Goal: Information Seeking & Learning: Compare options

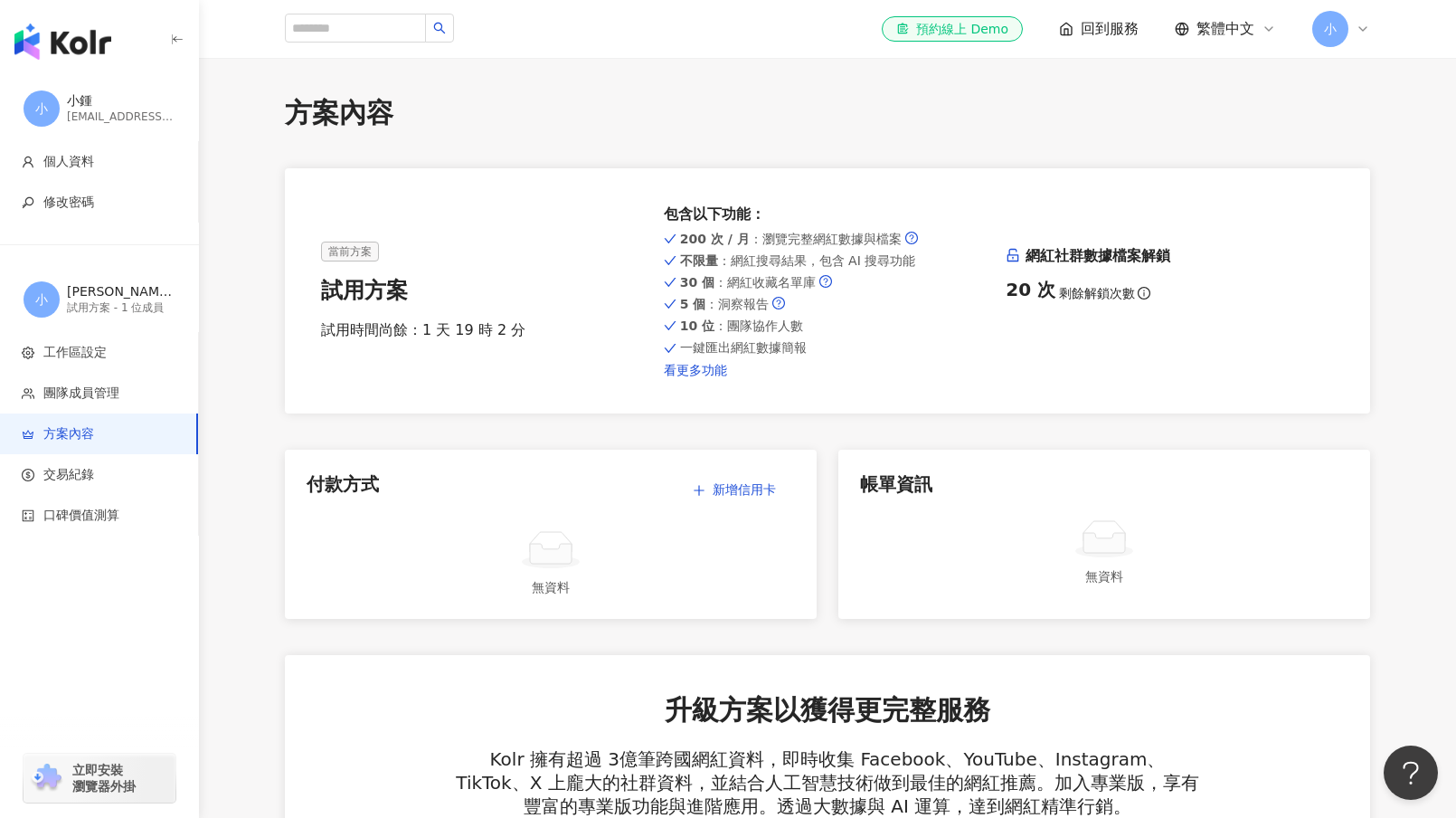
click at [685, 363] on link "看更多功能" at bounding box center [828, 370] width 329 height 14
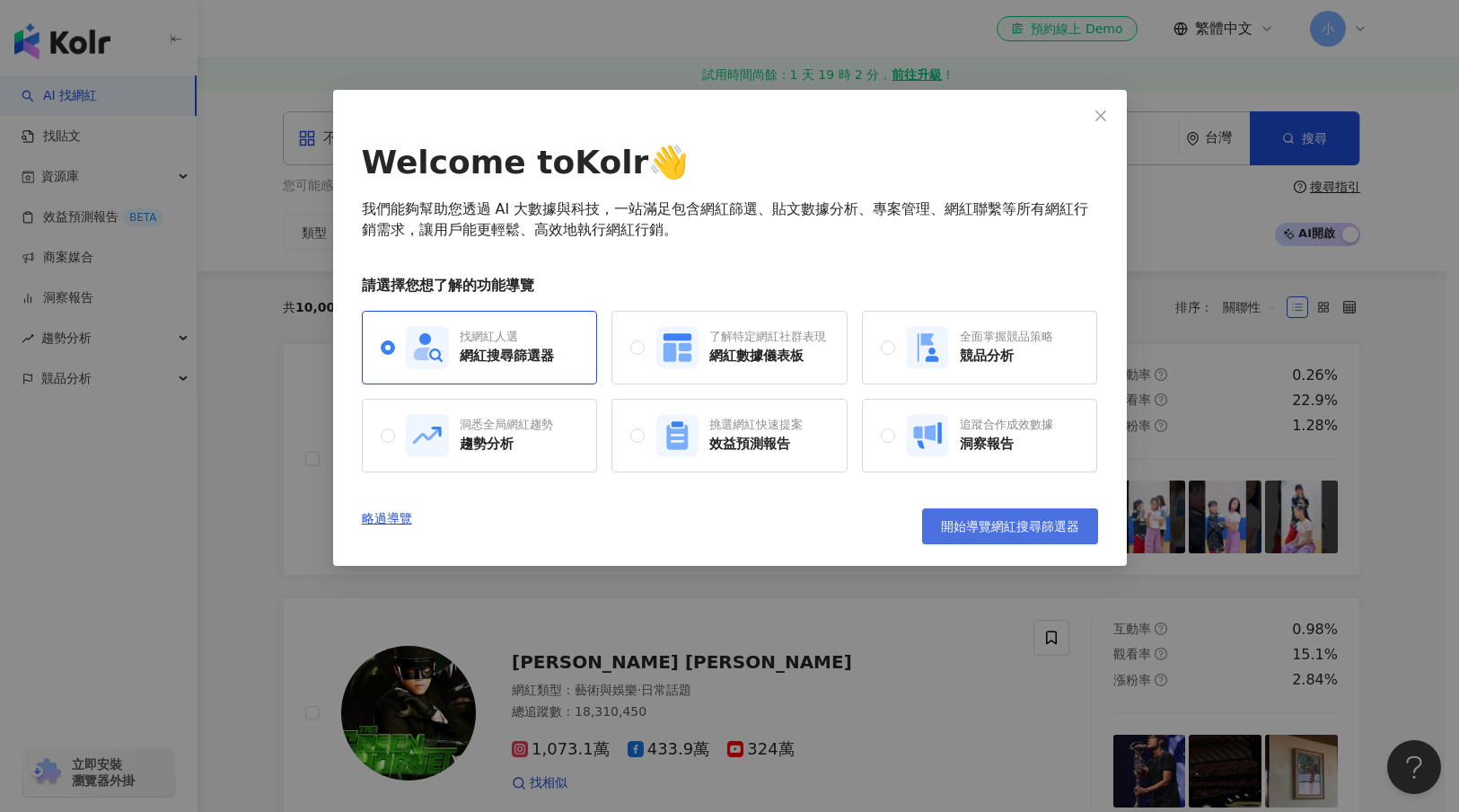
click at [1008, 533] on span "開始導覽網紅搜尋篩選器" at bounding box center [1010, 526] width 139 height 14
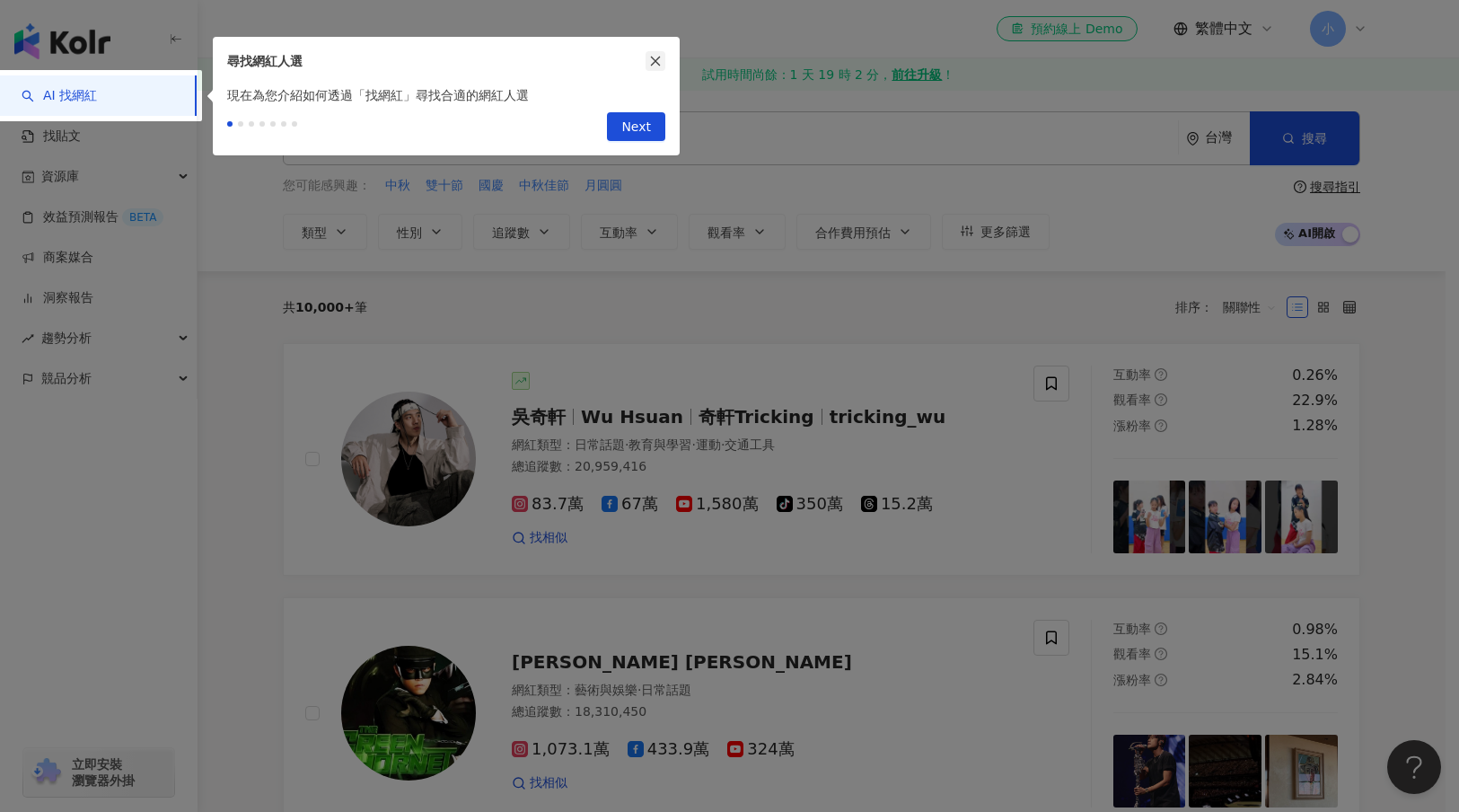
click at [653, 61] on icon "close" at bounding box center [655, 61] width 12 height 12
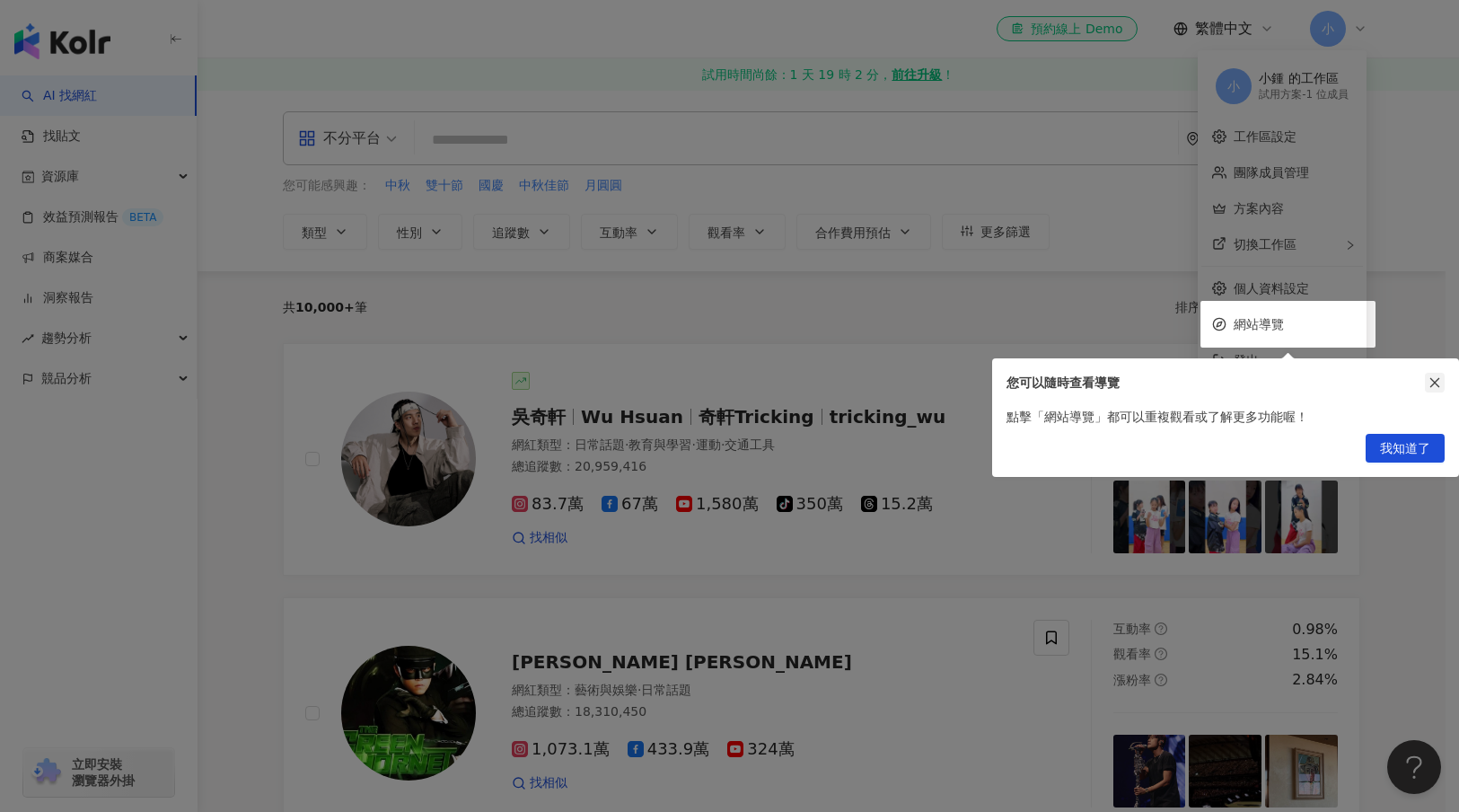
click at [1428, 384] on button "button" at bounding box center [1434, 382] width 20 height 20
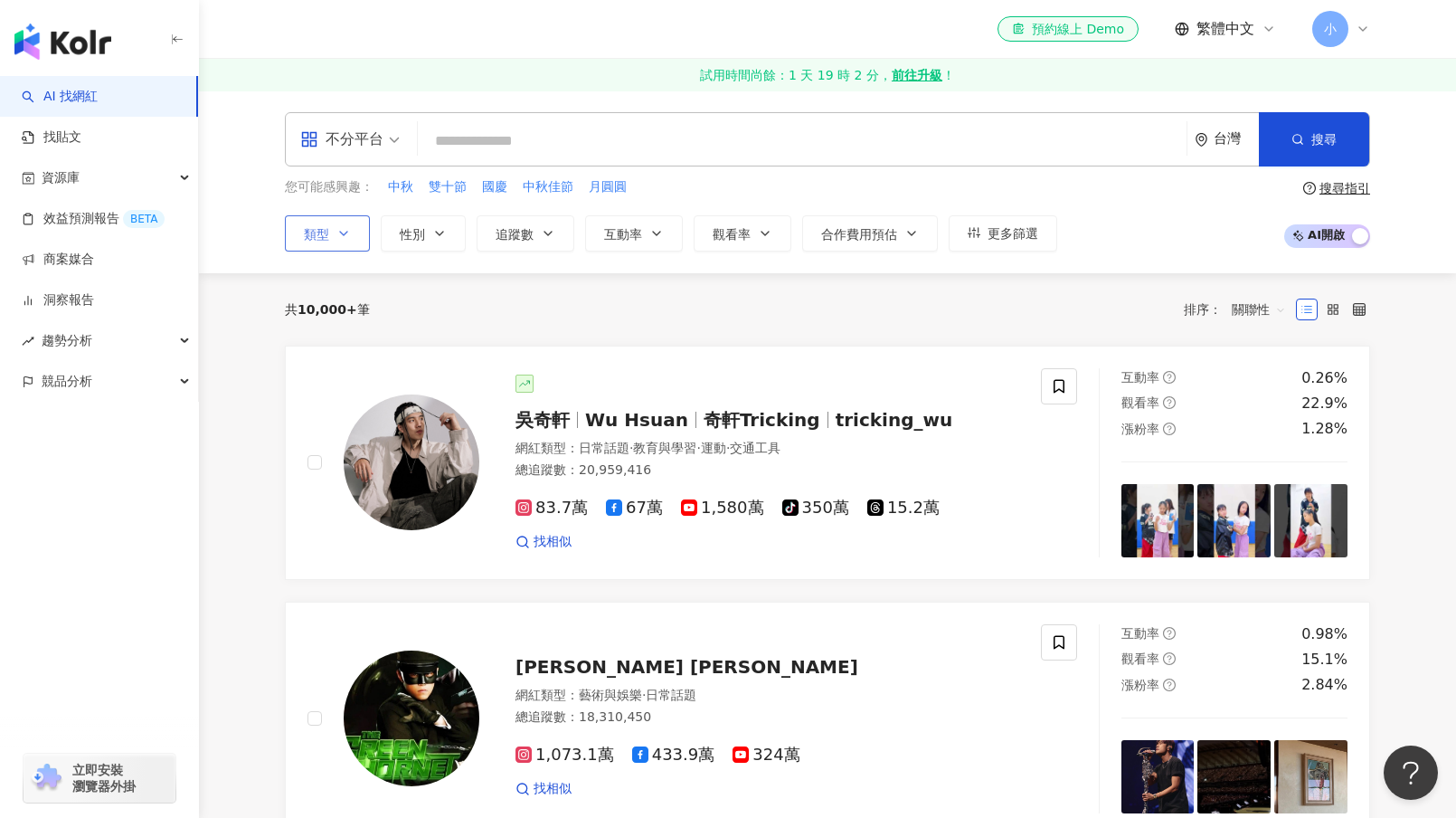
click at [318, 227] on span "類型" at bounding box center [316, 234] width 25 height 14
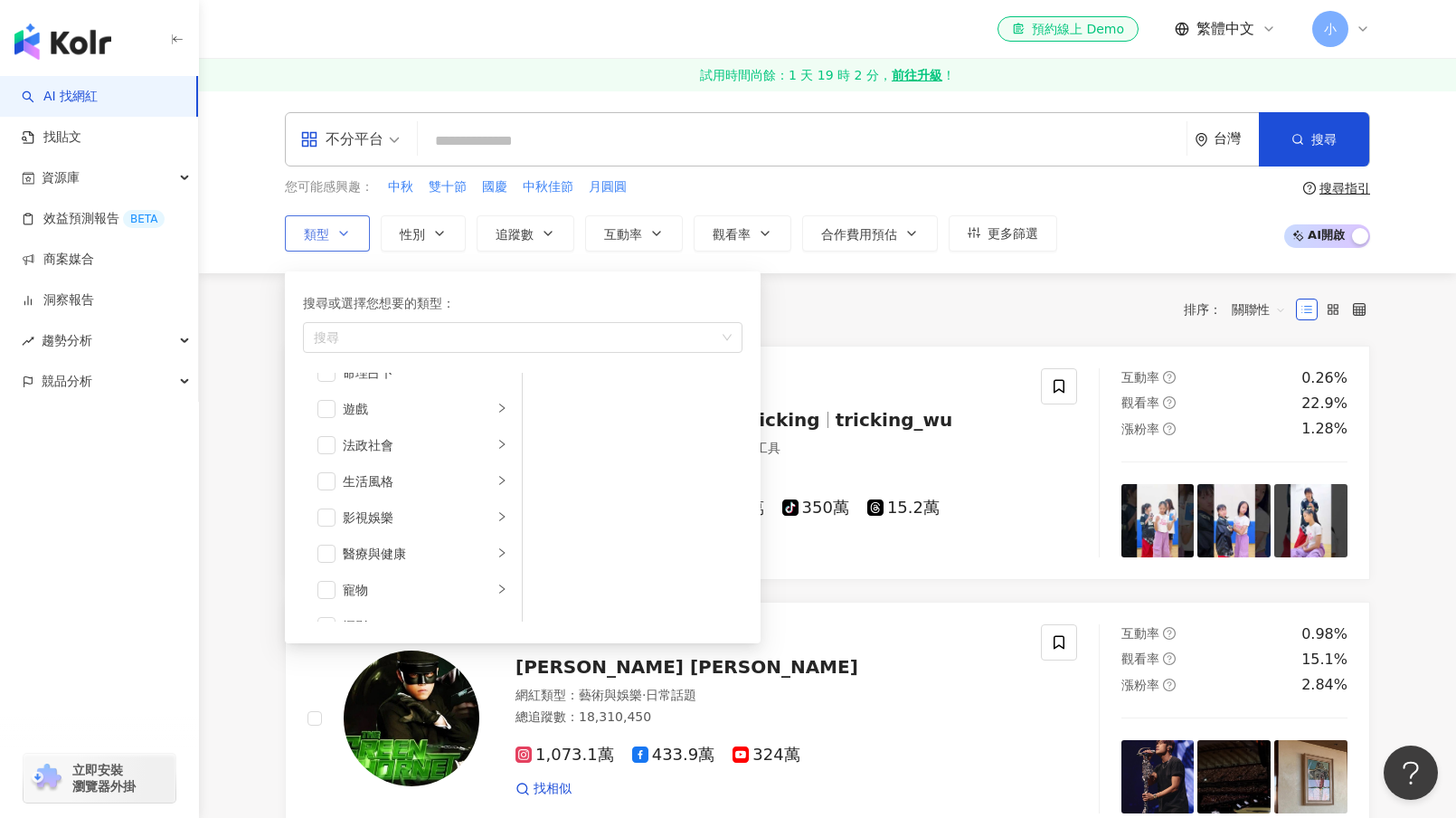
scroll to position [362, 0]
click at [328, 434] on span "button" at bounding box center [326, 430] width 18 height 18
click at [331, 432] on span "button" at bounding box center [326, 430] width 18 height 18
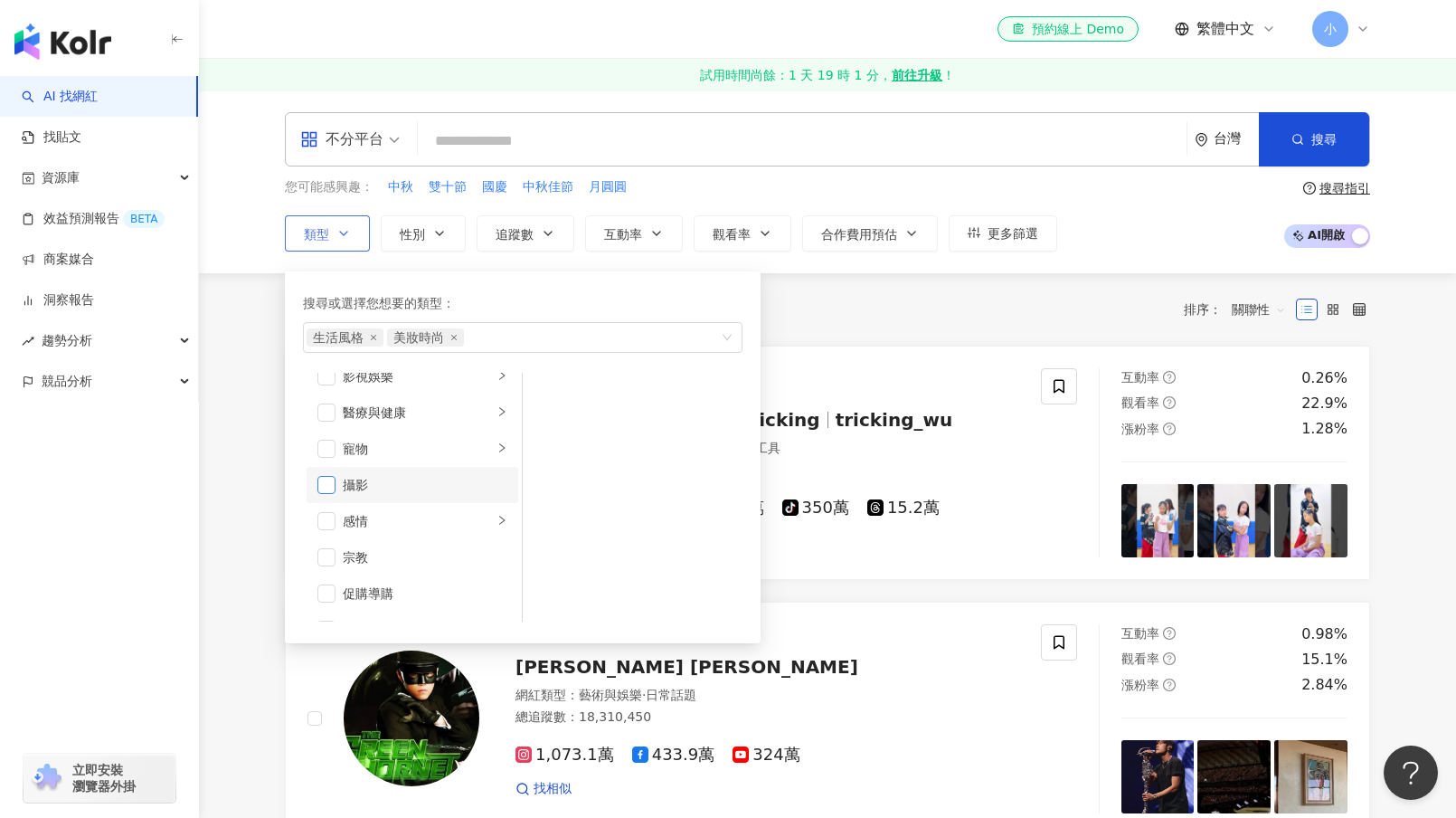
click at [317, 487] on span "button" at bounding box center [326, 484] width 18 height 18
click at [326, 418] on span "button" at bounding box center [326, 419] width 18 height 18
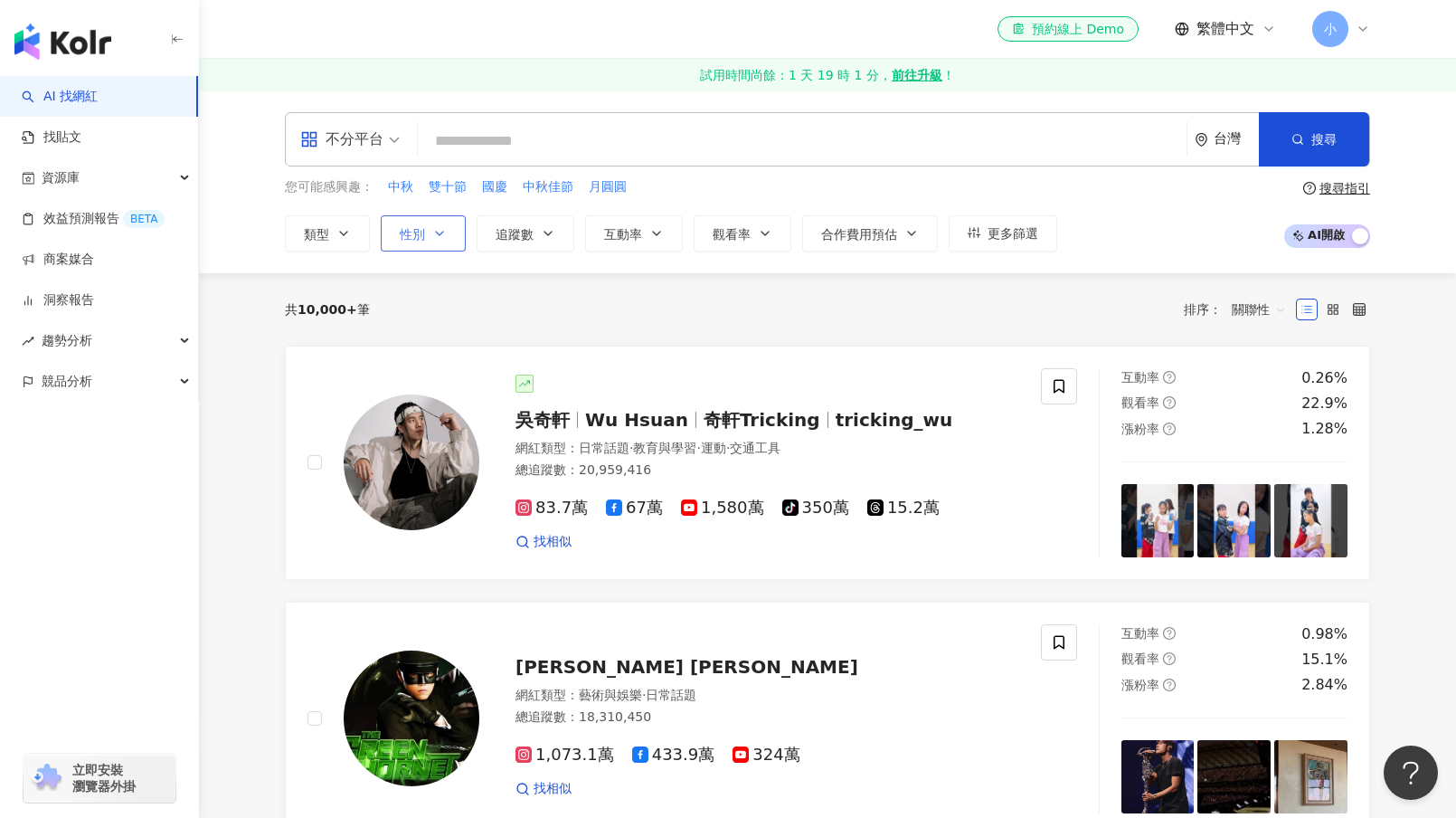
click at [425, 237] on button "性別" at bounding box center [422, 233] width 85 height 36
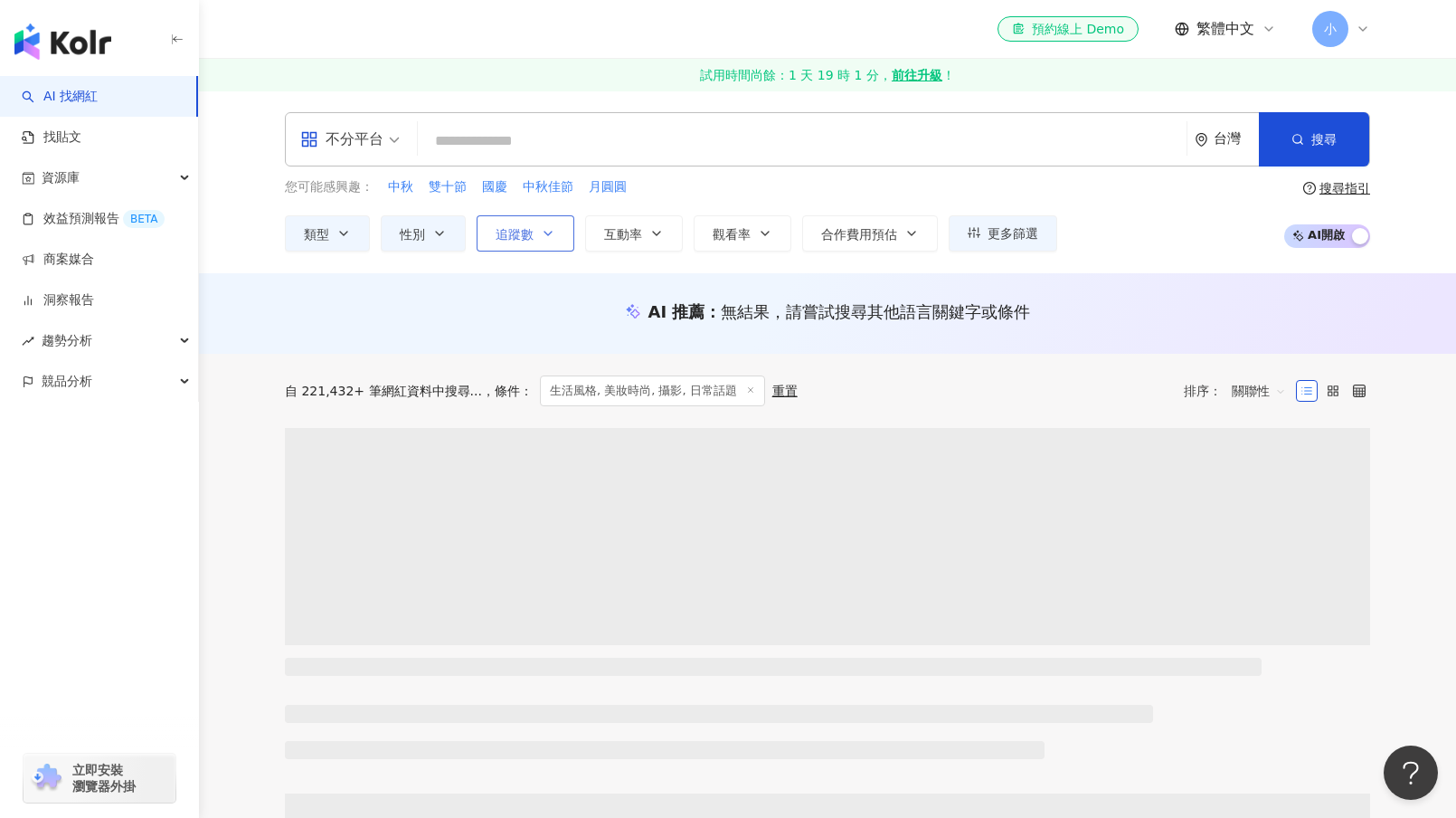
click at [507, 243] on button "追蹤數" at bounding box center [525, 233] width 97 height 36
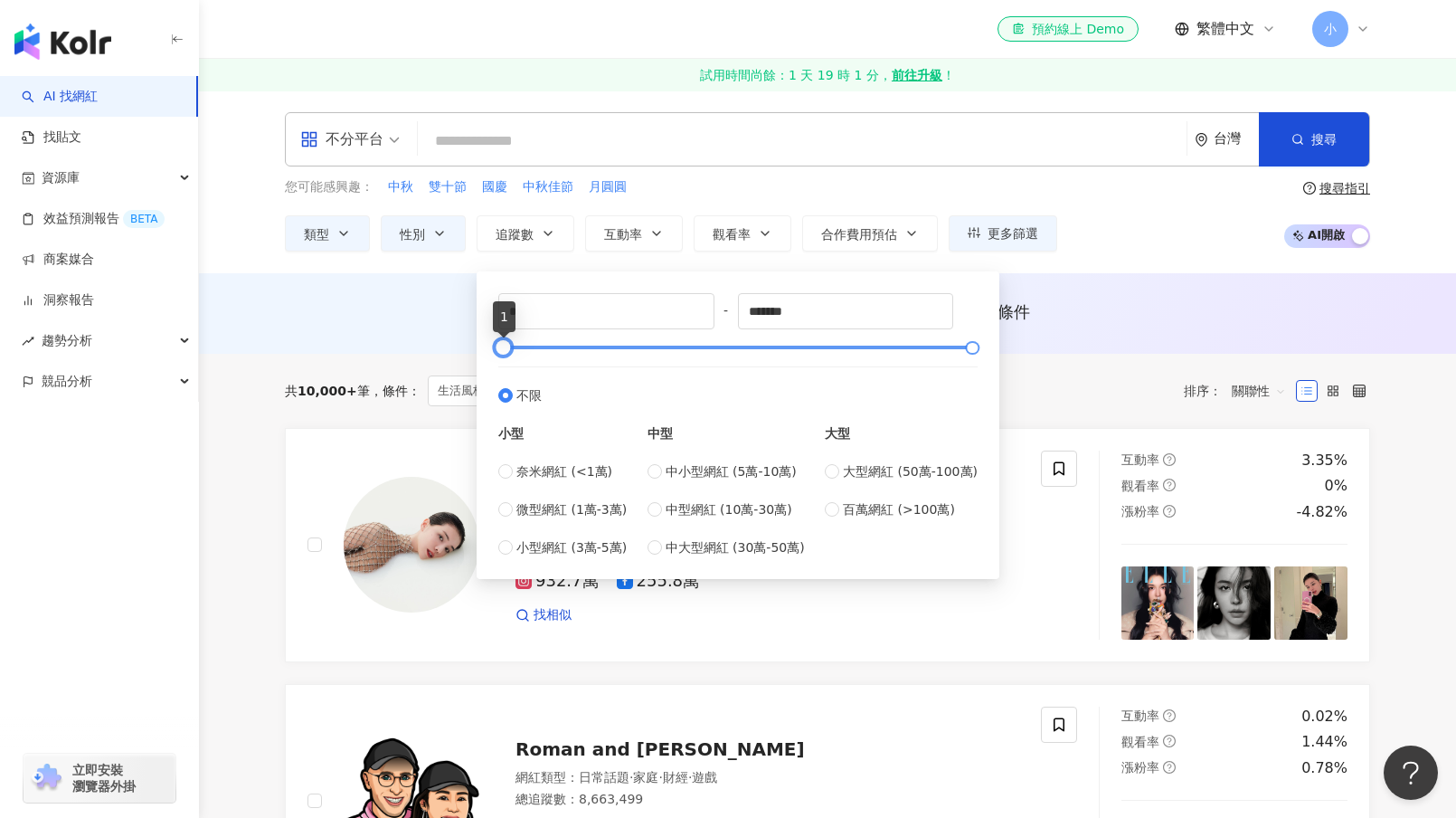
click at [504, 346] on div at bounding box center [503, 348] width 10 height 10
click at [515, 506] on label "微型網紅 (1萬-3萬)" at bounding box center [562, 508] width 128 height 20
type input "*****"
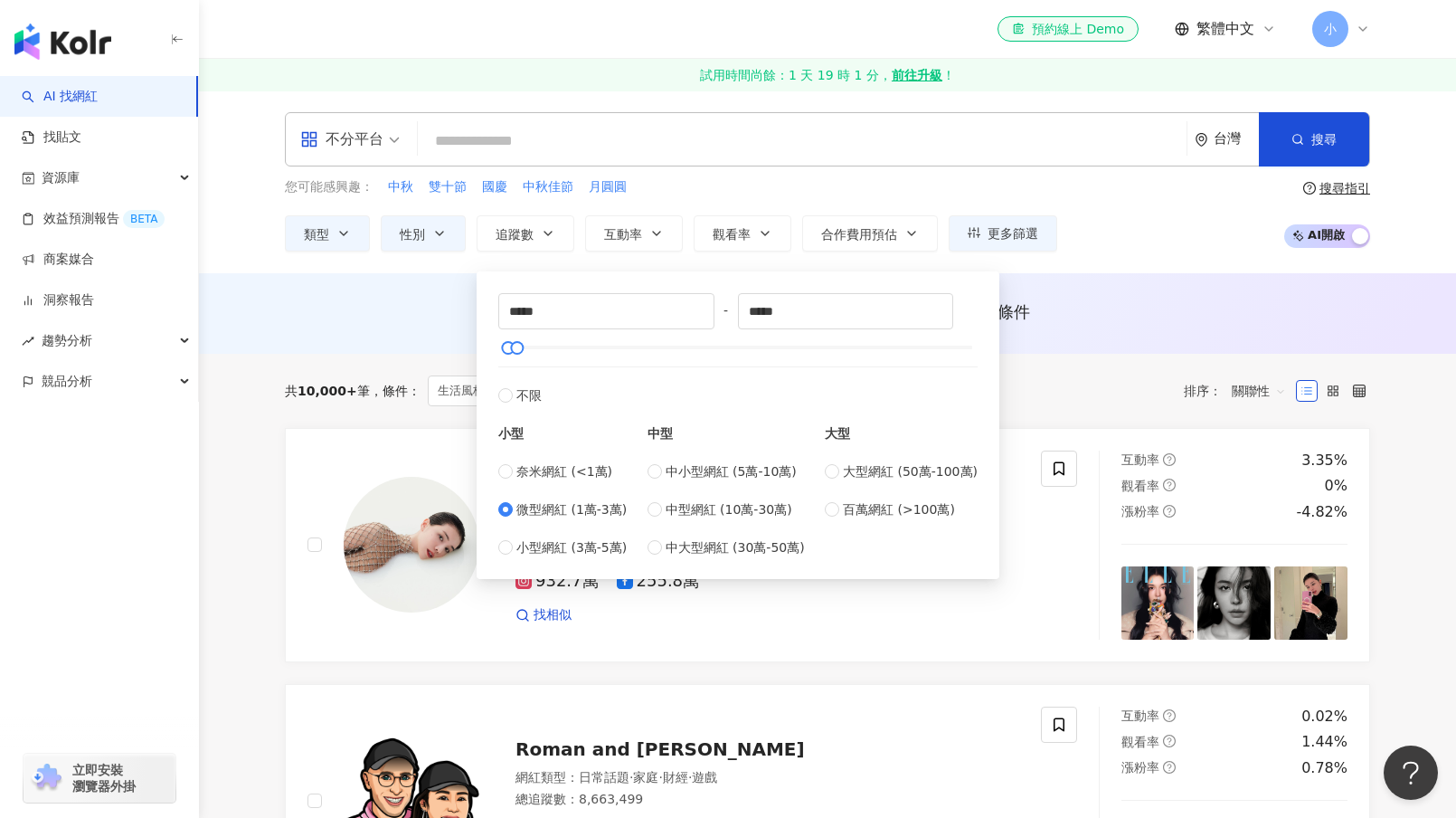
click at [1027, 359] on div "共 10,000+ 筆 條件 ： 生活風格, 美妝時尚, 攝影, 日常話題 性別：女 重置 排序： 關聯性" at bounding box center [827, 391] width 1085 height 75
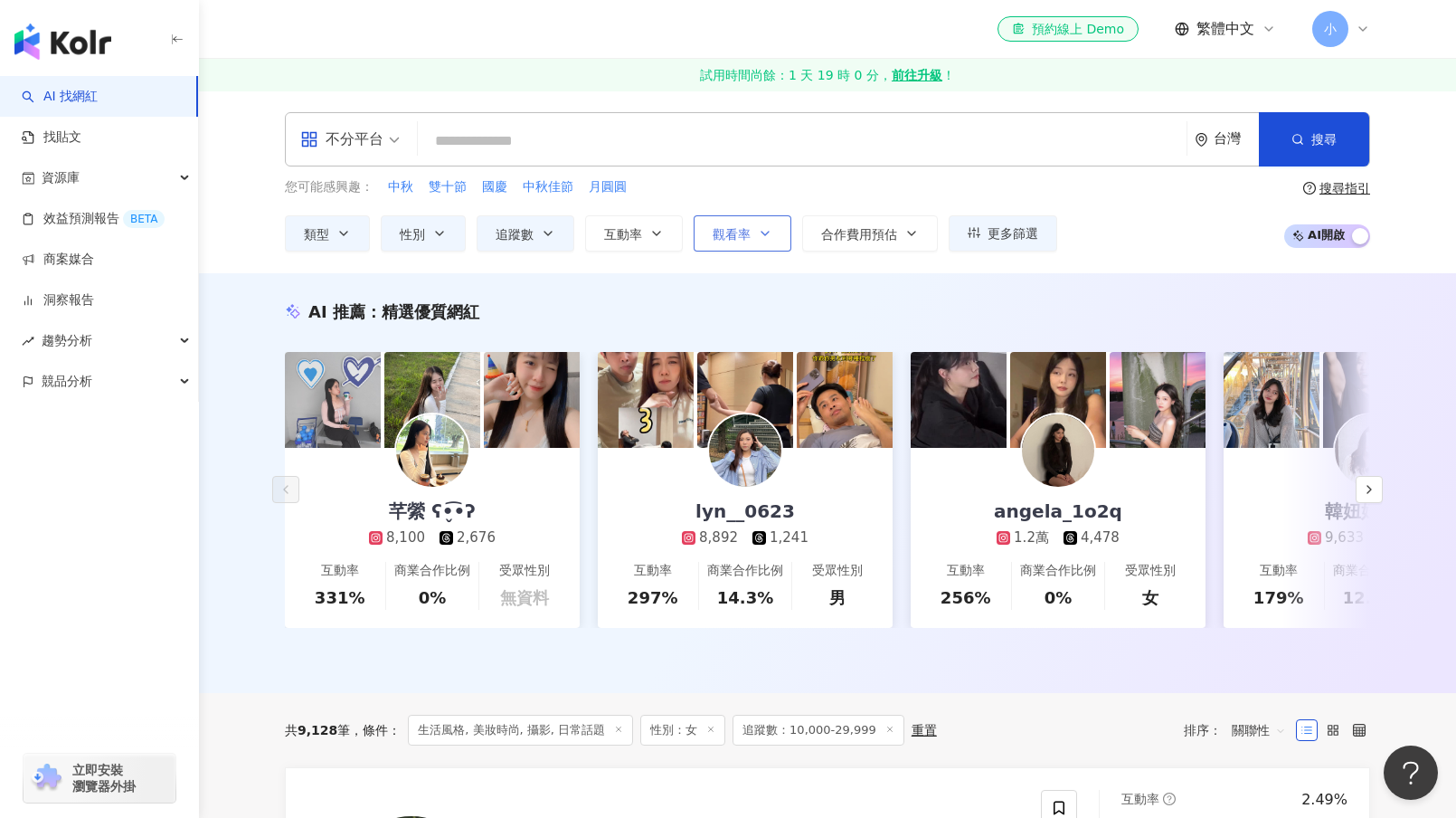
click at [751, 243] on button "觀看率" at bounding box center [742, 233] width 97 height 36
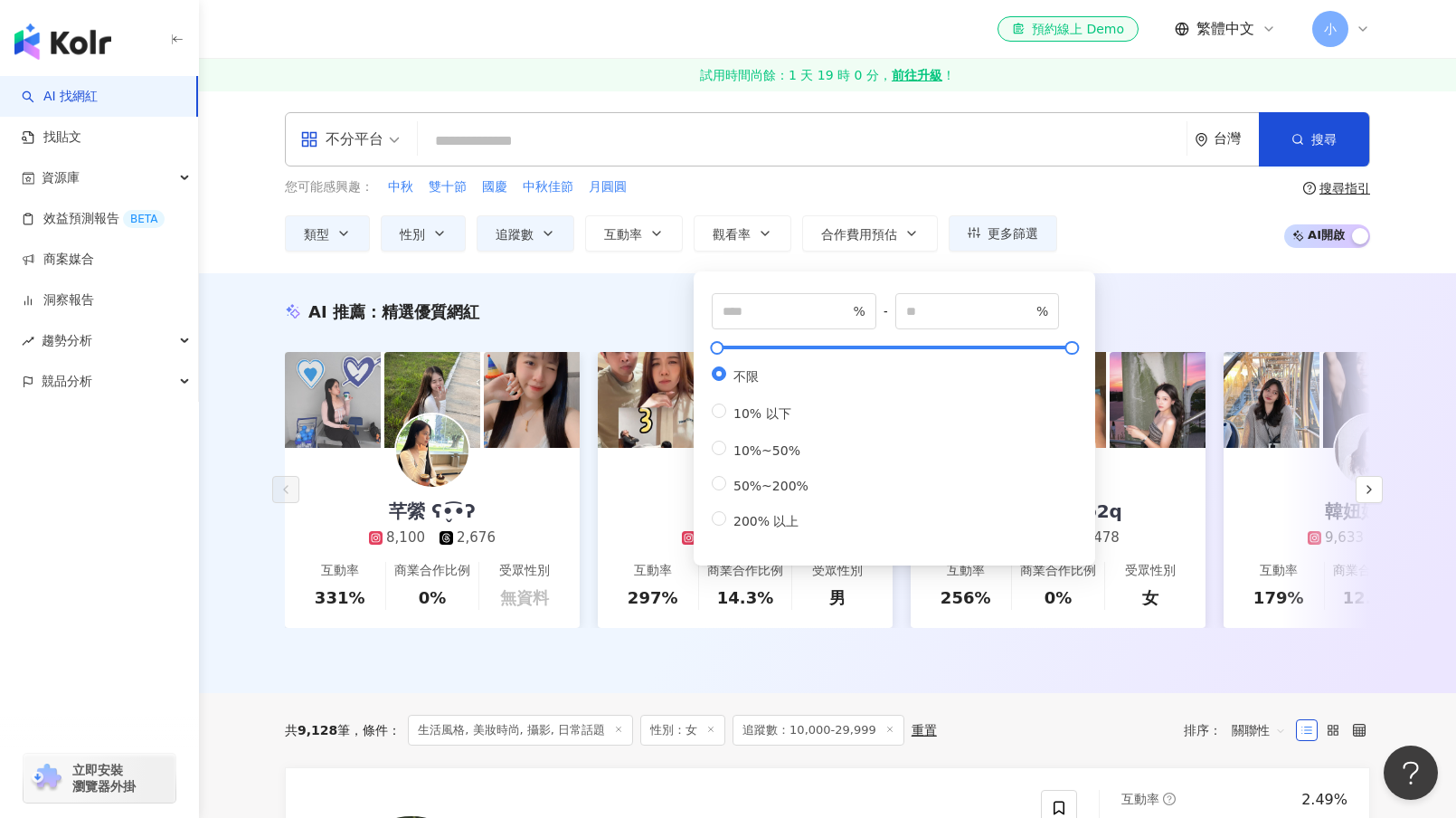
click at [601, 276] on div "AI 推薦 ： 精選優質網紅 芊縈 ʕ•̬͡•ʔ 8,100 2,676 互動率 331% 商業合作比例 0% 受眾性別 無資料 lyn__0623 8,89…" at bounding box center [827, 483] width 1257 height 420
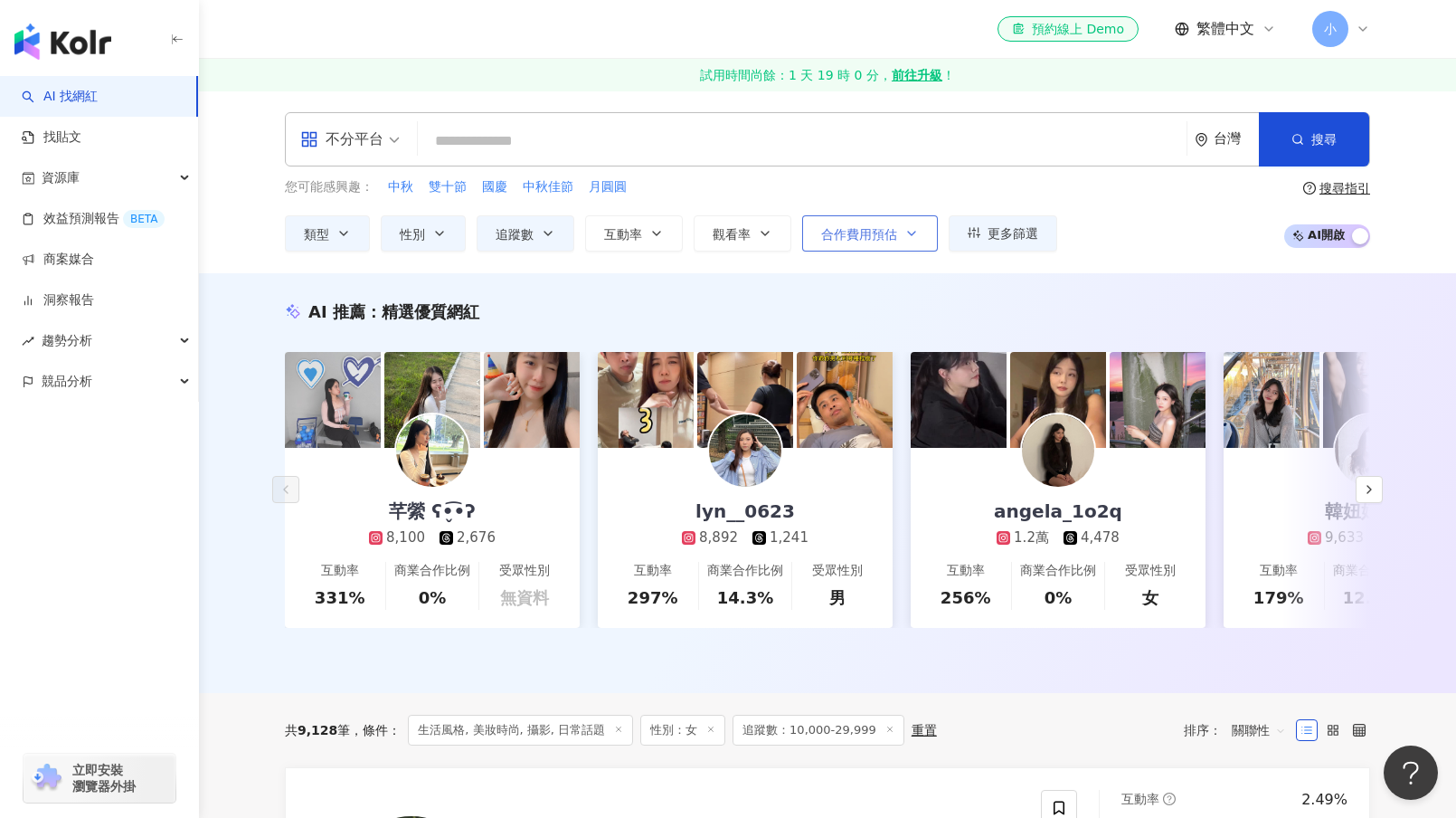
click at [926, 234] on button "合作費用預估" at bounding box center [869, 233] width 136 height 36
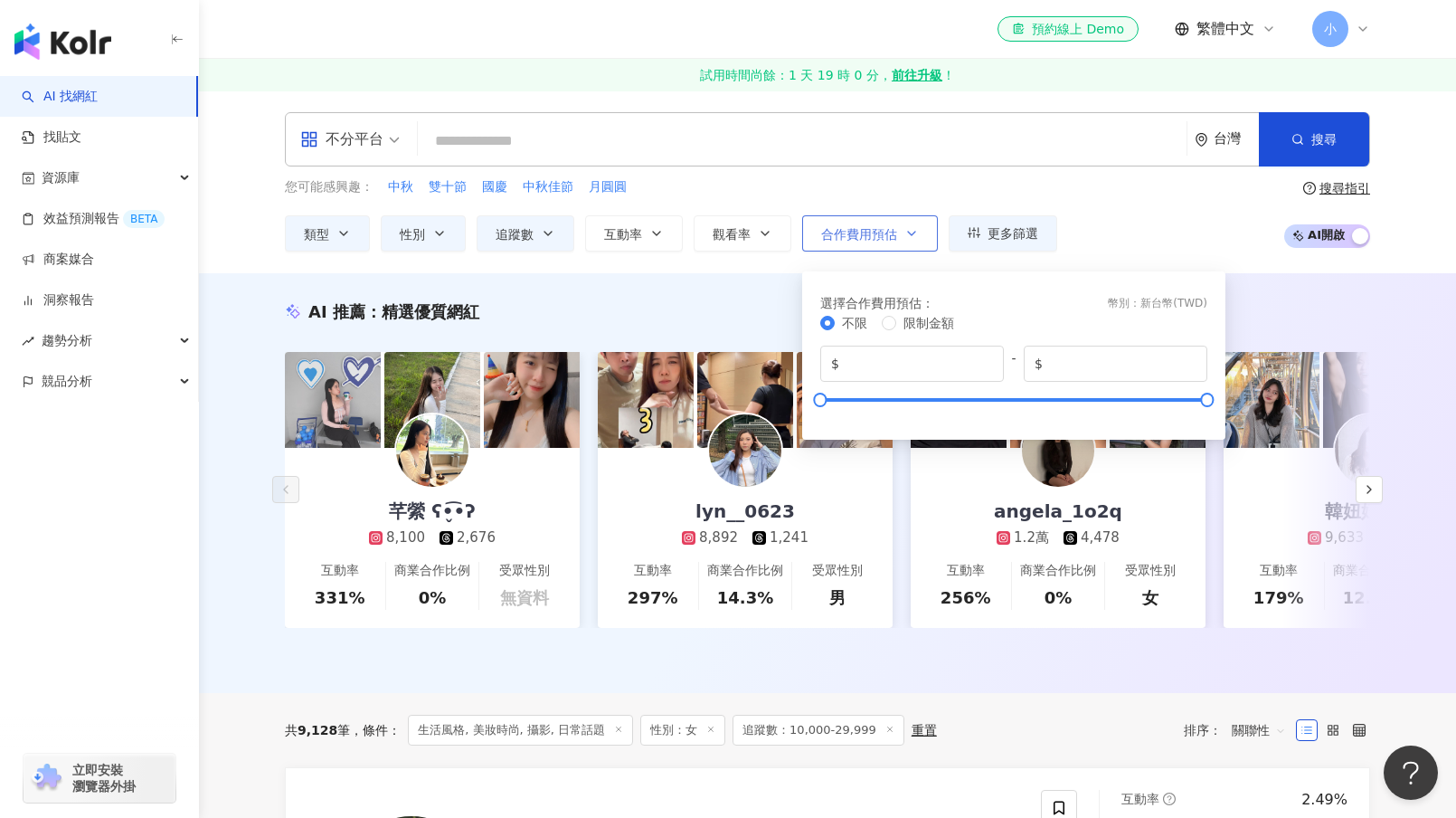
click at [914, 231] on icon "button" at bounding box center [911, 233] width 8 height 4
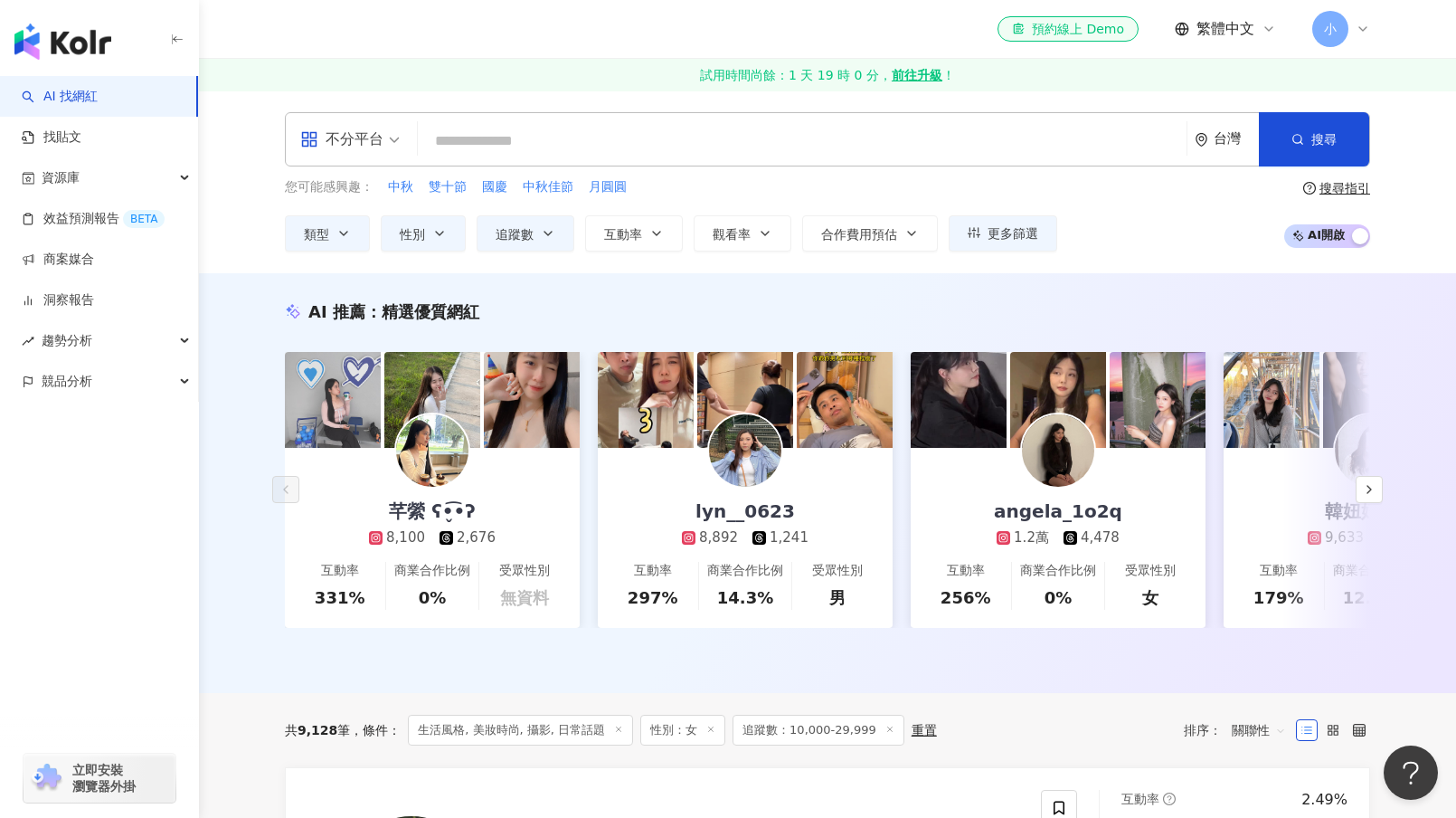
click at [765, 270] on div "不分平台 台灣 搜尋 您可能感興趣： 中秋 雙十節 國慶 中秋佳節 月圓圓 類型 性別 追蹤數 互動率 觀看率 合作費用預估 更多篩選 不限 女 男 其他 *…" at bounding box center [827, 182] width 1257 height 183
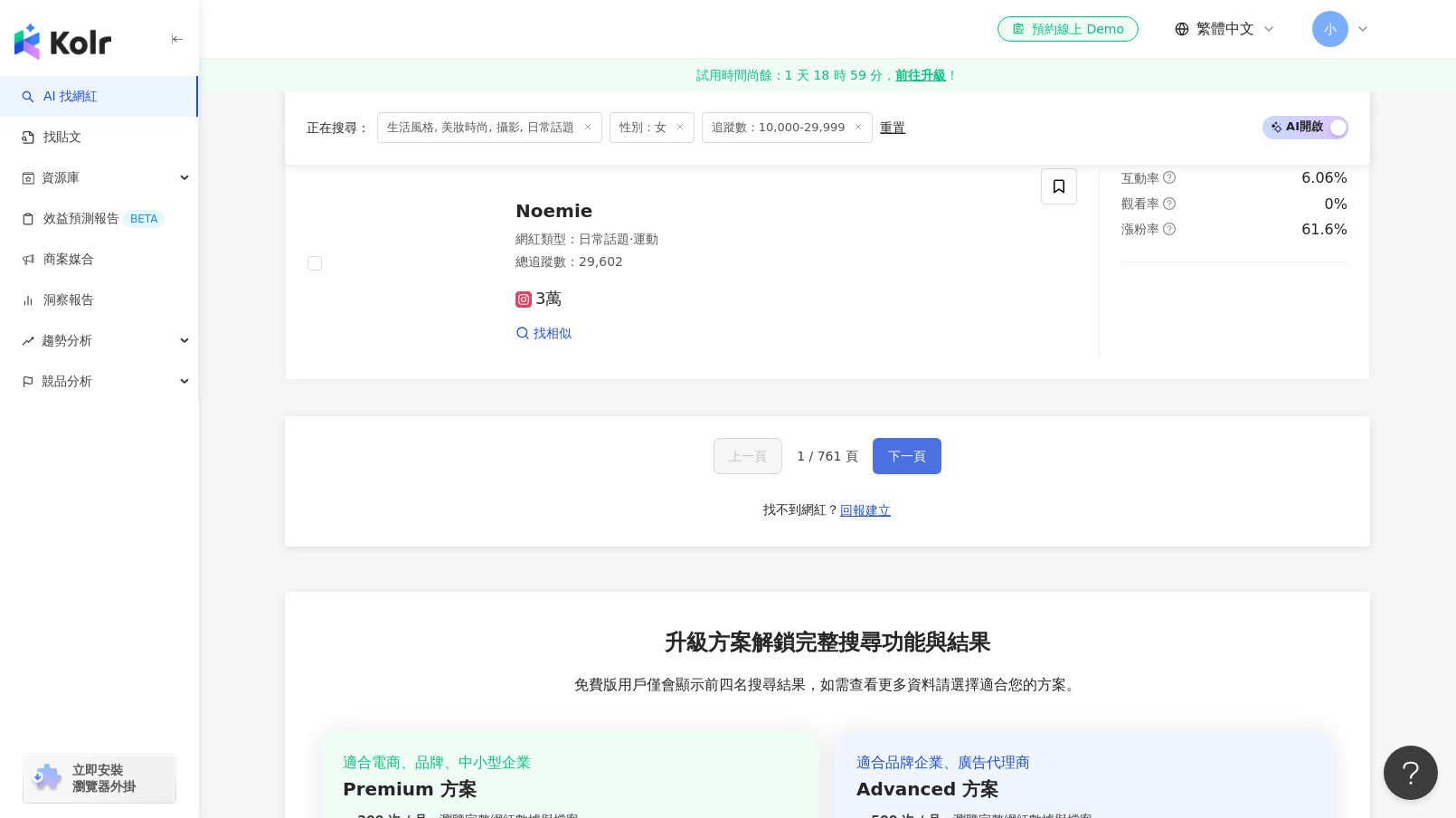
scroll to position [3347, 0]
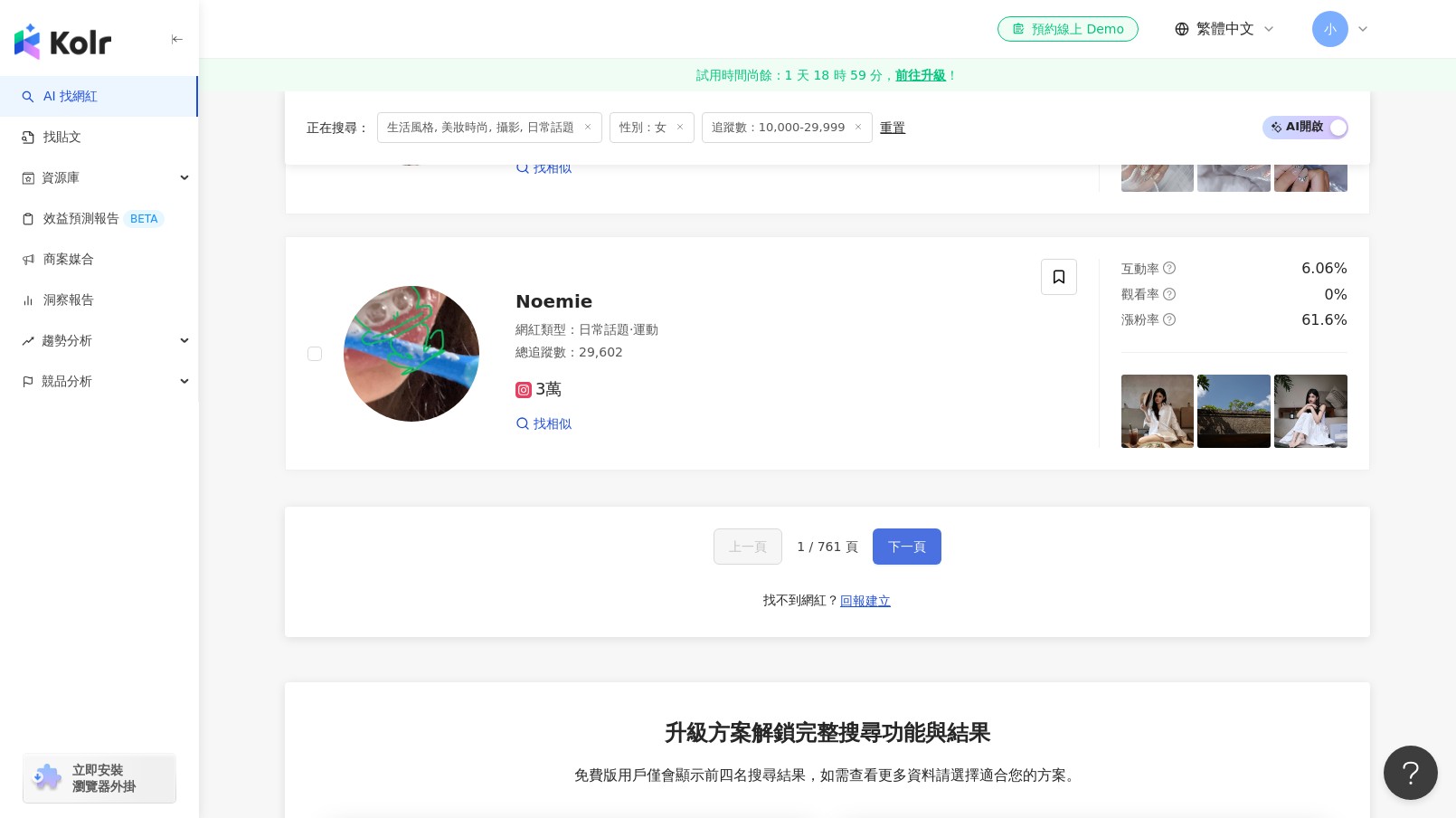
click at [891, 553] on span "下一頁" at bounding box center [907, 546] width 38 height 14
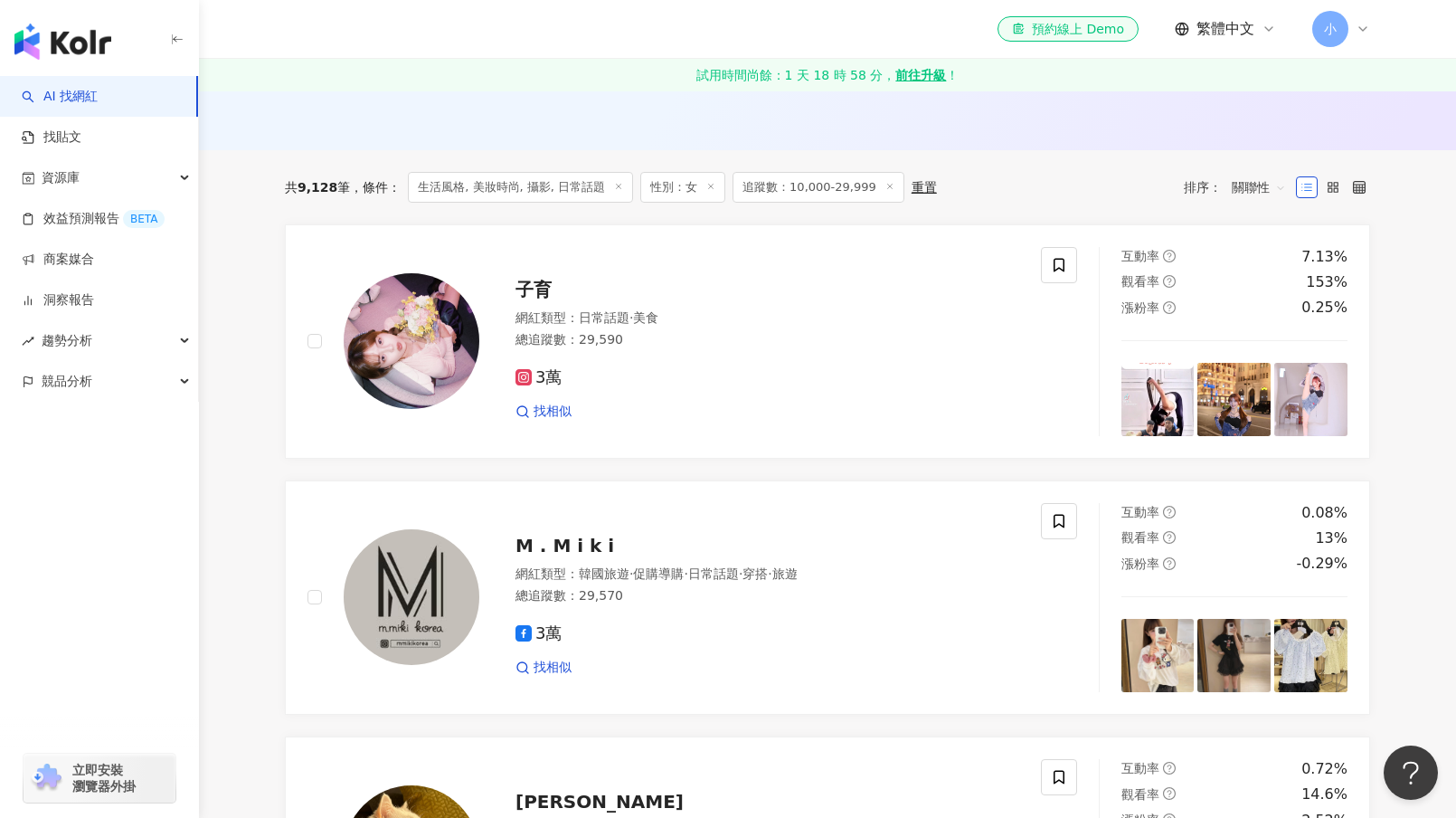
scroll to position [814, 0]
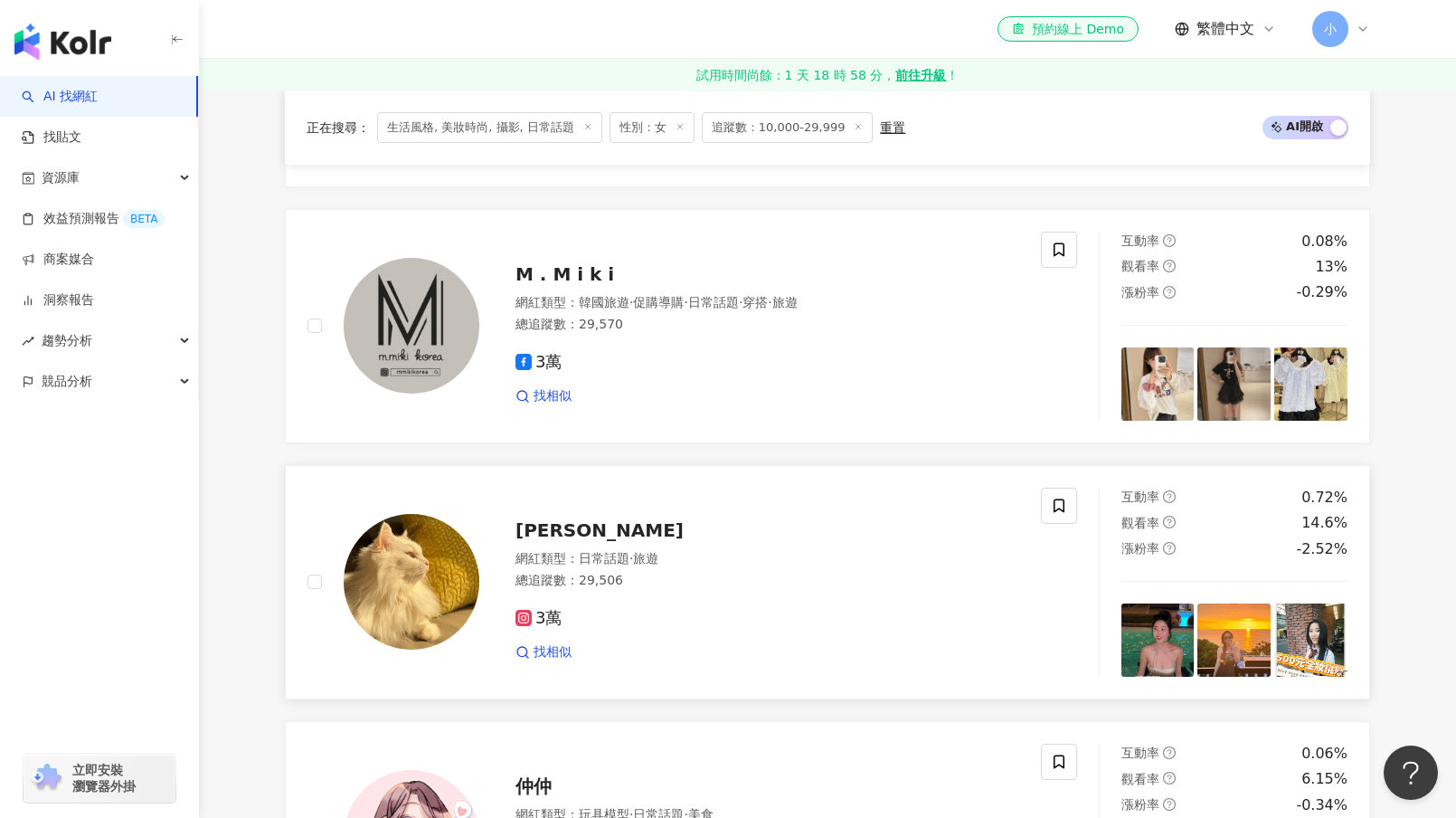
click at [594, 541] on span "olivia_wen_wen" at bounding box center [599, 529] width 168 height 22
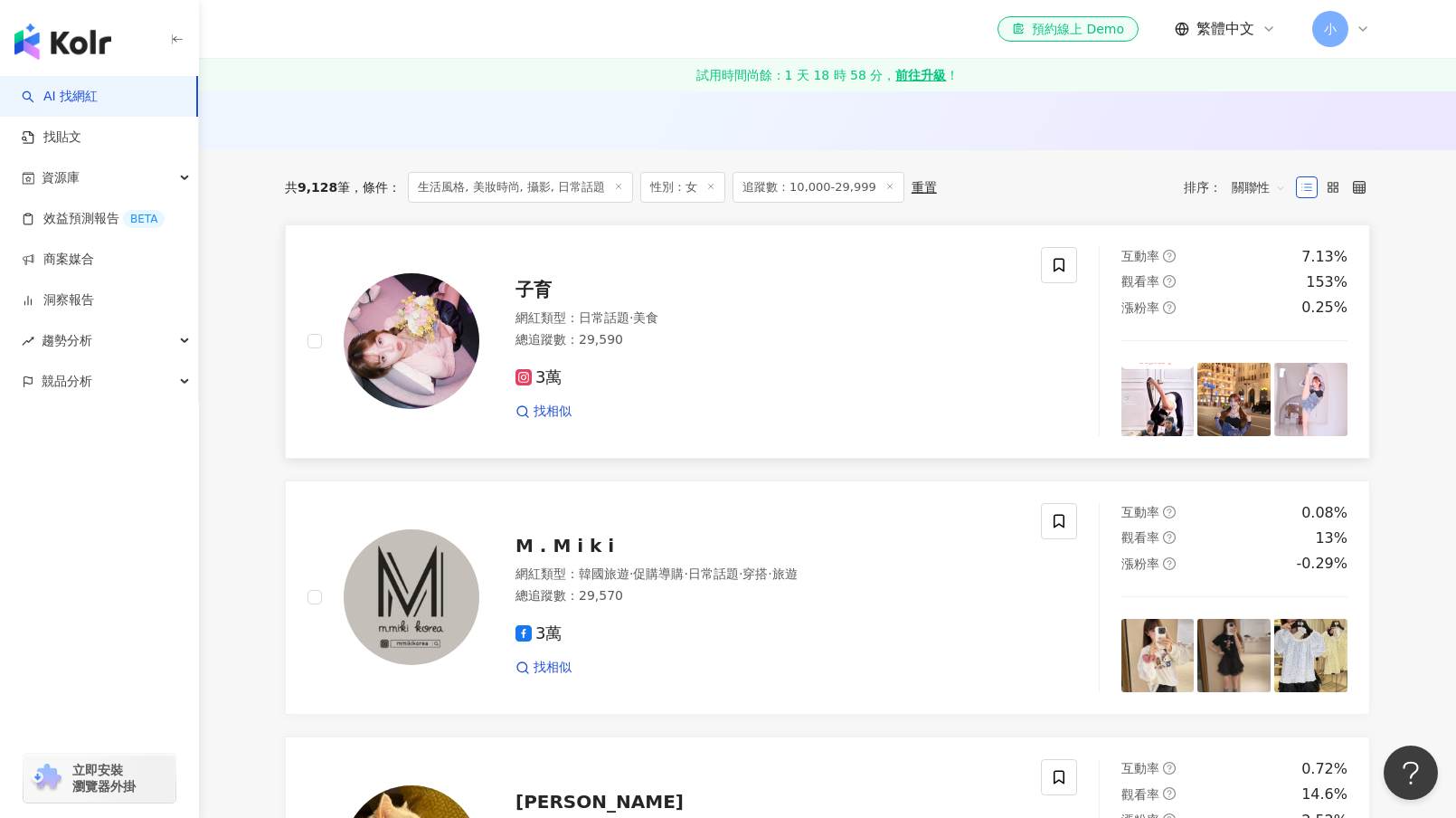
click at [535, 300] on span "子育" at bounding box center [533, 289] width 36 height 22
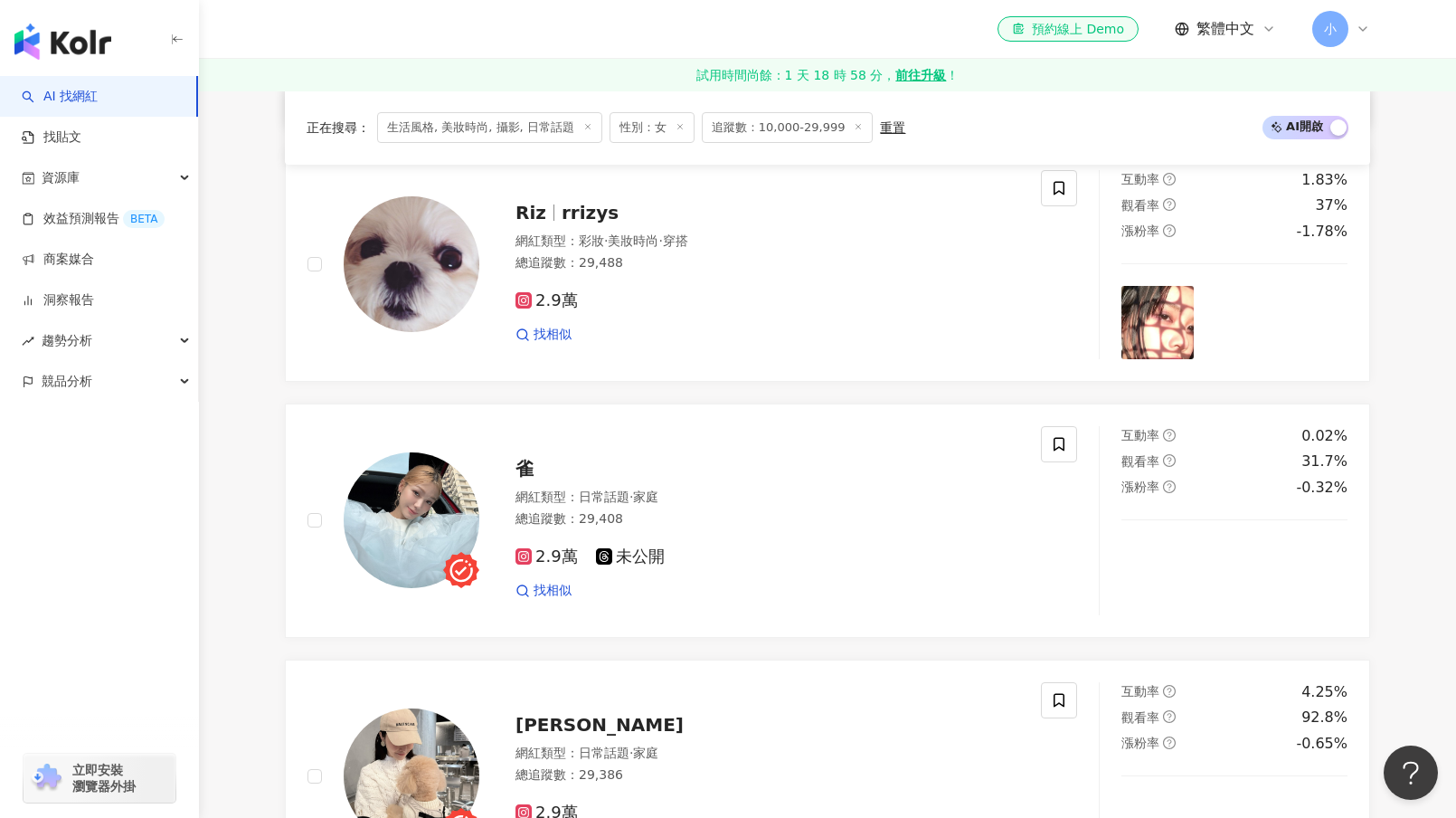
scroll to position [2261, 0]
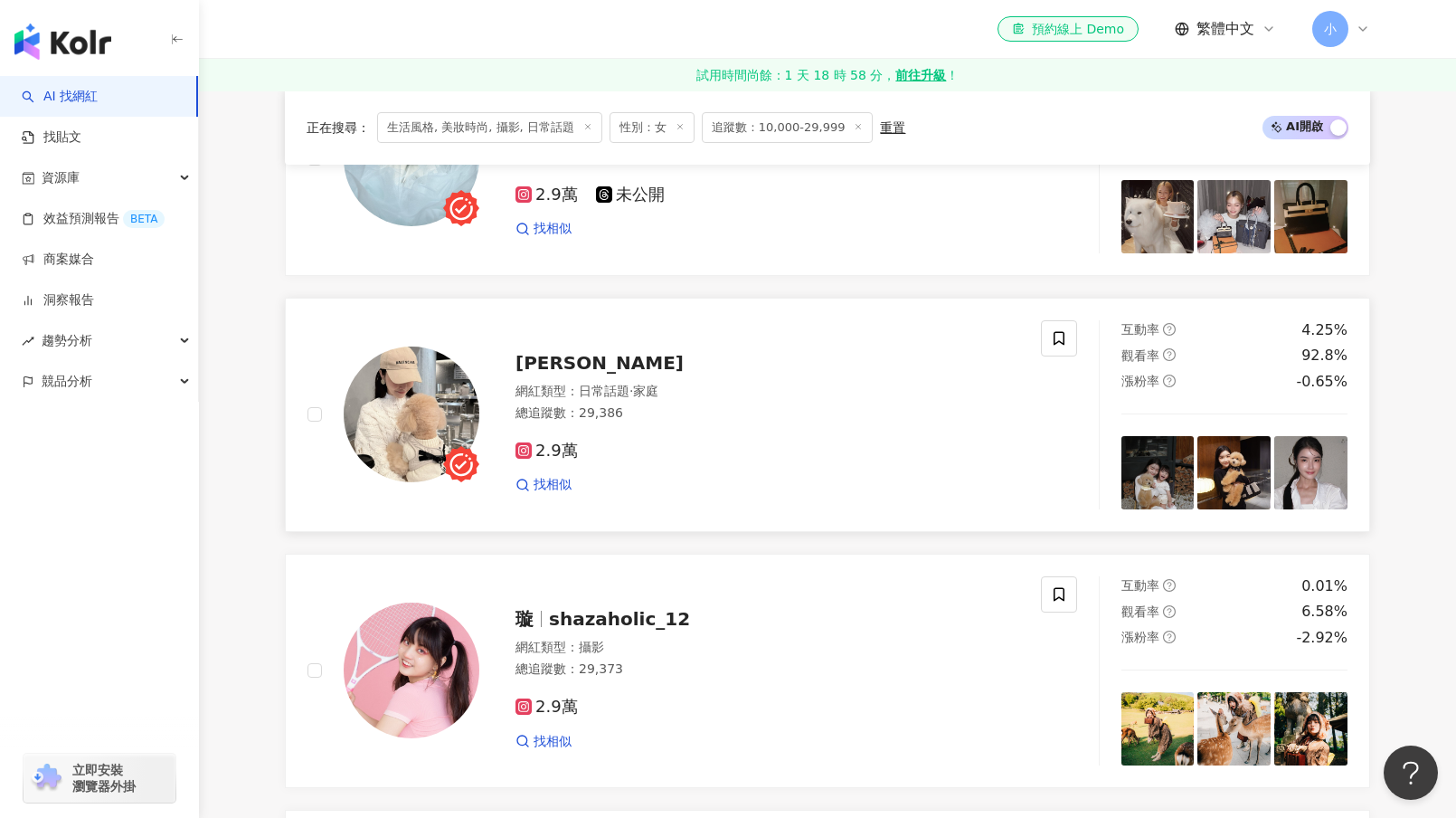
click at [628, 398] on span "日常話題" at bounding box center [604, 390] width 51 height 14
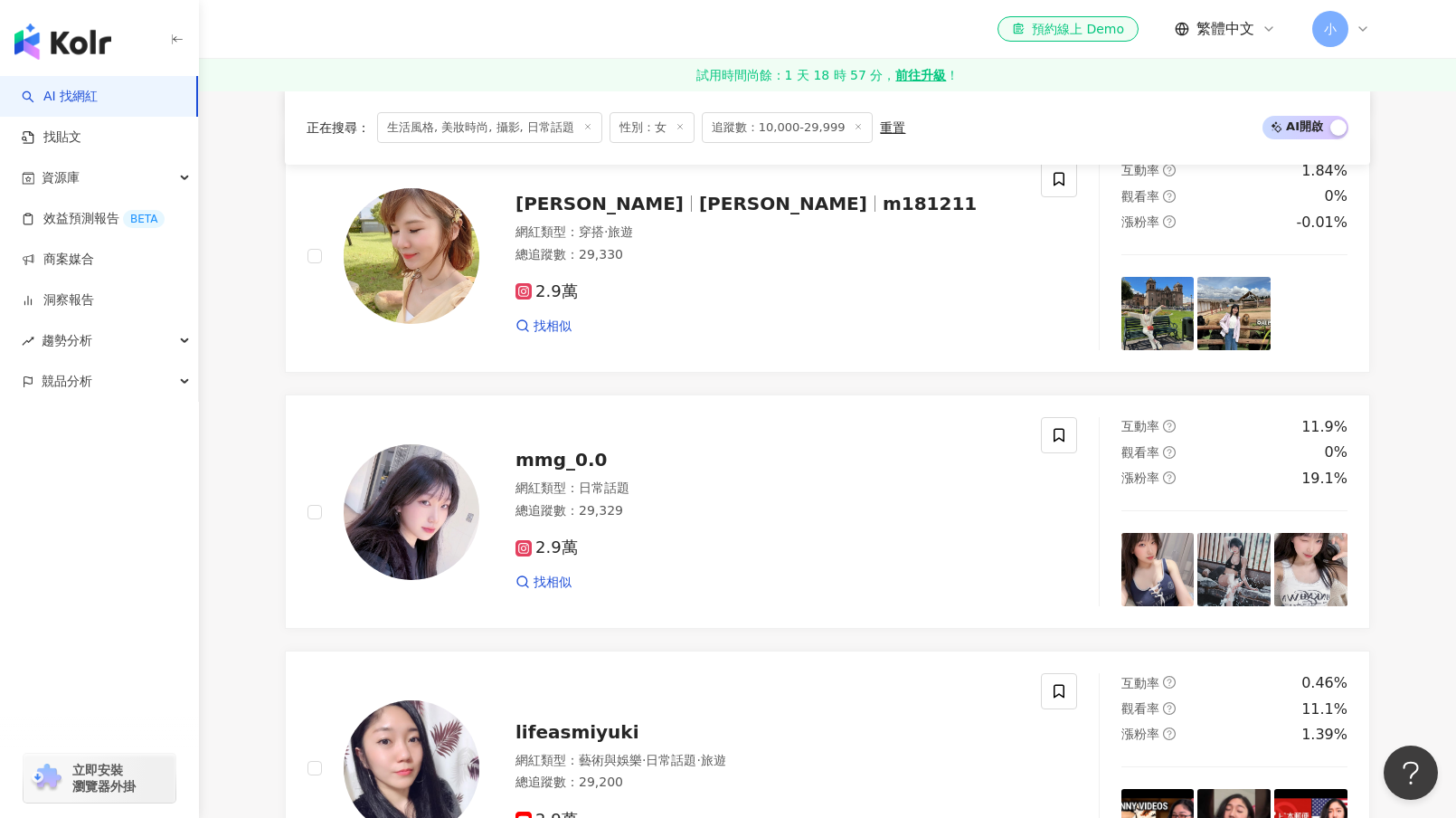
scroll to position [2895, 0]
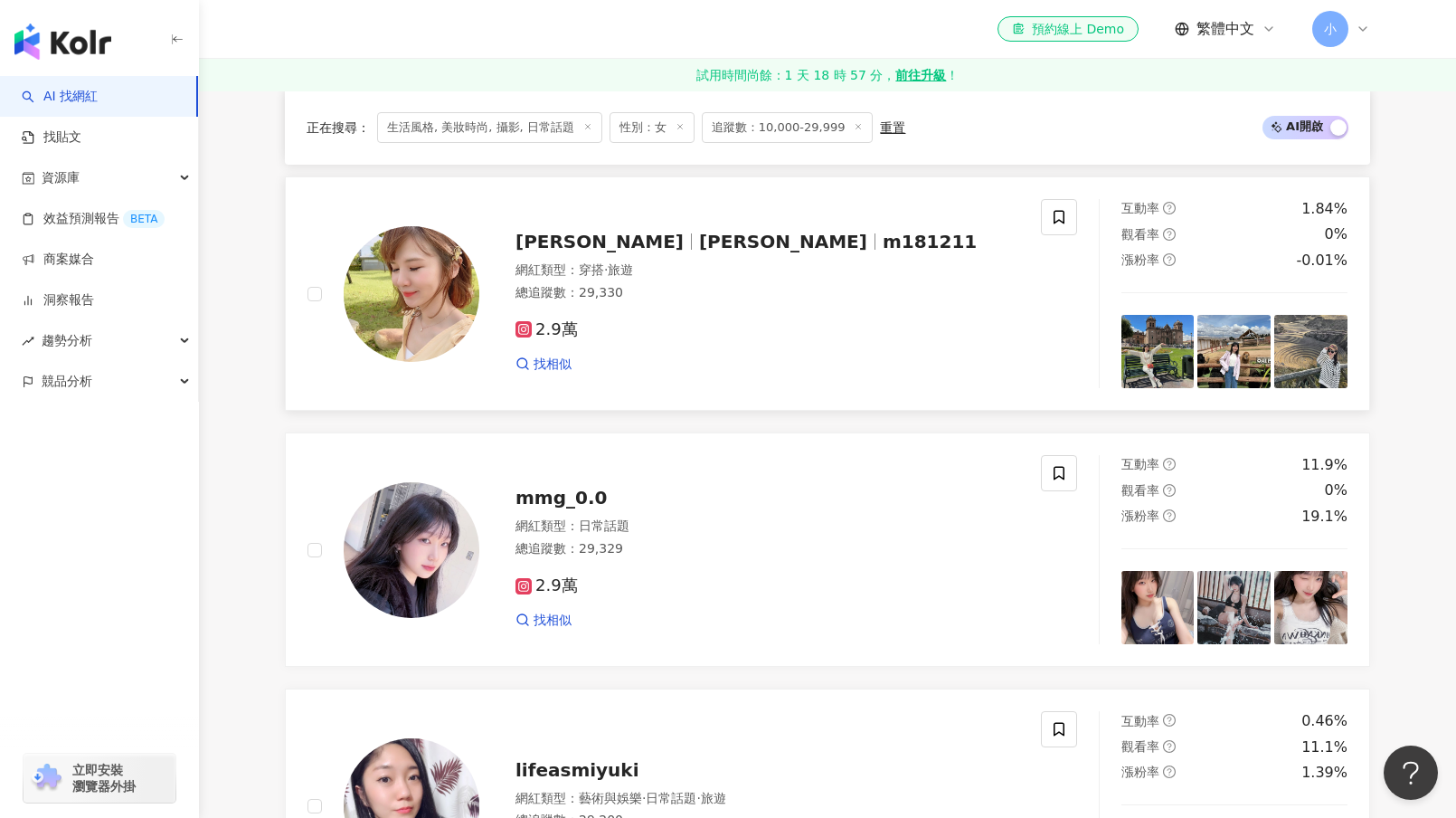
click at [642, 306] on div "網紅類型 ： 穿搭 · 旅遊 總追蹤數 ： 29,330" at bounding box center [766, 284] width 503 height 44
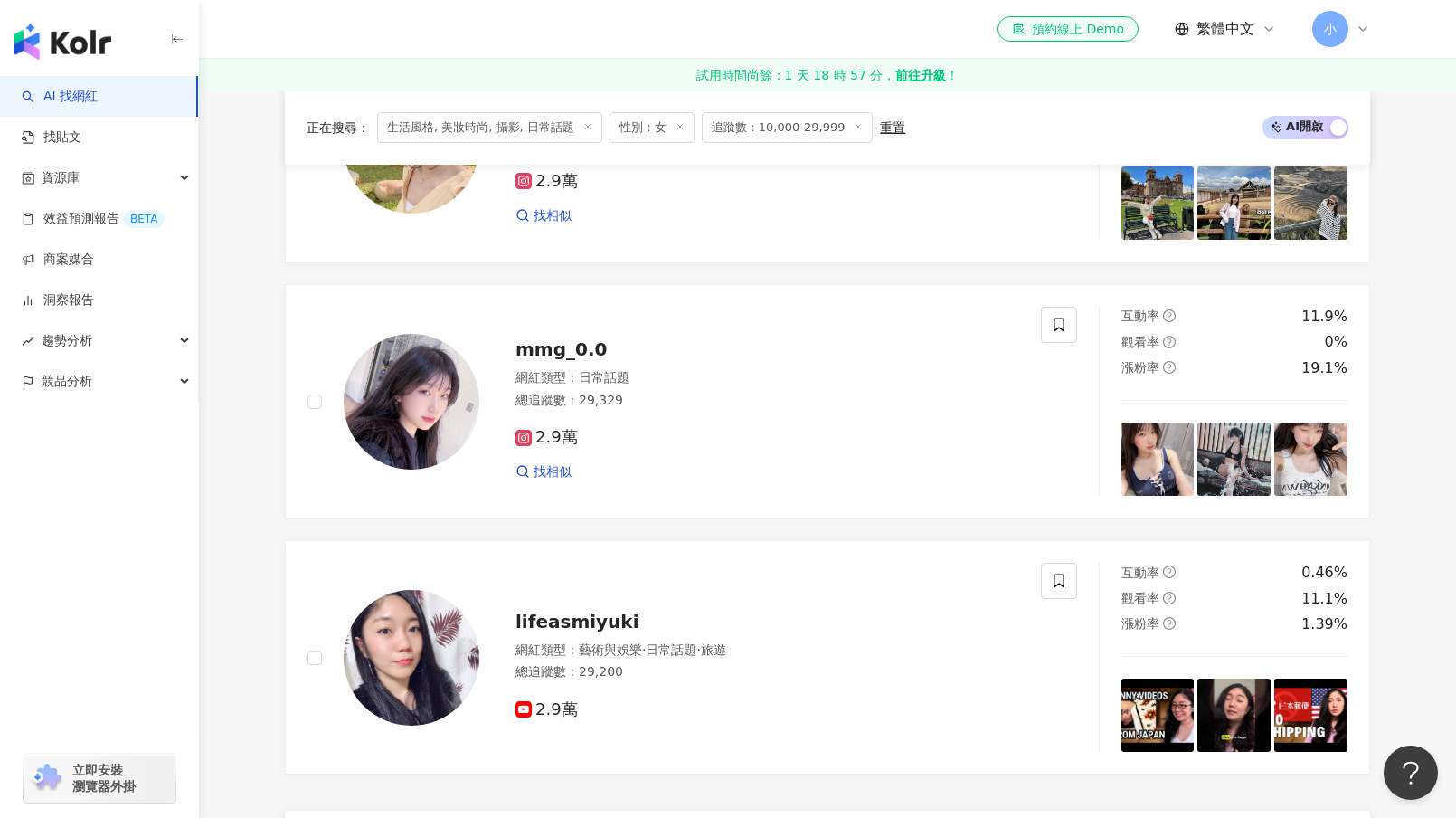
scroll to position [3436, 0]
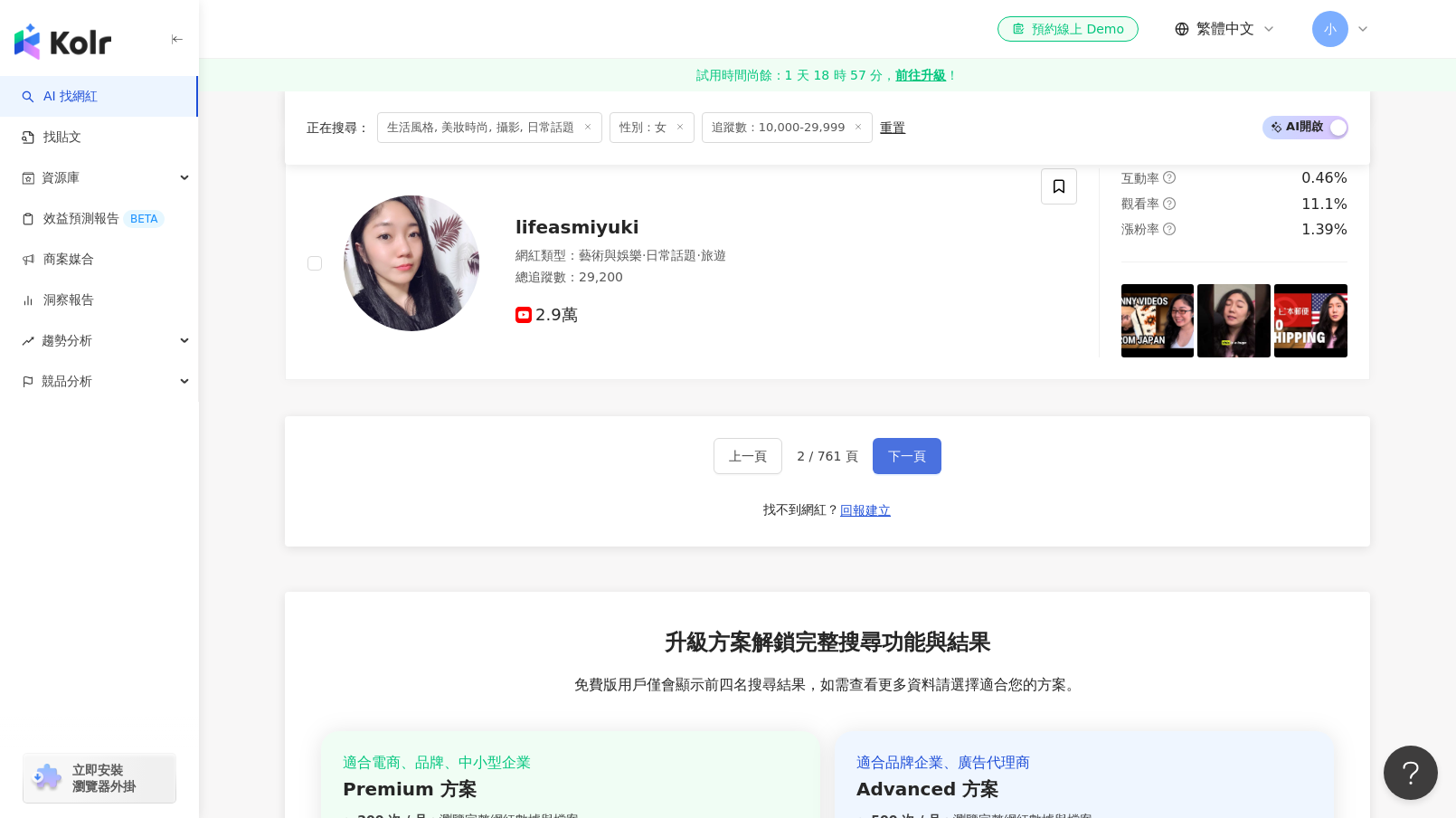
click at [890, 463] on span "下一頁" at bounding box center [907, 455] width 38 height 14
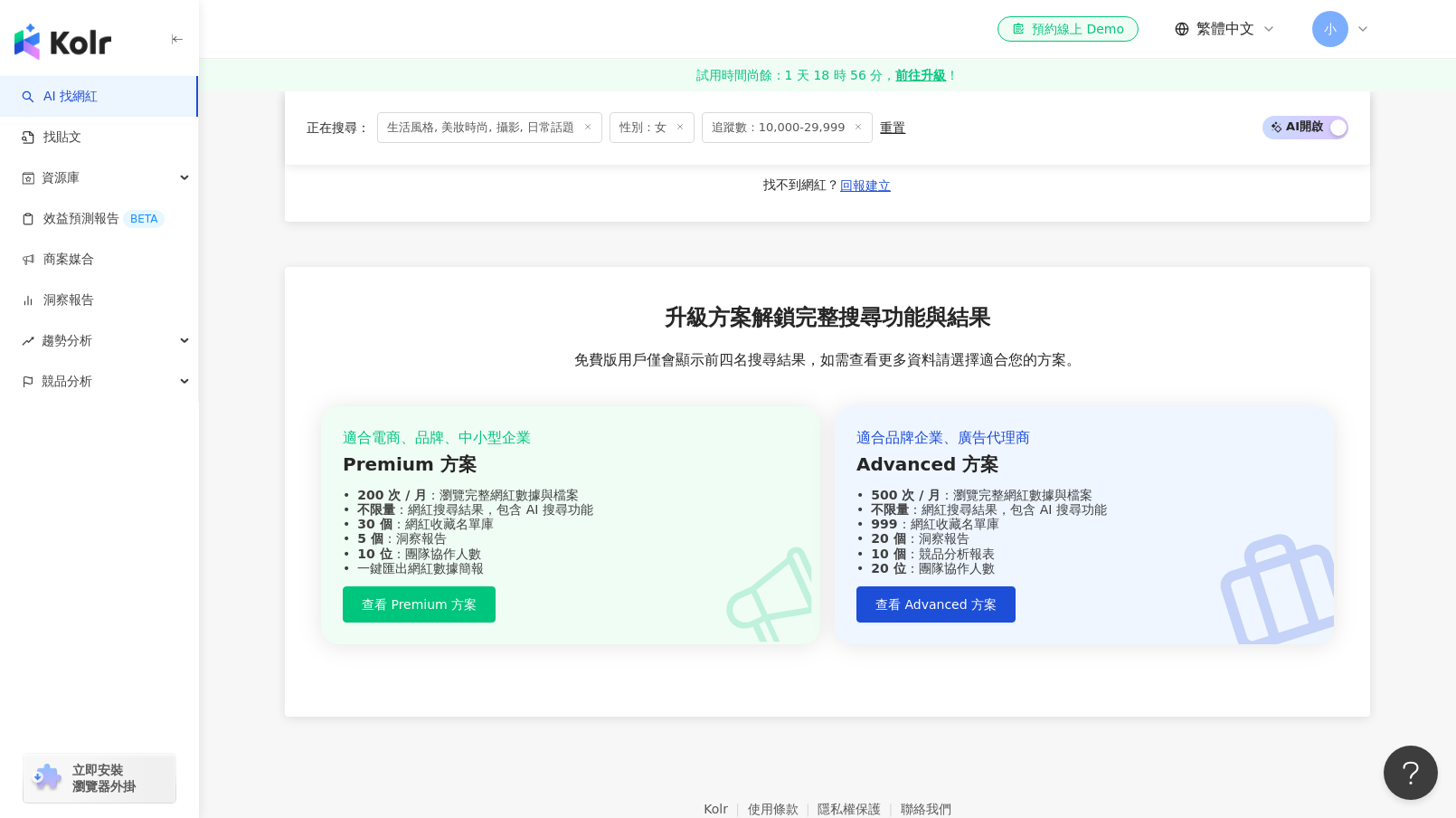
scroll to position [3604, 0]
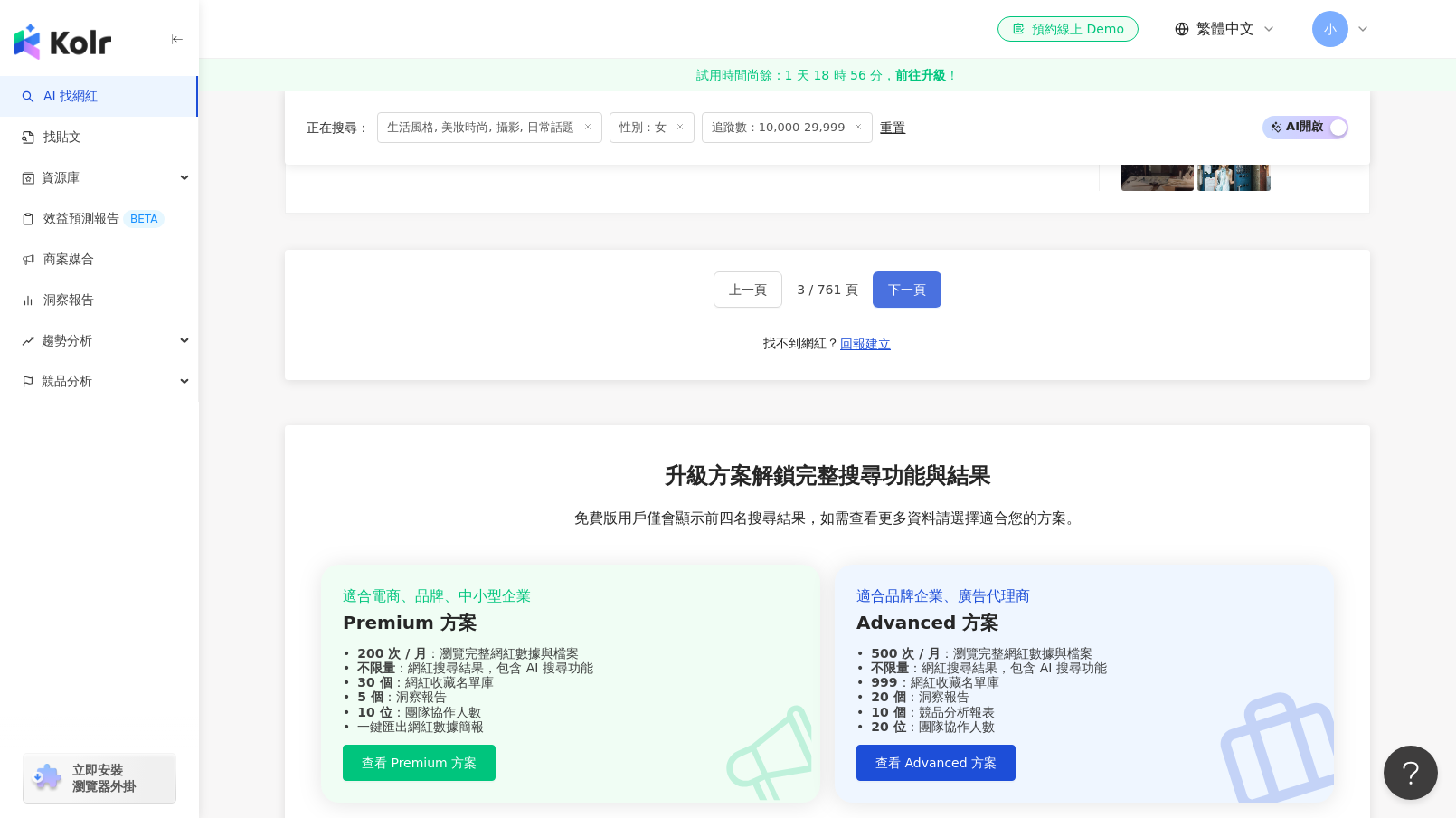
click at [903, 308] on button "下一頁" at bounding box center [907, 290] width 69 height 36
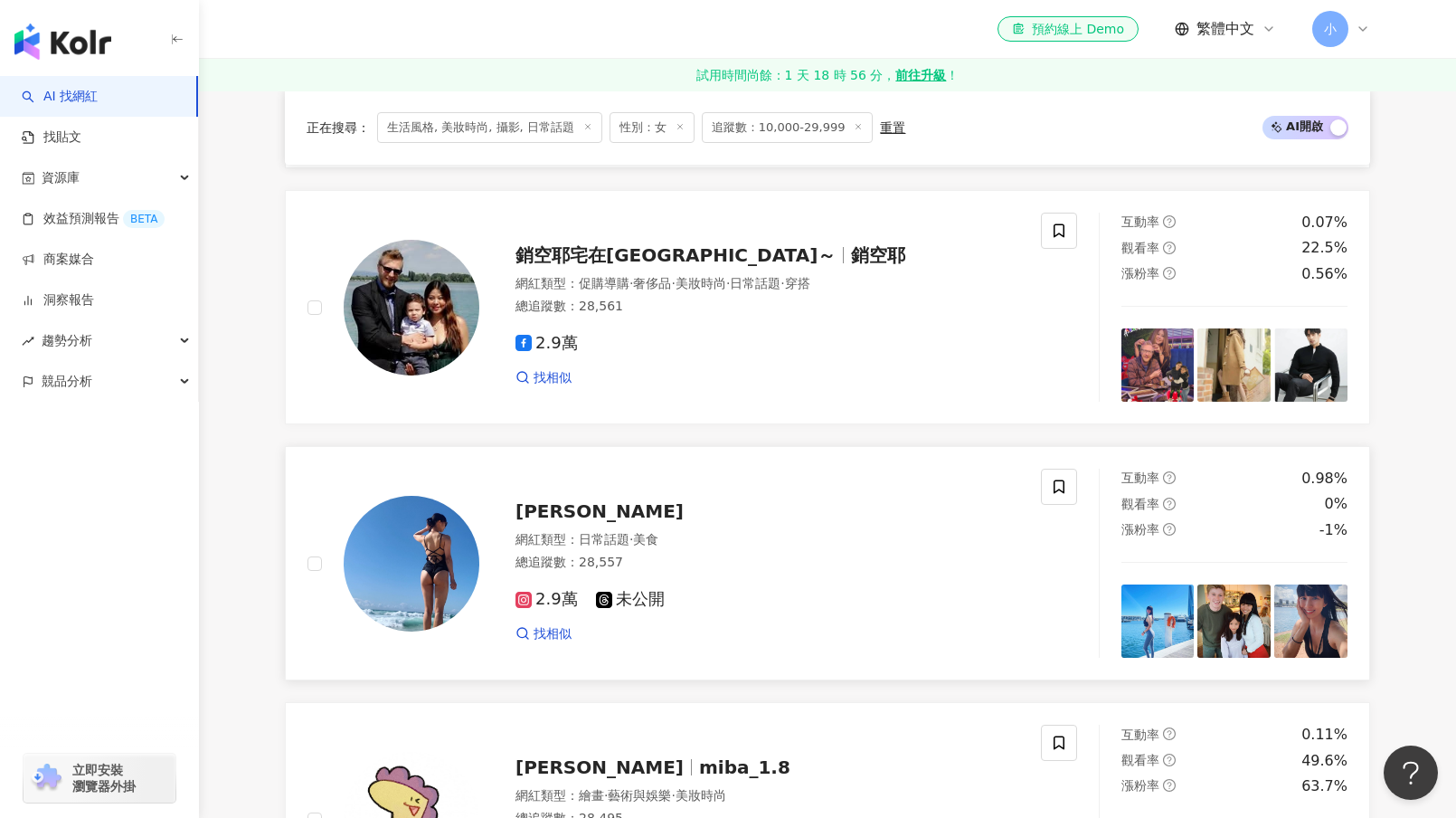
scroll to position [2879, 0]
click at [526, 523] on span "Sophie" at bounding box center [599, 511] width 168 height 22
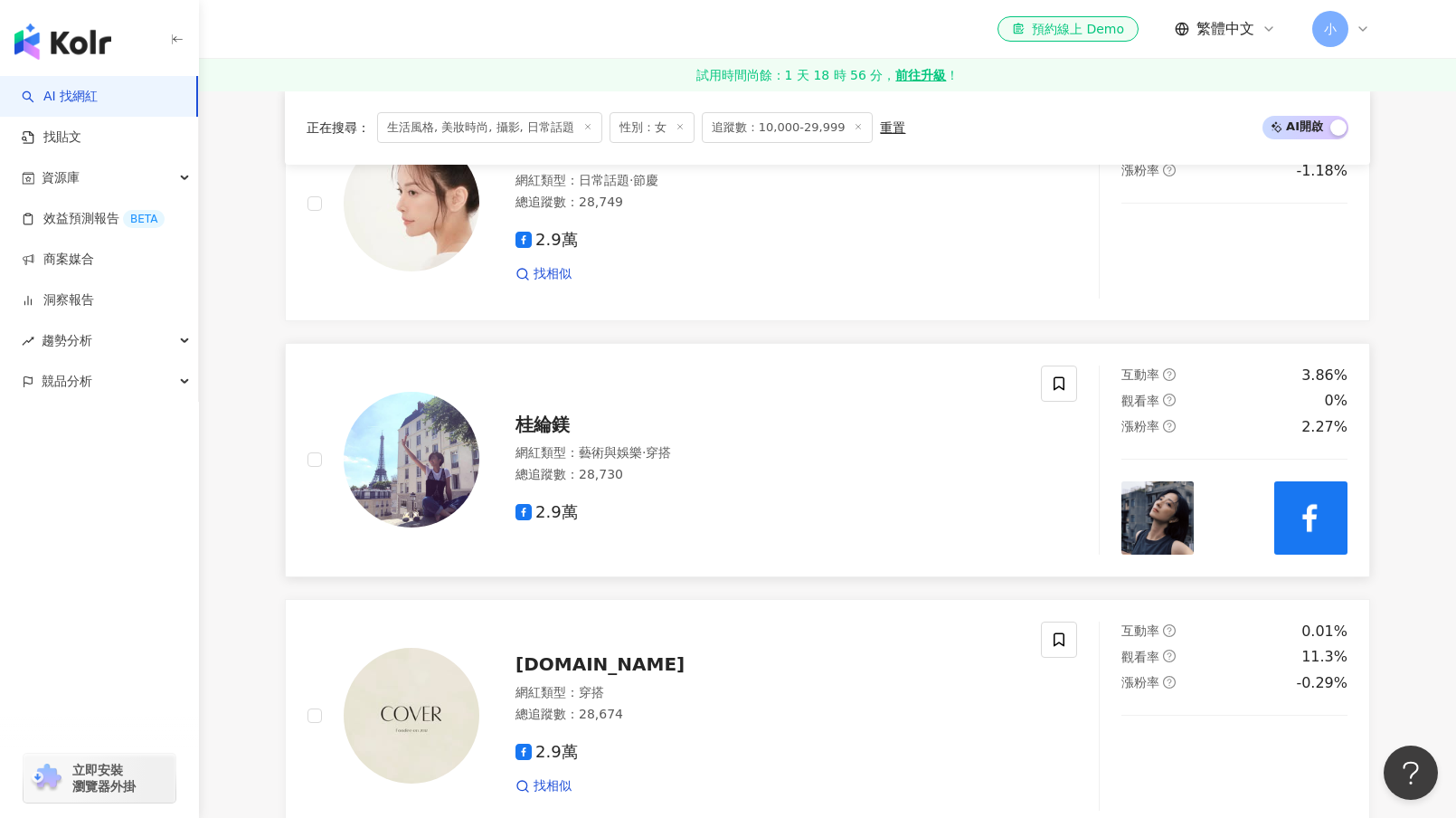
scroll to position [1432, 0]
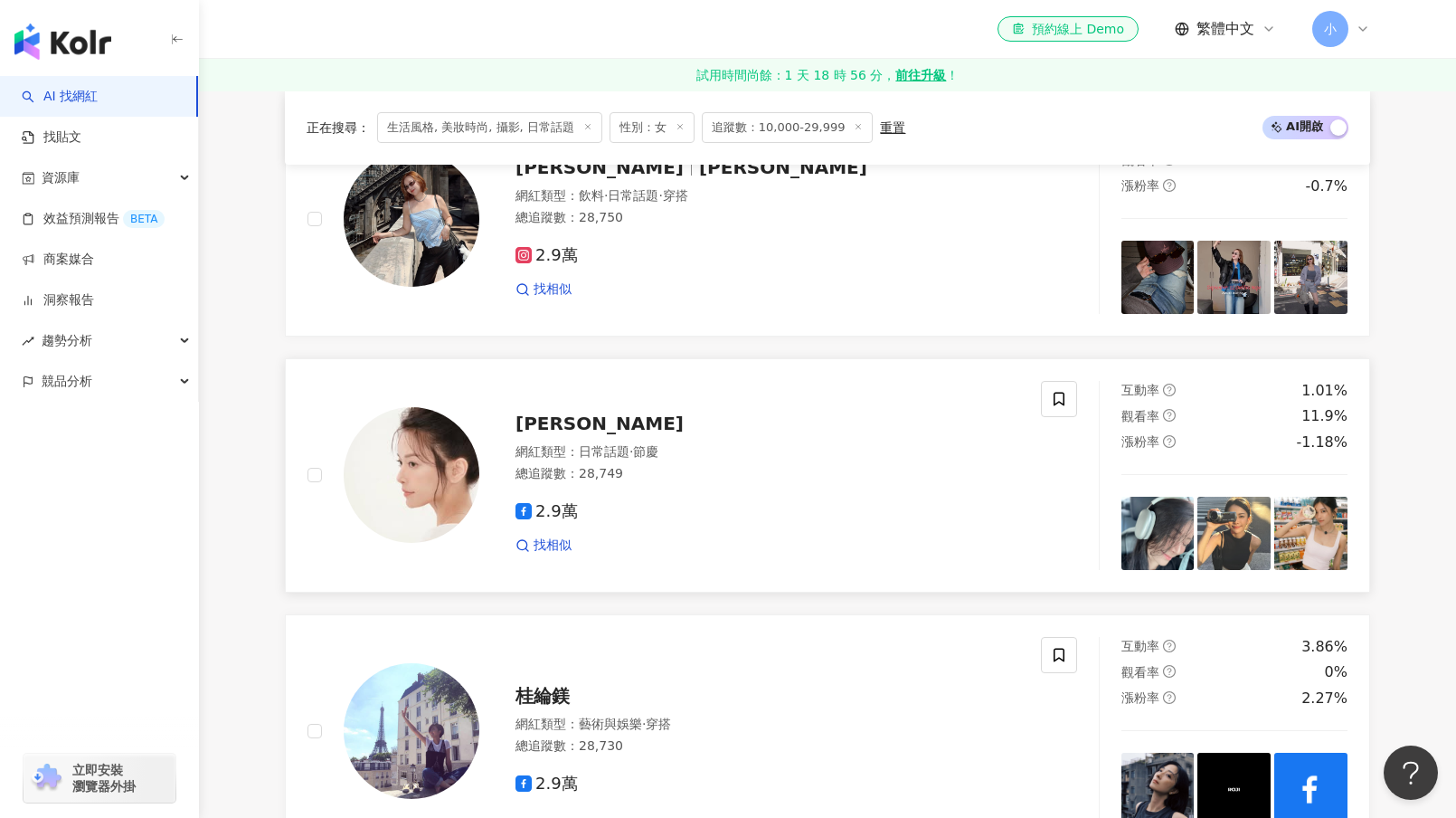
click at [568, 434] on span "Sunny桑妮" at bounding box center [599, 423] width 168 height 22
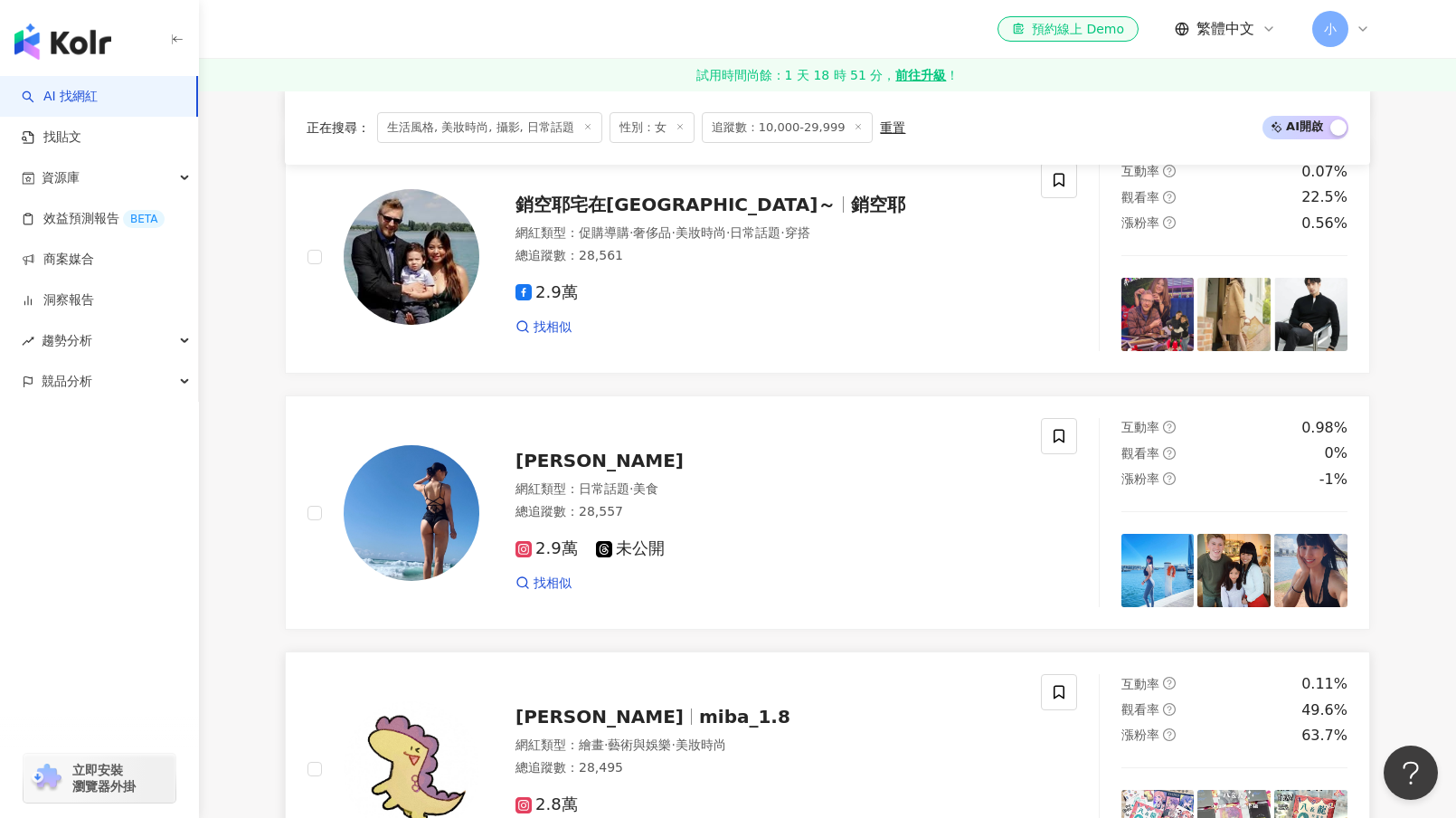
scroll to position [3241, 0]
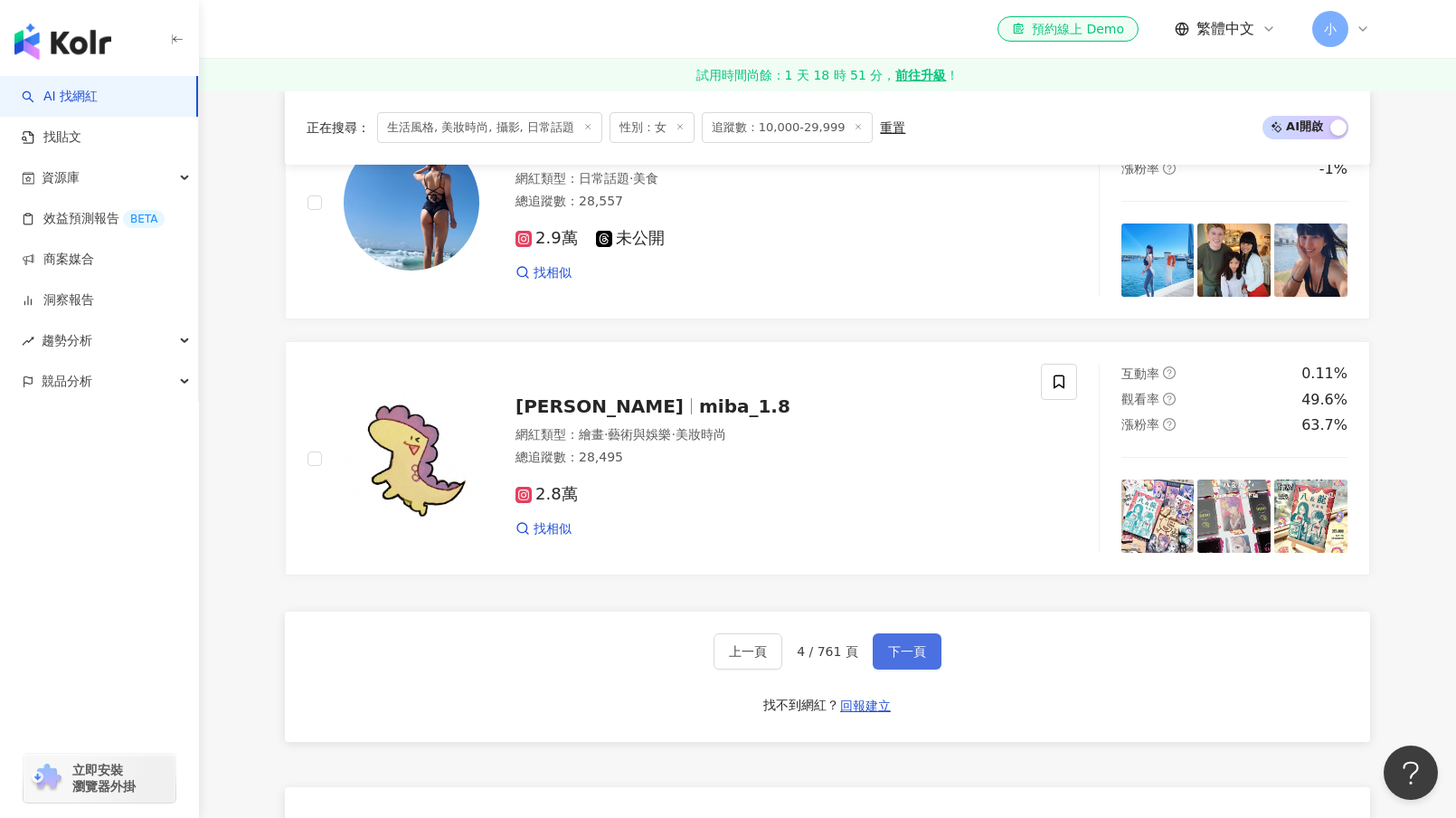
click at [916, 658] on span "下一頁" at bounding box center [907, 651] width 38 height 14
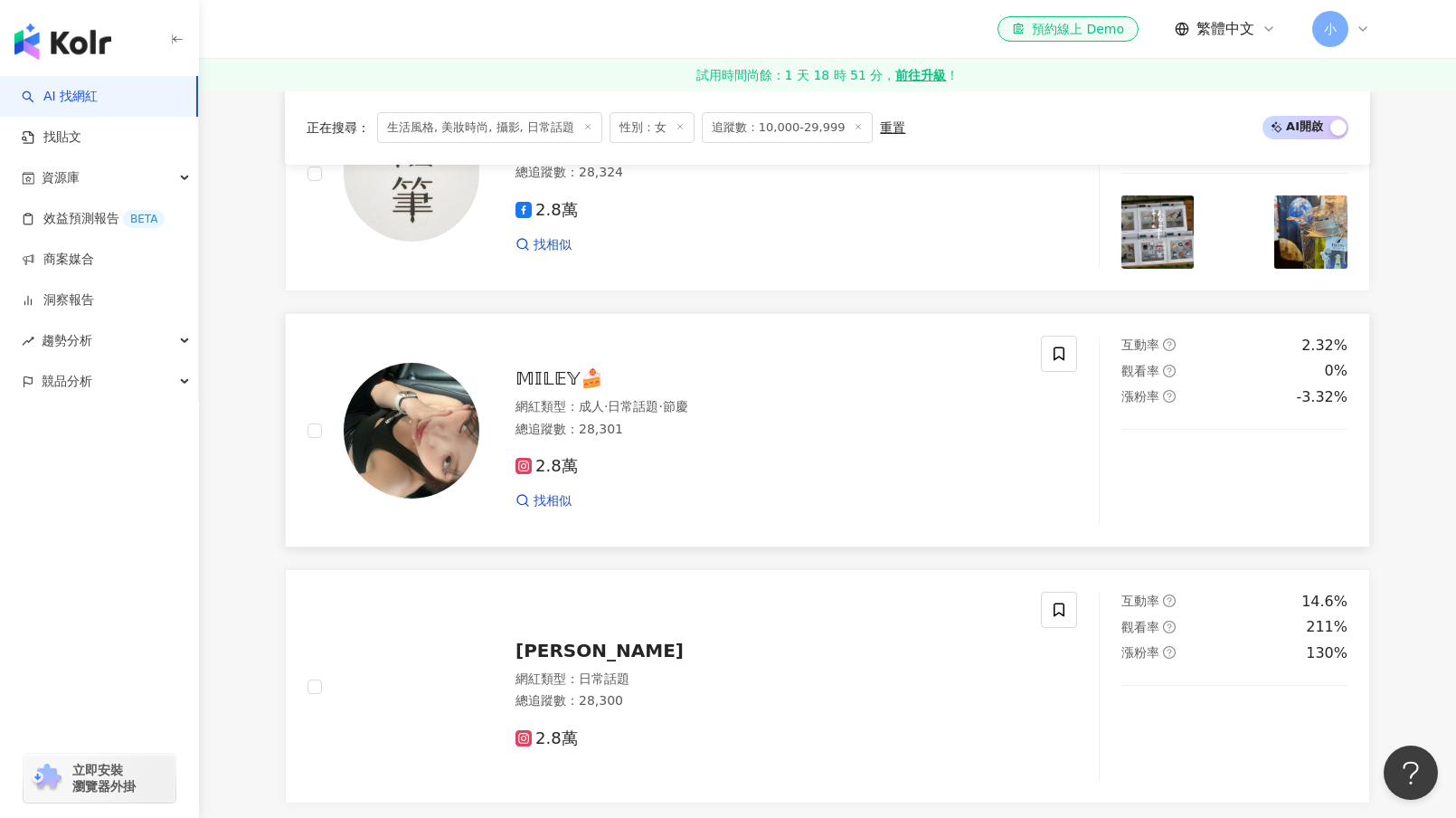
scroll to position [2879, 0]
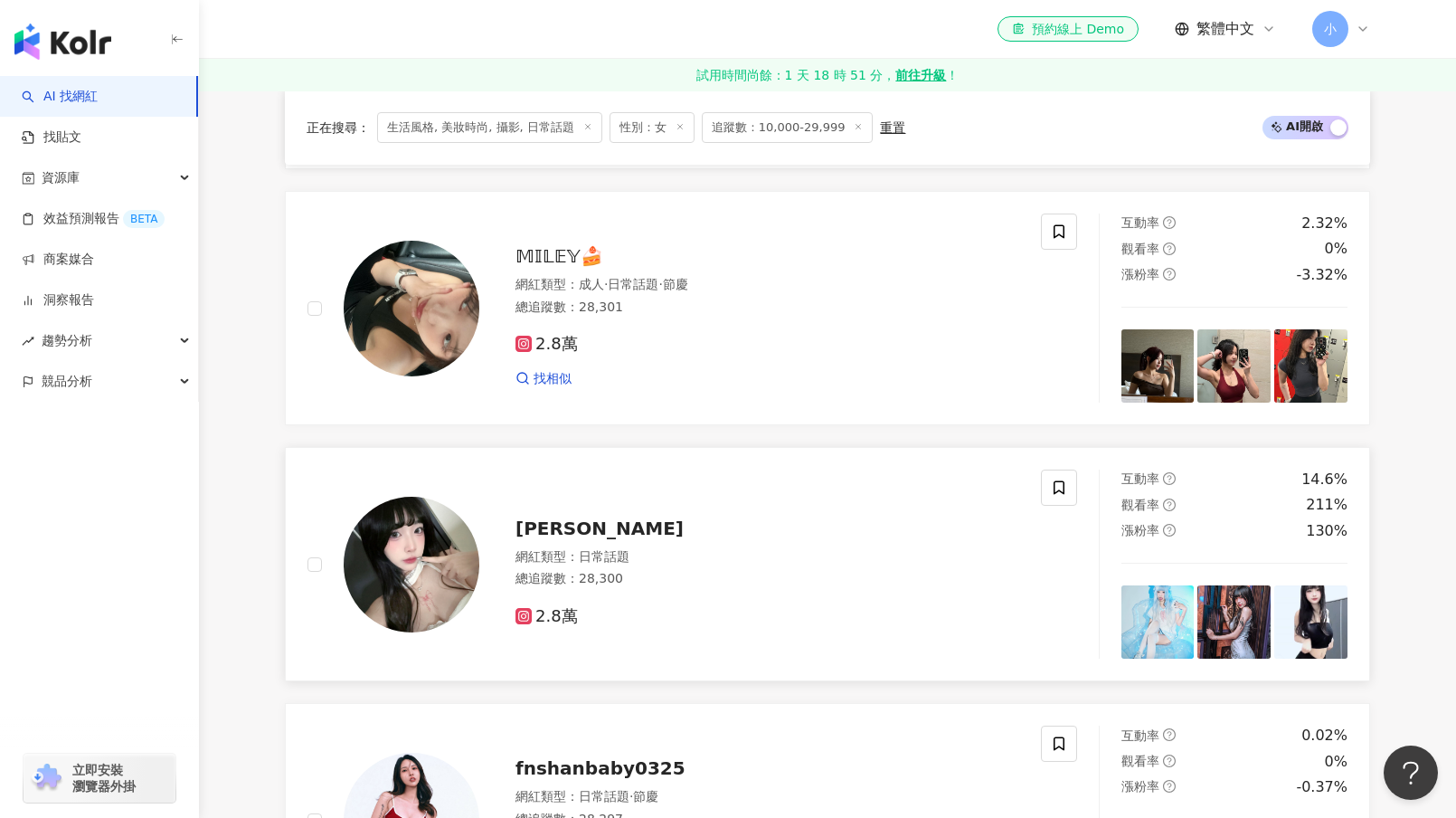
click at [546, 539] on span "陳𝒄𝒄" at bounding box center [599, 527] width 168 height 22
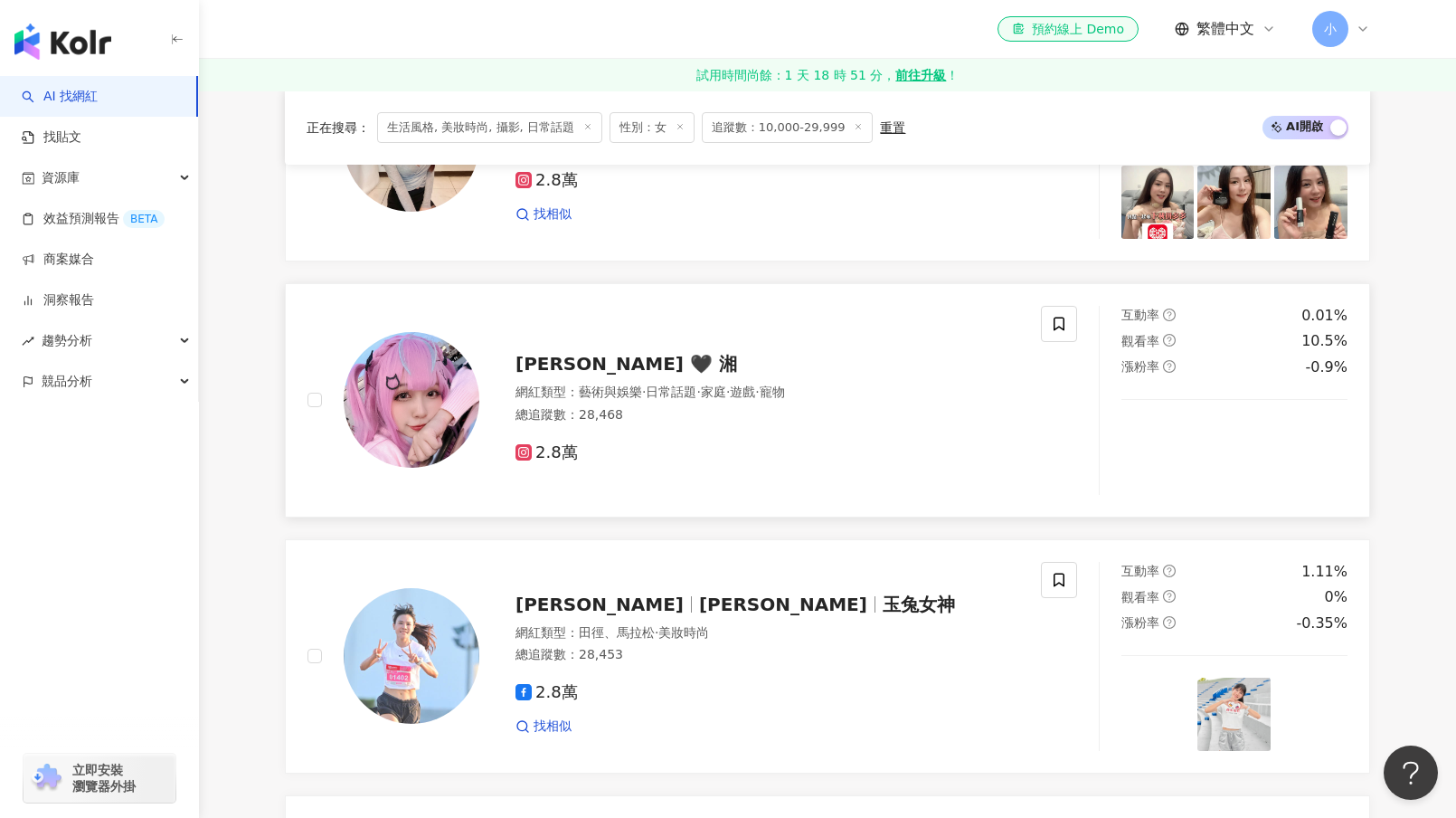
scroll to position [1432, 0]
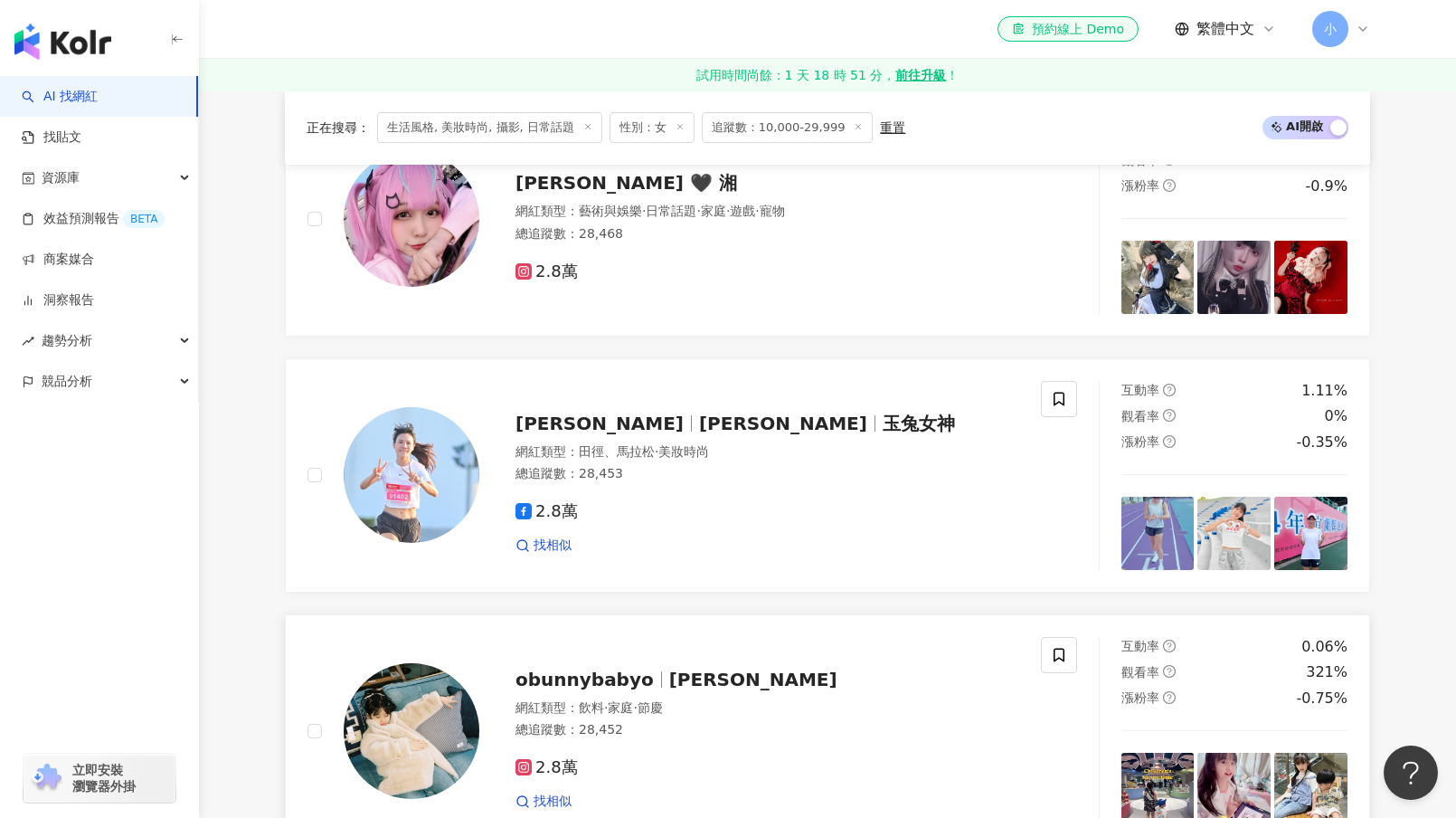
click at [586, 690] on span "obunnybabyo" at bounding box center [584, 678] width 139 height 22
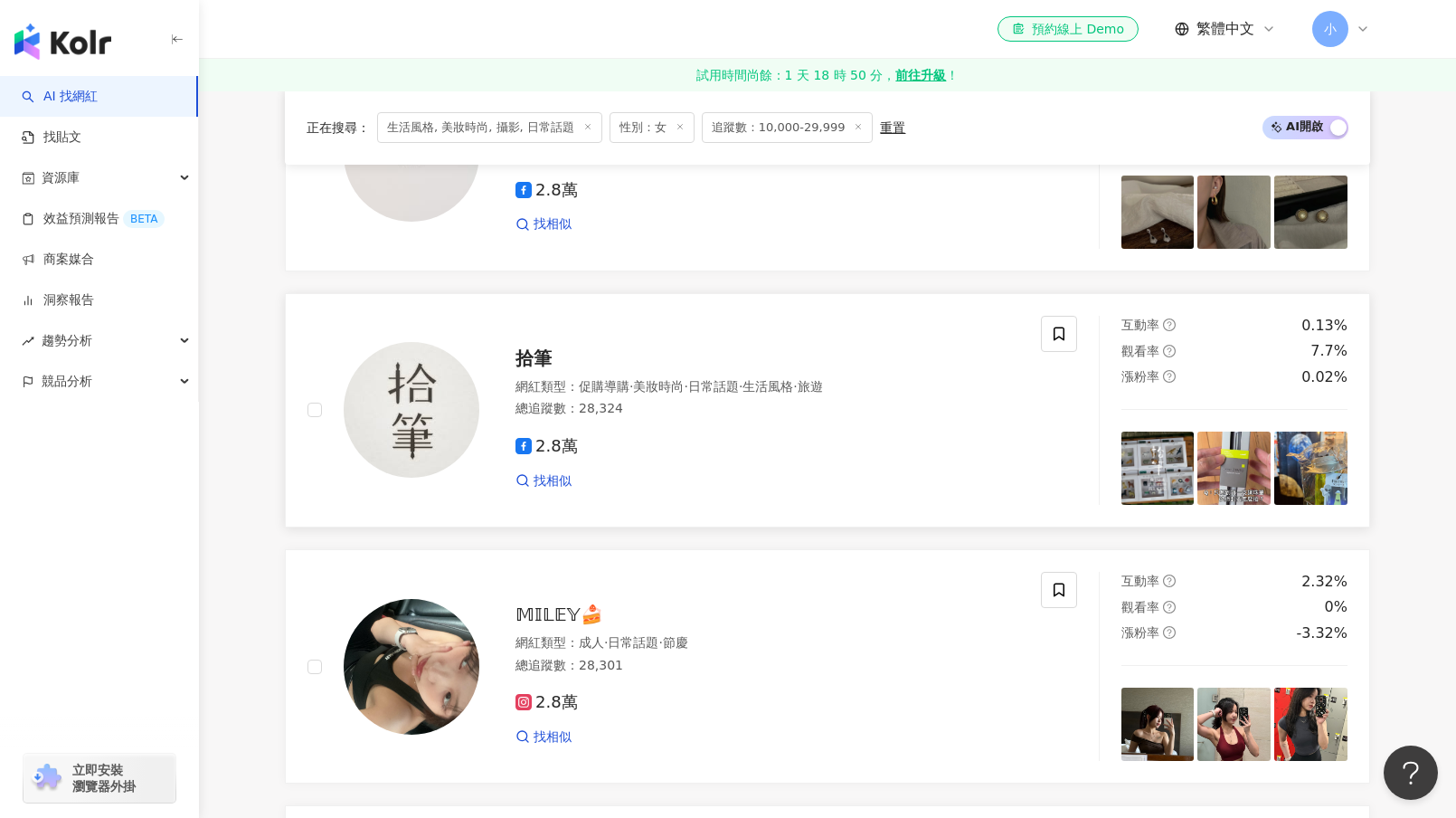
scroll to position [2879, 0]
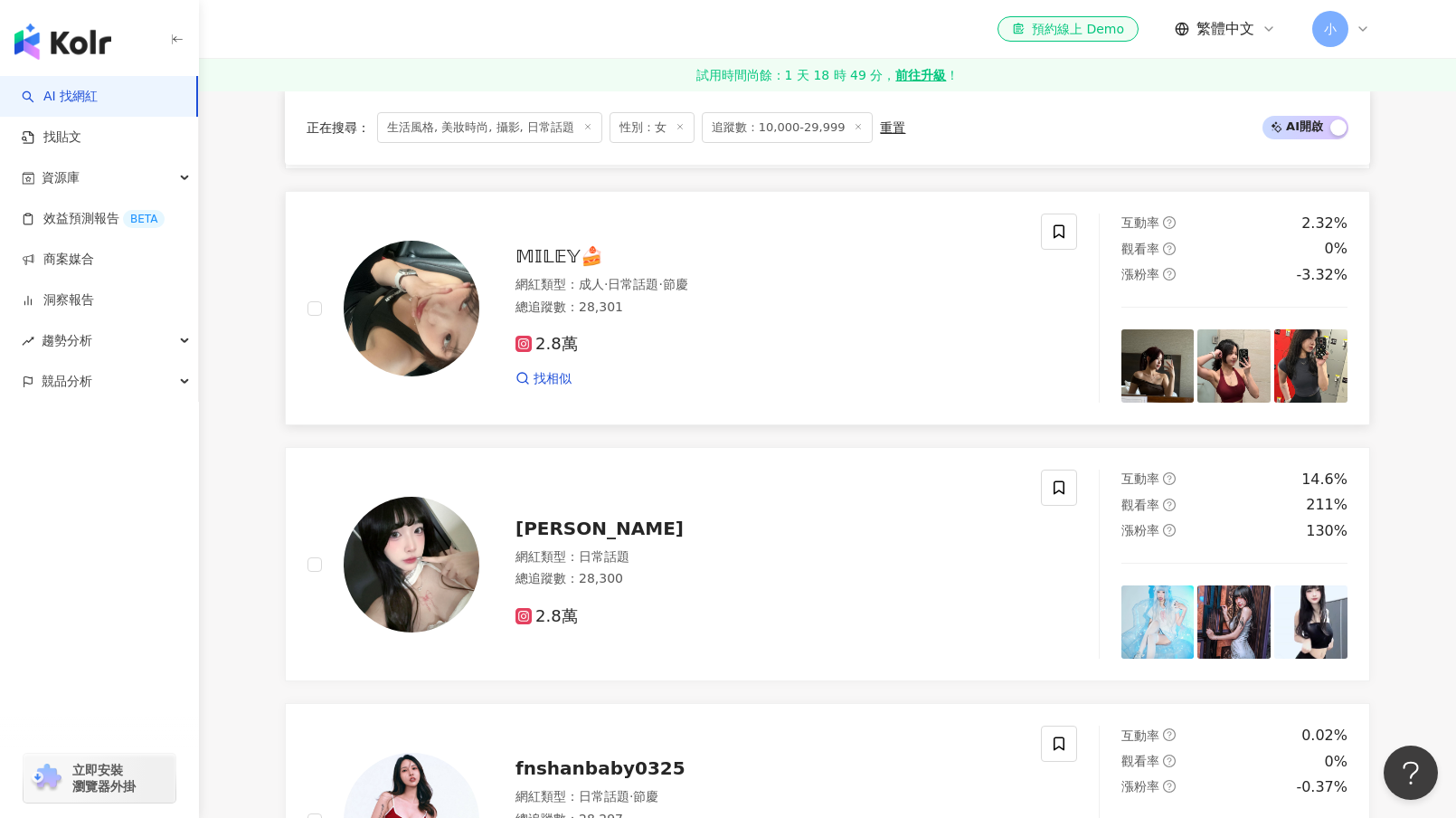
click at [551, 267] on span "𝕄𝕀𝕃𝔼𝕐🍰" at bounding box center [559, 255] width 88 height 22
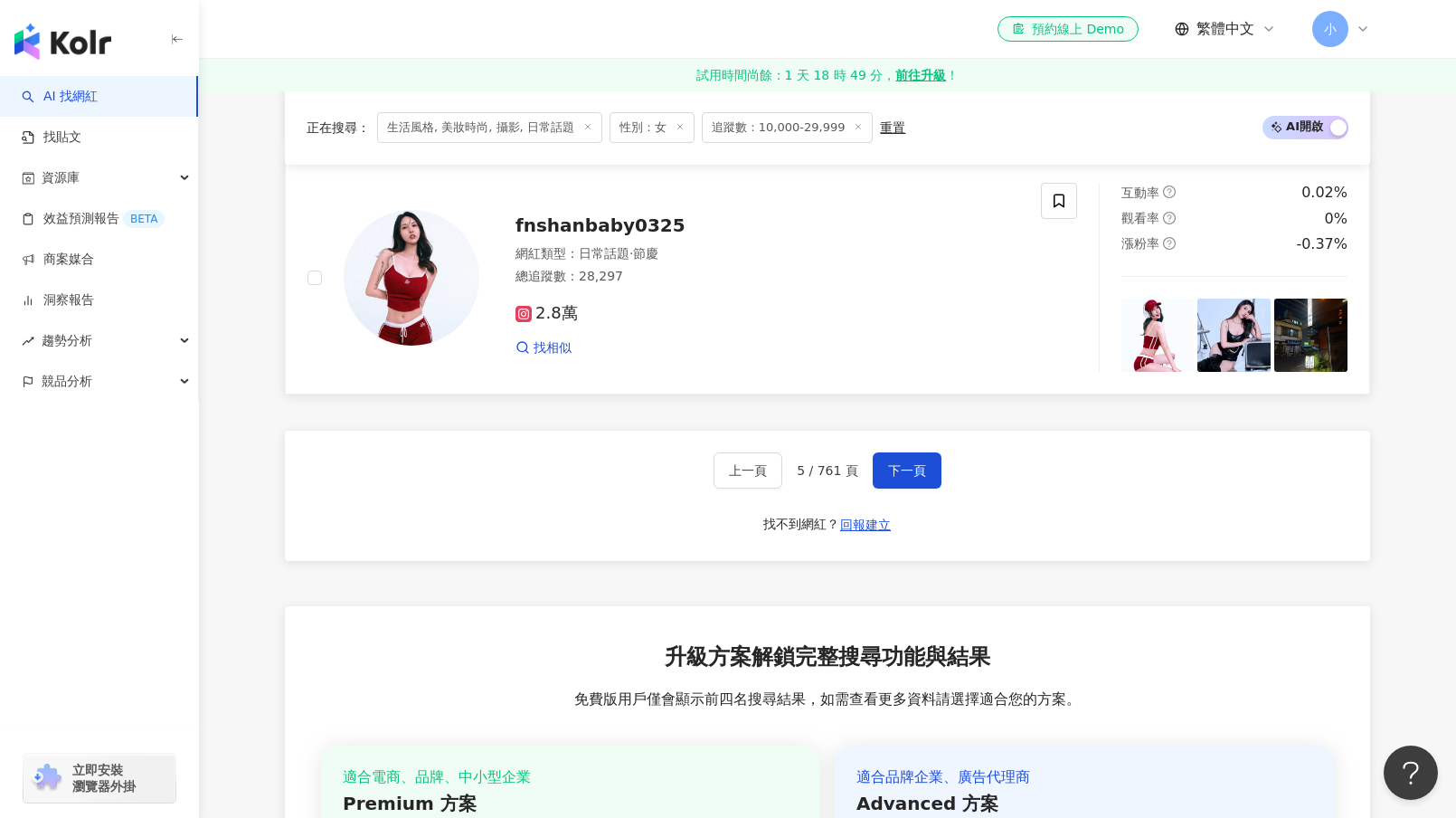
click at [577, 236] on span "fnshanbaby0325" at bounding box center [600, 225] width 170 height 22
click at [895, 478] on span "下一頁" at bounding box center [907, 470] width 38 height 14
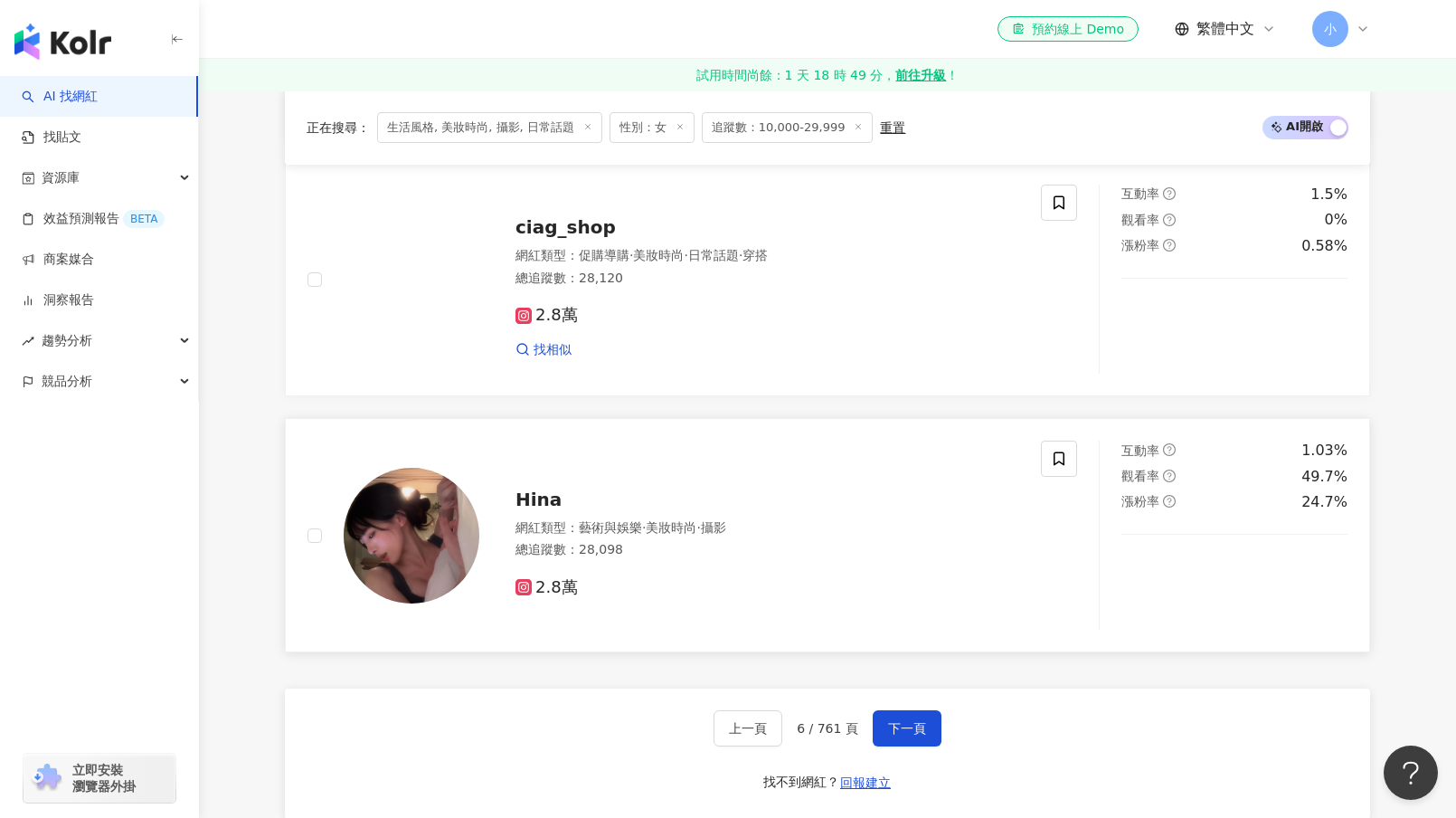
scroll to position [3151, 0]
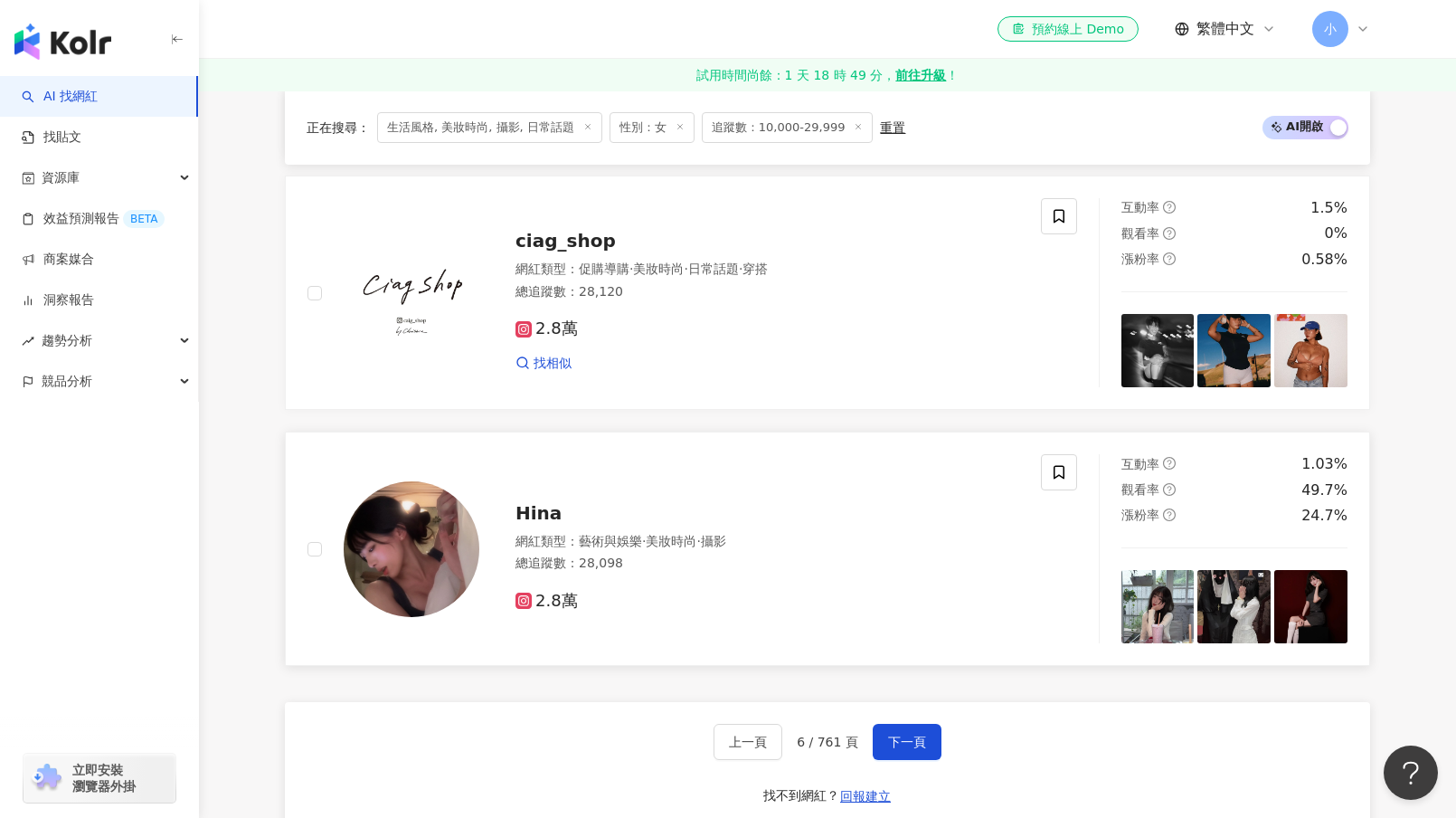
click at [559, 526] on div "Hina" at bounding box center [766, 512] width 503 height 25
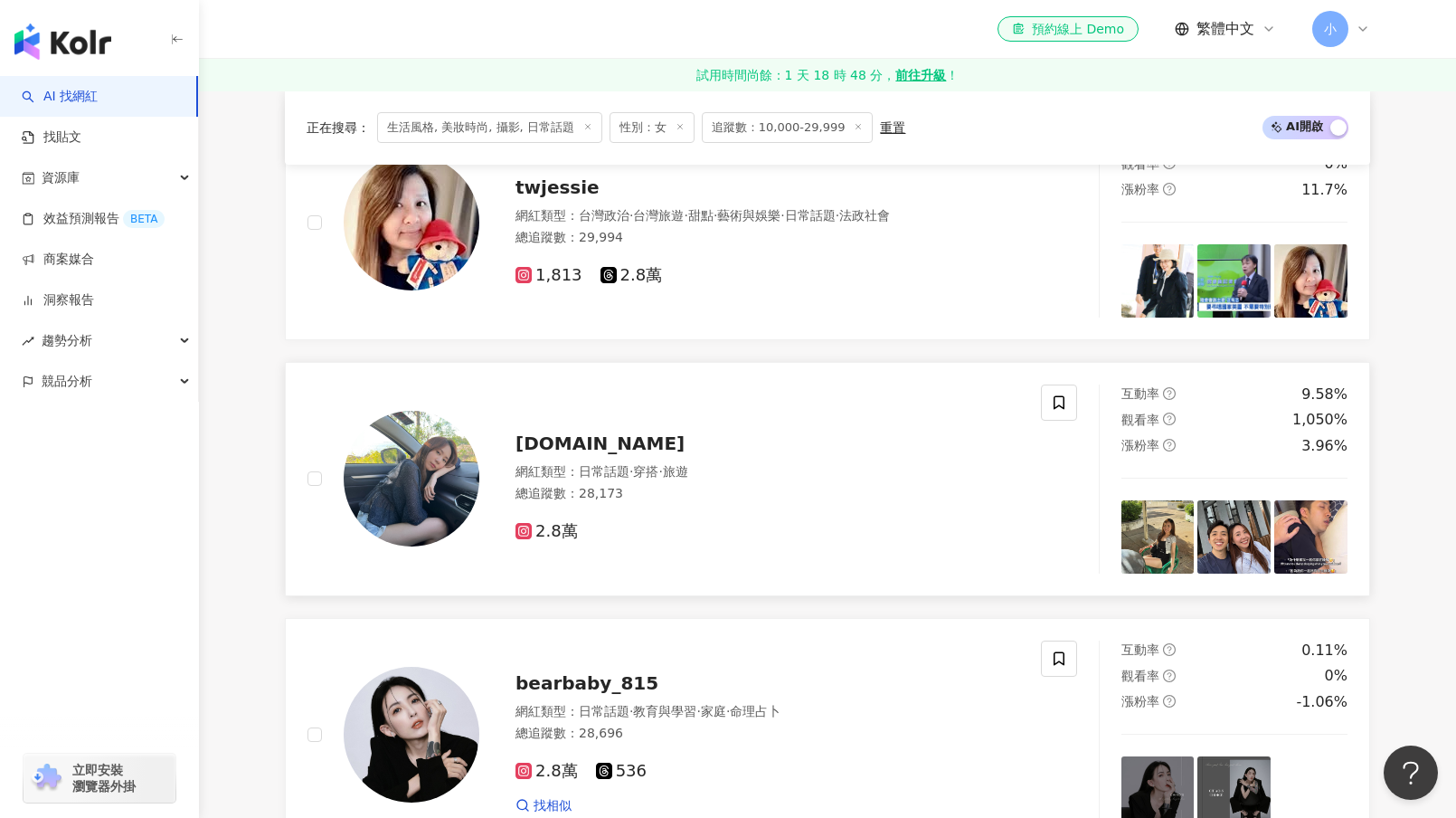
scroll to position [2156, 0]
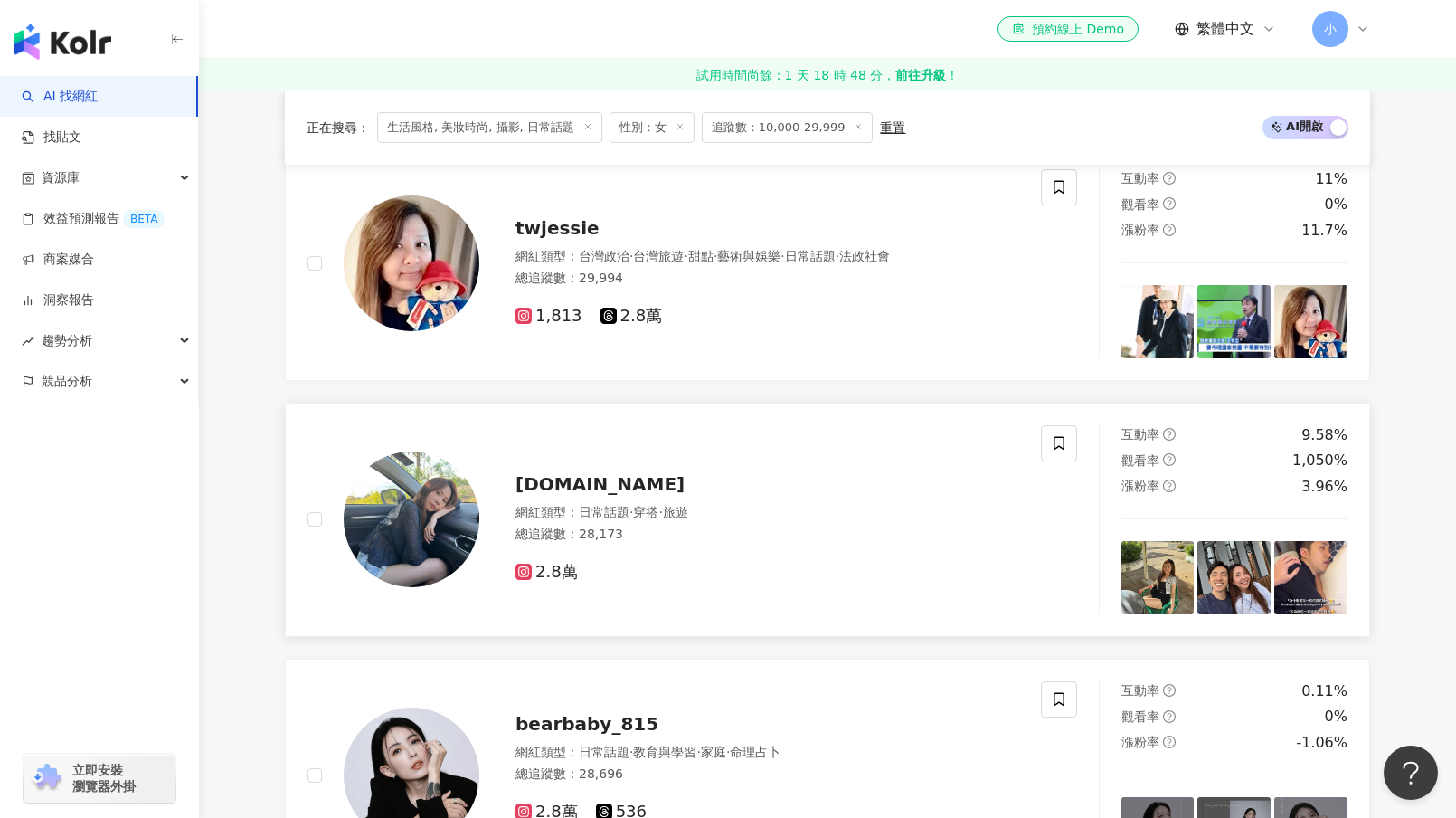
drag, startPoint x: 560, startPoint y: 501, endPoint x: 495, endPoint y: 484, distance: 67.2
click at [495, 484] on div "nat.blue 網紅類型 ： 日常話題 · 穿搭 · 旅遊 總追蹤數 ： 28,173 2.8萬" at bounding box center [749, 520] width 540 height 126
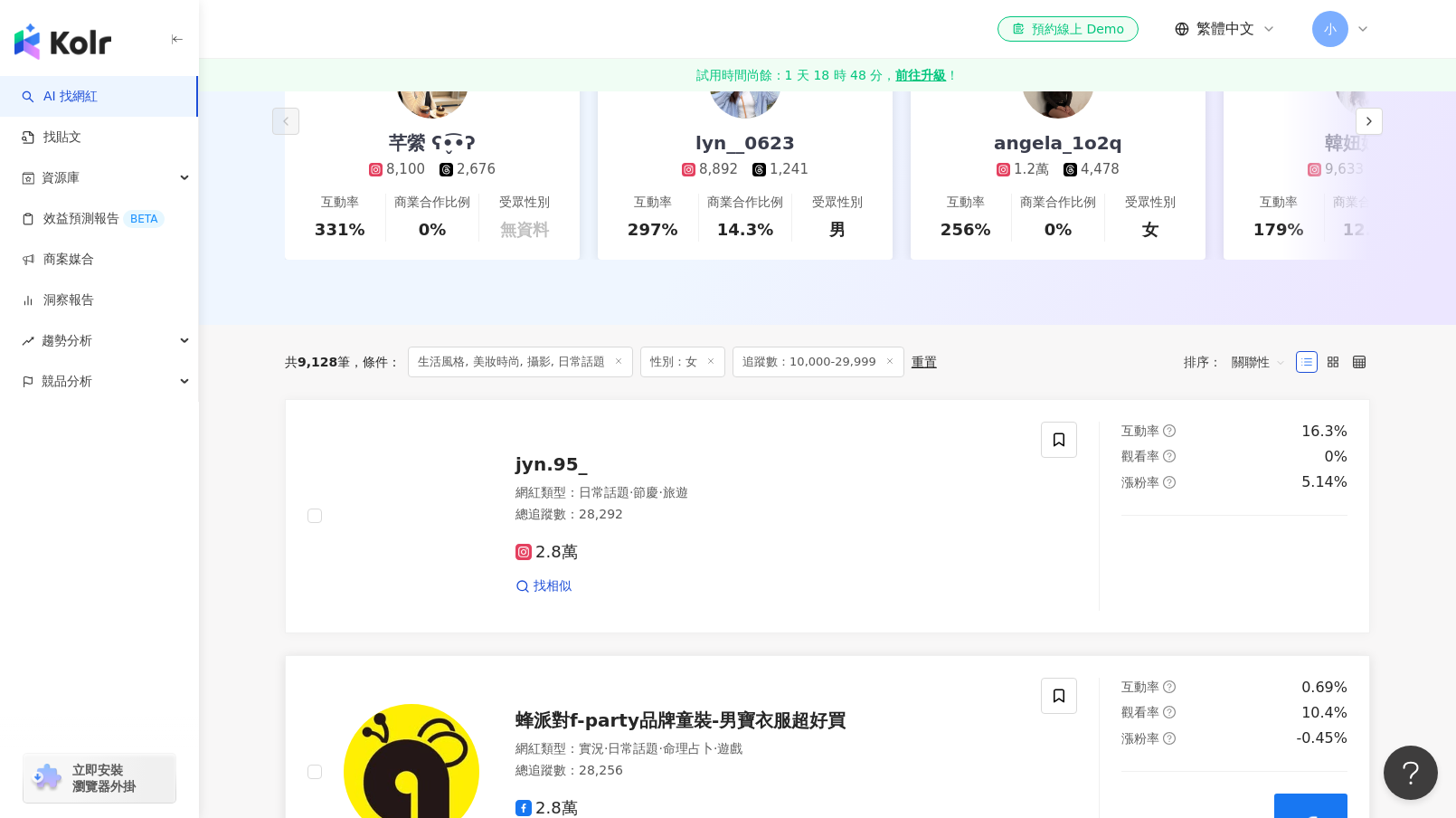
scroll to position [618, 0]
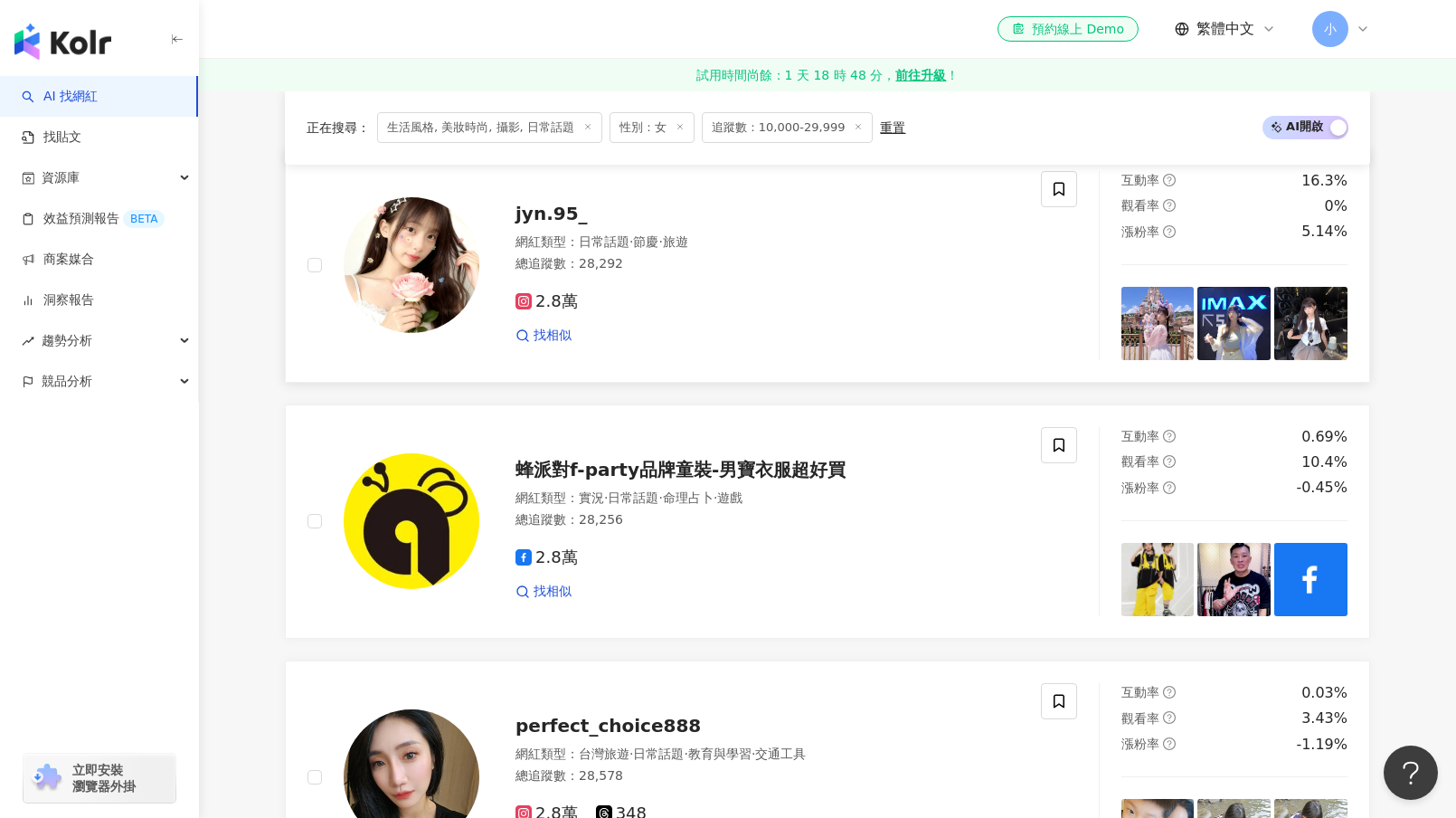
click at [573, 223] on span "jyn.95_" at bounding box center [551, 213] width 73 height 22
click at [566, 757] on div "perfect_choice888 網紅類型 ： 台灣旅遊 · 日常話題 · 教育與學習 · 交通工具 總追蹤數 ： 28,578 2.8萬 348 找相似" at bounding box center [749, 778] width 540 height 159
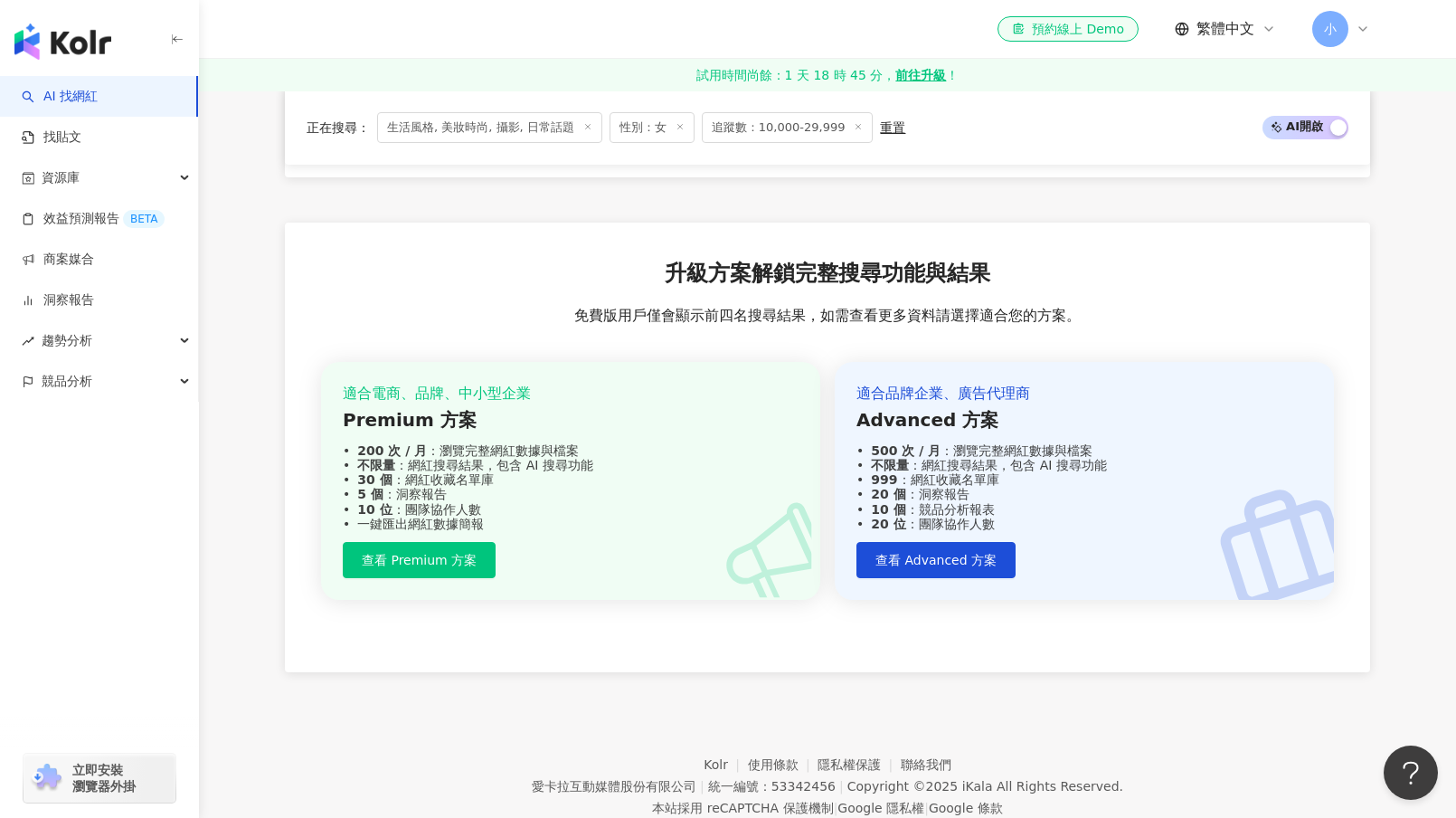
scroll to position [3604, 0]
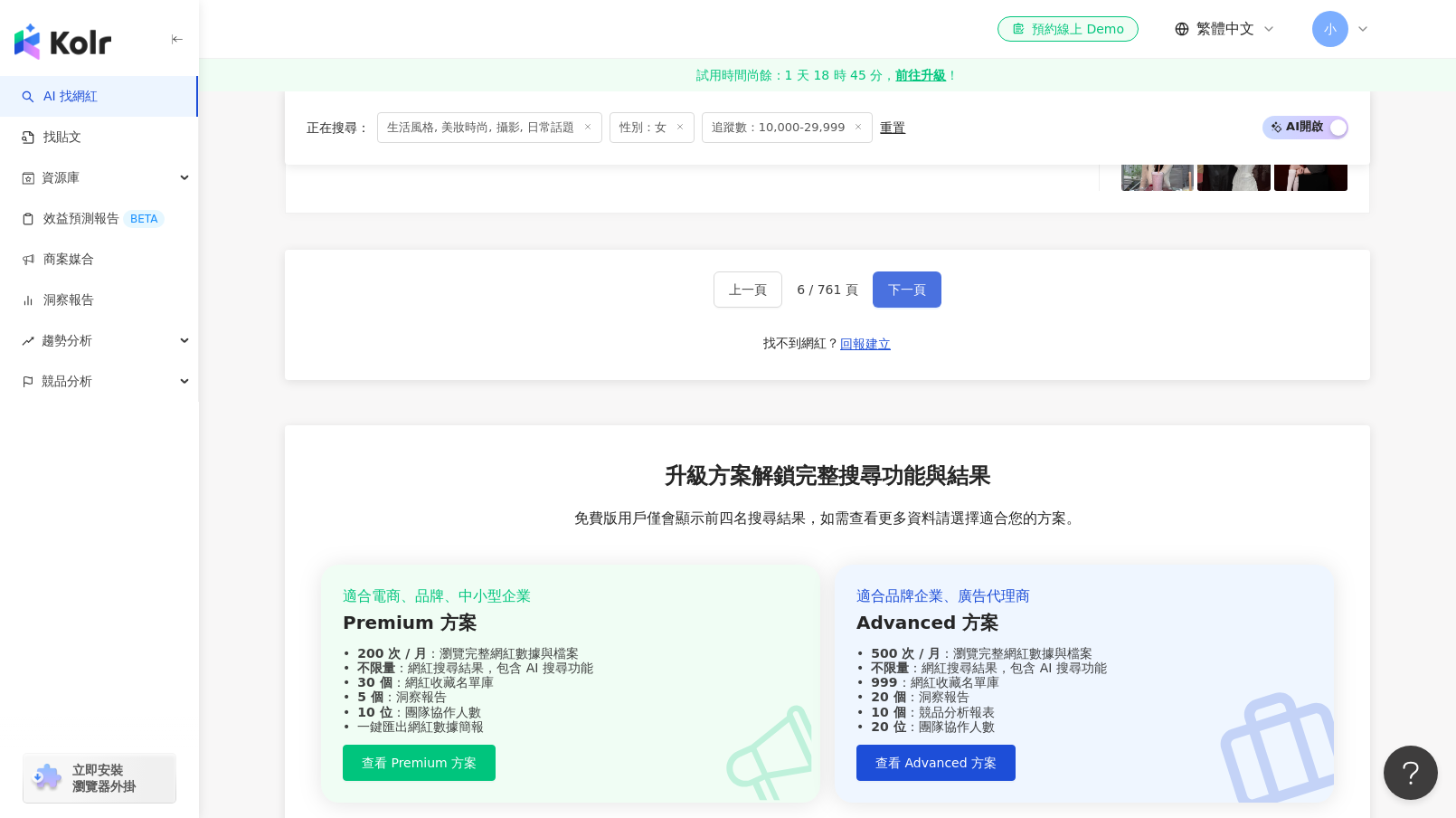
click at [889, 296] on span "下一頁" at bounding box center [907, 289] width 38 height 14
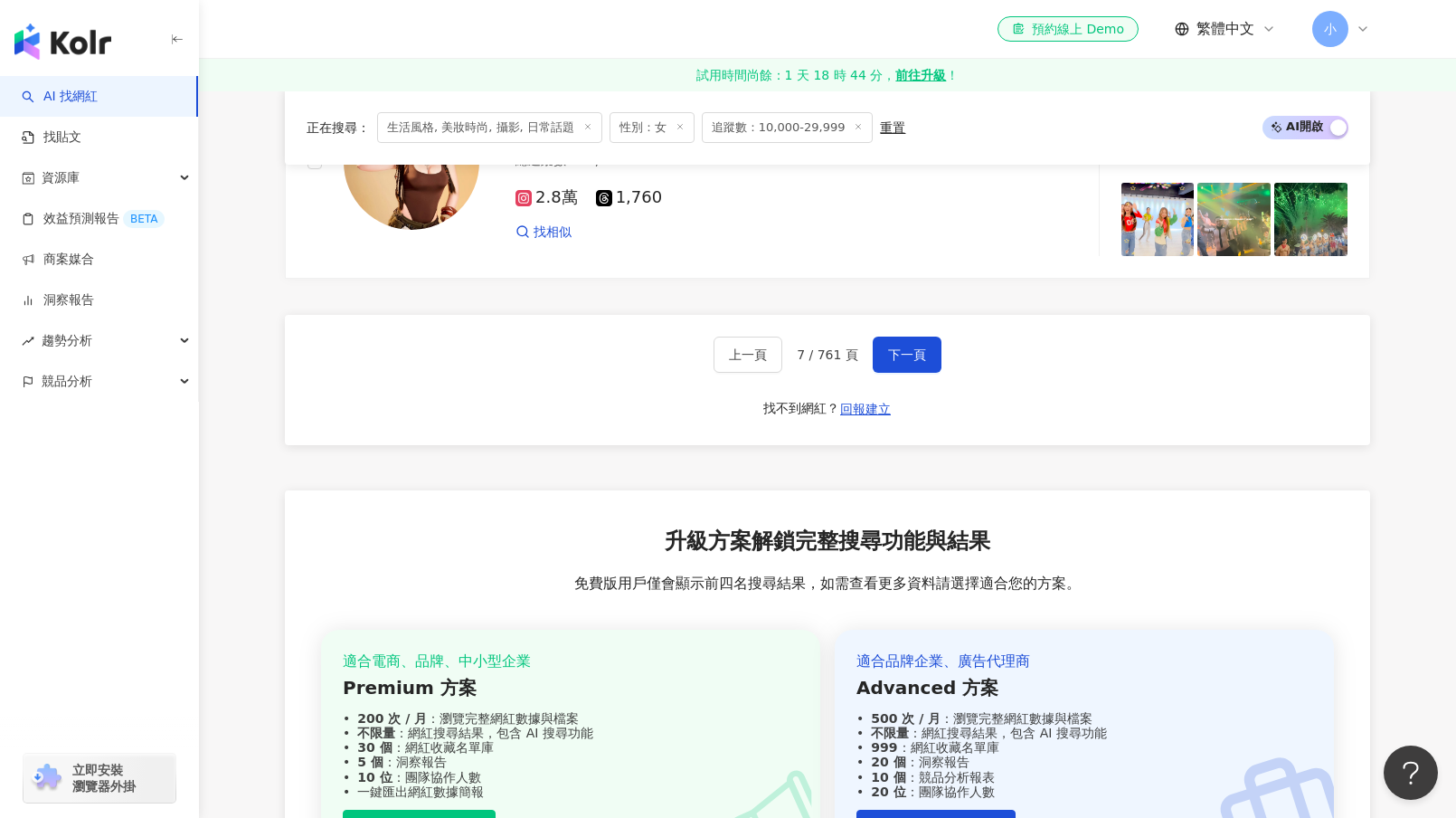
scroll to position [3513, 0]
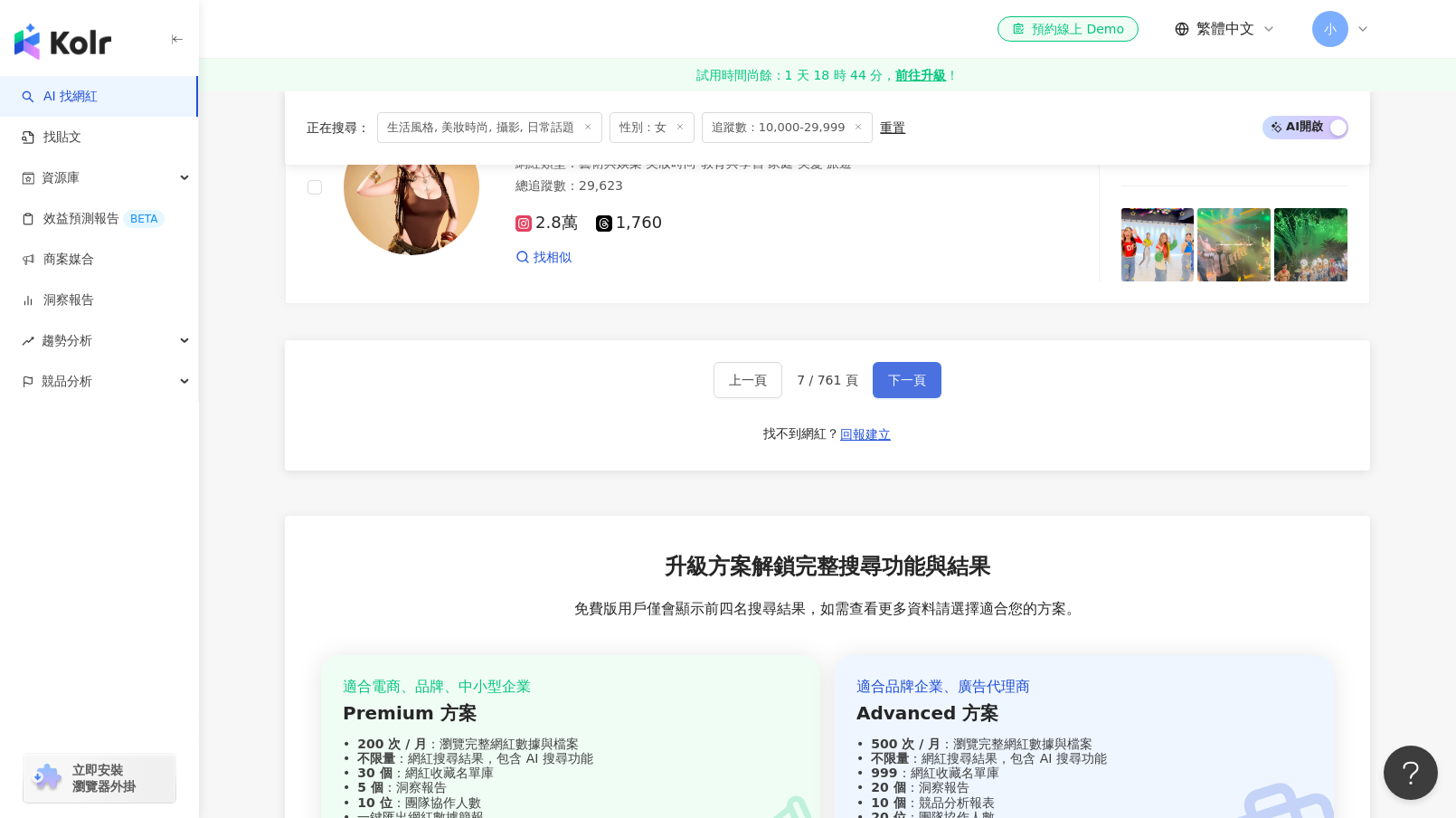
click at [905, 387] on span "下一頁" at bounding box center [907, 379] width 38 height 14
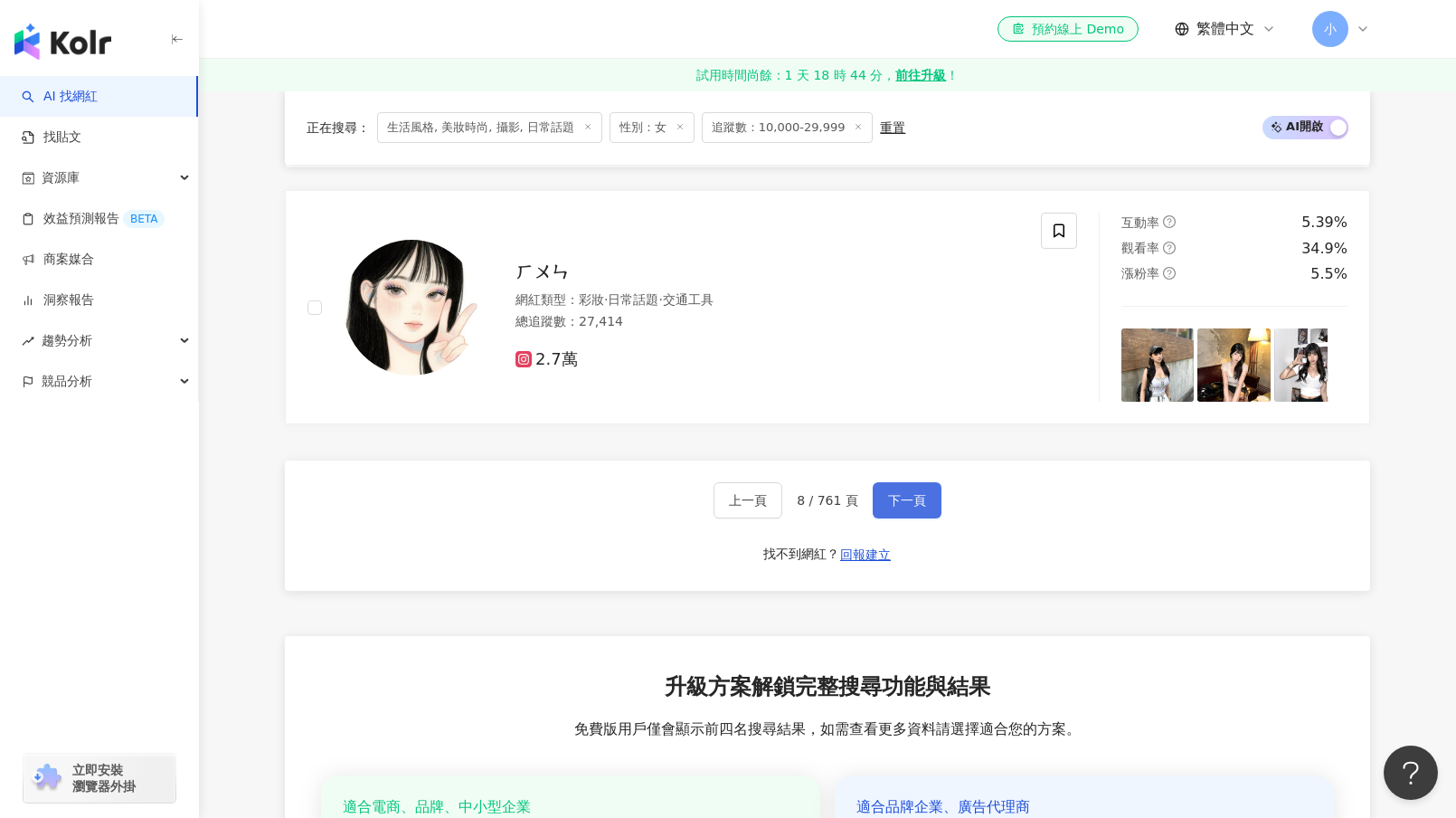
scroll to position [3241, 0]
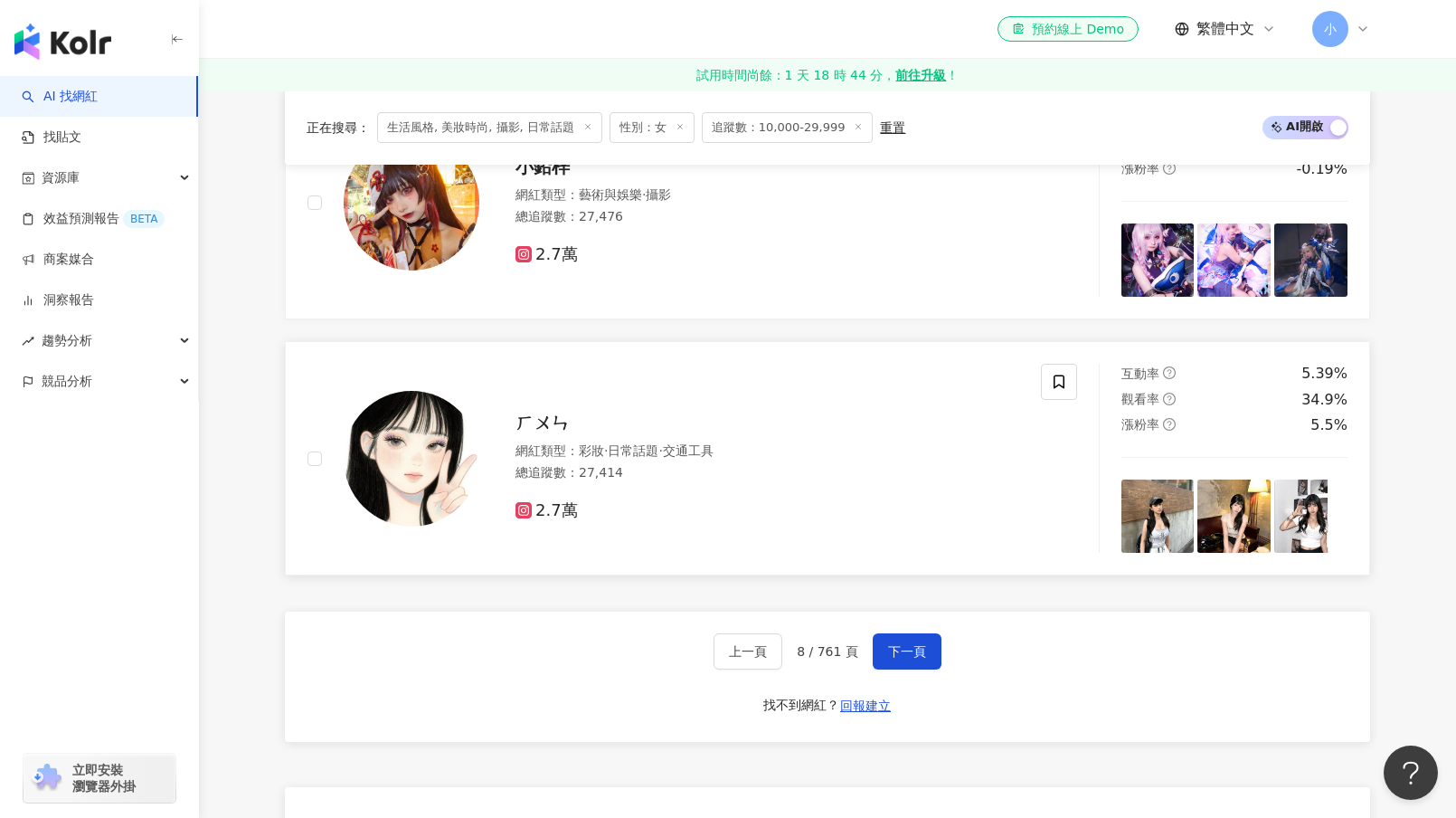
click at [512, 411] on div "ㄏㄨㄣ 網紅類型 ： 彩妝 · 日常話題 · 交通工具 總追蹤數 ： 27,414 2.7萬" at bounding box center [749, 459] width 540 height 126
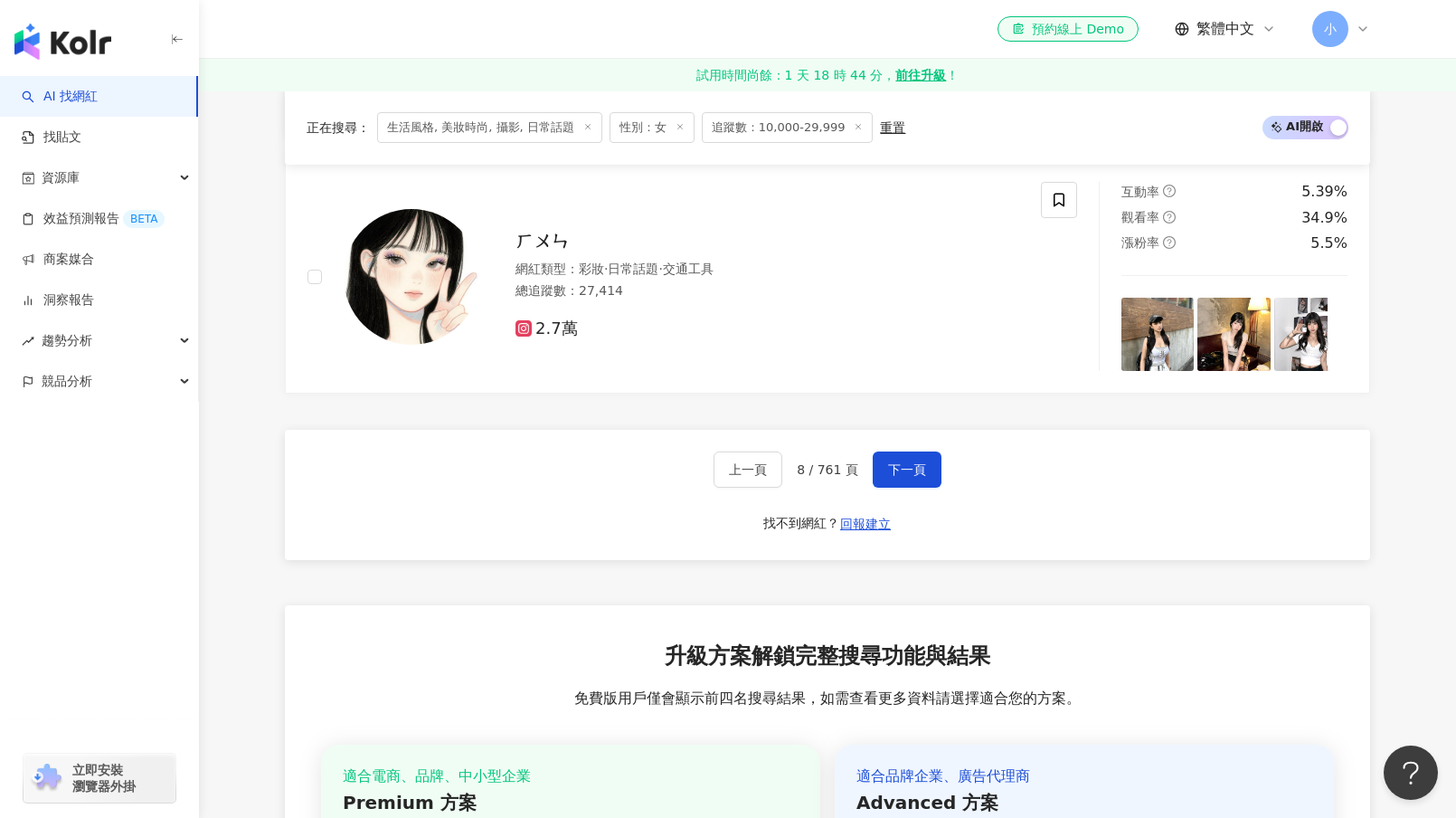
scroll to position [3422, 0]
click at [888, 478] on span "下一頁" at bounding box center [907, 470] width 38 height 14
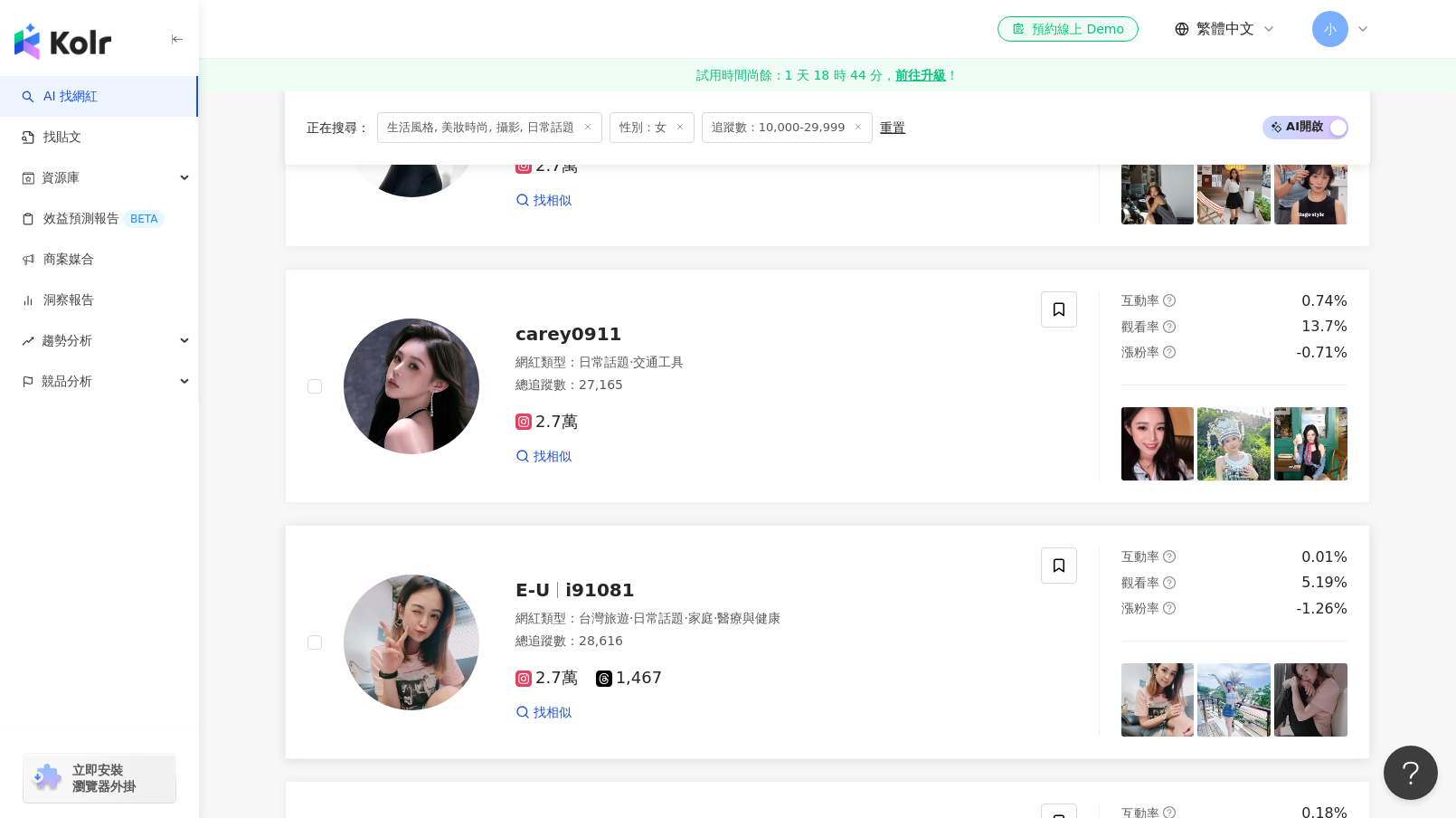
scroll to position [2789, 0]
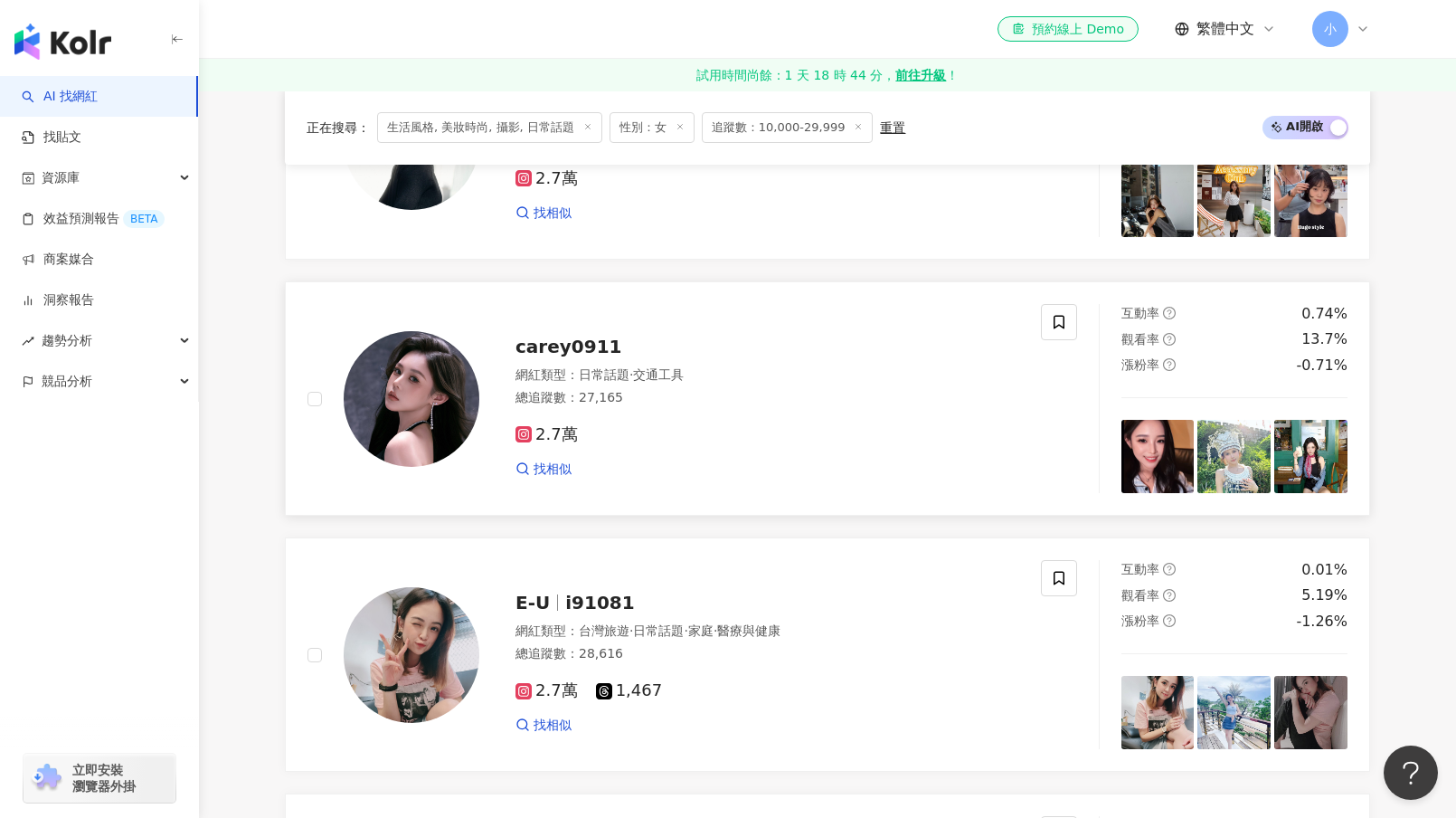
click at [708, 383] on div "網紅類型 ： 日常話題 · 交通工具" at bounding box center [766, 375] width 503 height 18
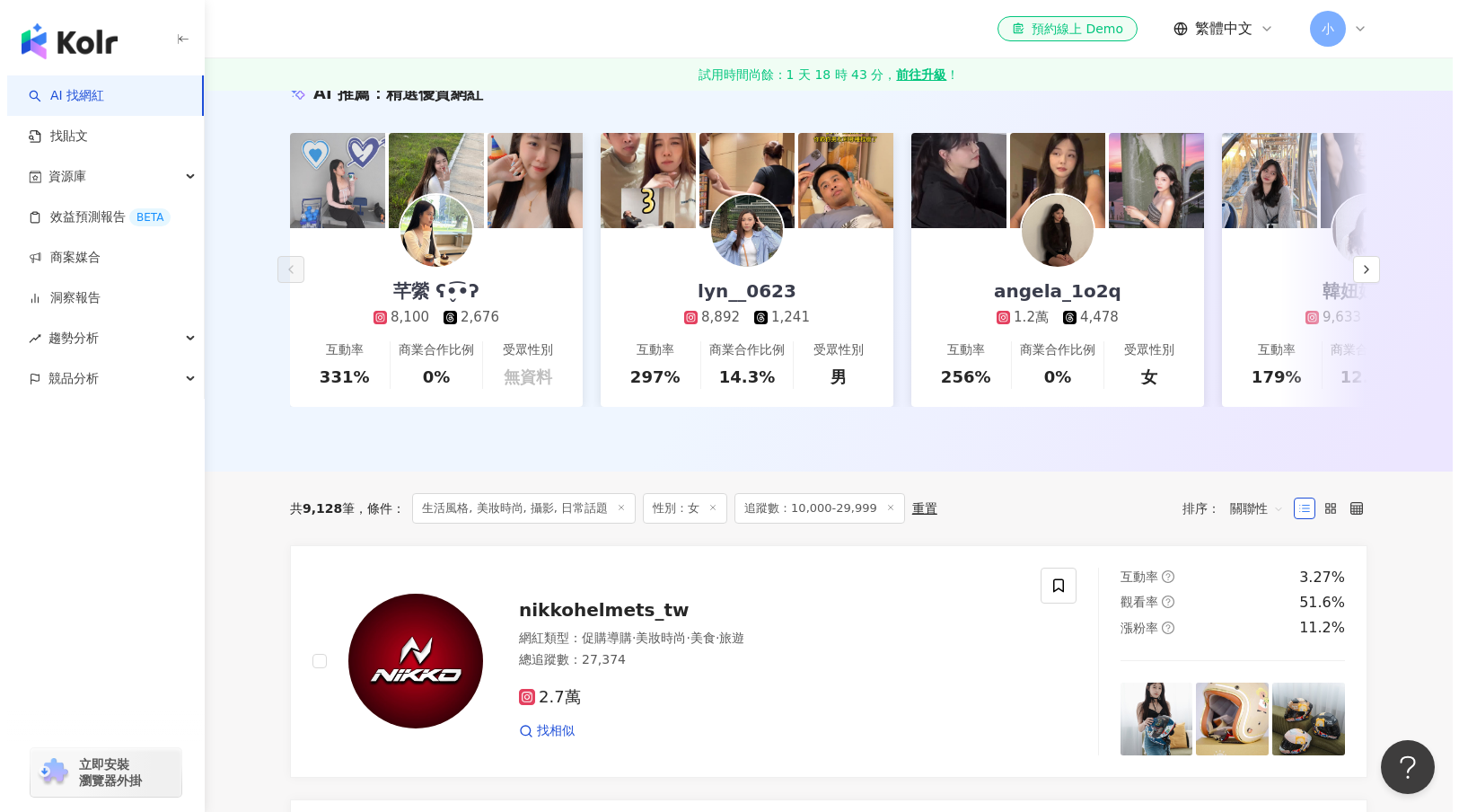
scroll to position [0, 0]
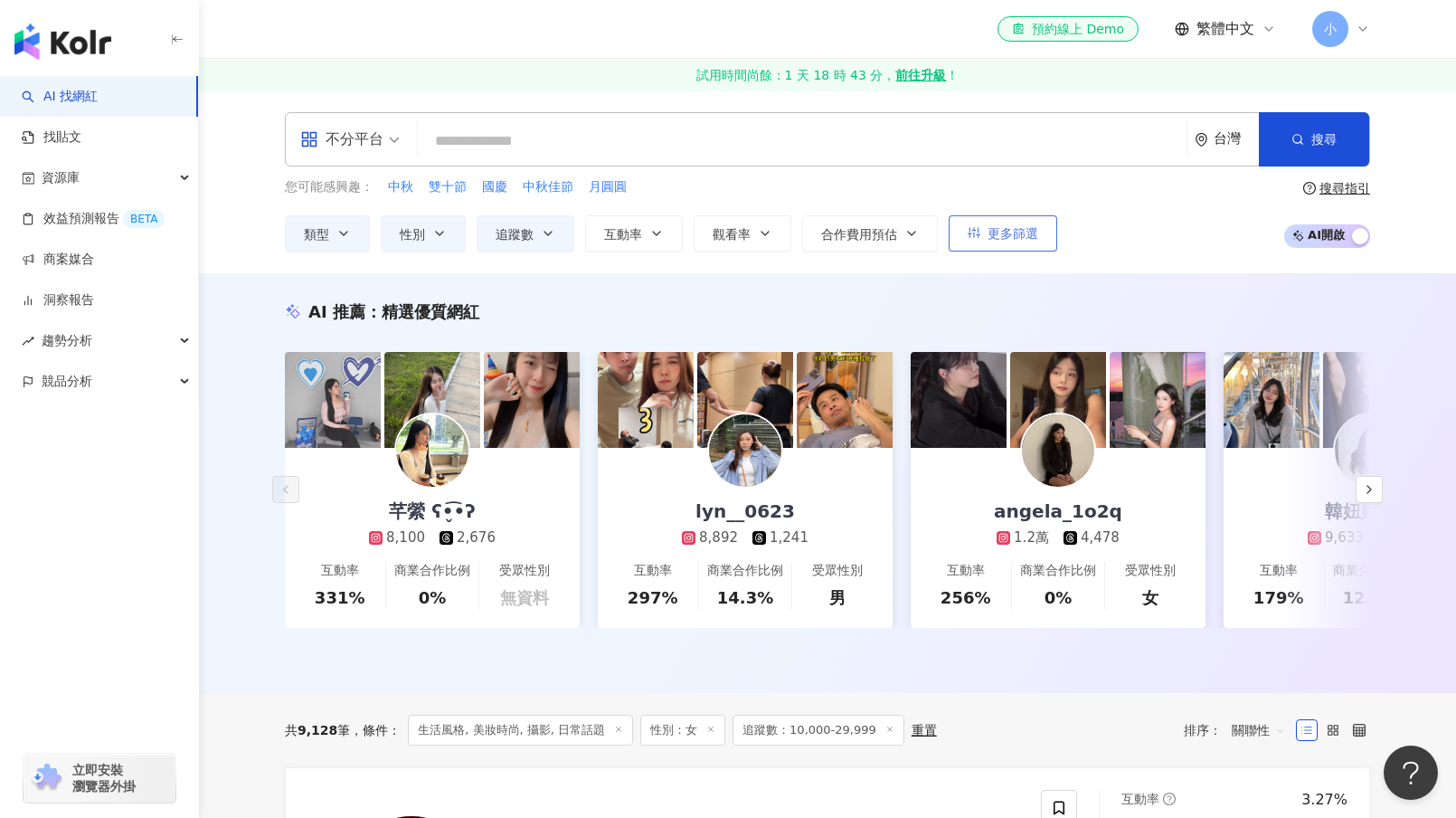
click at [963, 231] on button "更多篩選" at bounding box center [1003, 233] width 109 height 36
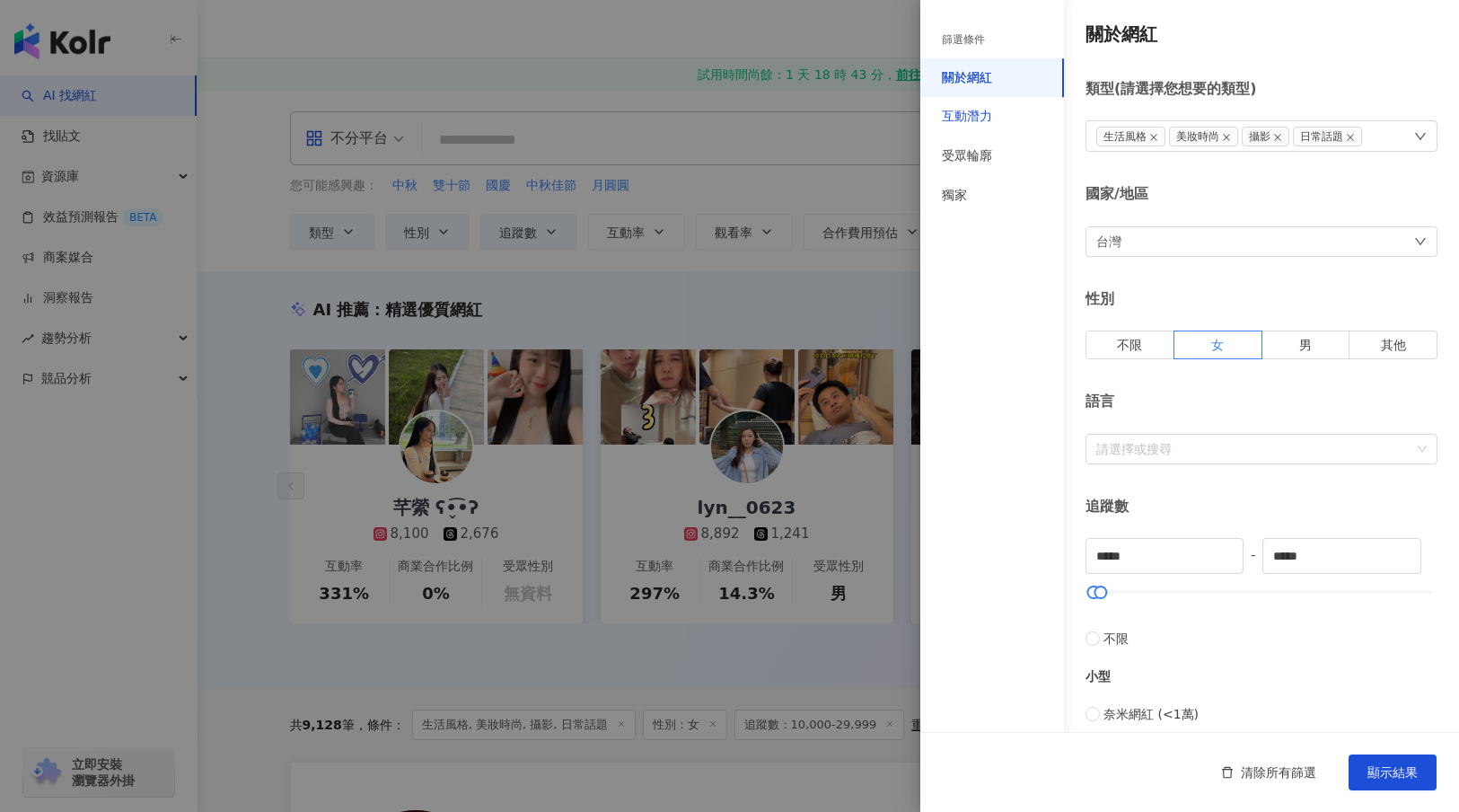
click at [976, 120] on div "互動潛力" at bounding box center [967, 117] width 50 height 18
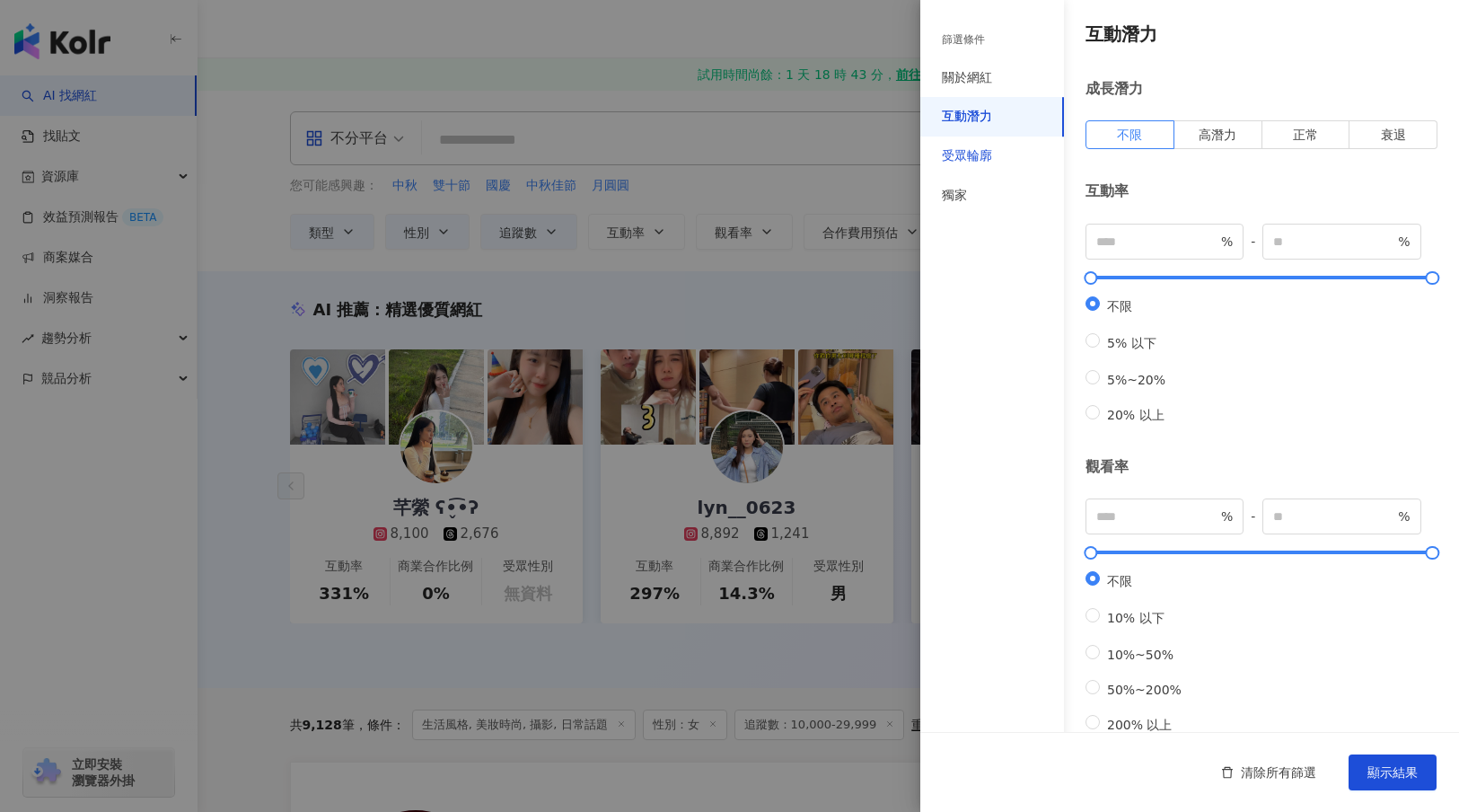
click at [966, 154] on div "受眾輪廓" at bounding box center [967, 156] width 50 height 18
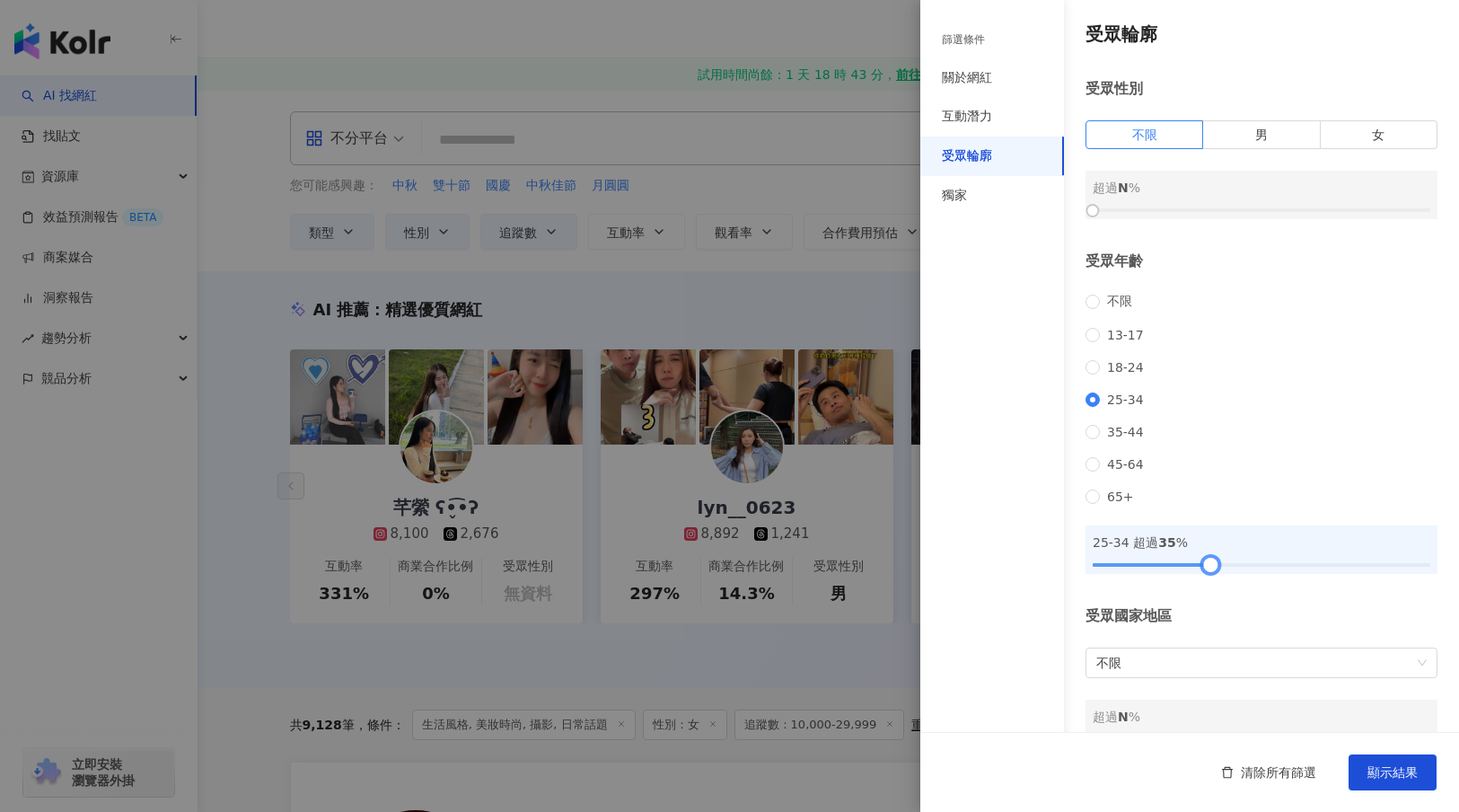
drag, startPoint x: 1098, startPoint y: 586, endPoint x: 1211, endPoint y: 587, distance: 113.0
click at [1211, 569] on div at bounding box center [1210, 564] width 9 height 9
click at [1391, 778] on span "顯示結果" at bounding box center [1392, 771] width 50 height 14
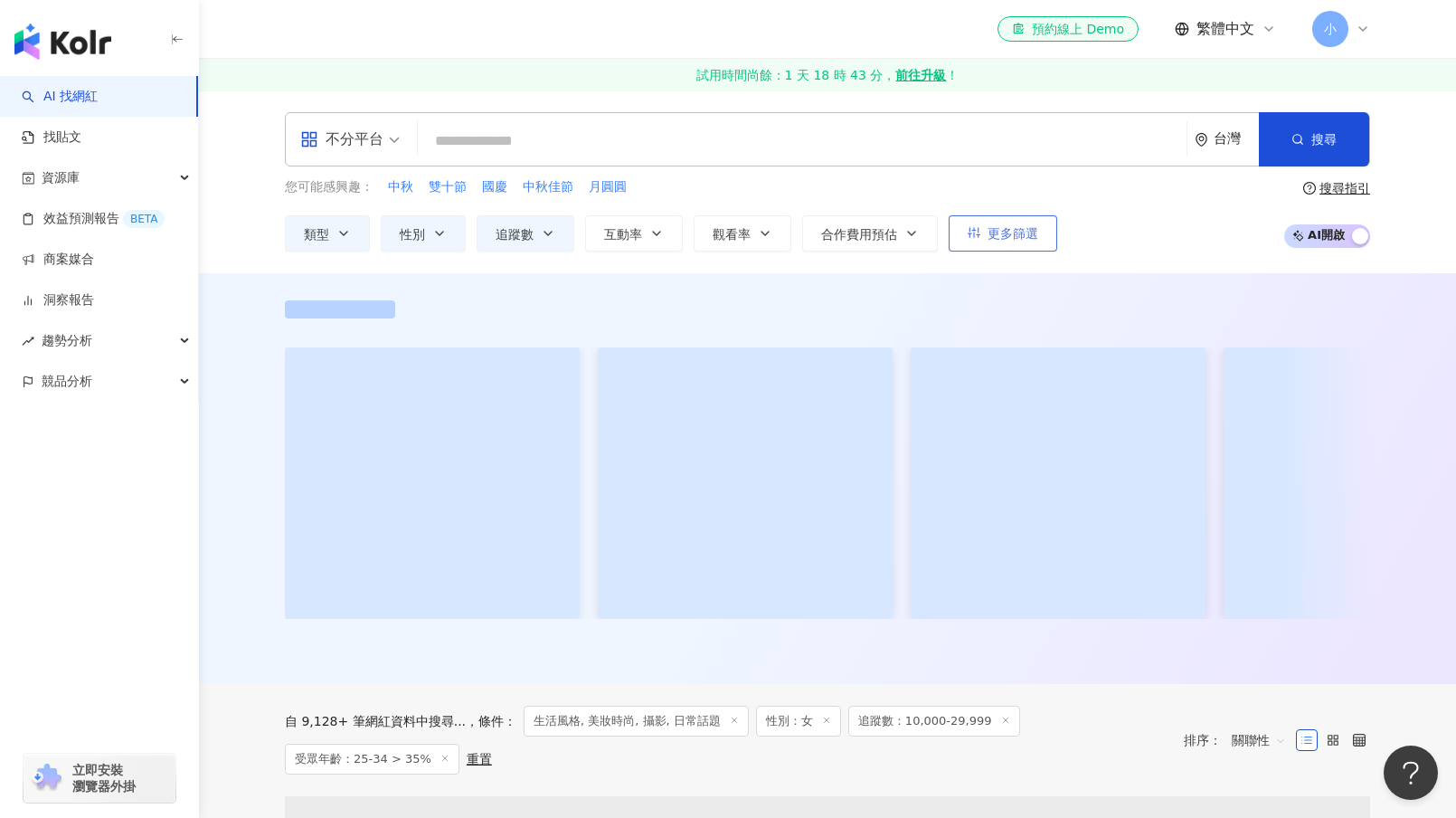
click at [992, 236] on span "更多篩選" at bounding box center [1012, 233] width 51 height 14
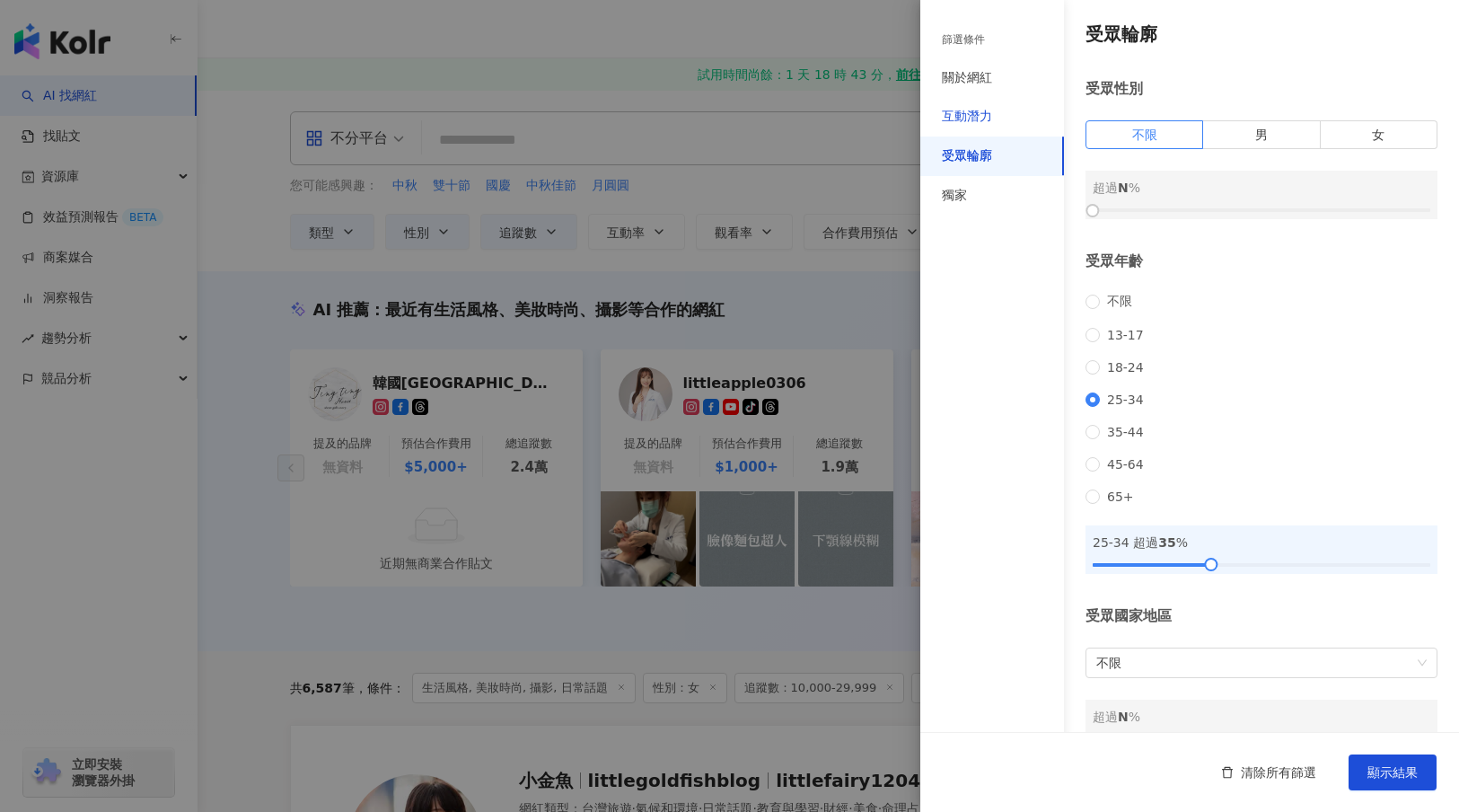
click at [968, 120] on div "互動潛力" at bounding box center [967, 117] width 50 height 18
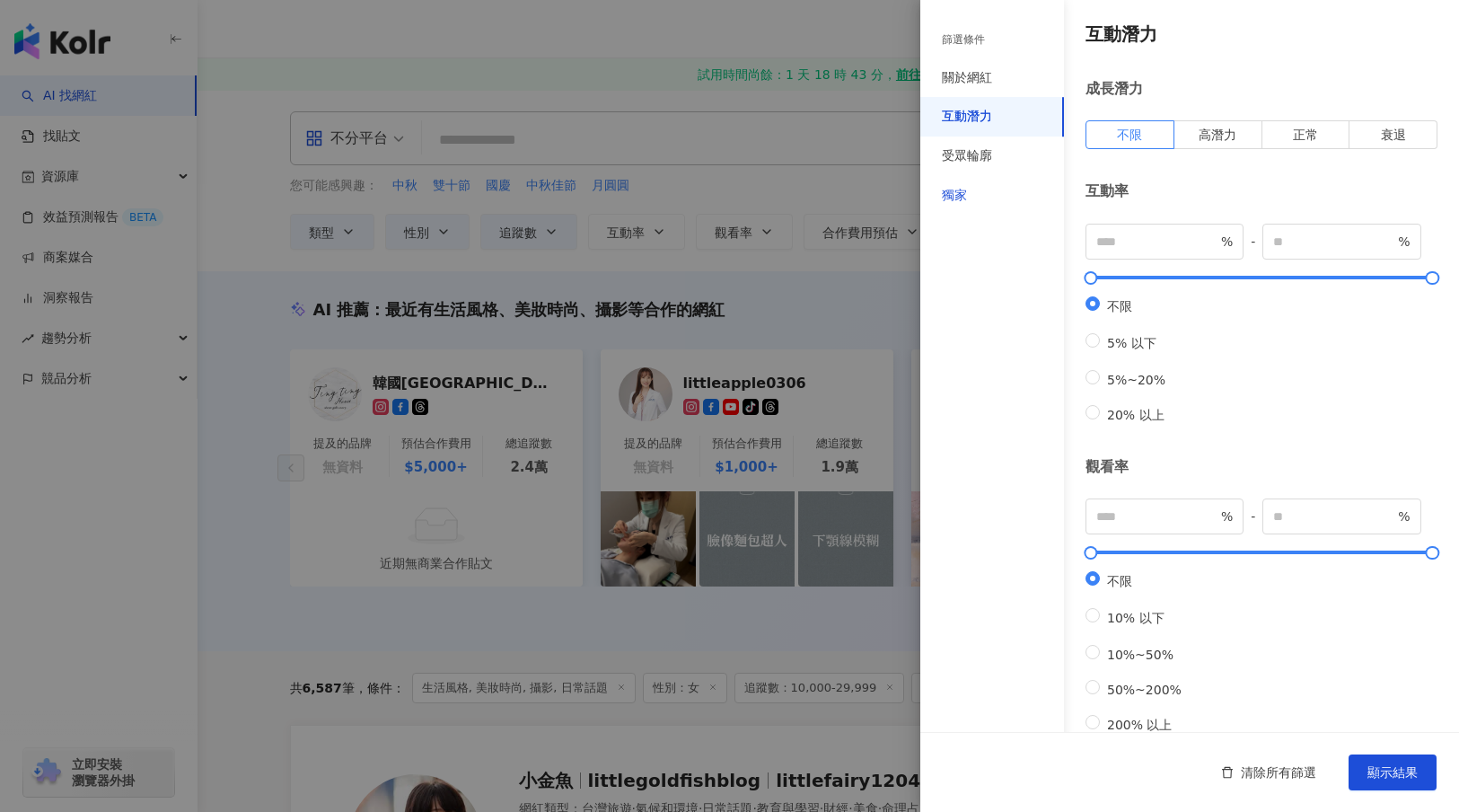
click at [963, 198] on div "獨家" at bounding box center [954, 195] width 25 height 18
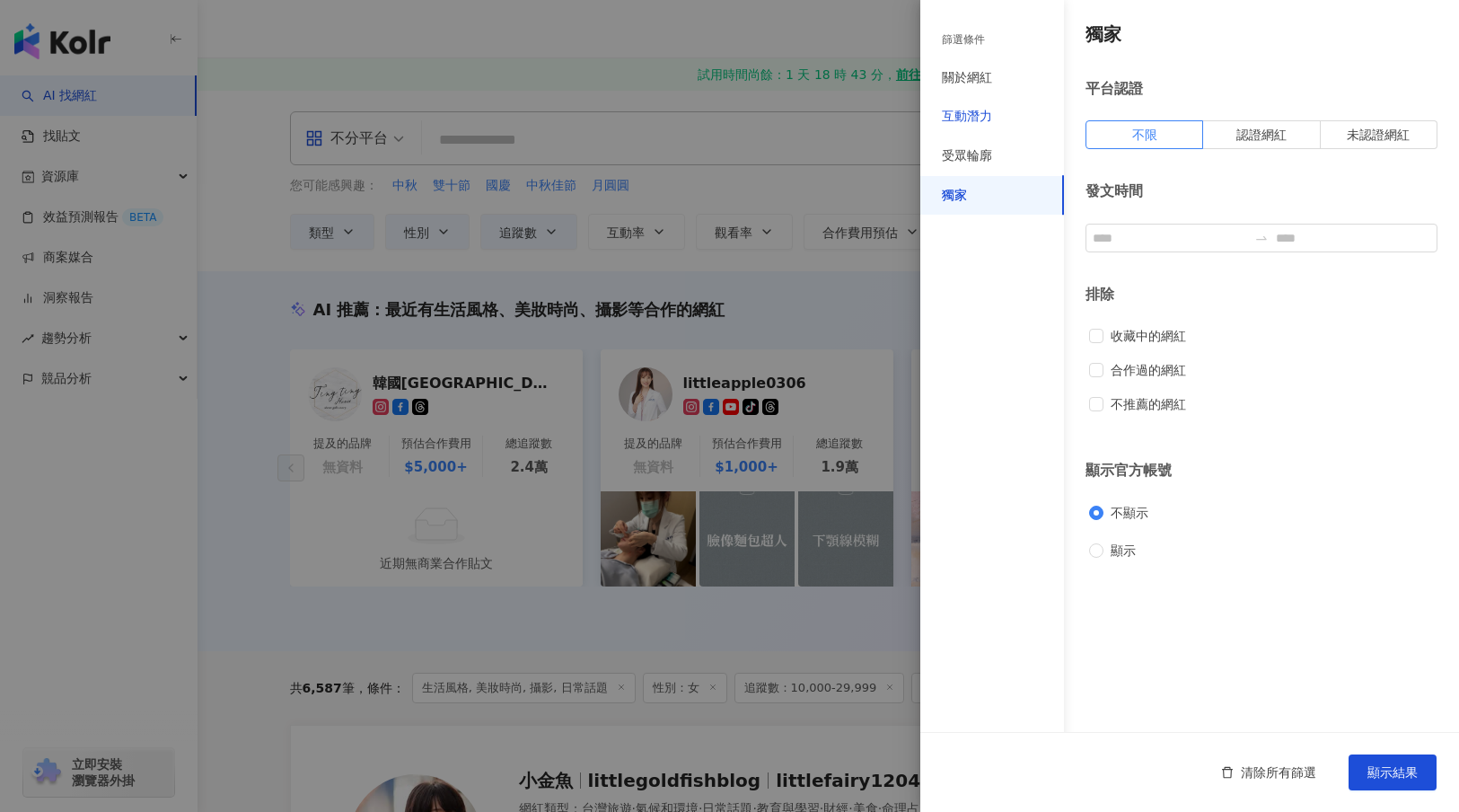
click at [986, 108] on div "互動潛力" at bounding box center [967, 117] width 50 height 18
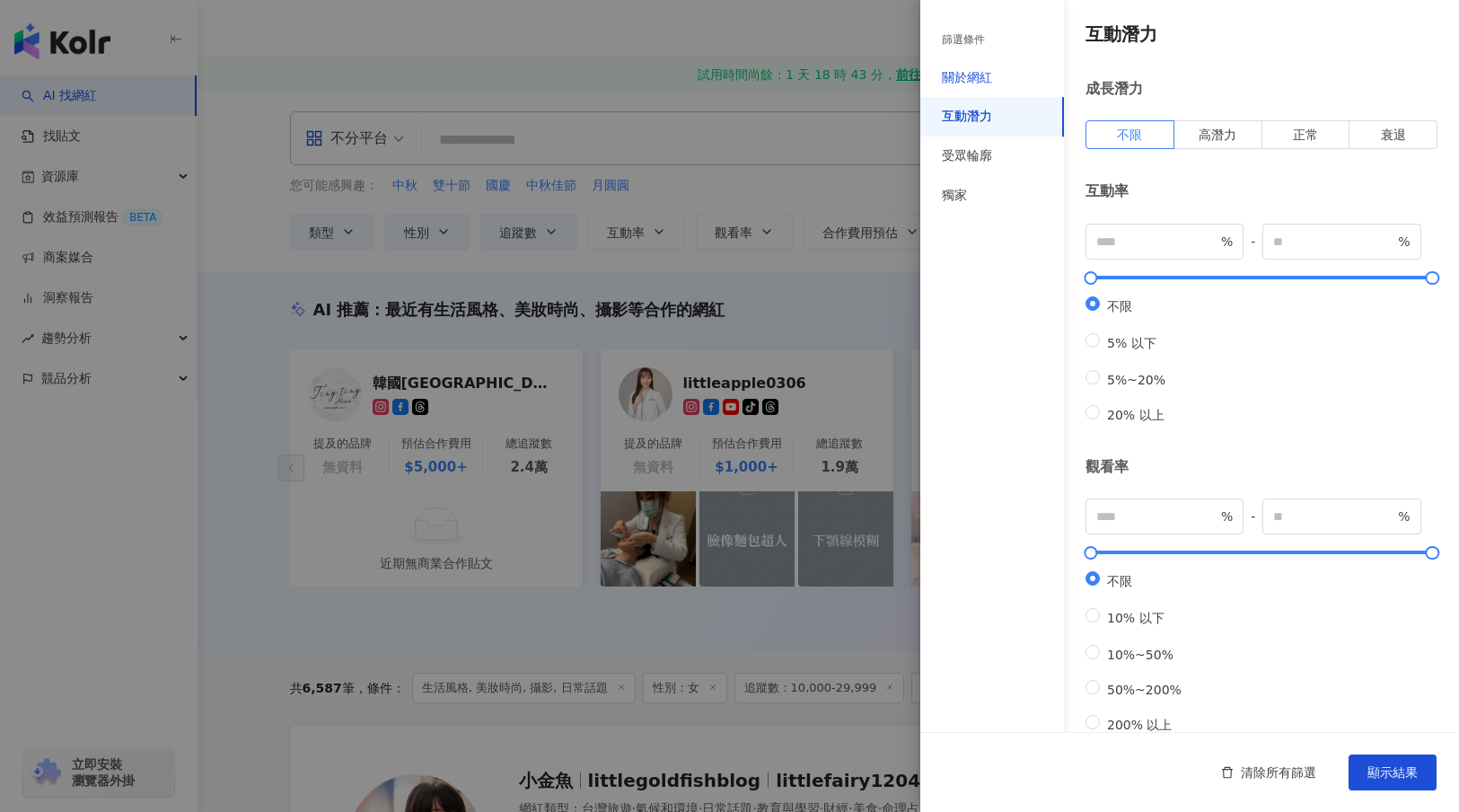
click at [984, 70] on div "關於網紅" at bounding box center [967, 78] width 50 height 18
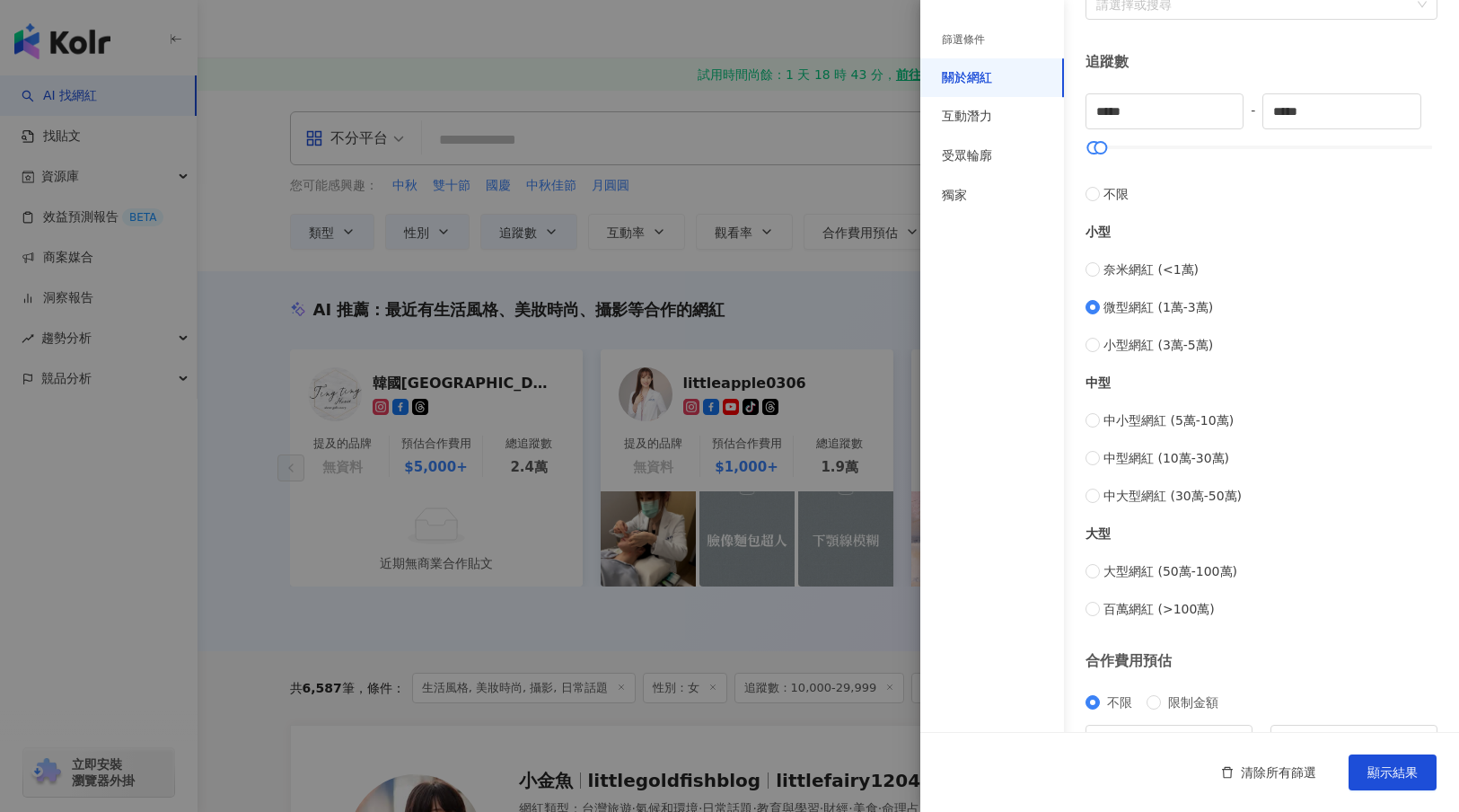
scroll to position [544, 0]
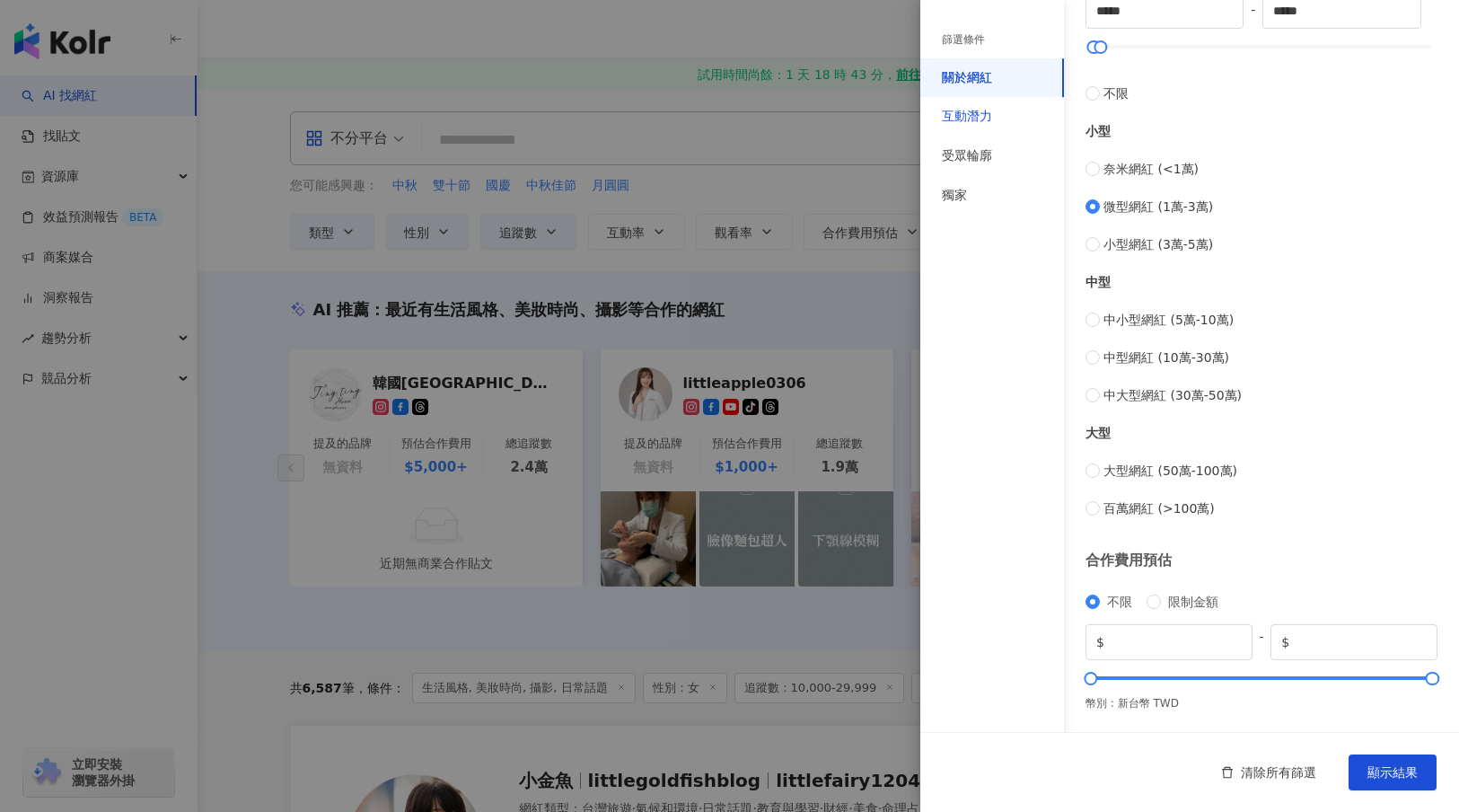
click at [970, 109] on div "互動潛力" at bounding box center [967, 117] width 50 height 18
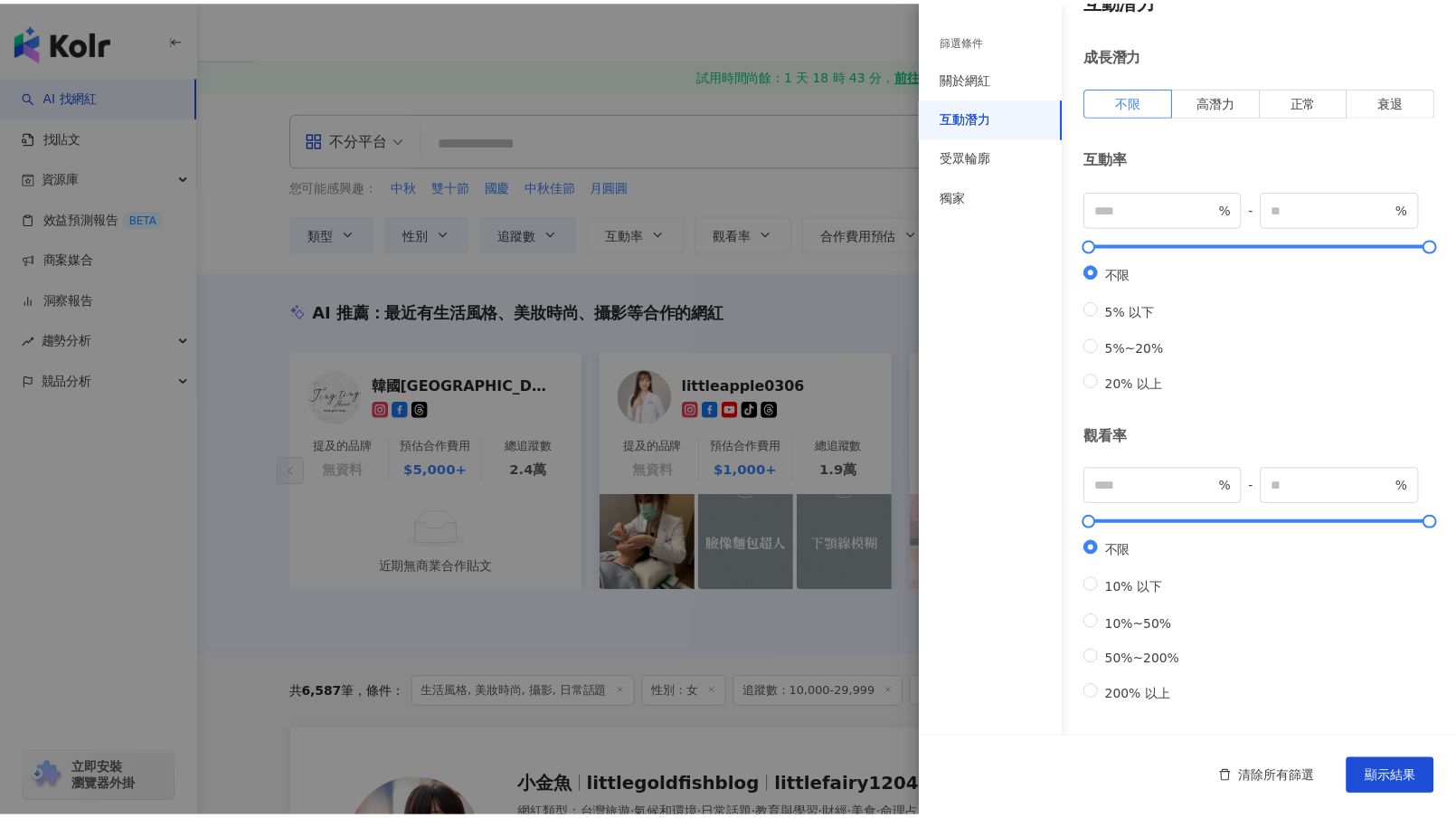
scroll to position [0, 0]
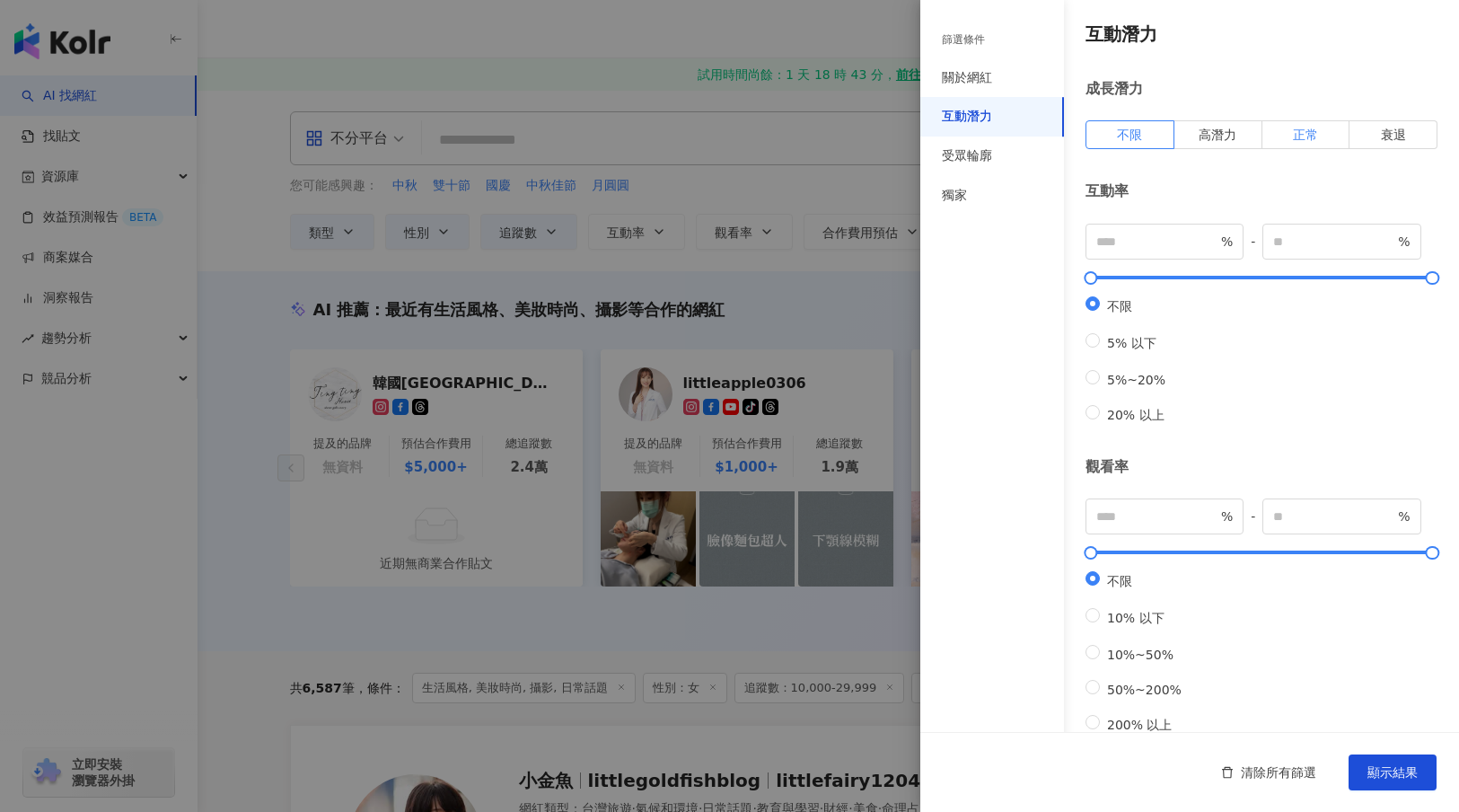
click at [1283, 133] on label "正常" at bounding box center [1306, 135] width 88 height 28
click at [837, 191] on div at bounding box center [730, 406] width 1459 height 812
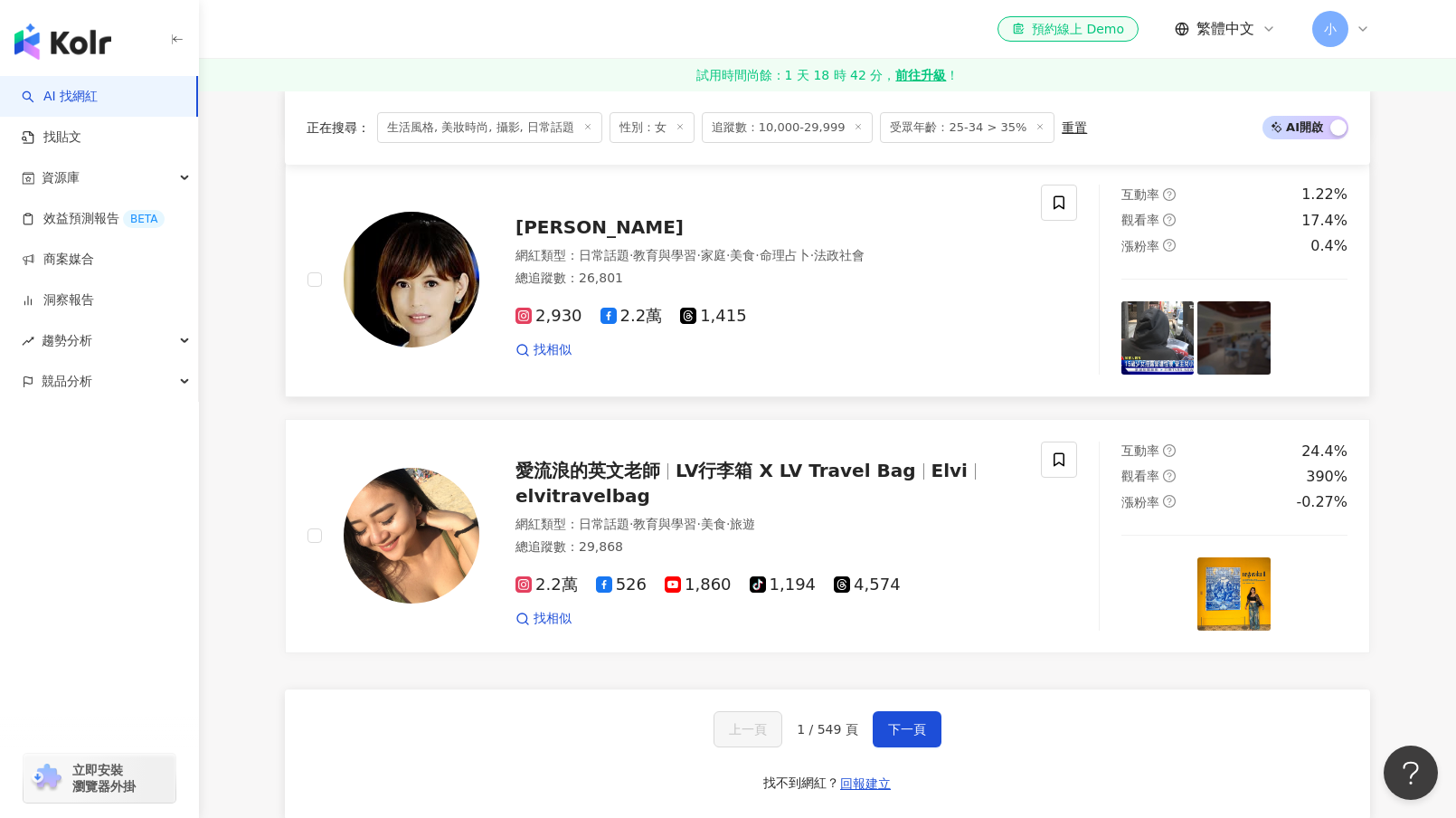
scroll to position [3256, 0]
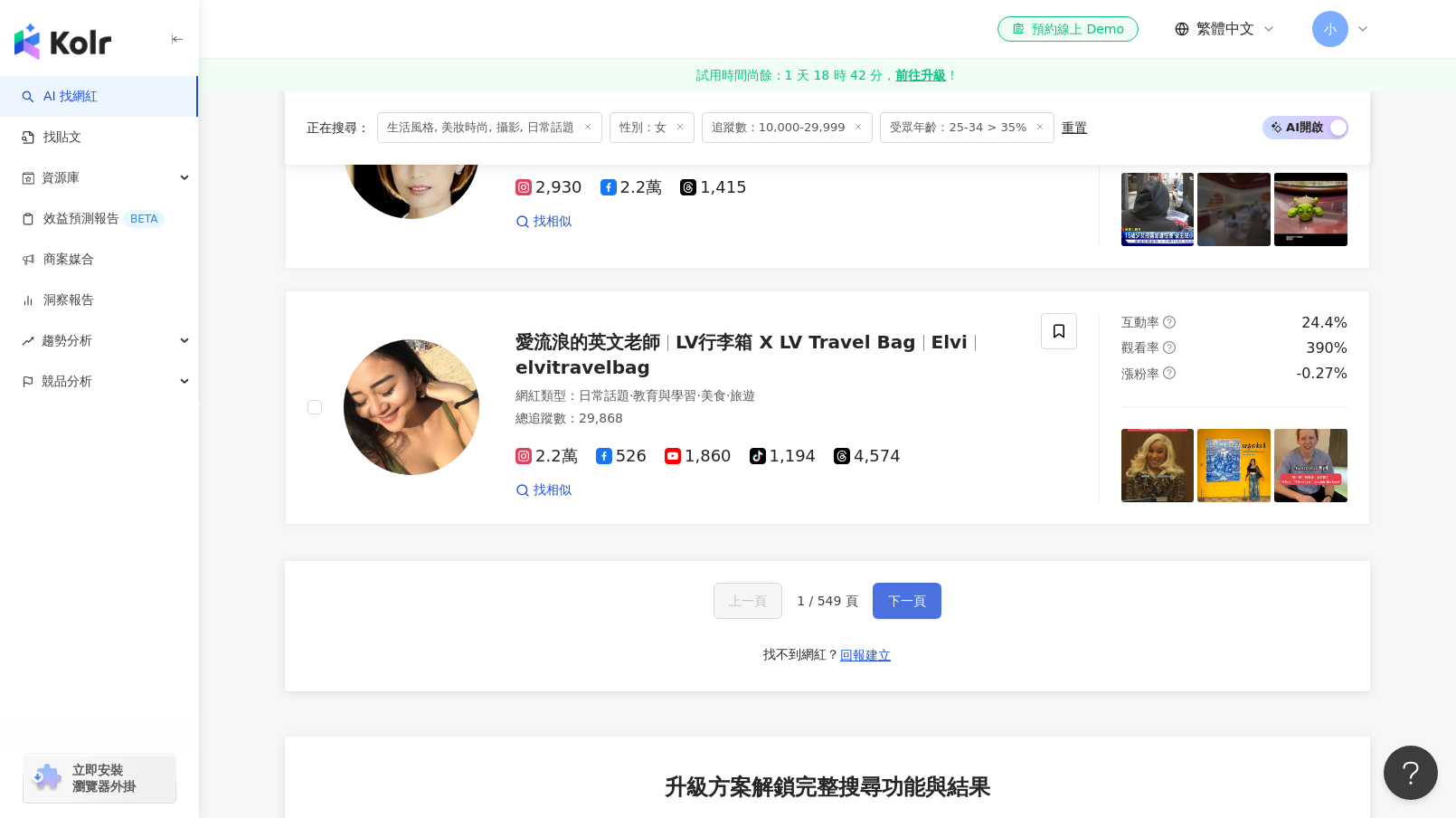
click at [904, 608] on span "下一頁" at bounding box center [907, 600] width 38 height 14
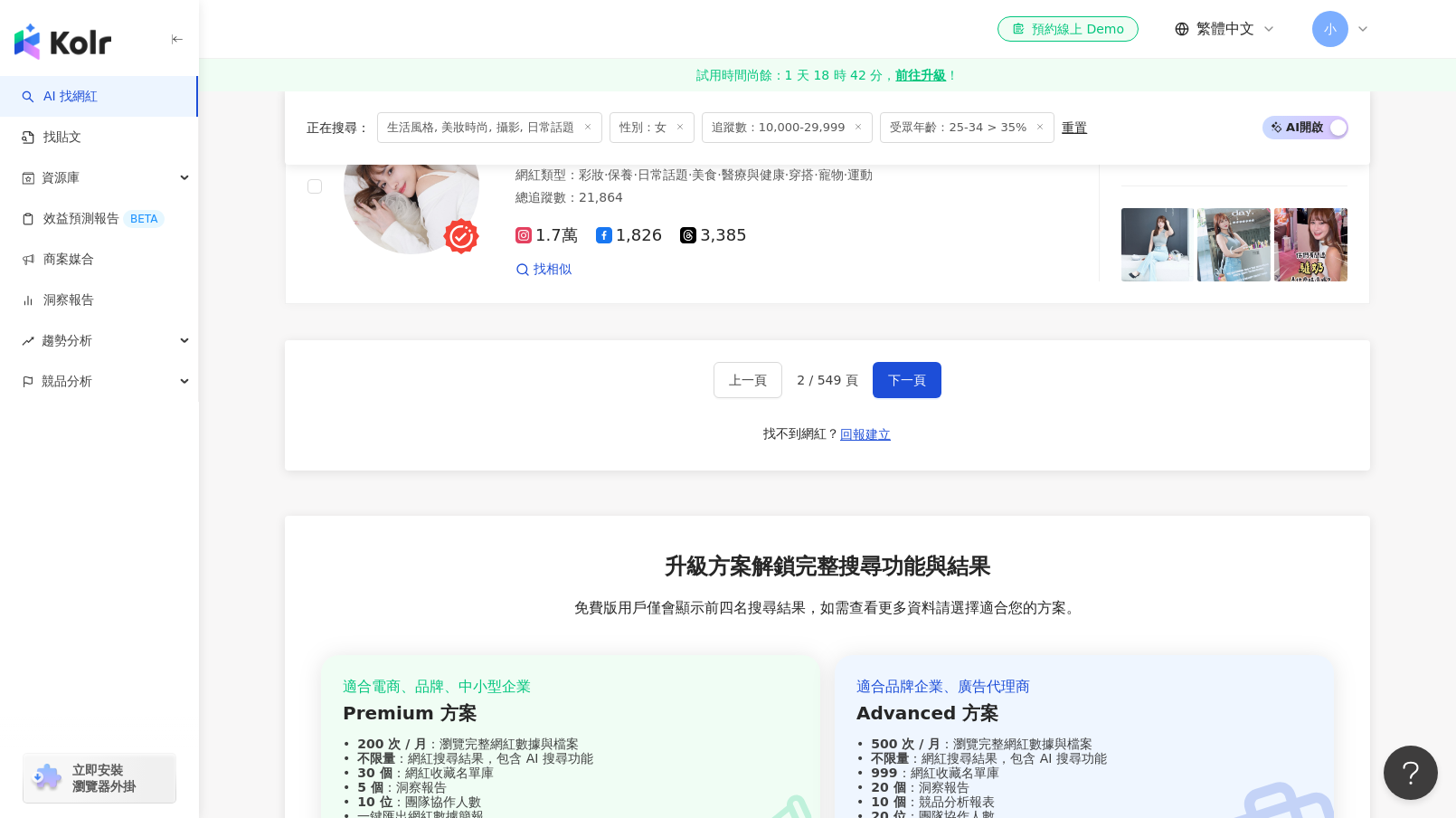
scroll to position [3735, 0]
click at [911, 388] on span "下一頁" at bounding box center [907, 380] width 38 height 14
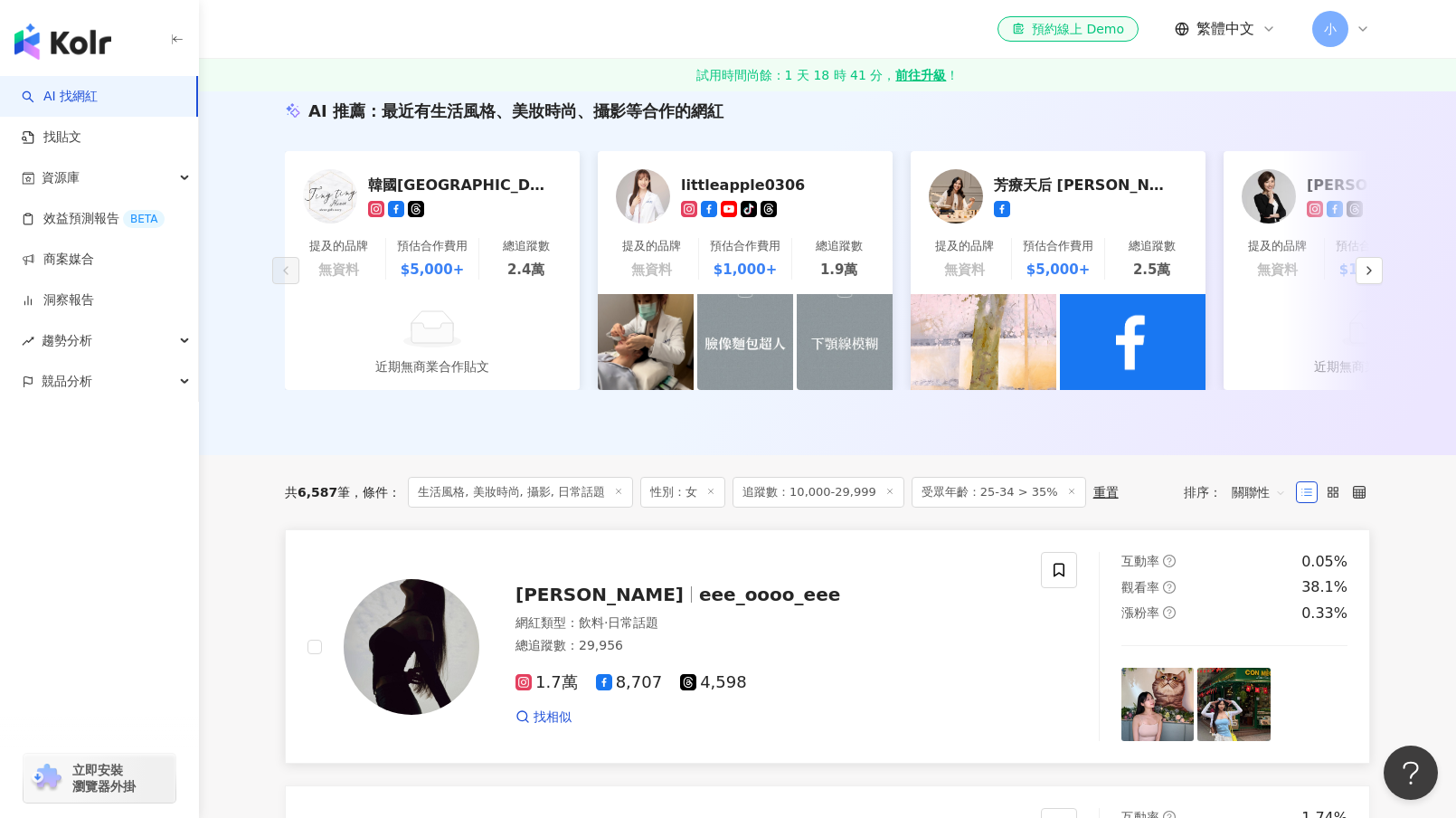
scroll to position [373, 0]
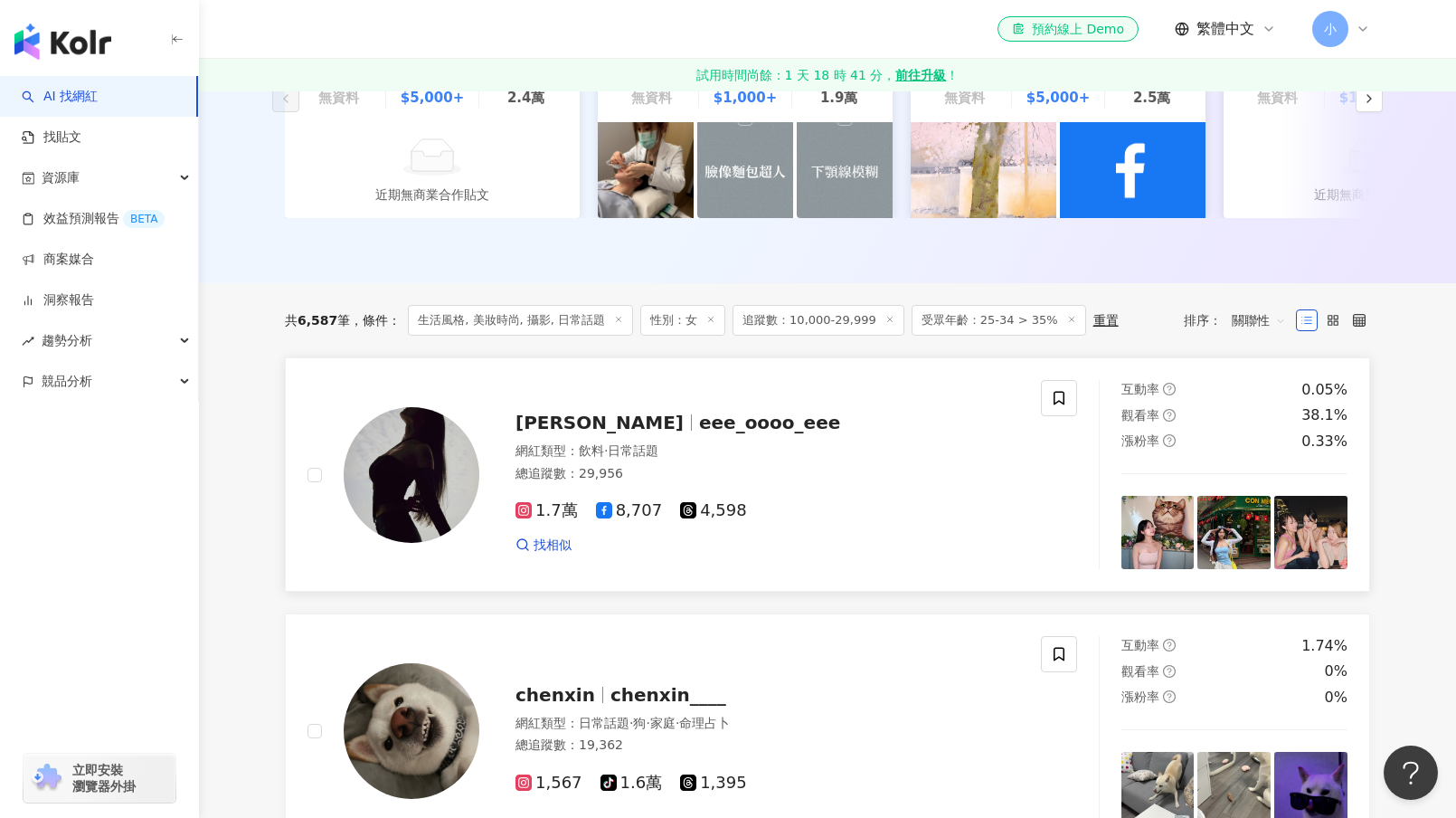
click at [710, 430] on span "eee_oooo_eee" at bounding box center [770, 422] width 141 height 22
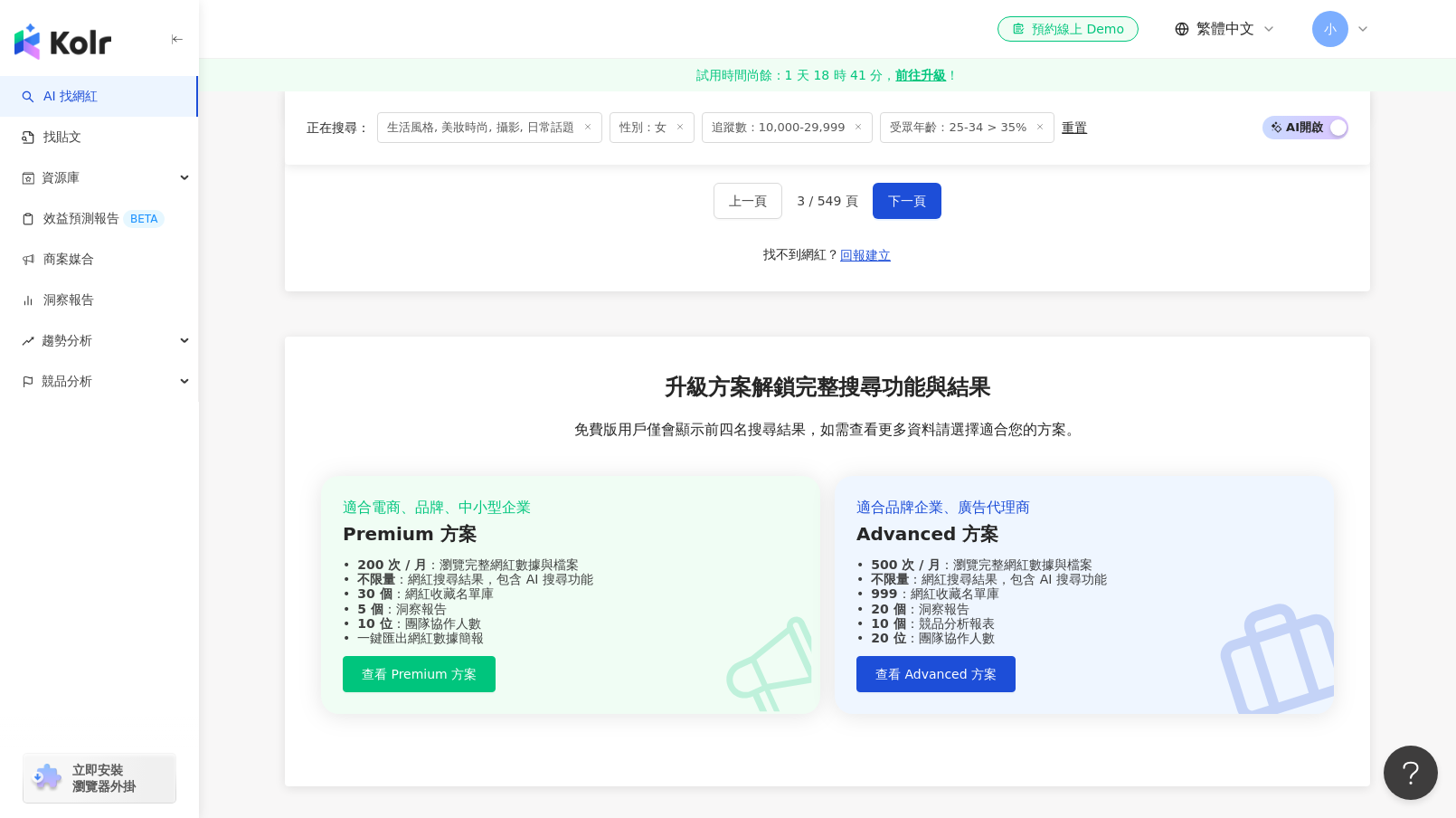
scroll to position [3720, 0]
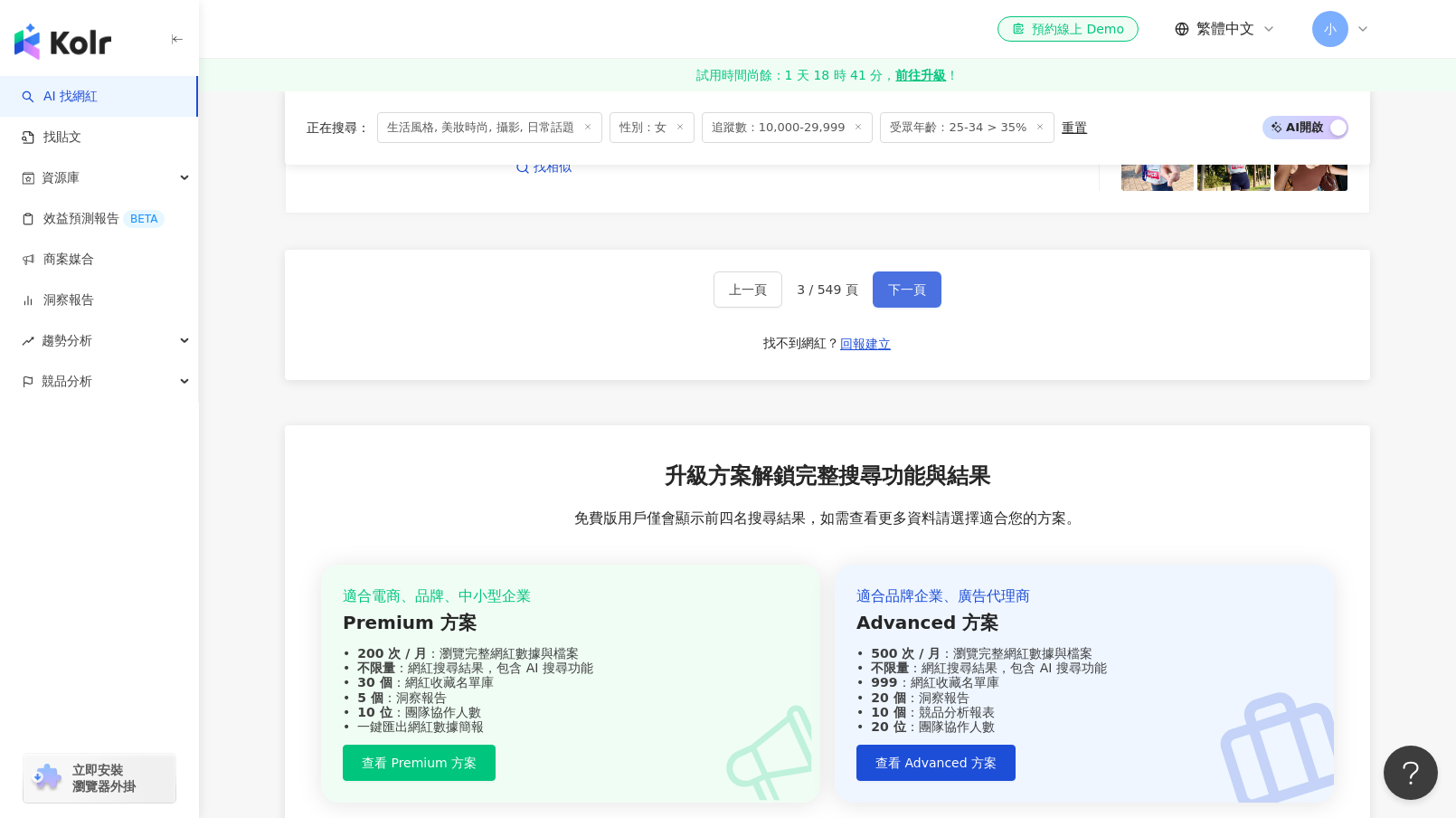
click at [907, 296] on span "下一頁" at bounding box center [907, 289] width 38 height 14
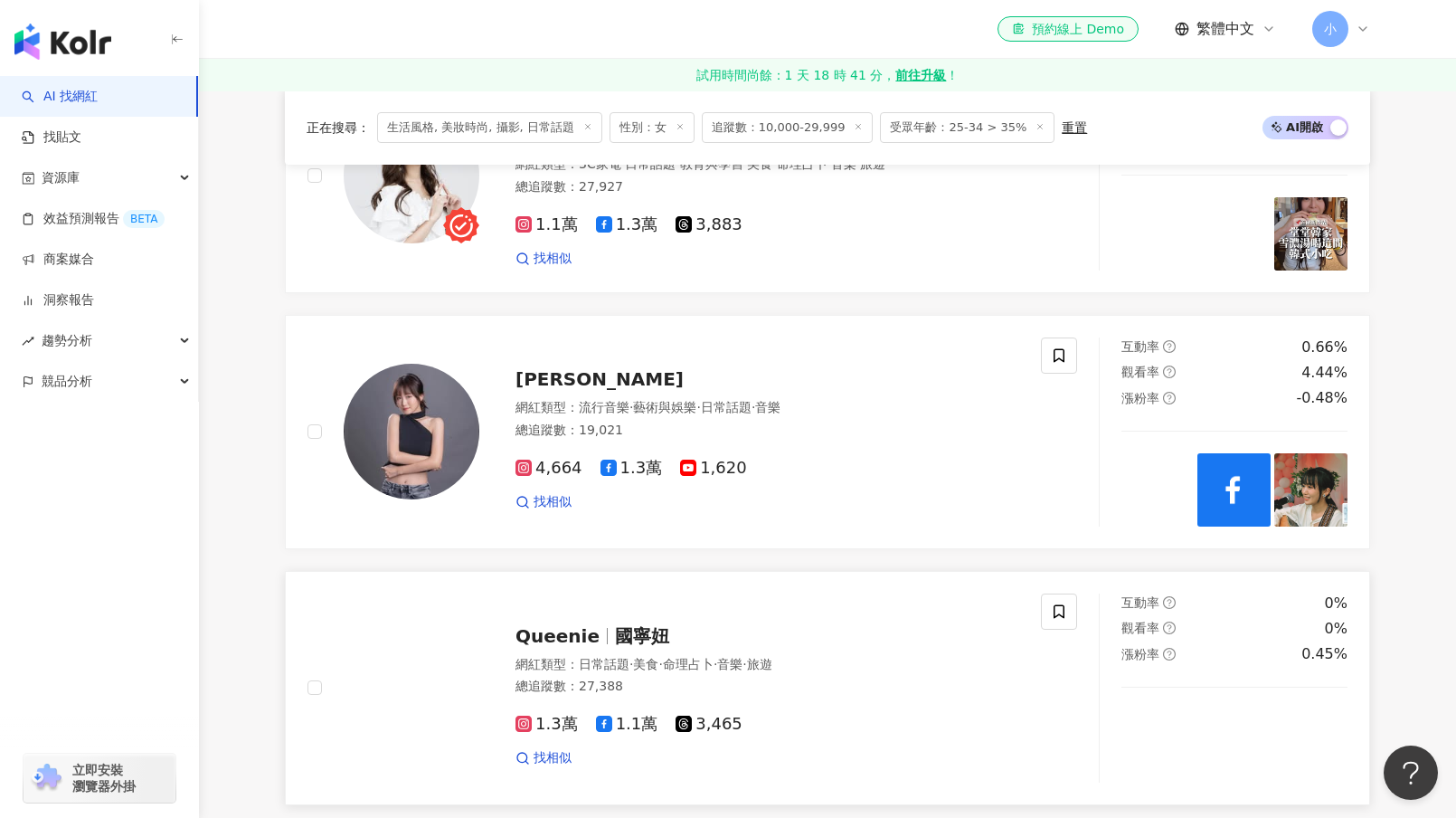
scroll to position [2482, 0]
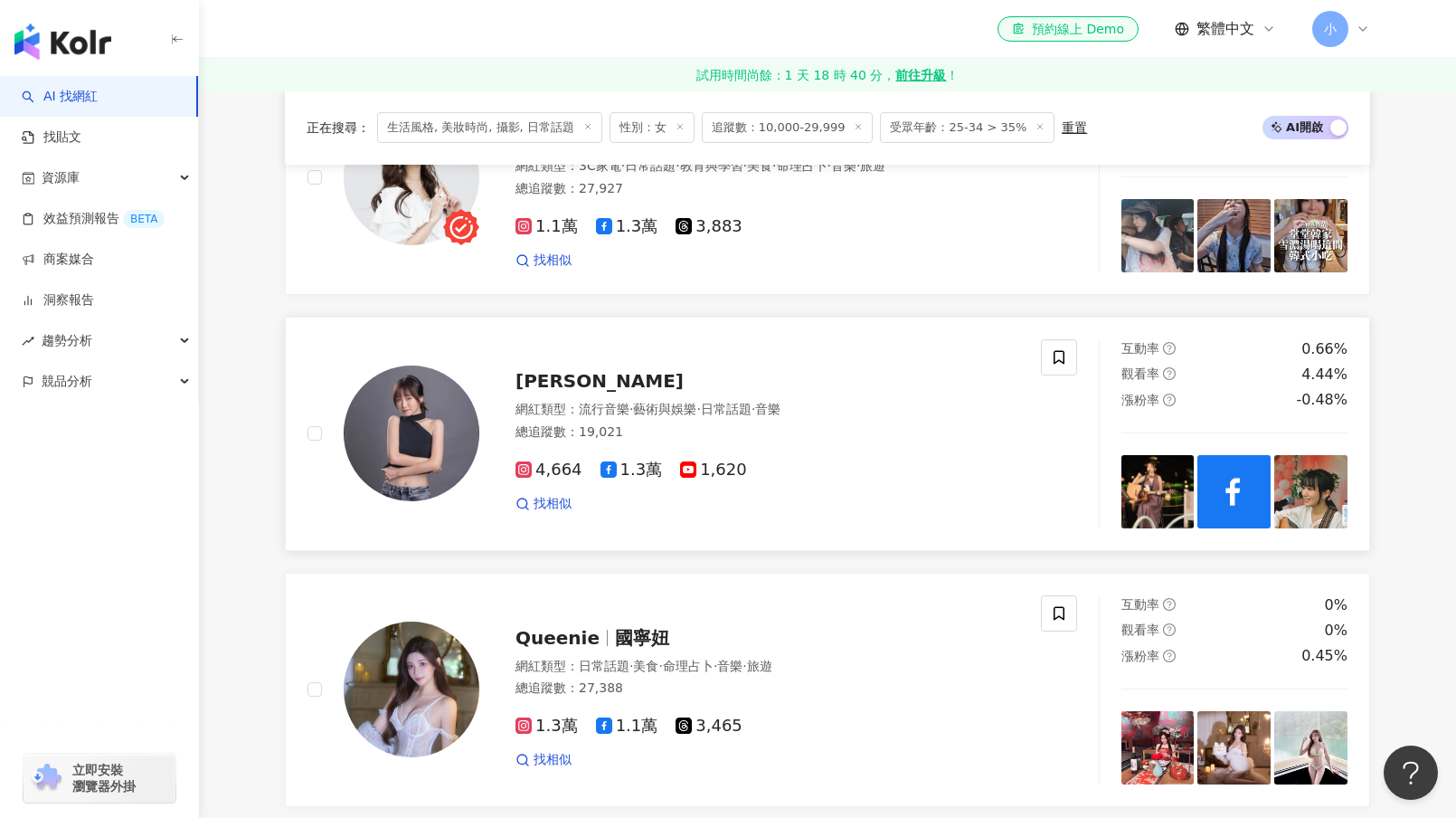
click at [549, 370] on span "王喬尹Joyin" at bounding box center [599, 380] width 168 height 22
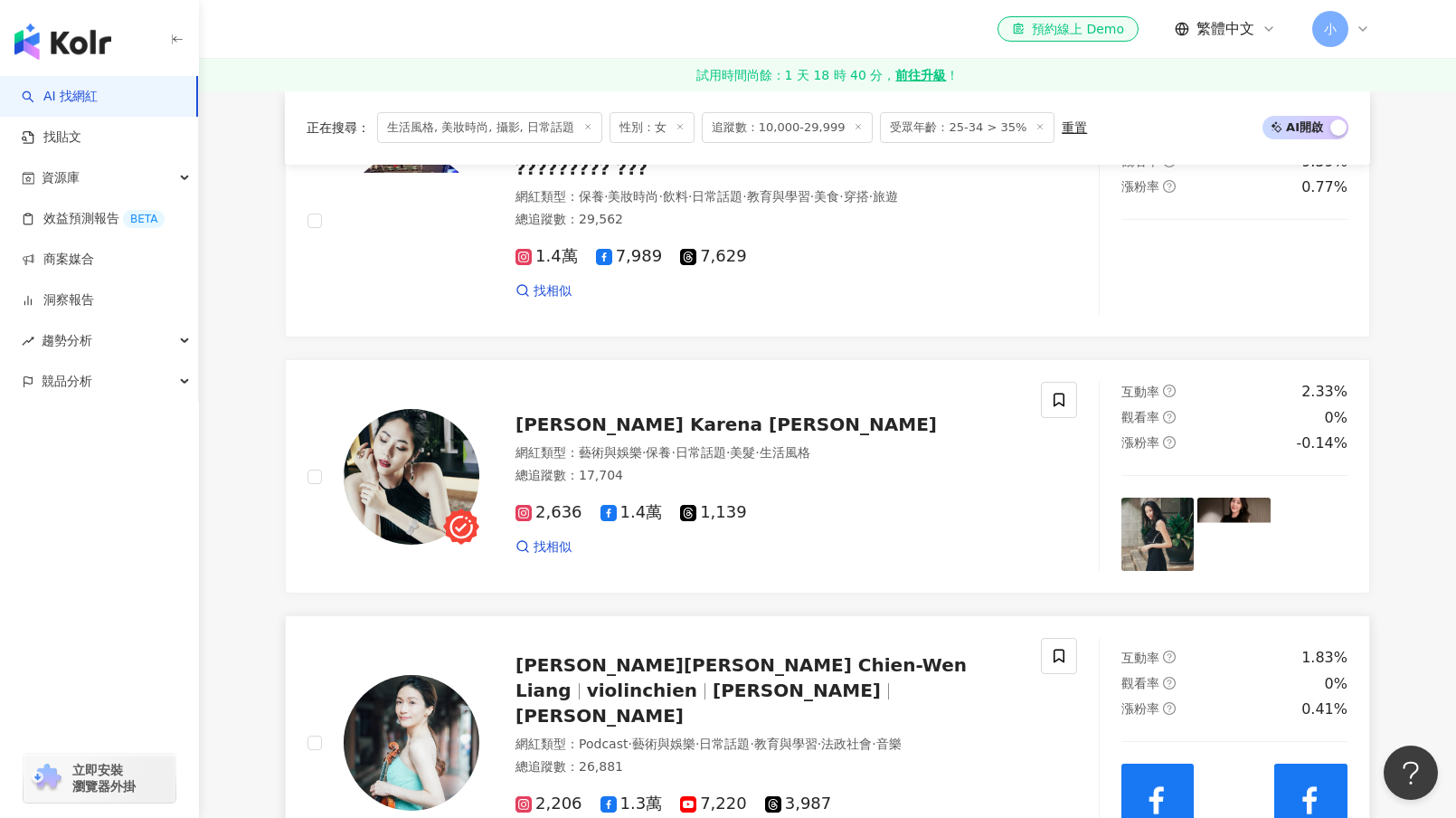
scroll to position [1125, 0]
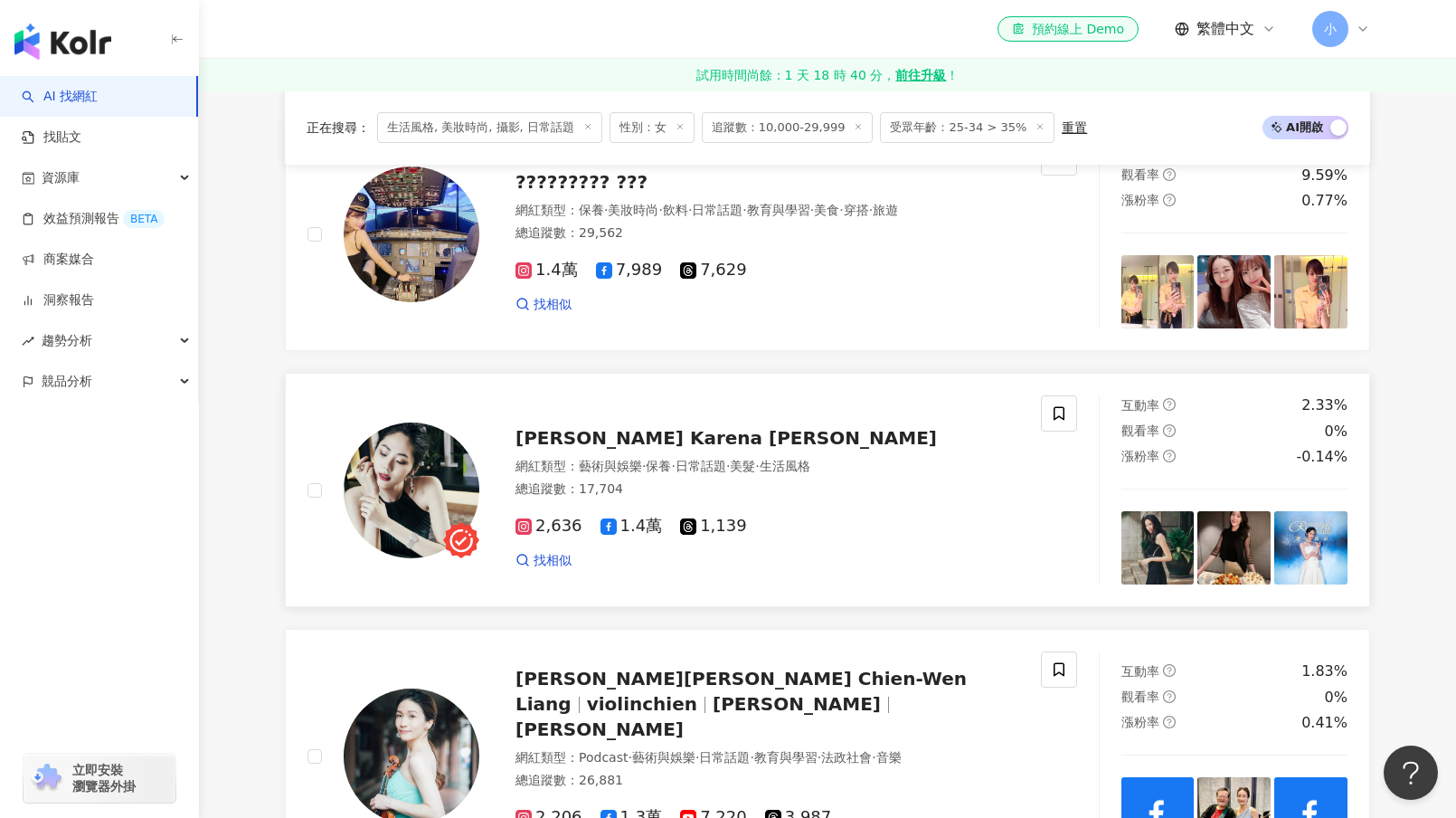
click at [536, 535] on span "2,636" at bounding box center [548, 526] width 67 height 19
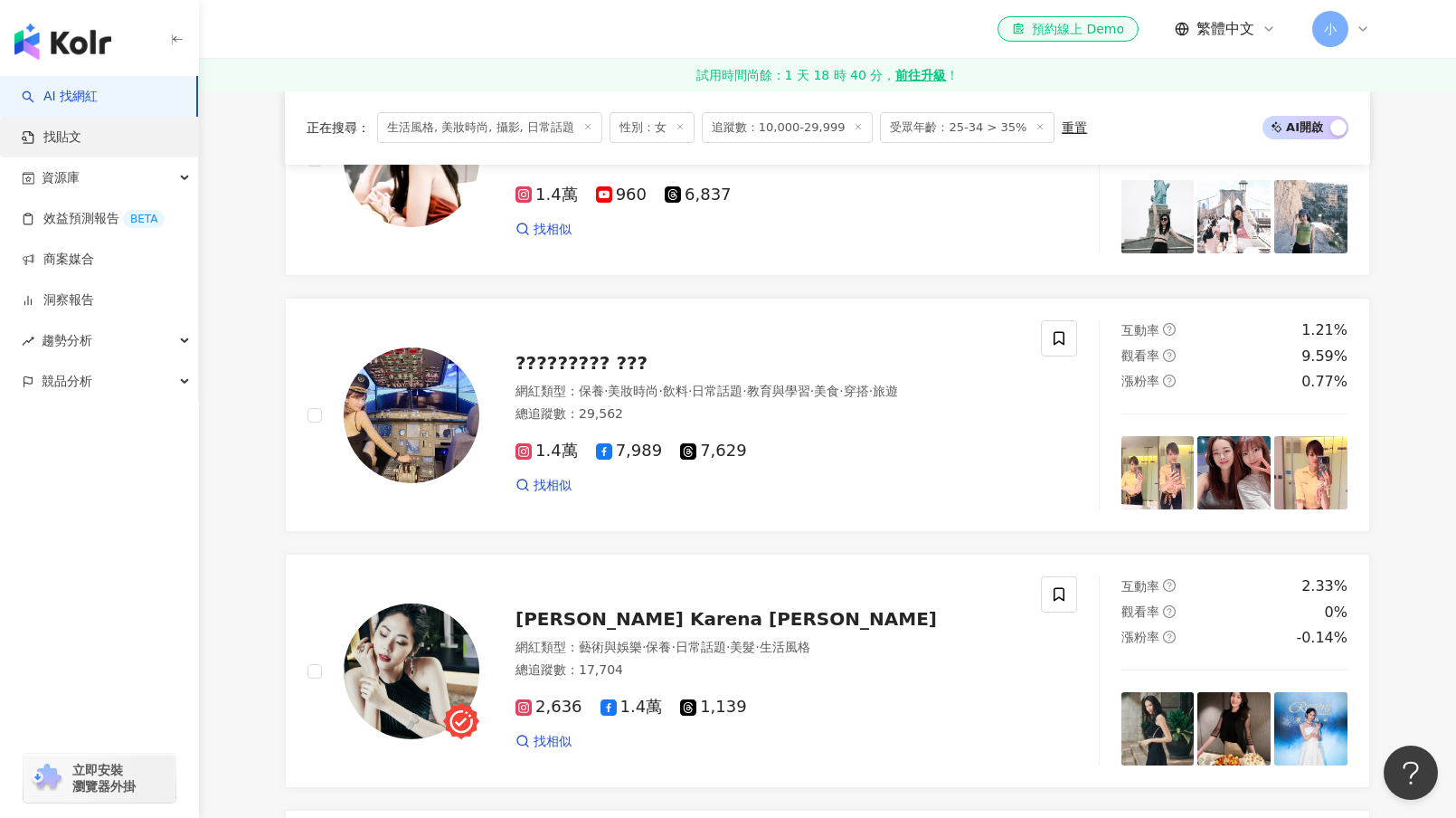
drag, startPoint x: 535, startPoint y: 469, endPoint x: 0, endPoint y: 154, distance: 620.8
click at [535, 461] on span "1.4萬" at bounding box center [546, 451] width 62 height 19
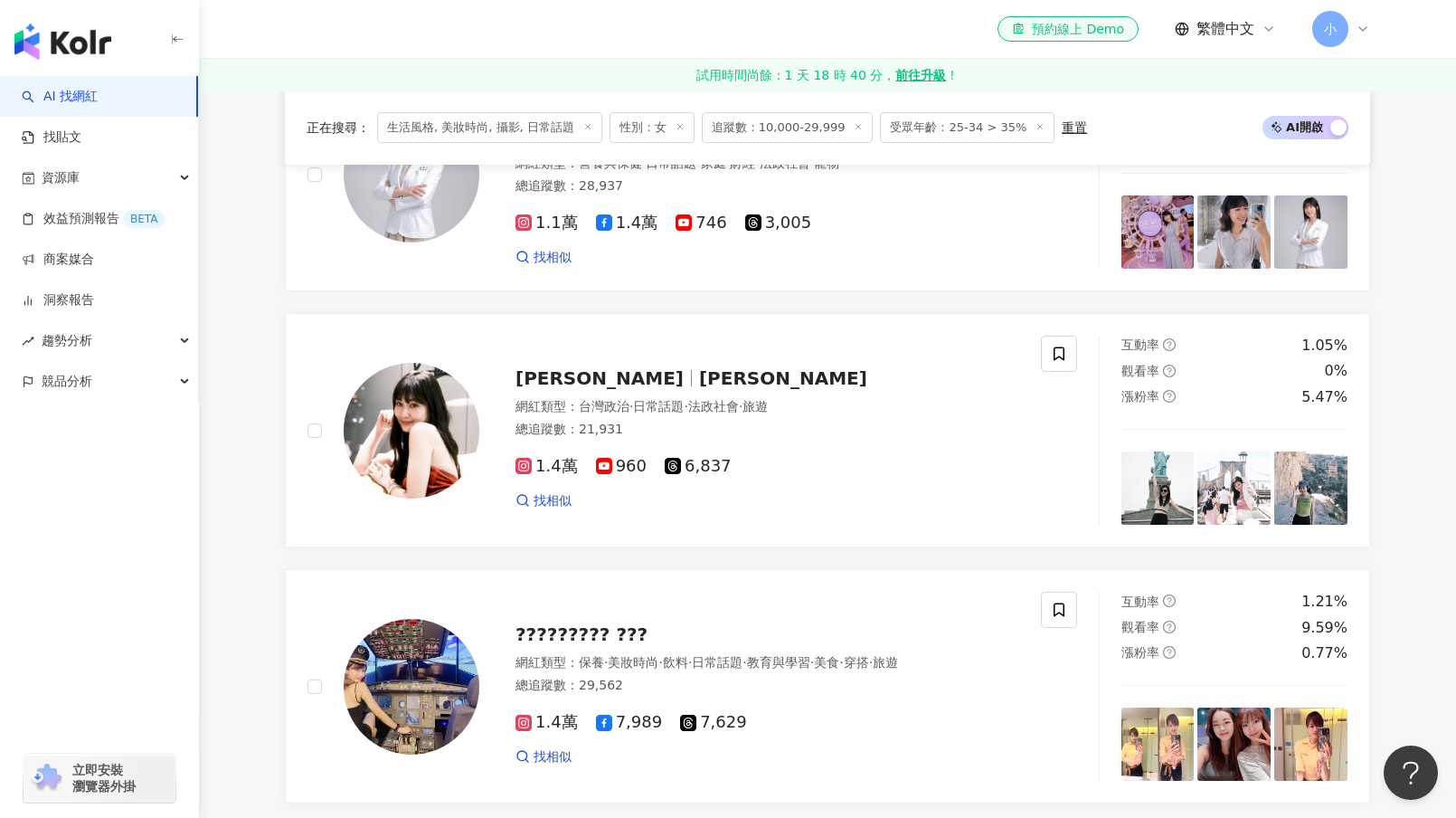
scroll to position [1487, 0]
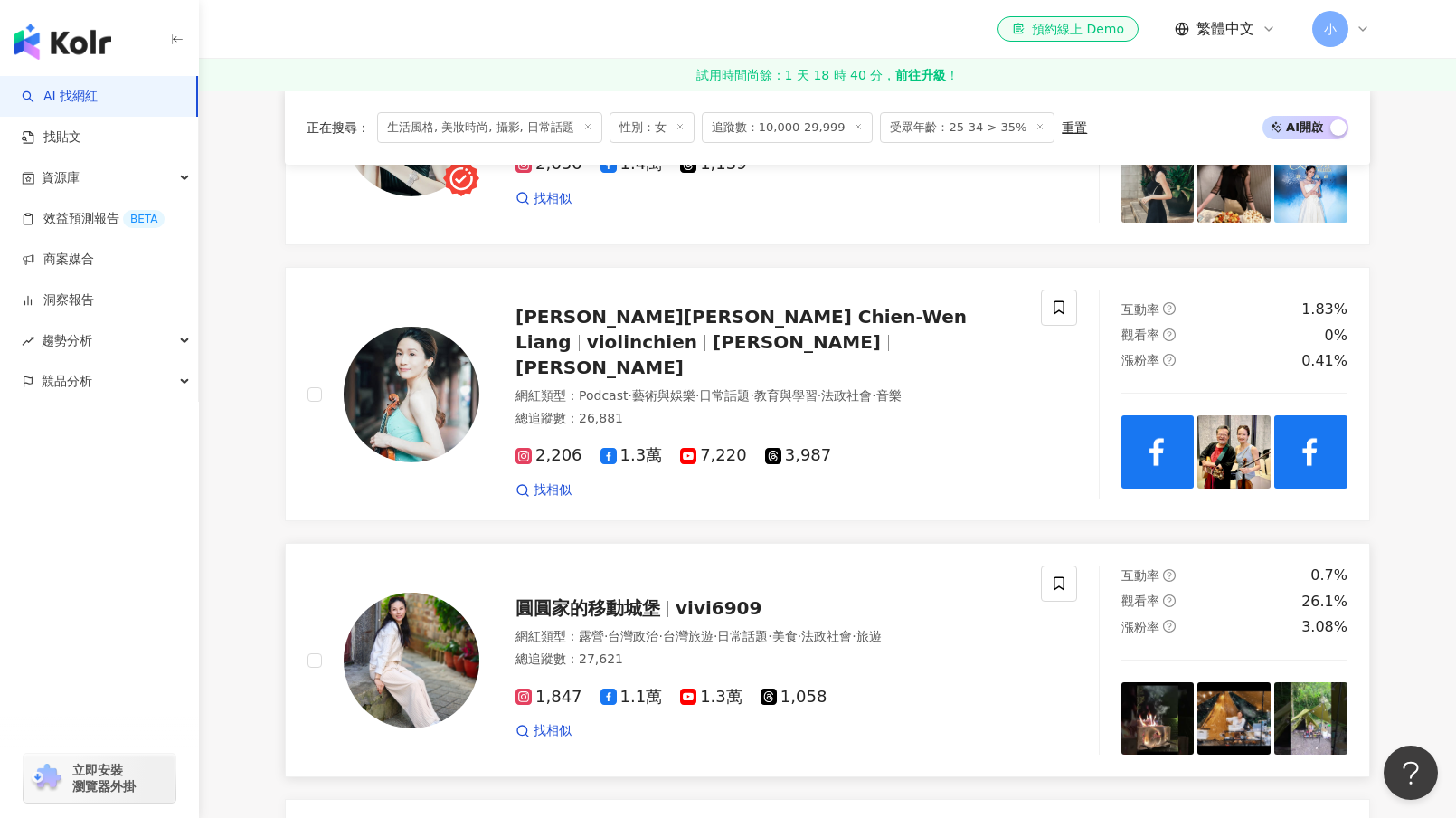
click at [676, 628] on div "網紅類型 ： 露營 · 台灣政治 · 台灣旅遊 · 日常話題 · 美食 · 法政社會 · 旅遊" at bounding box center [766, 636] width 503 height 18
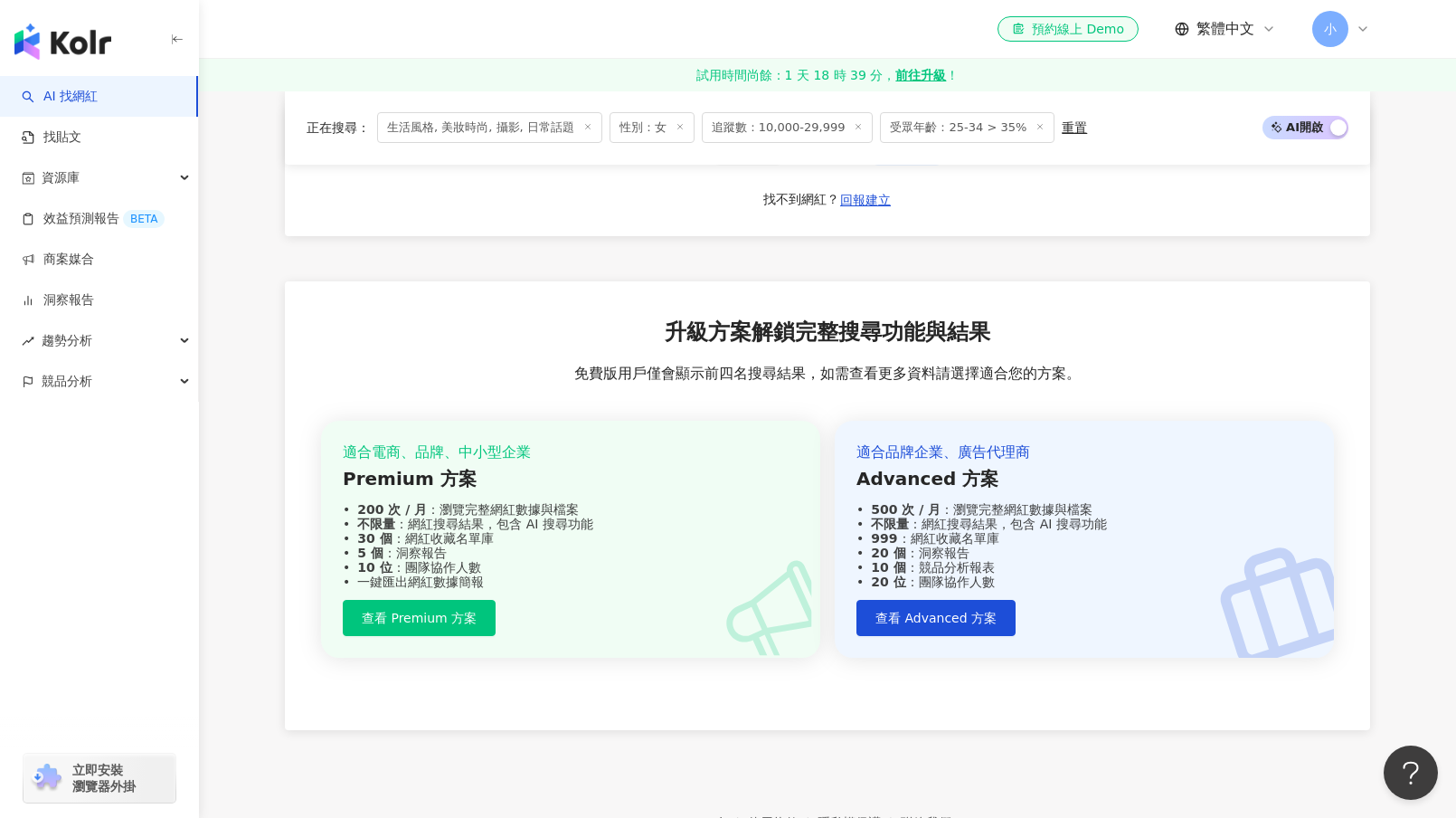
scroll to position [3656, 0]
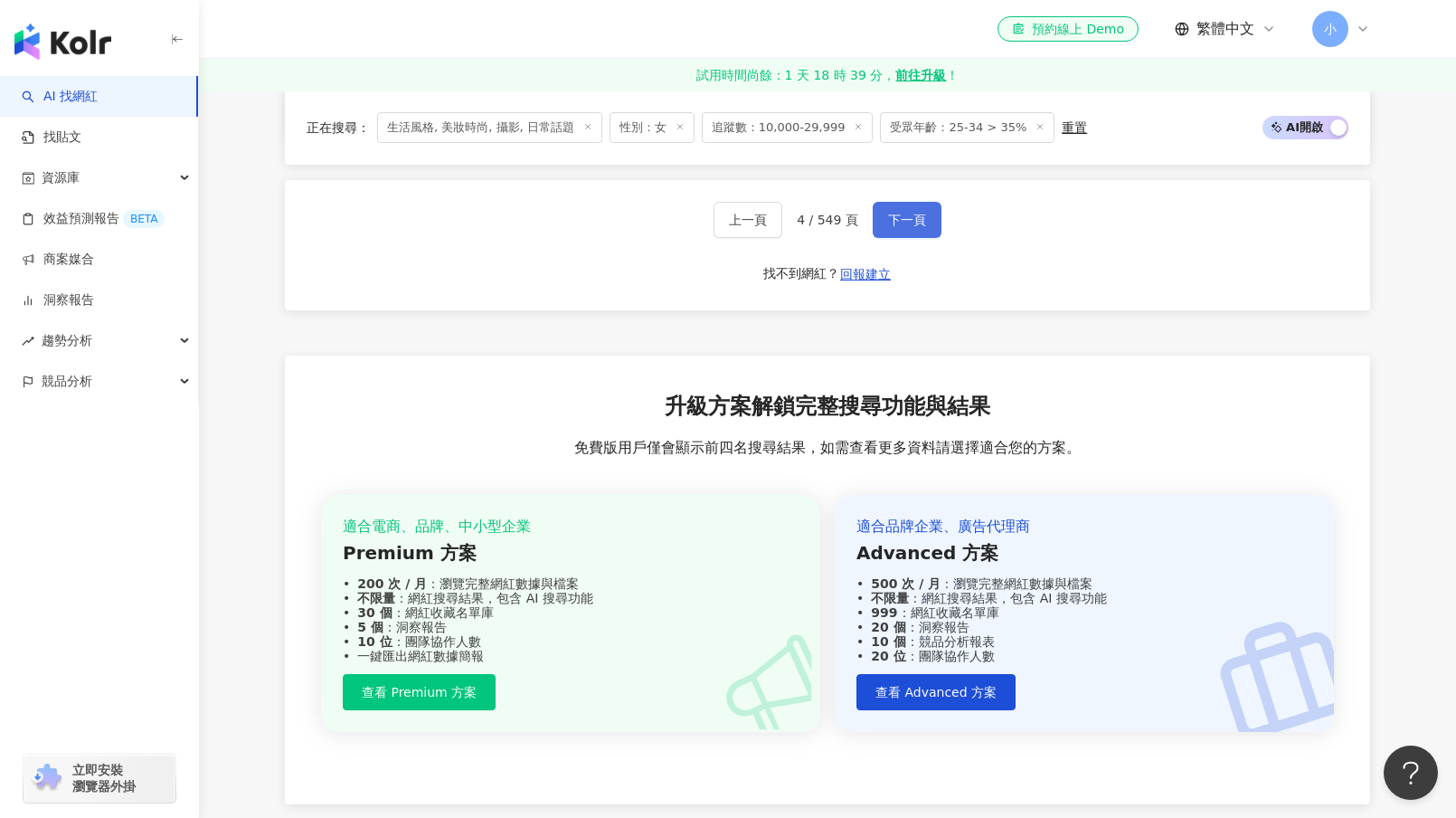
click at [905, 202] on button "下一頁" at bounding box center [907, 220] width 69 height 36
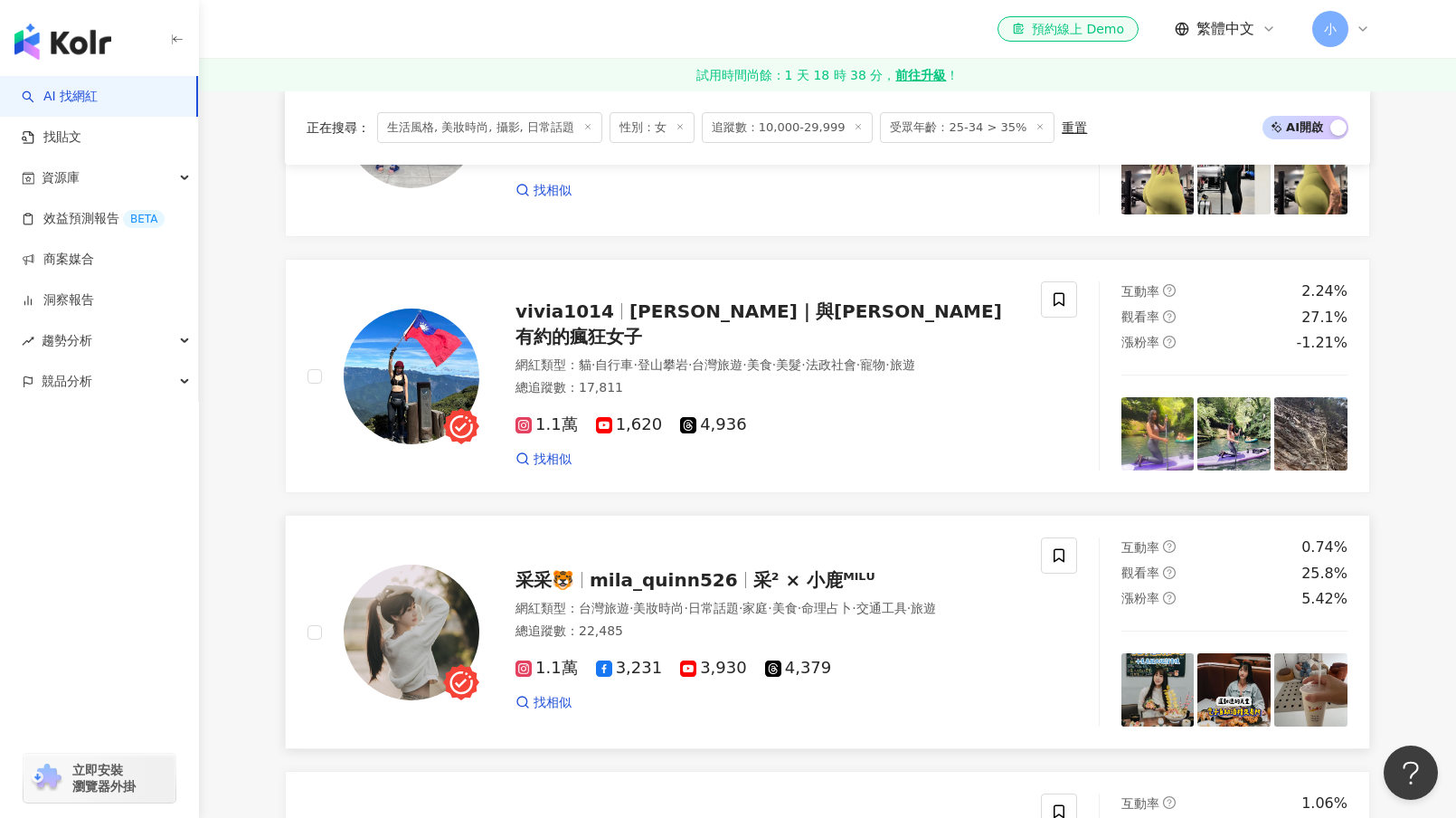
scroll to position [1252, 0]
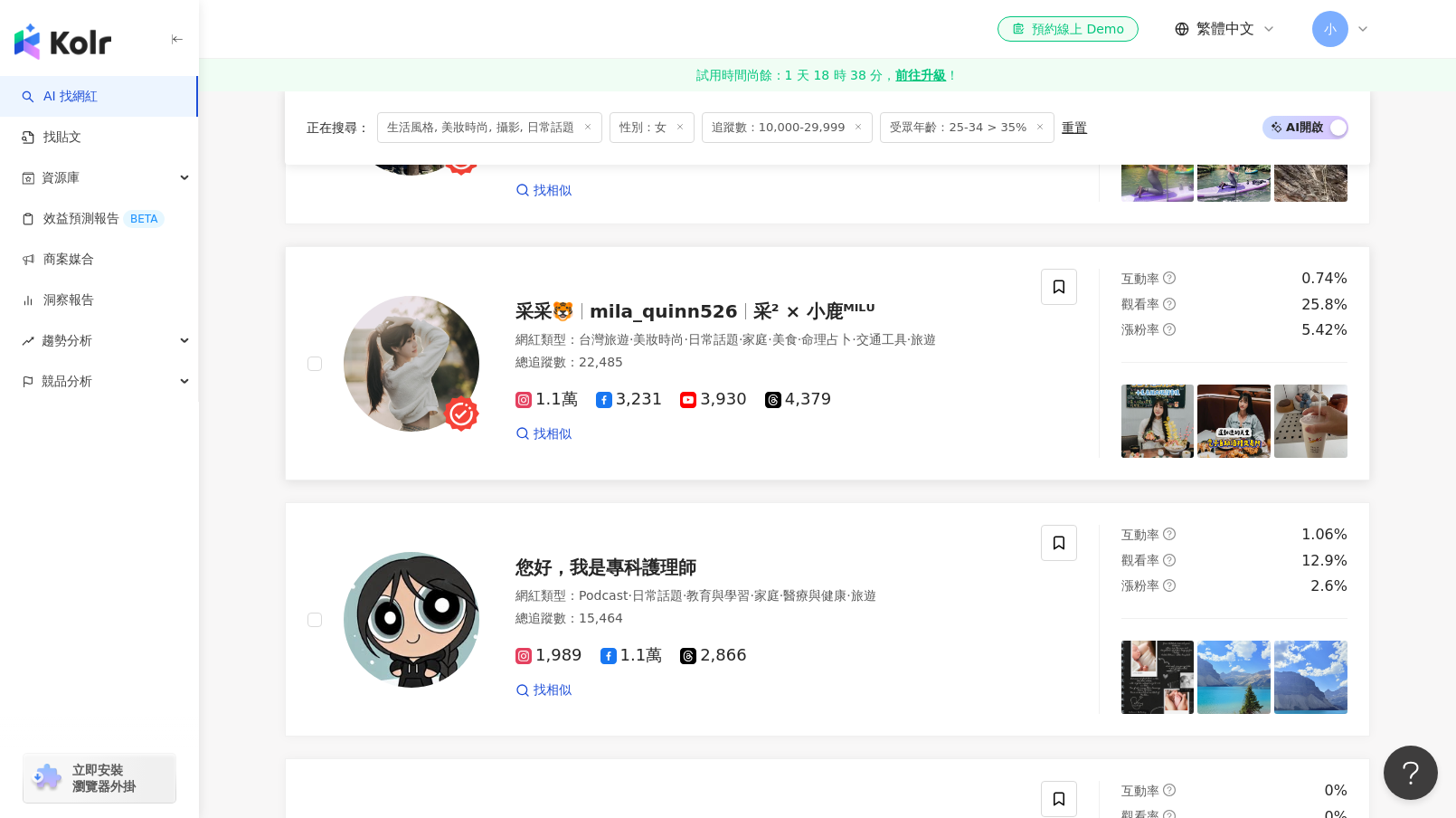
click at [460, 413] on img at bounding box center [412, 363] width 136 height 136
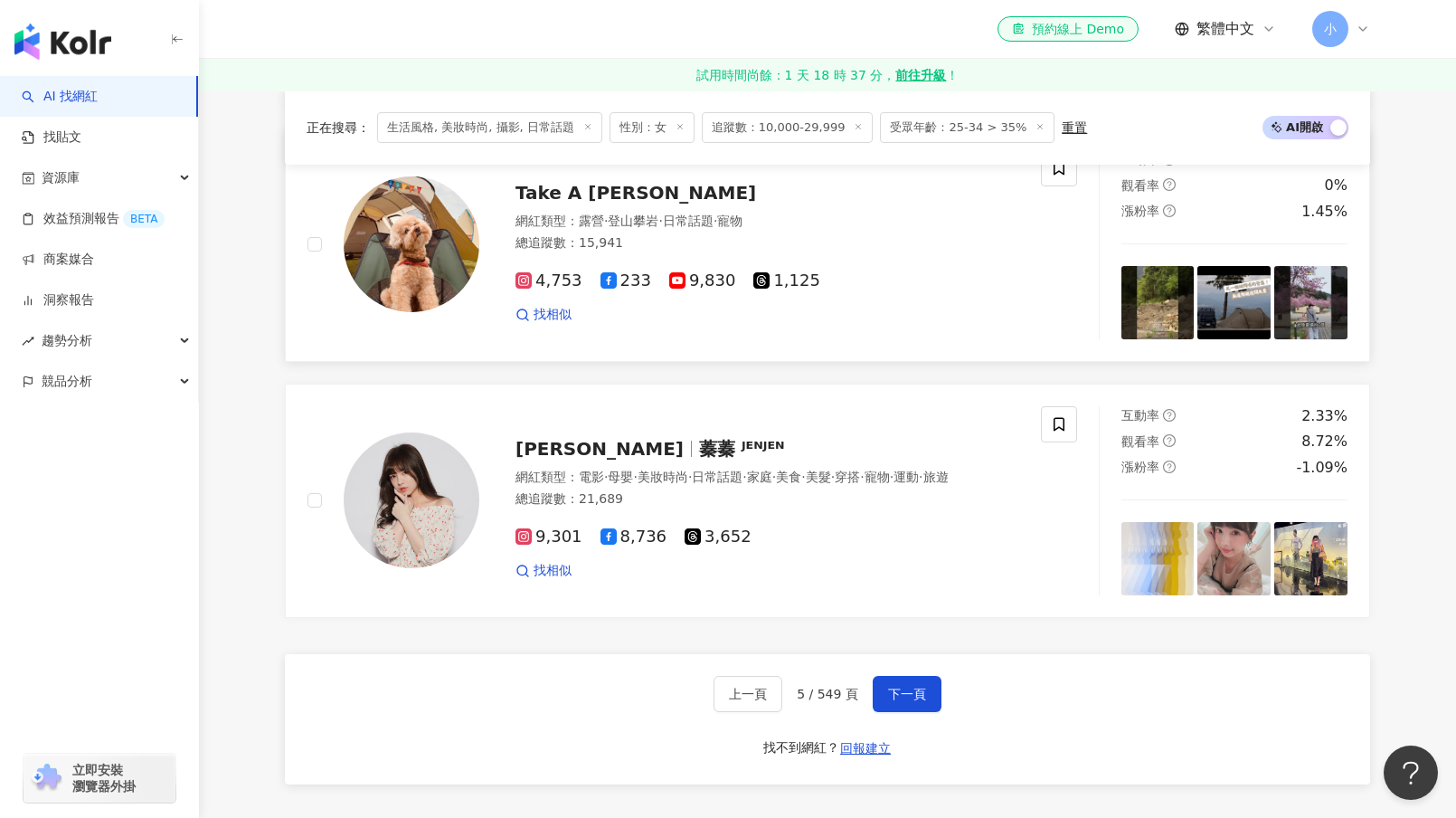
scroll to position [3693, 0]
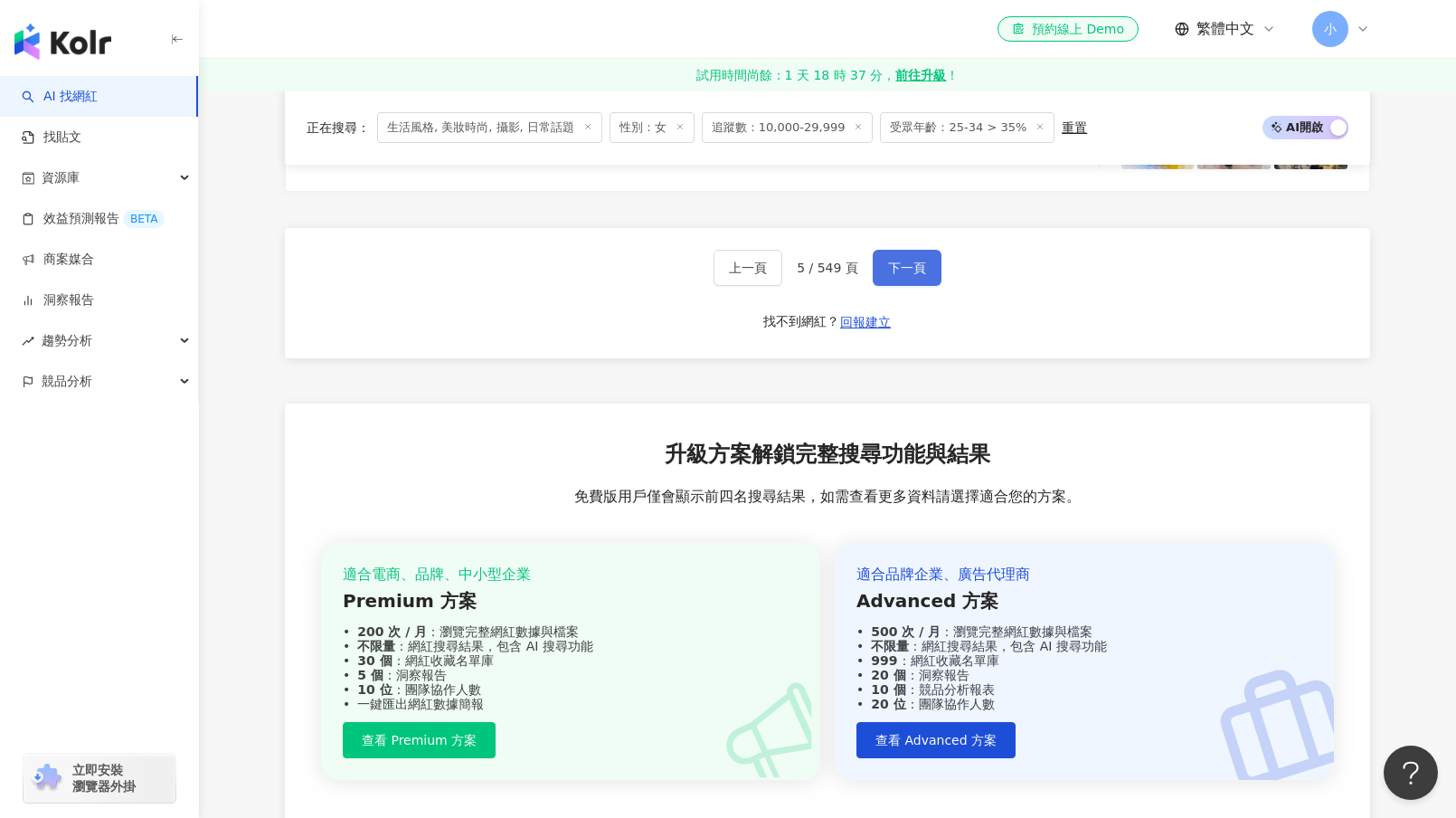
click at [901, 286] on button "下一頁" at bounding box center [907, 268] width 69 height 36
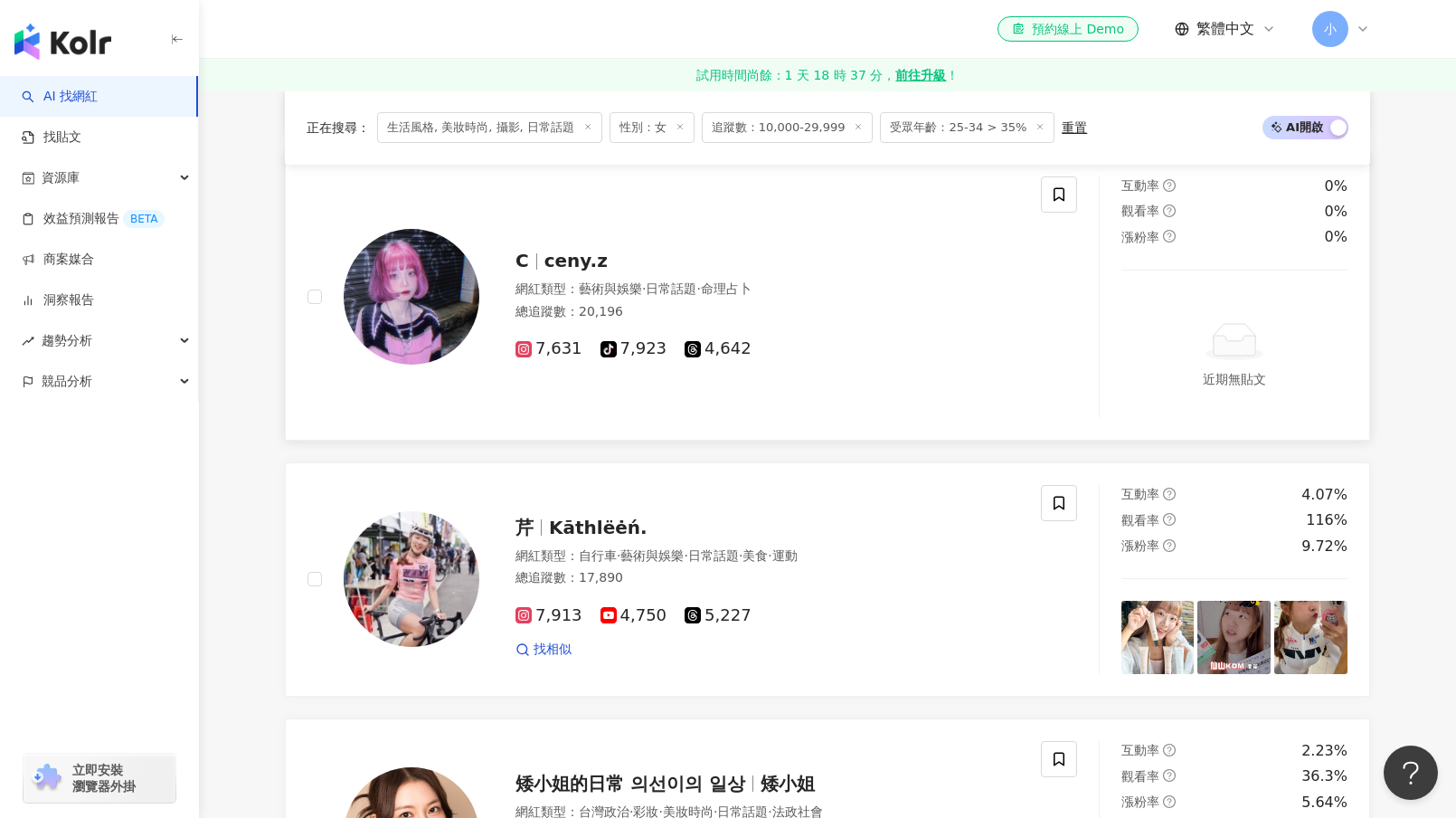
scroll to position [2040, 0]
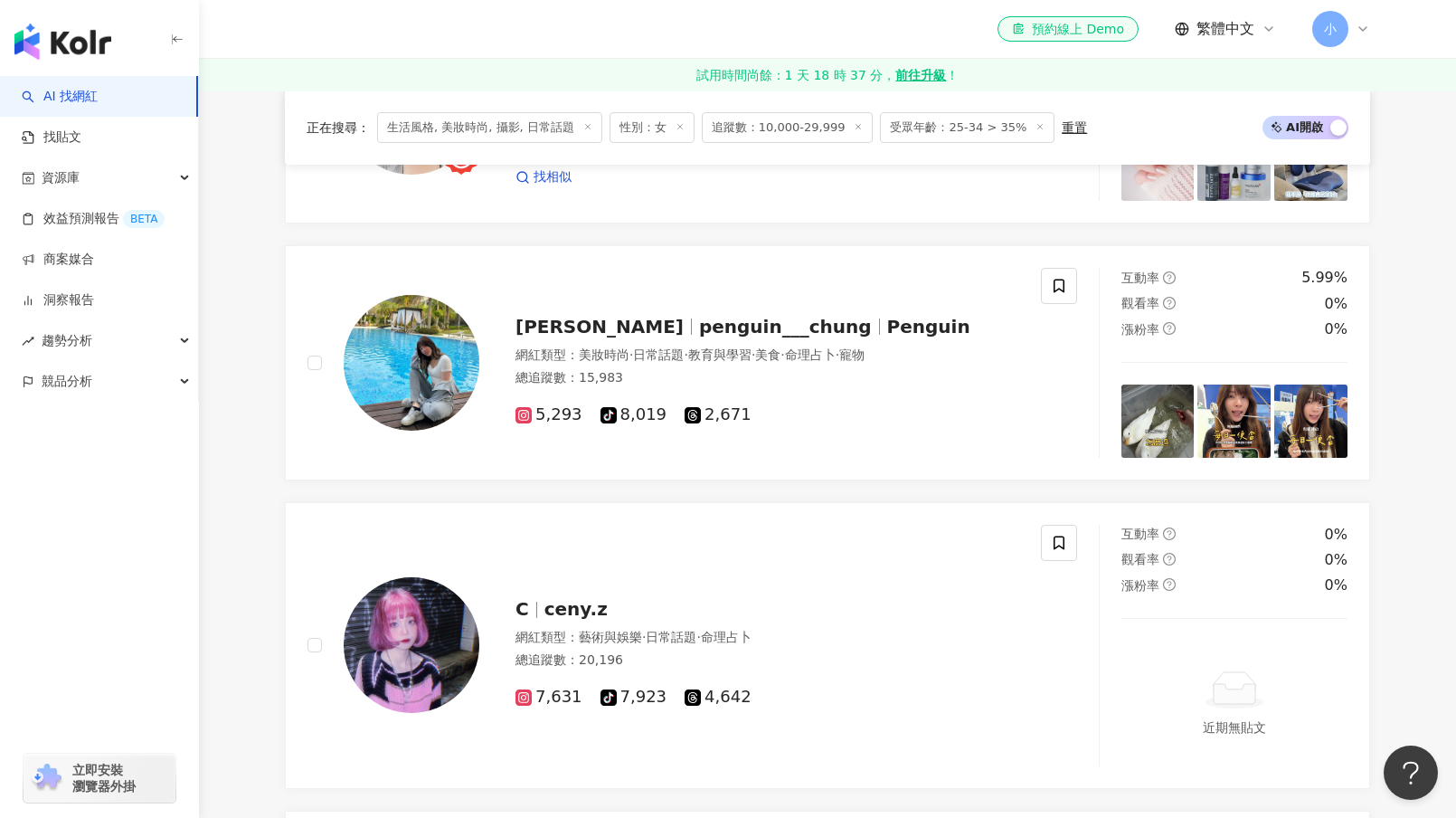
click at [263, 578] on div "正在搜尋 ： 生活風格, 美妝時尚, 攝影, 日常話題 性別：女 追蹤數：10,000-29,999 受眾年齡：25-34 > 35% 重置 AI 開啟 AI…" at bounding box center [826, 563] width 1157 height 3896
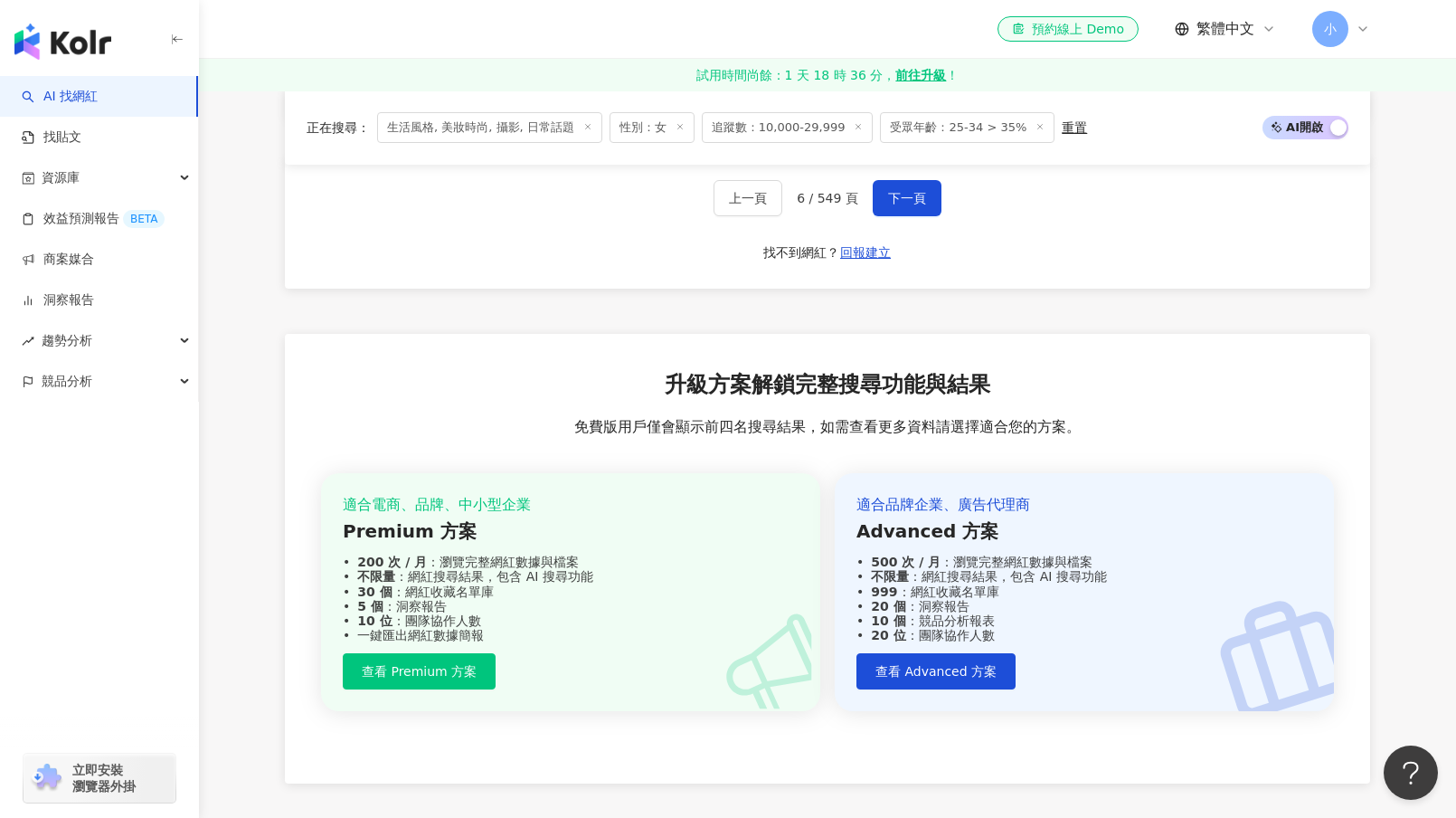
scroll to position [3397, 0]
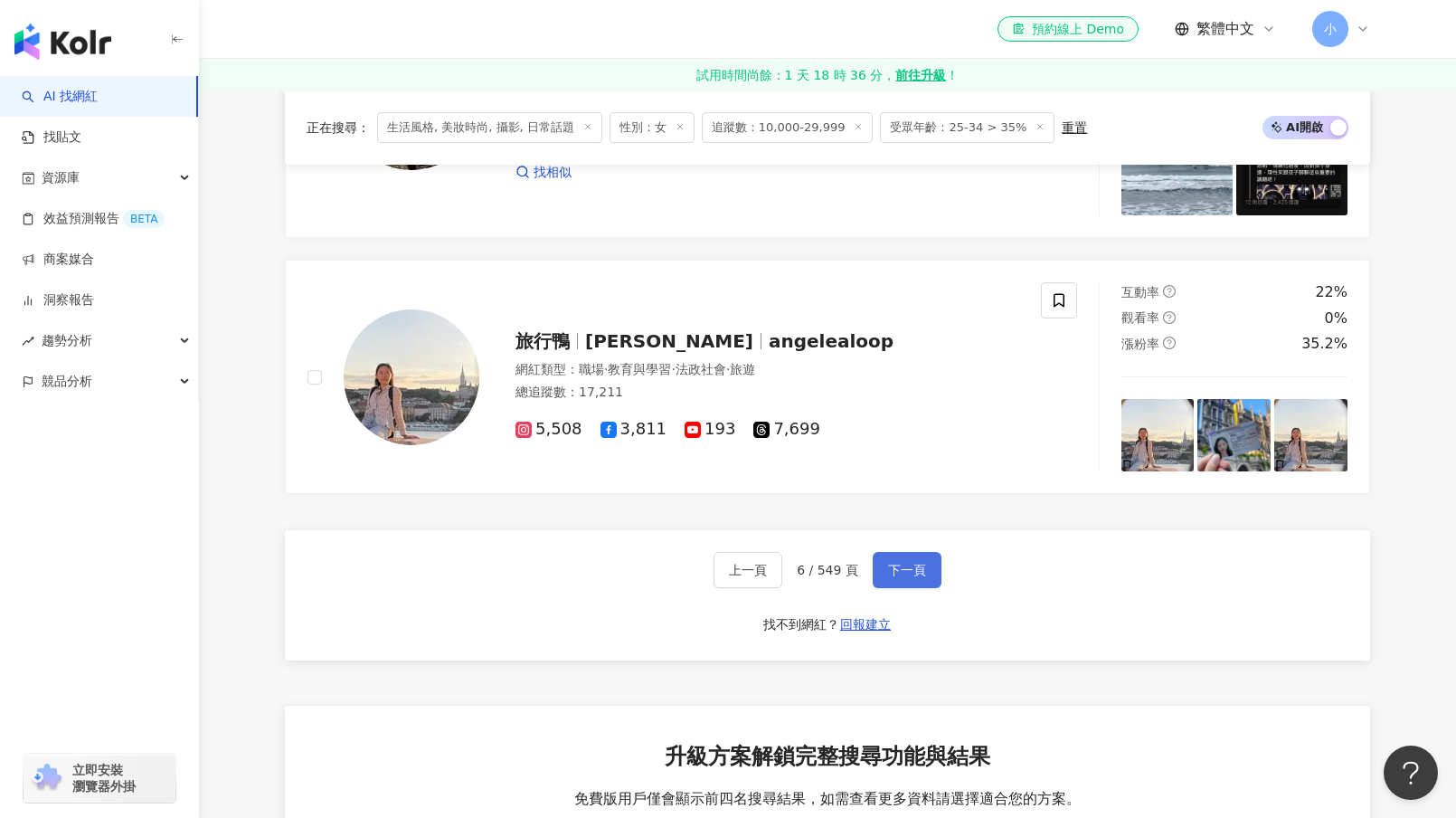
click at [917, 576] on span "下一頁" at bounding box center [907, 570] width 38 height 14
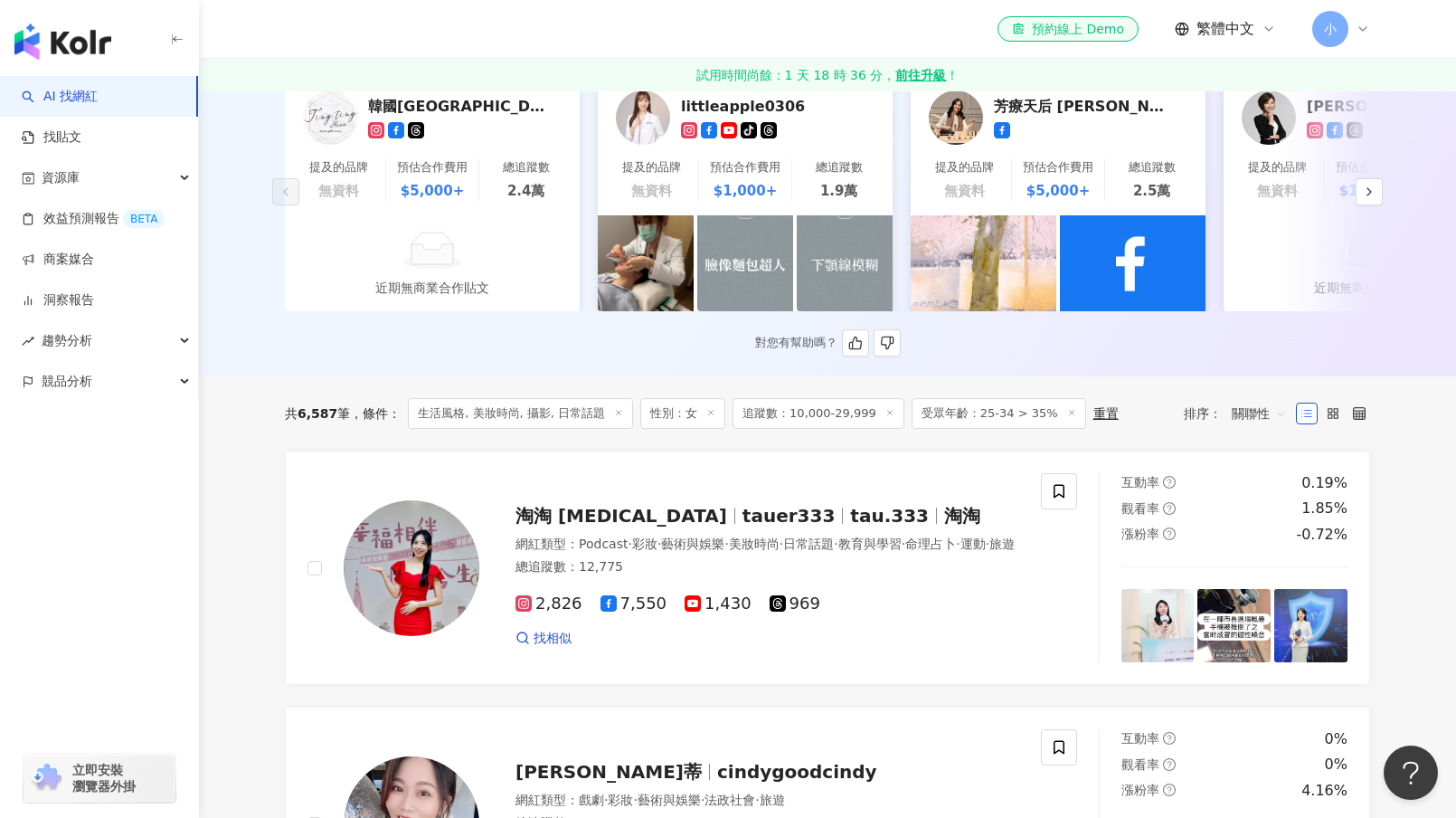
scroll to position [452, 0]
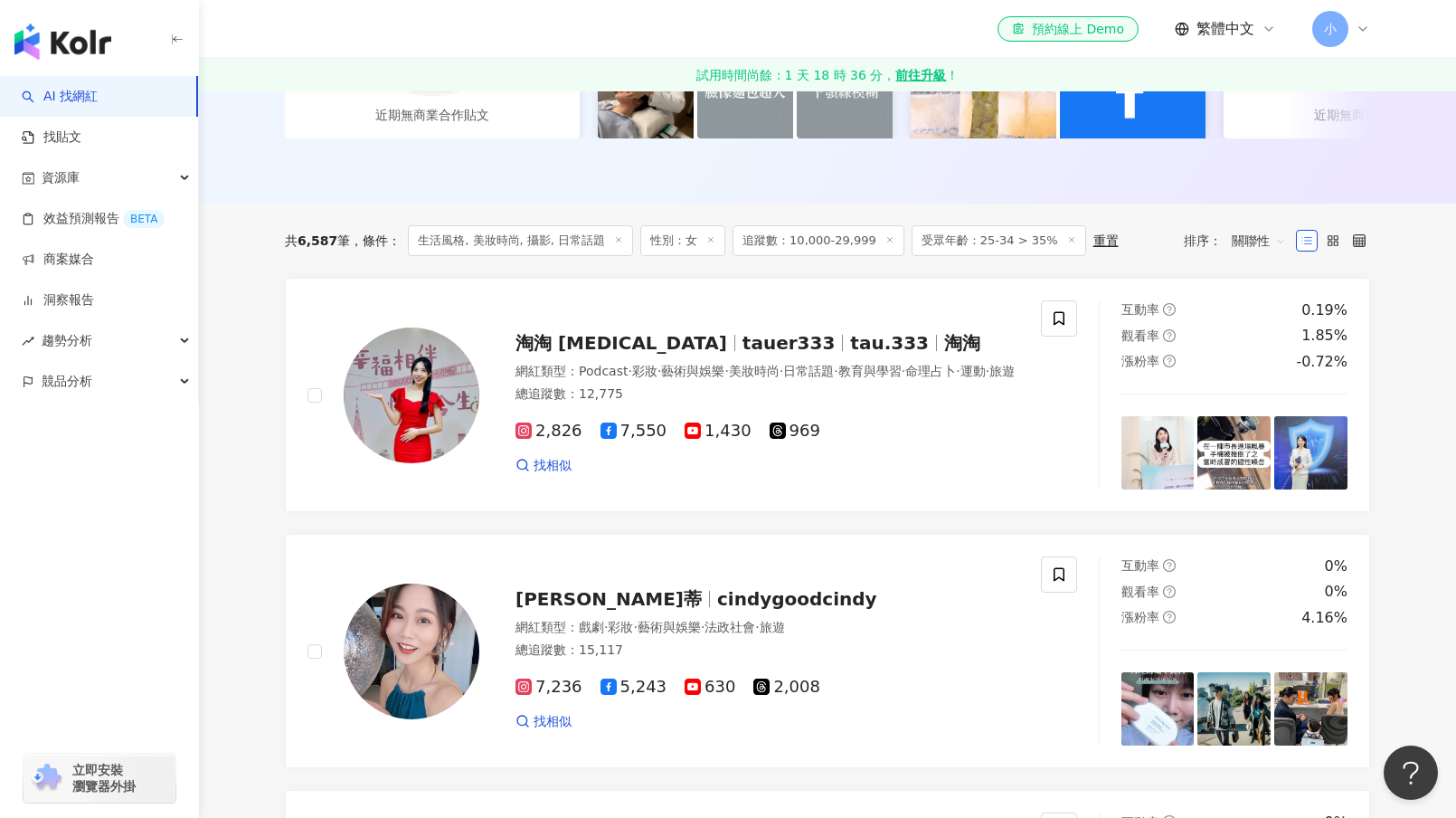
click at [1257, 252] on span "關聯性" at bounding box center [1258, 241] width 54 height 29
click at [1265, 321] on div "追蹤數" at bounding box center [1258, 322] width 45 height 20
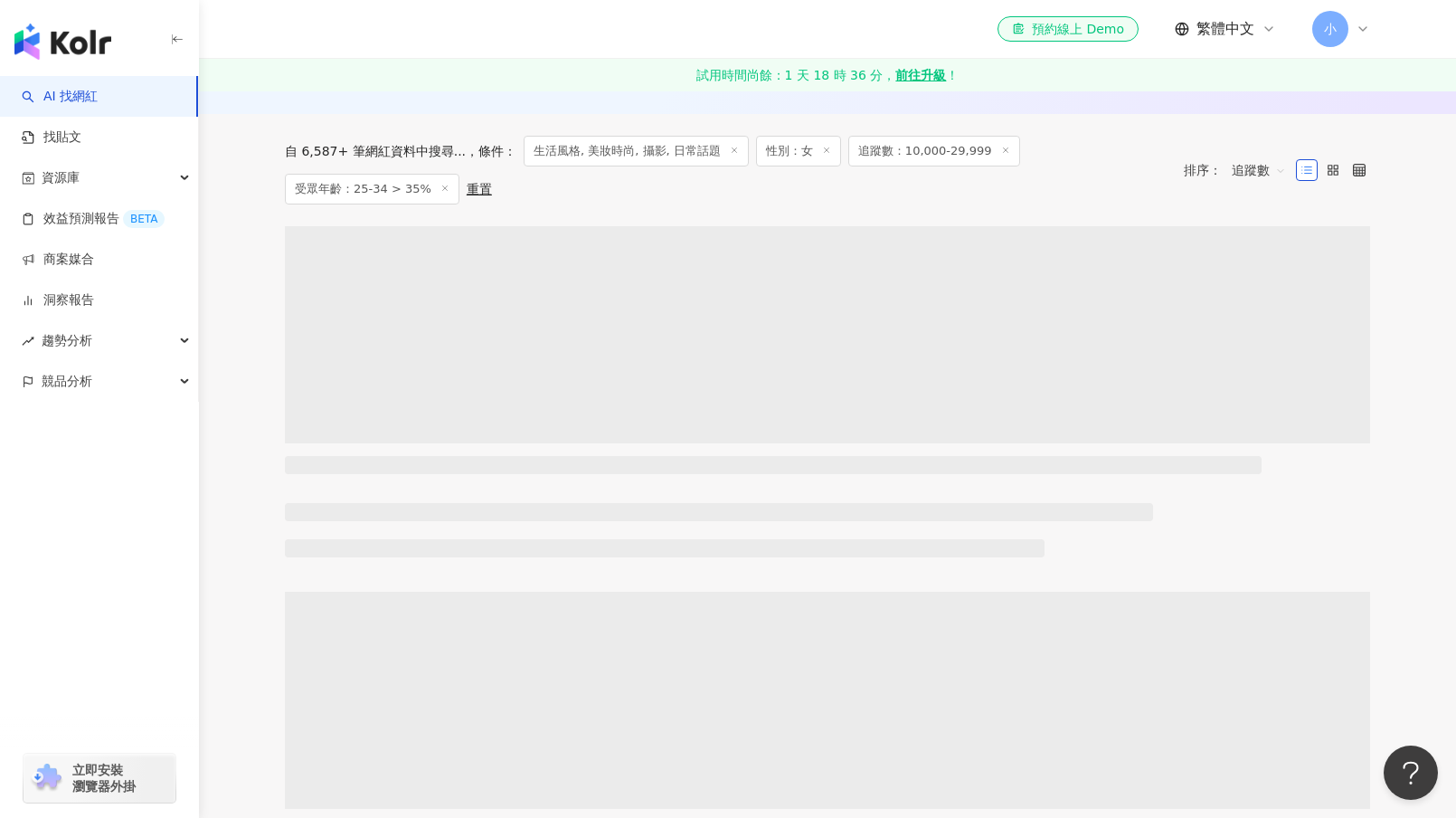
scroll to position [543, 0]
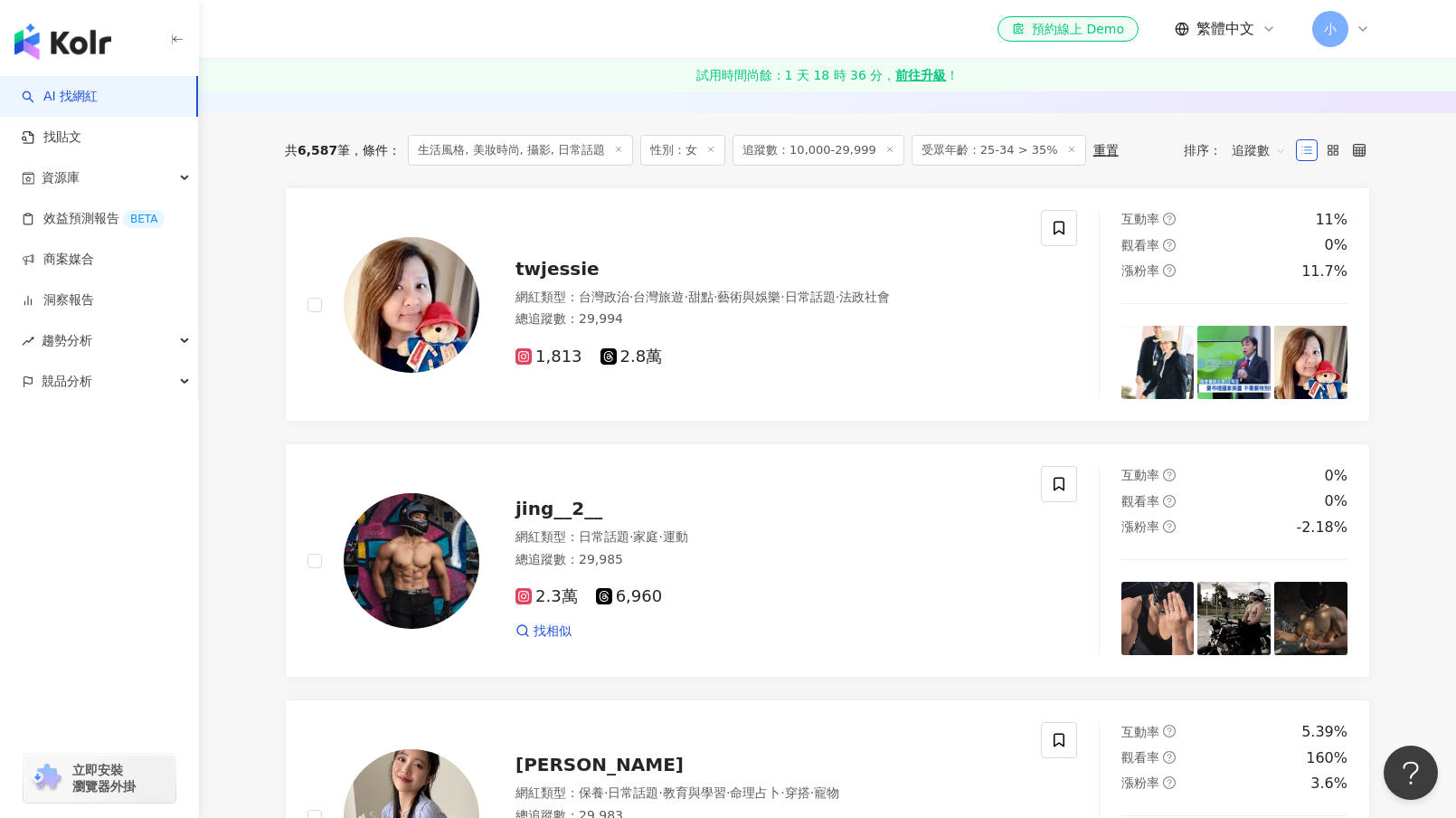
click at [1249, 161] on span "追蹤數" at bounding box center [1258, 150] width 54 height 29
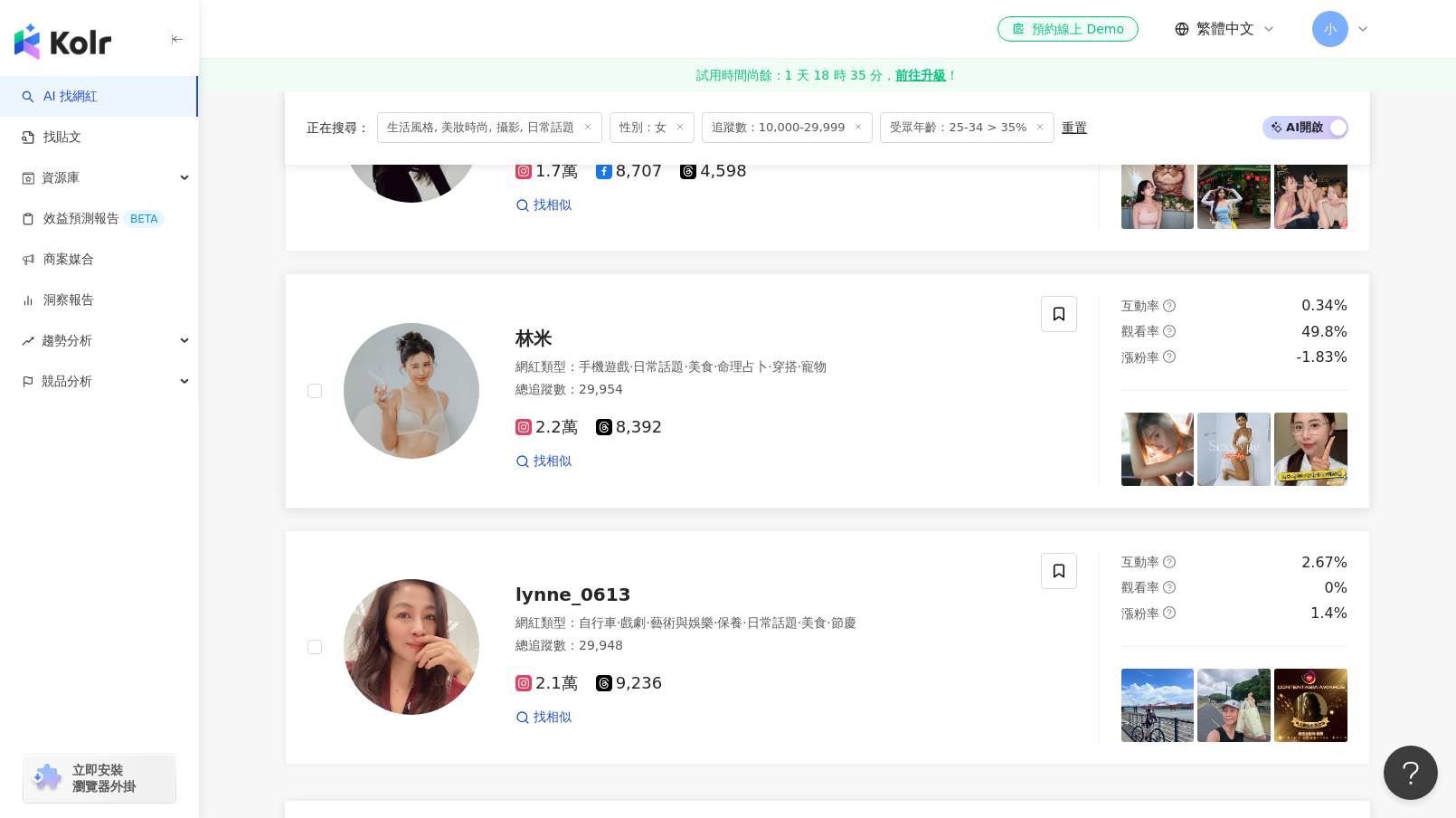
scroll to position [2984, 0]
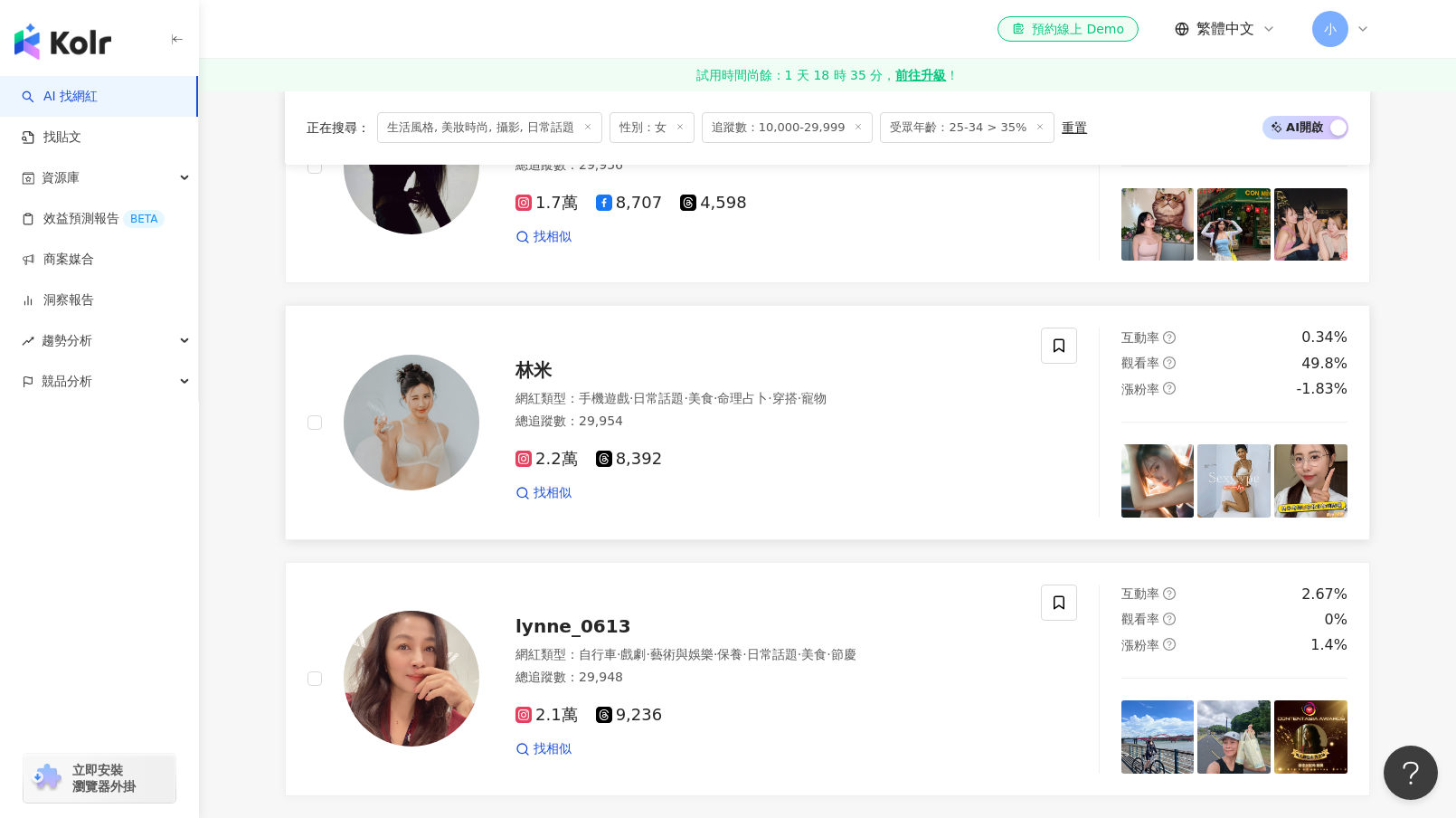
click at [563, 380] on div "林米" at bounding box center [766, 370] width 503 height 25
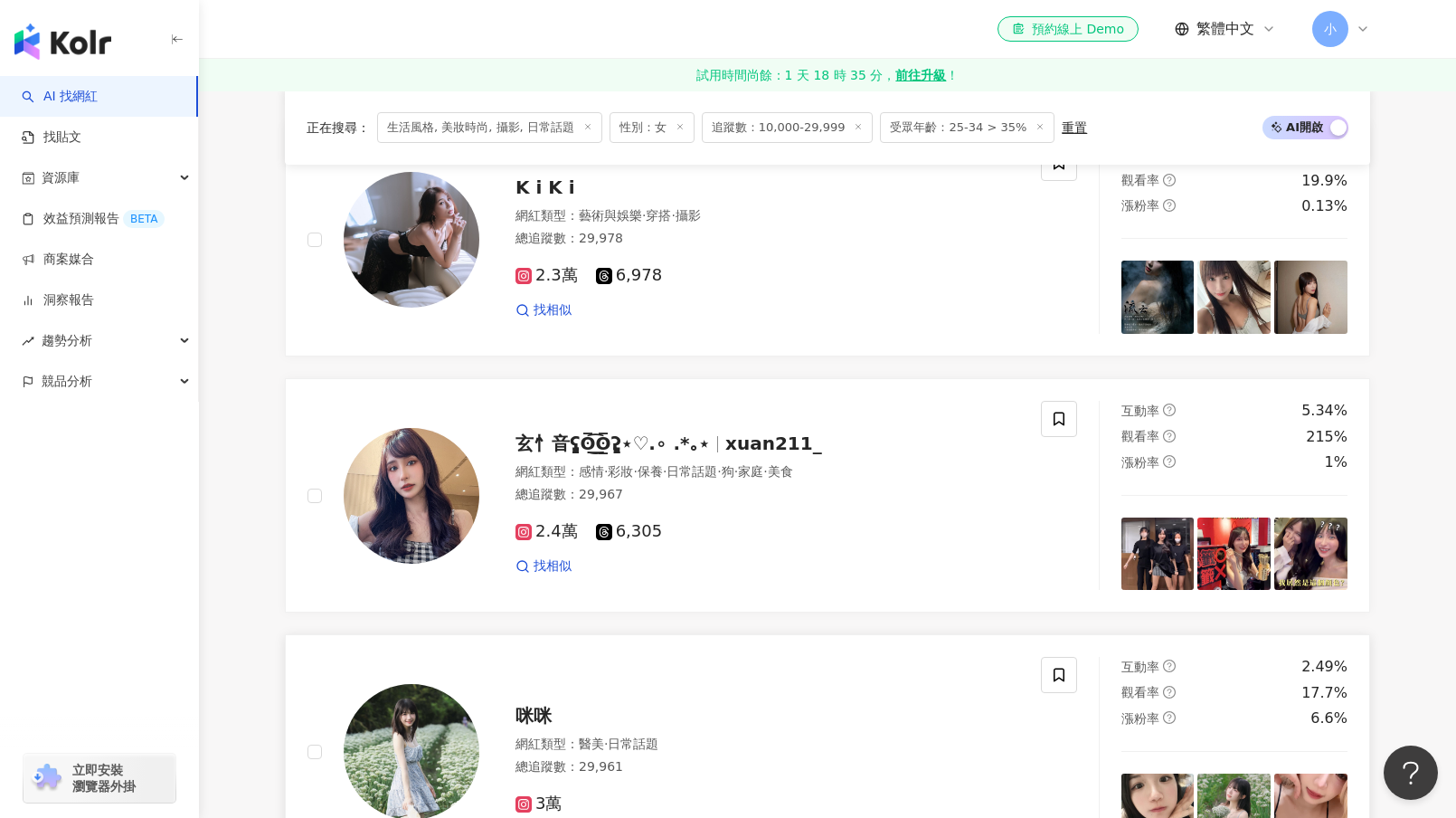
scroll to position [1809, 0]
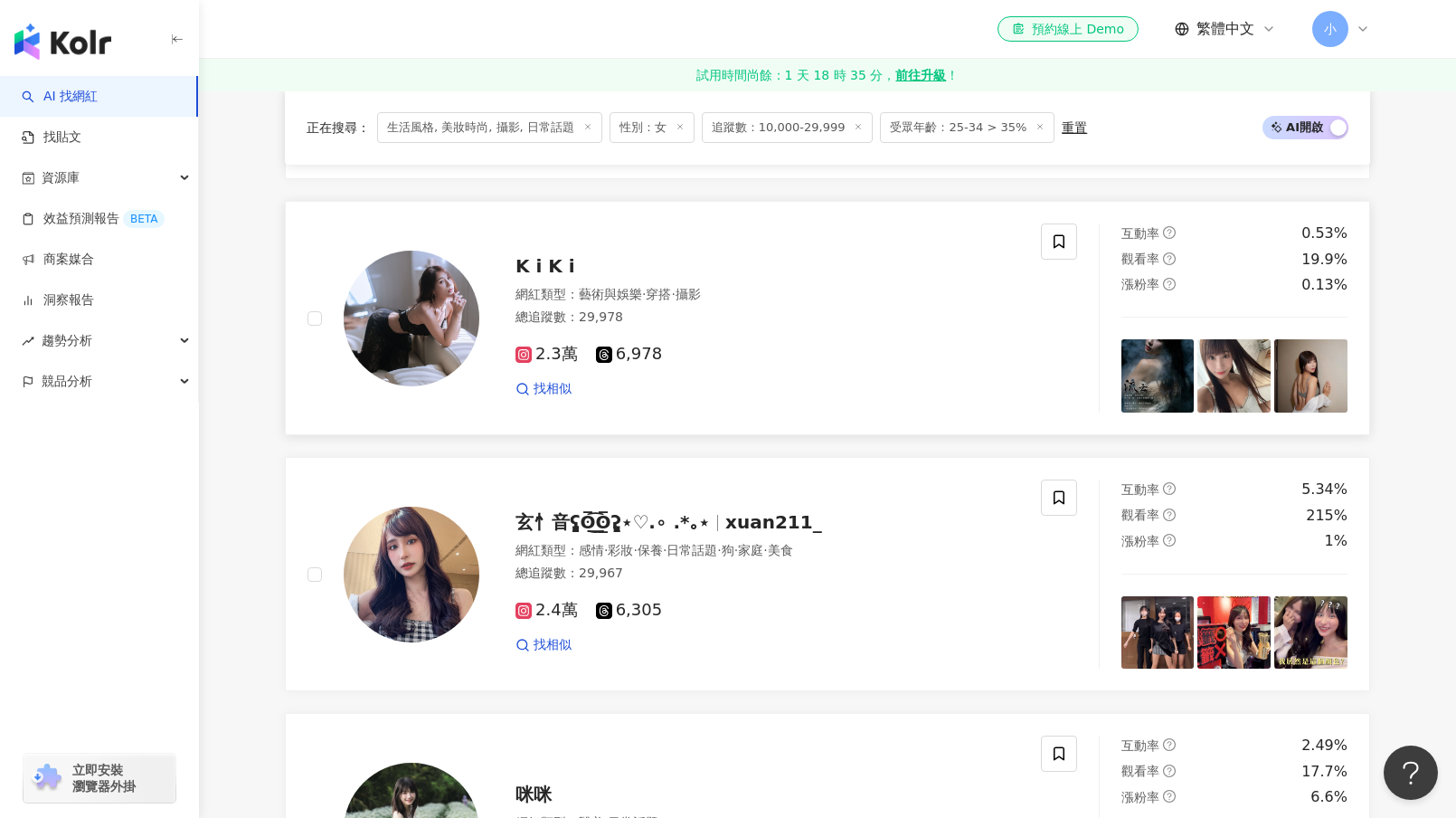
click at [562, 277] on span "K i K i" at bounding box center [545, 266] width 59 height 22
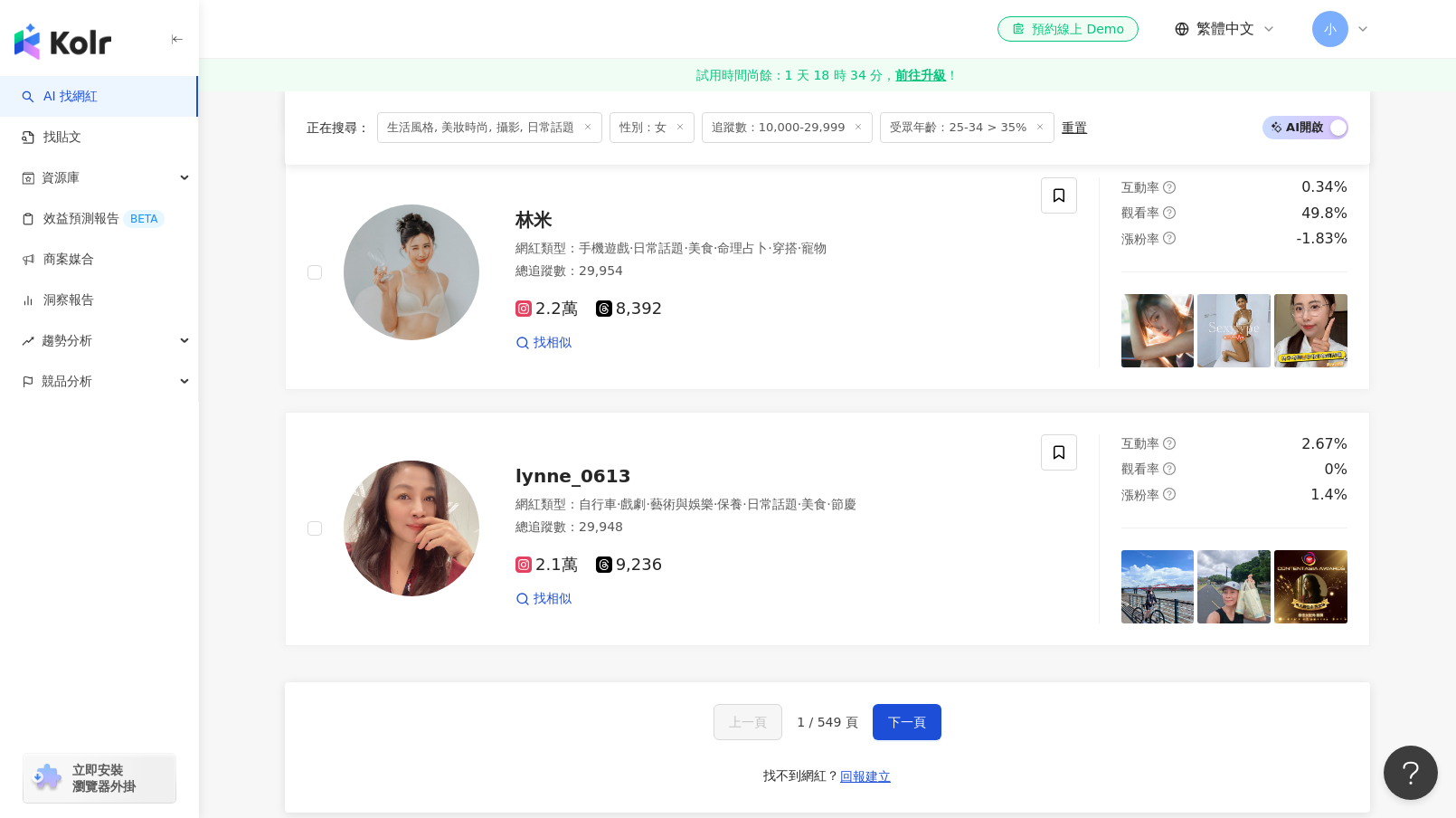
scroll to position [3436, 0]
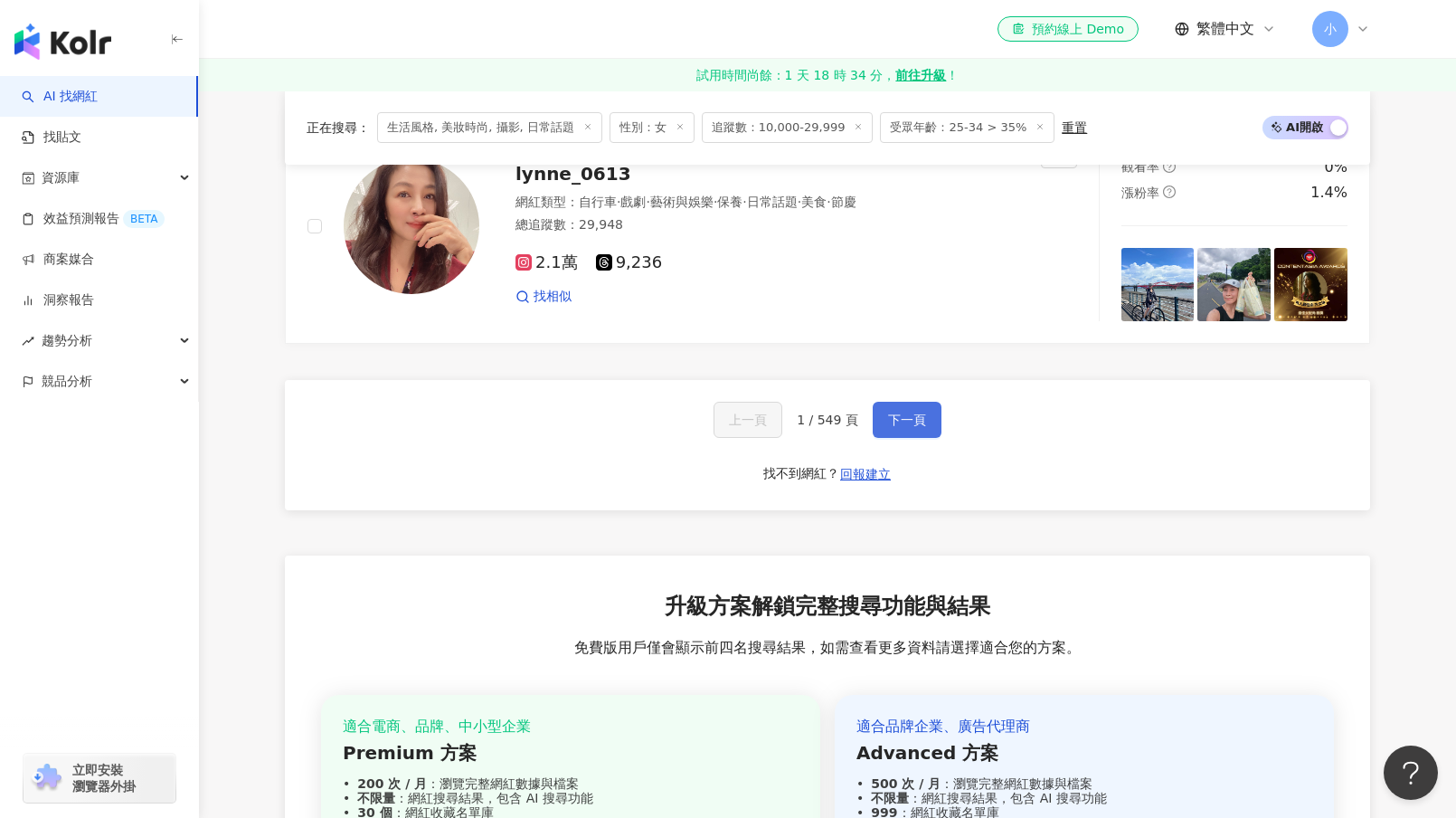
click at [902, 427] on span "下一頁" at bounding box center [907, 420] width 38 height 14
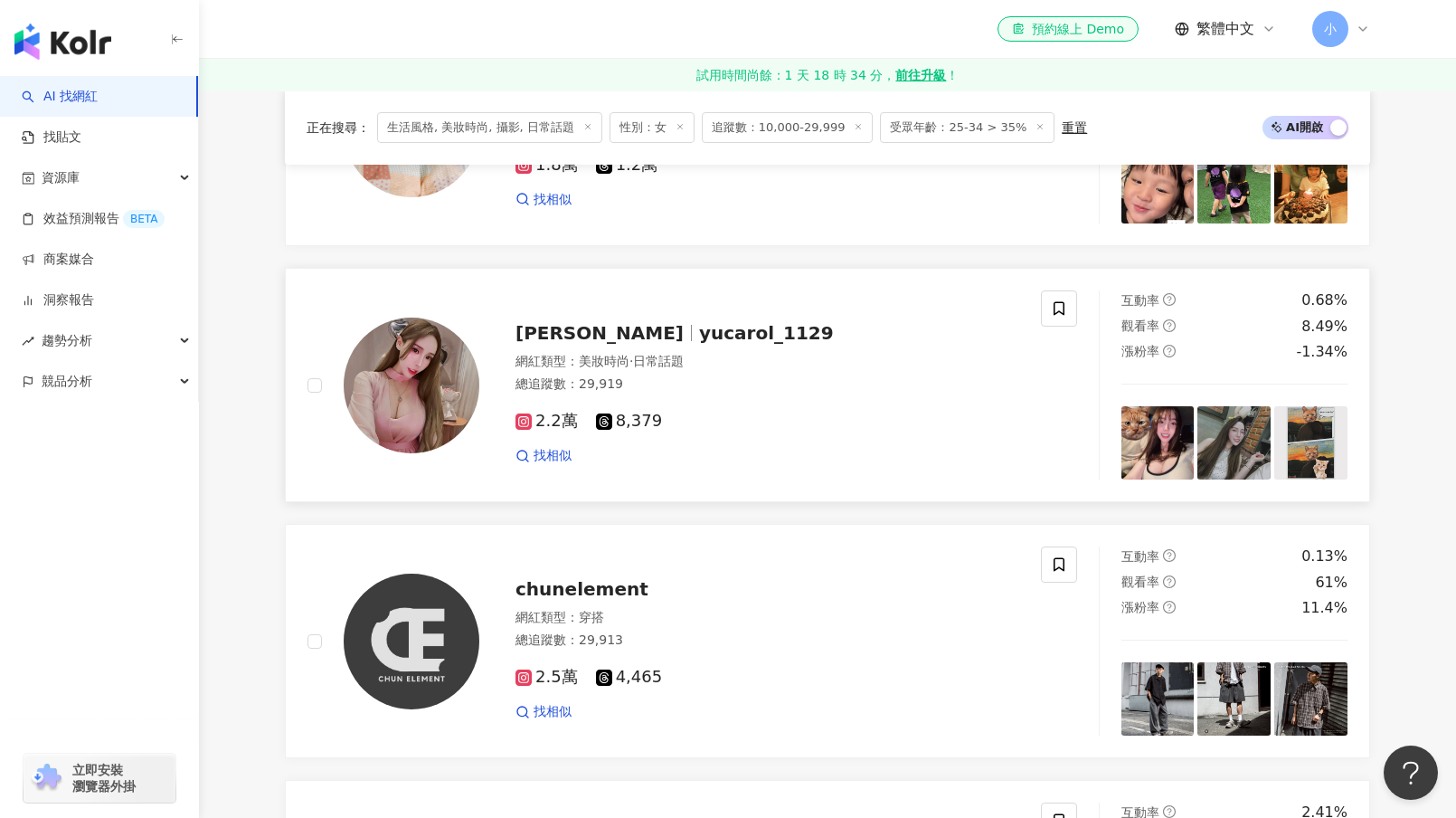
scroll to position [1718, 0]
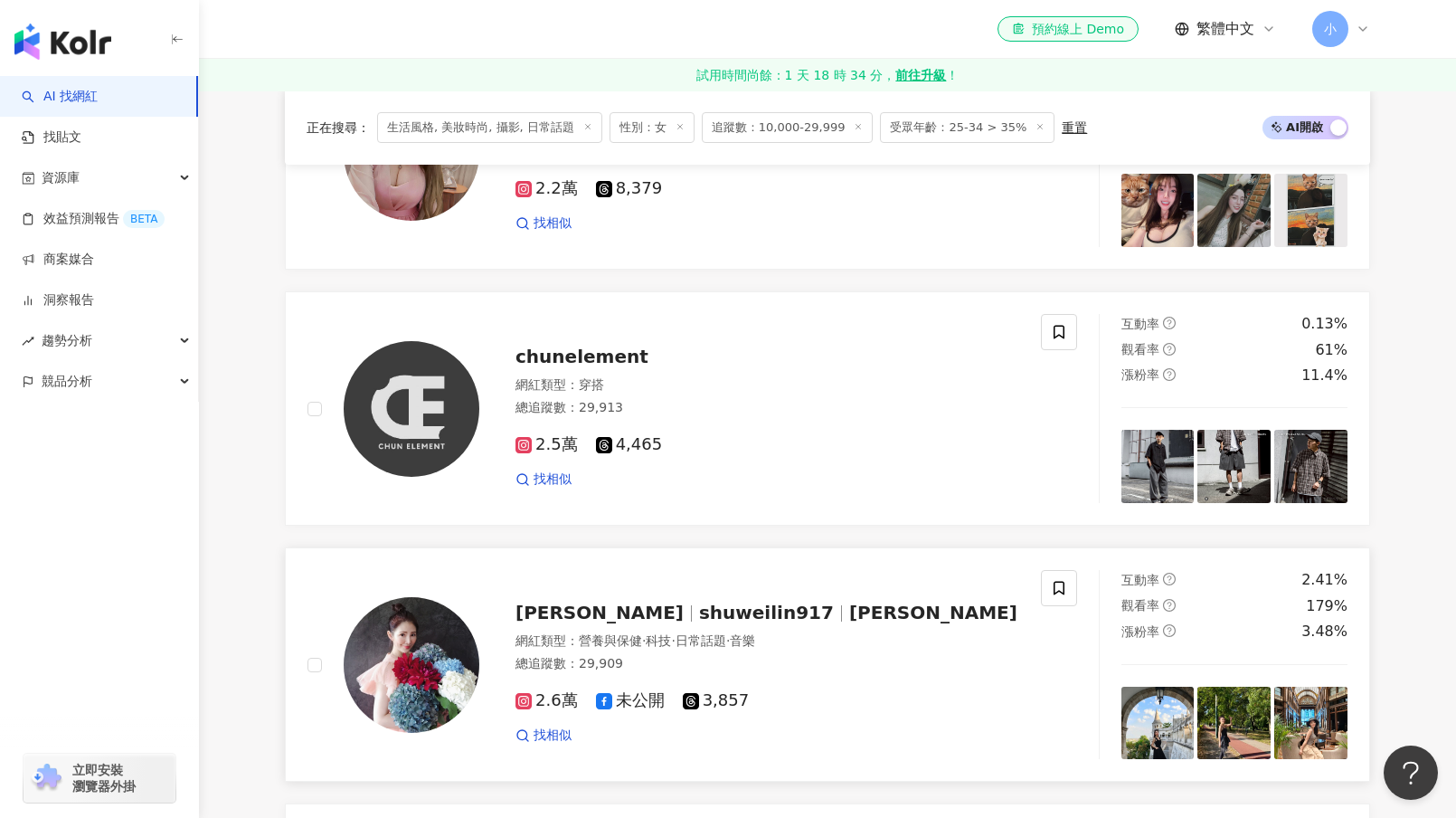
click at [619, 640] on div "林書煒 shuweilin917 Claudia 網紅類型 ： 營養與保健 · 科技 · 日常話題 · 音樂 總追蹤數 ： 29,909 2.6萬 未公開 3…" at bounding box center [749, 664] width 540 height 159
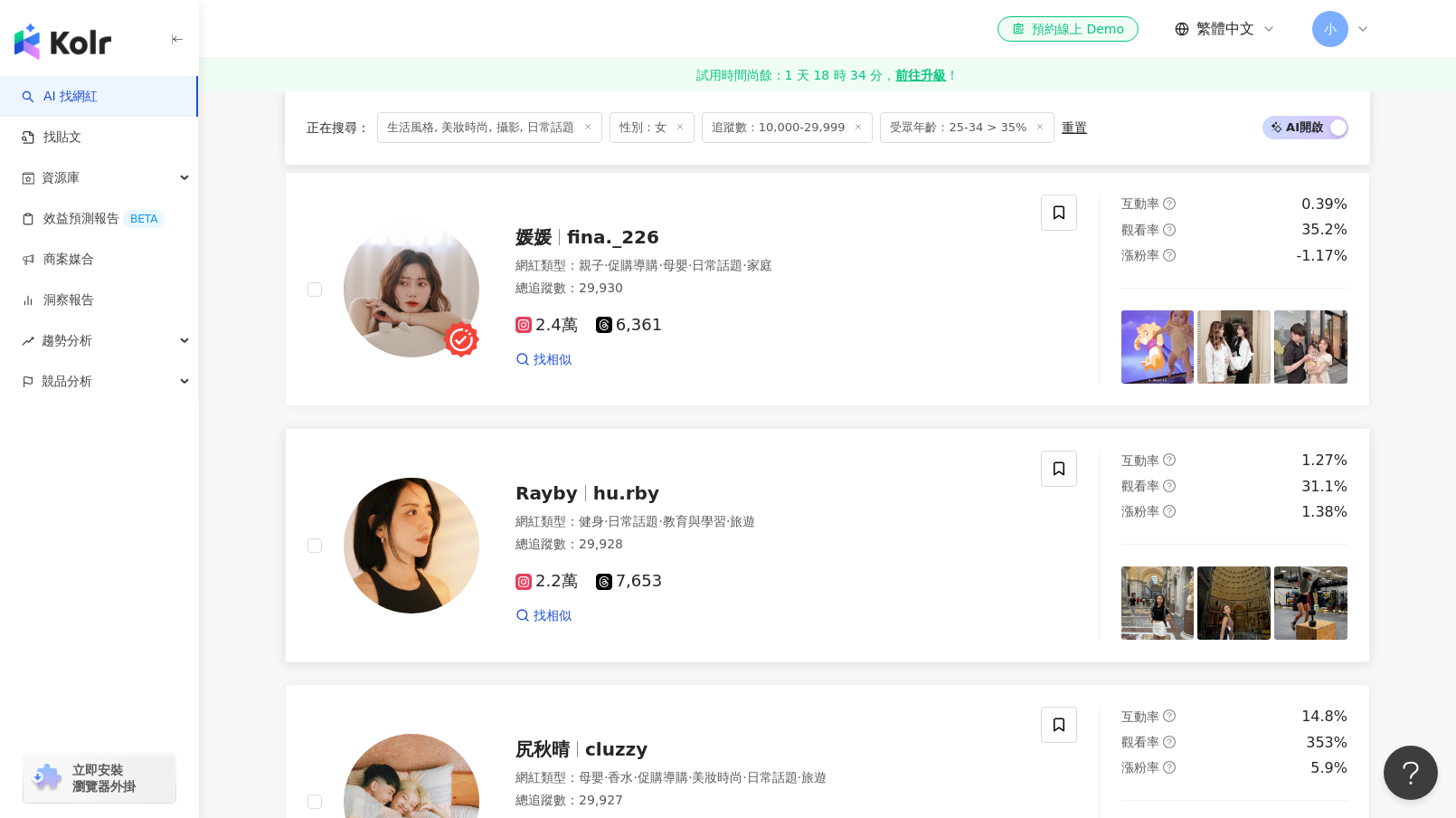
scroll to position [633, 0]
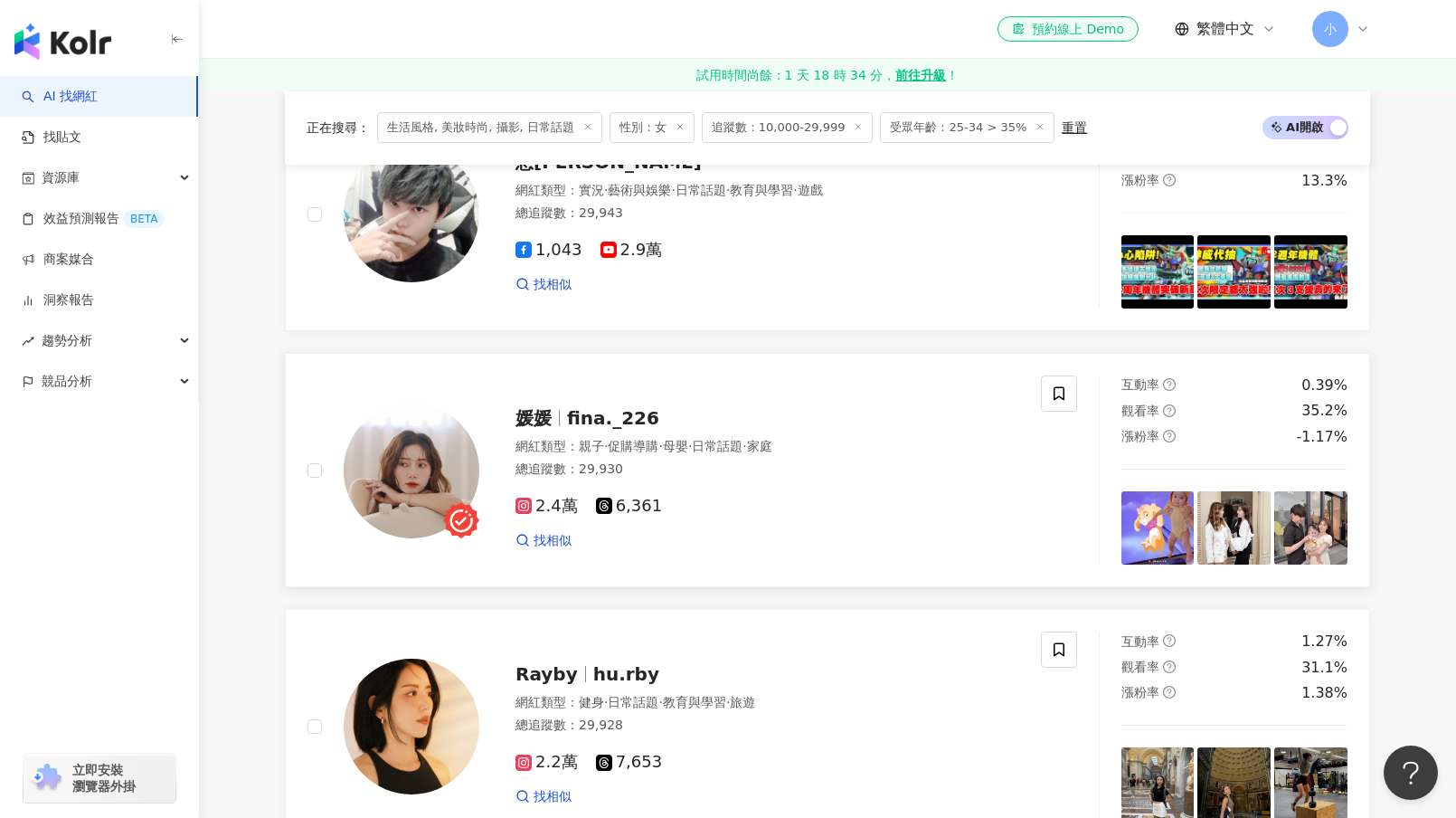
click at [713, 430] on div "媛媛 fina._226" at bounding box center [766, 418] width 503 height 25
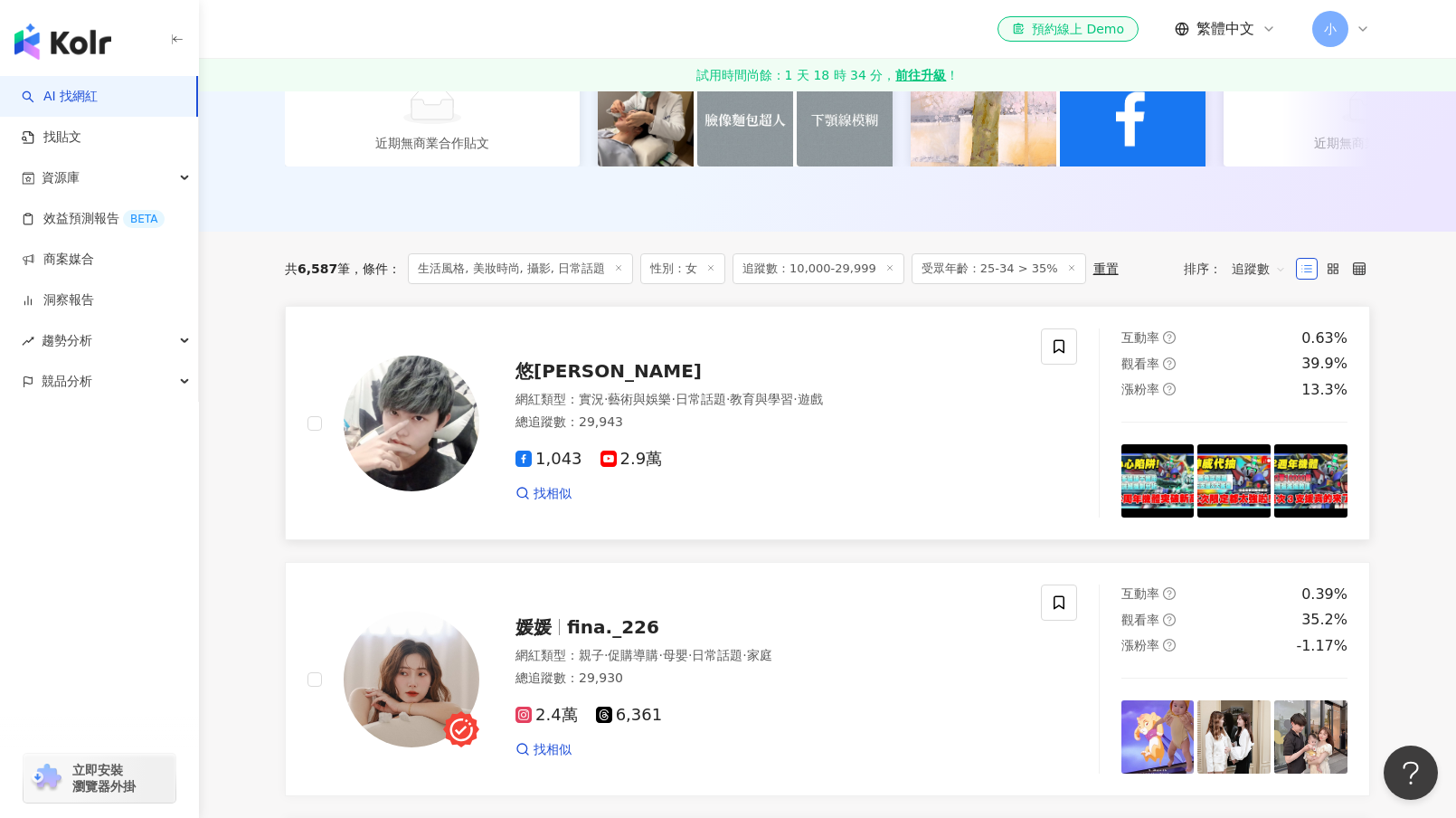
scroll to position [181, 0]
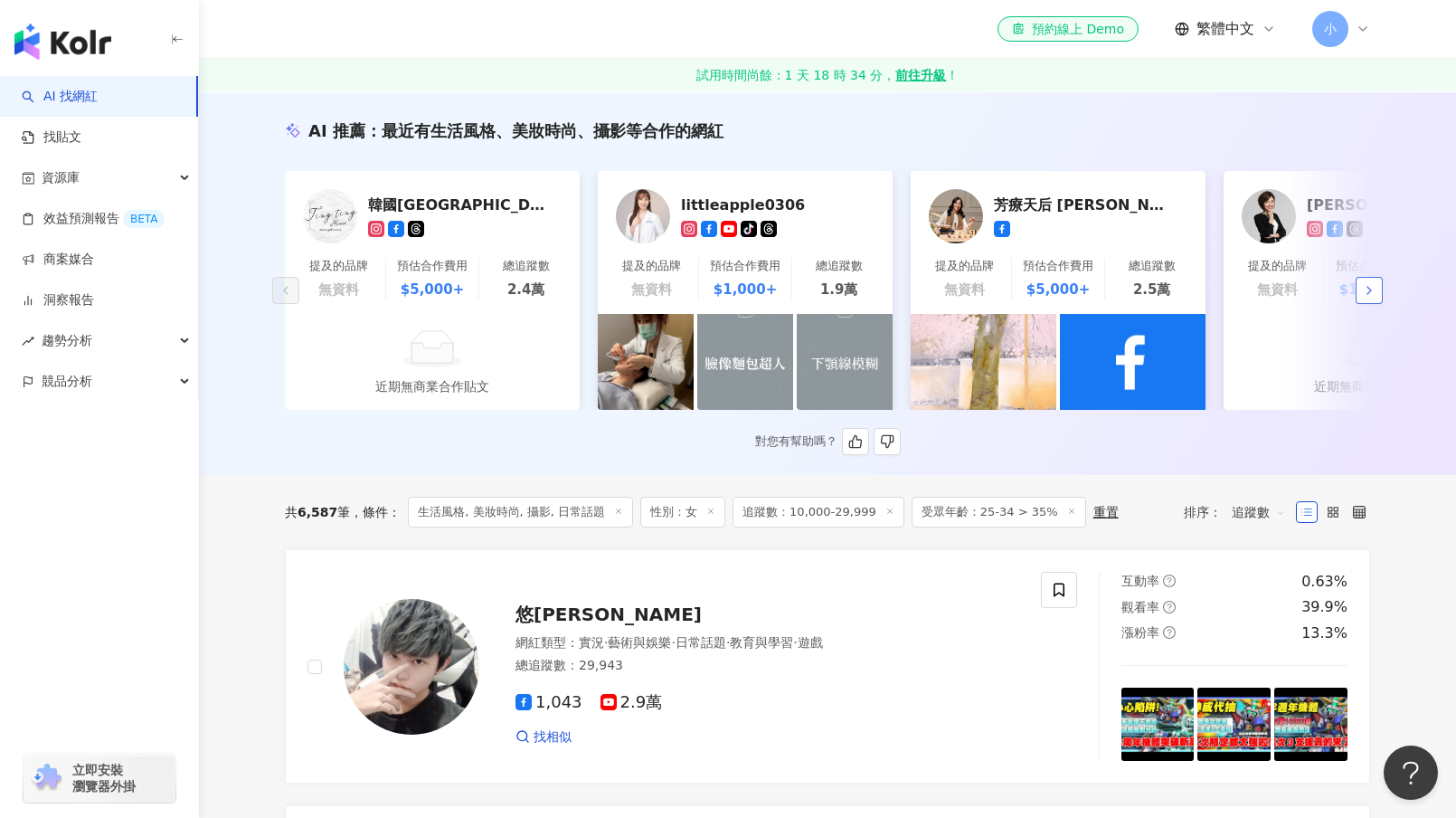
click at [1370, 294] on polyline "button" at bounding box center [1369, 291] width 4 height 8
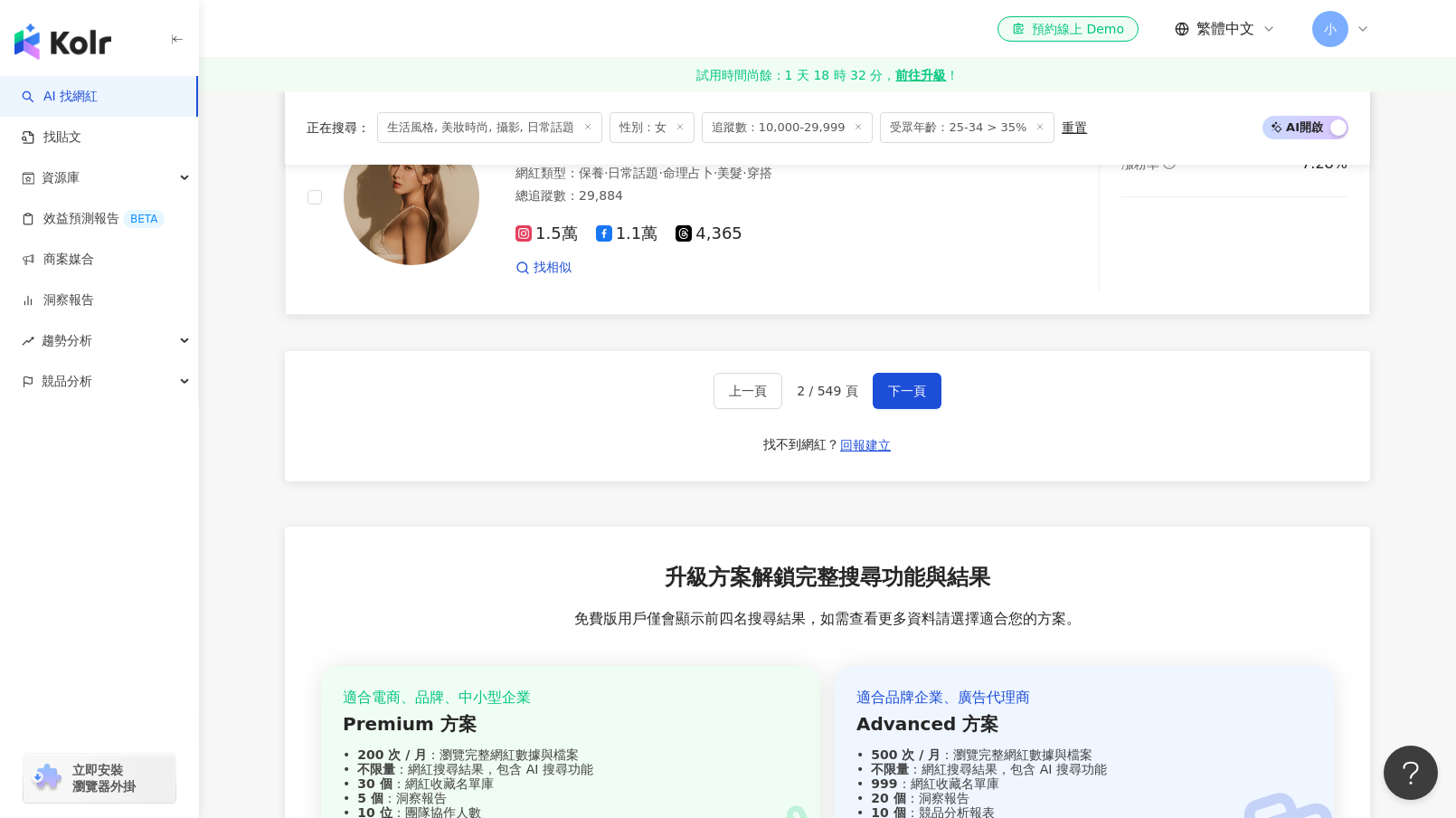
scroll to position [3385, 0]
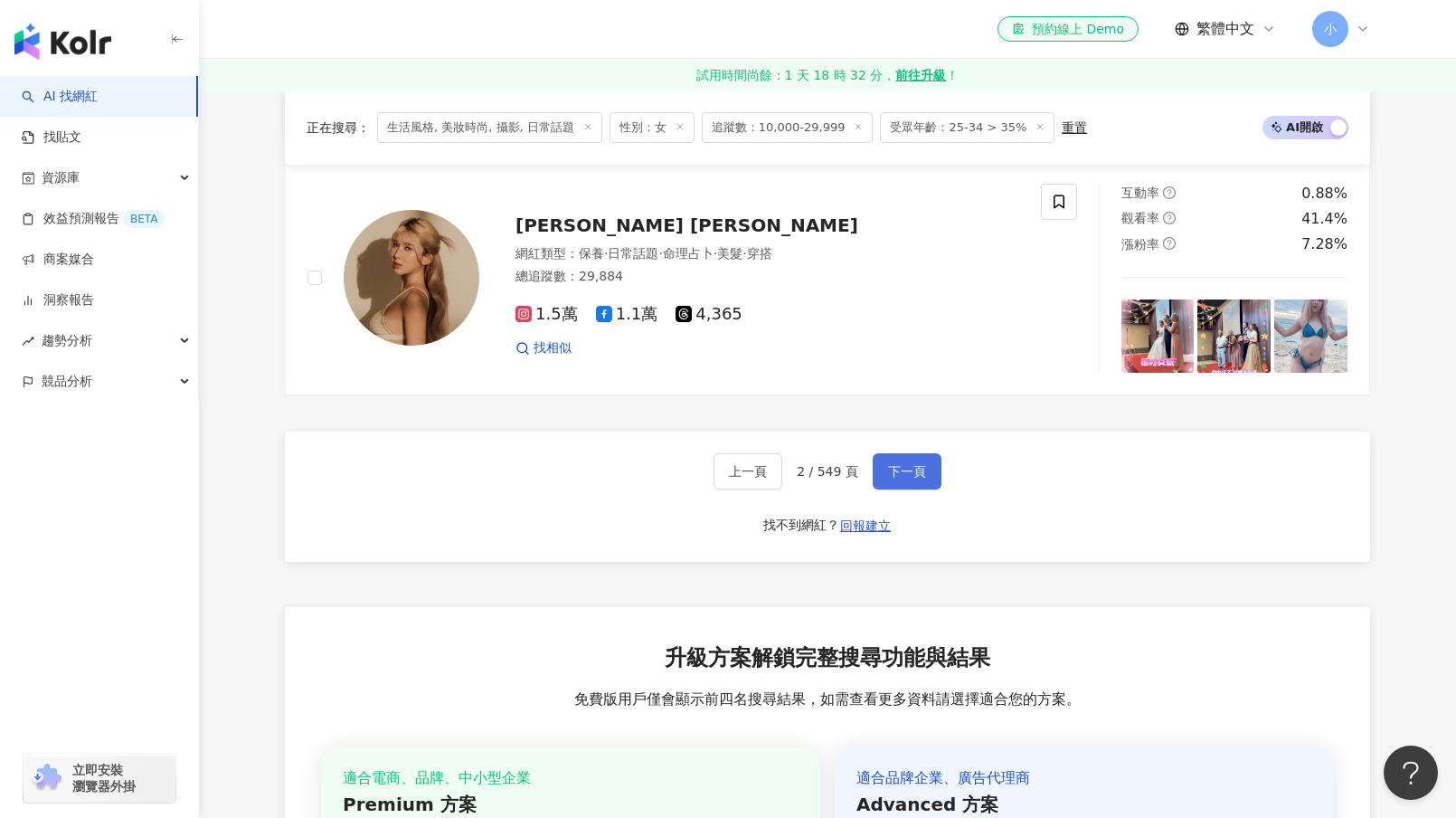
click at [894, 479] on span "下一頁" at bounding box center [907, 471] width 38 height 14
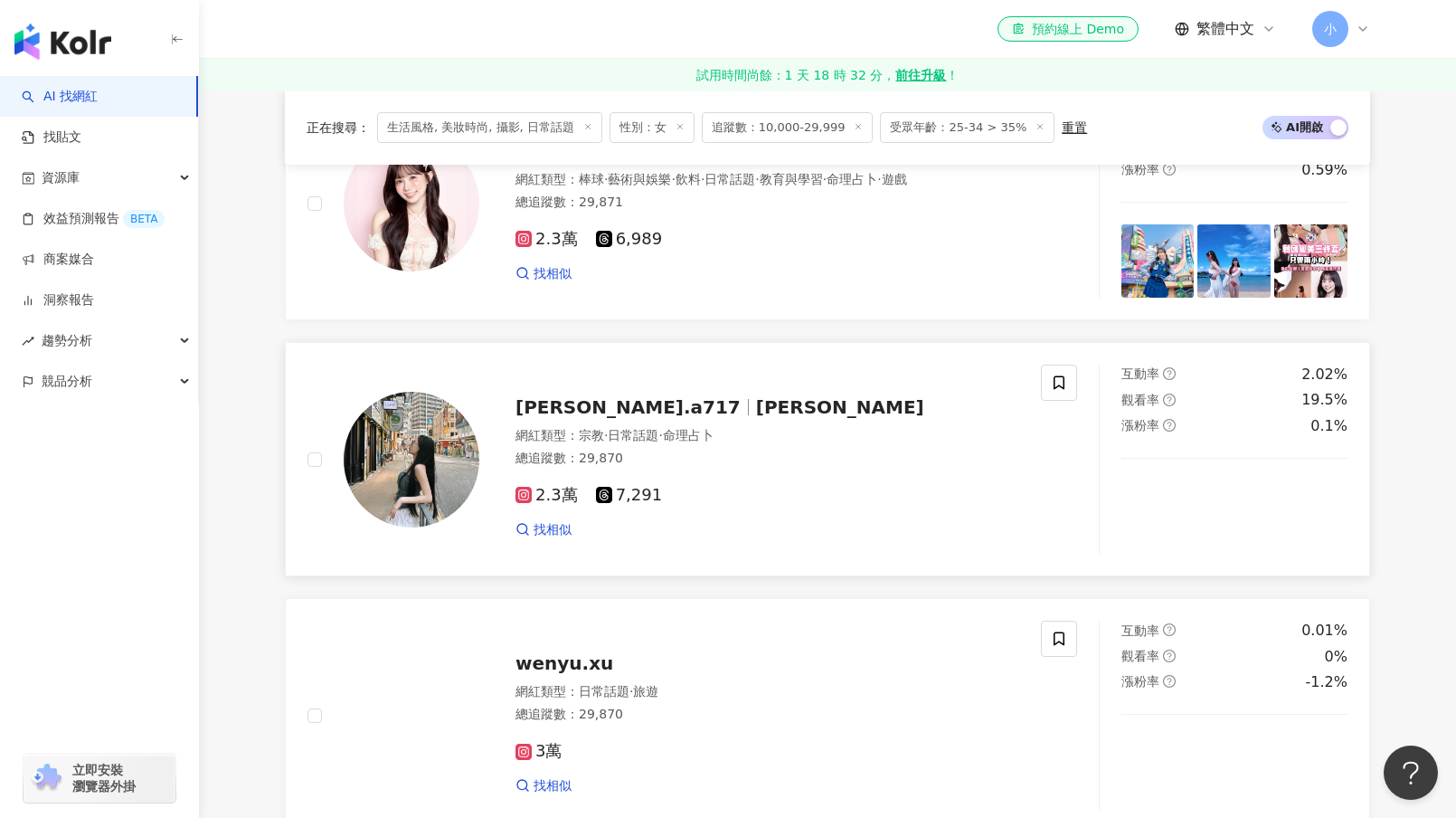
scroll to position [463, 0]
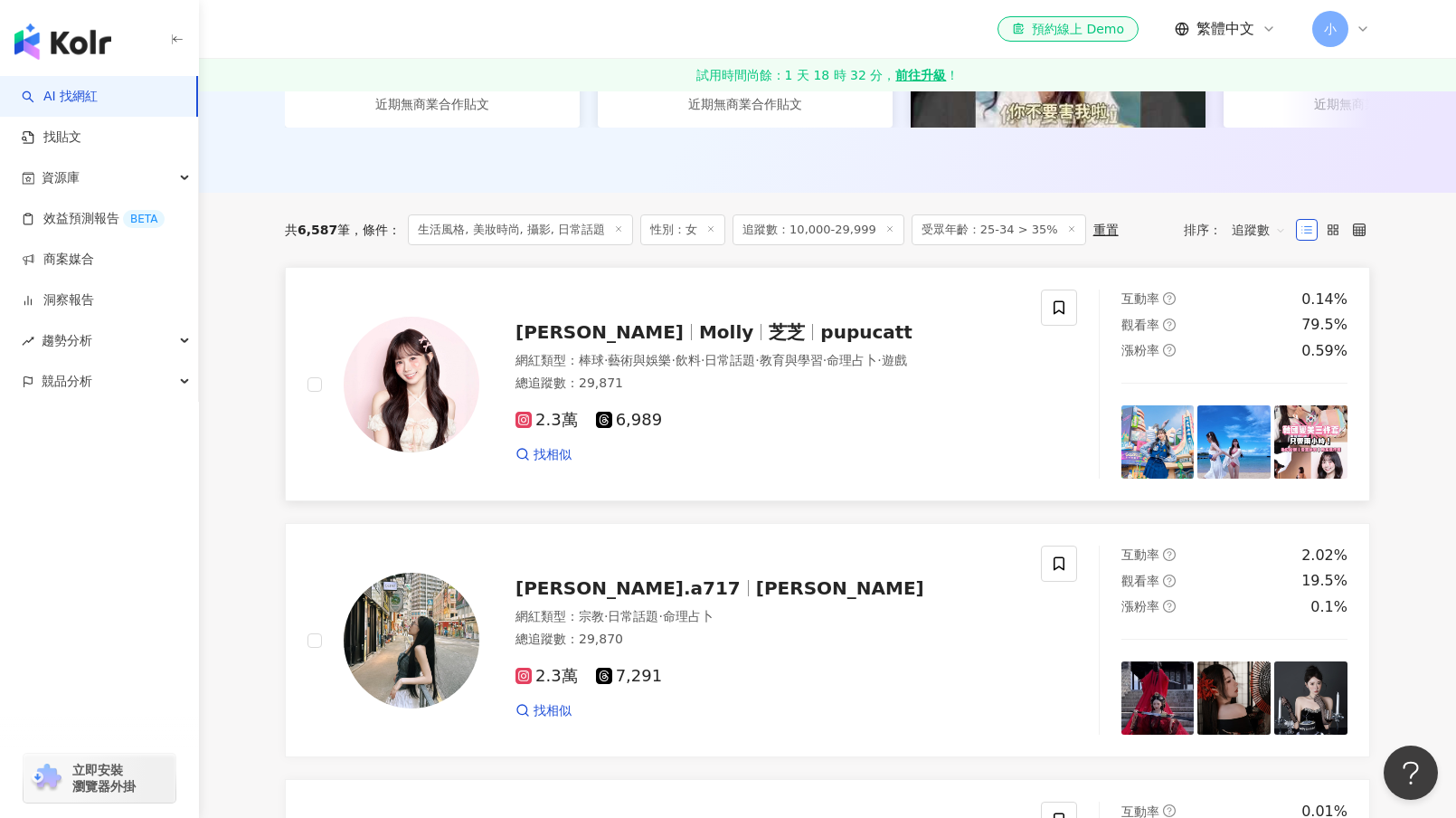
click at [820, 343] on span "pupucatt" at bounding box center [866, 332] width 93 height 22
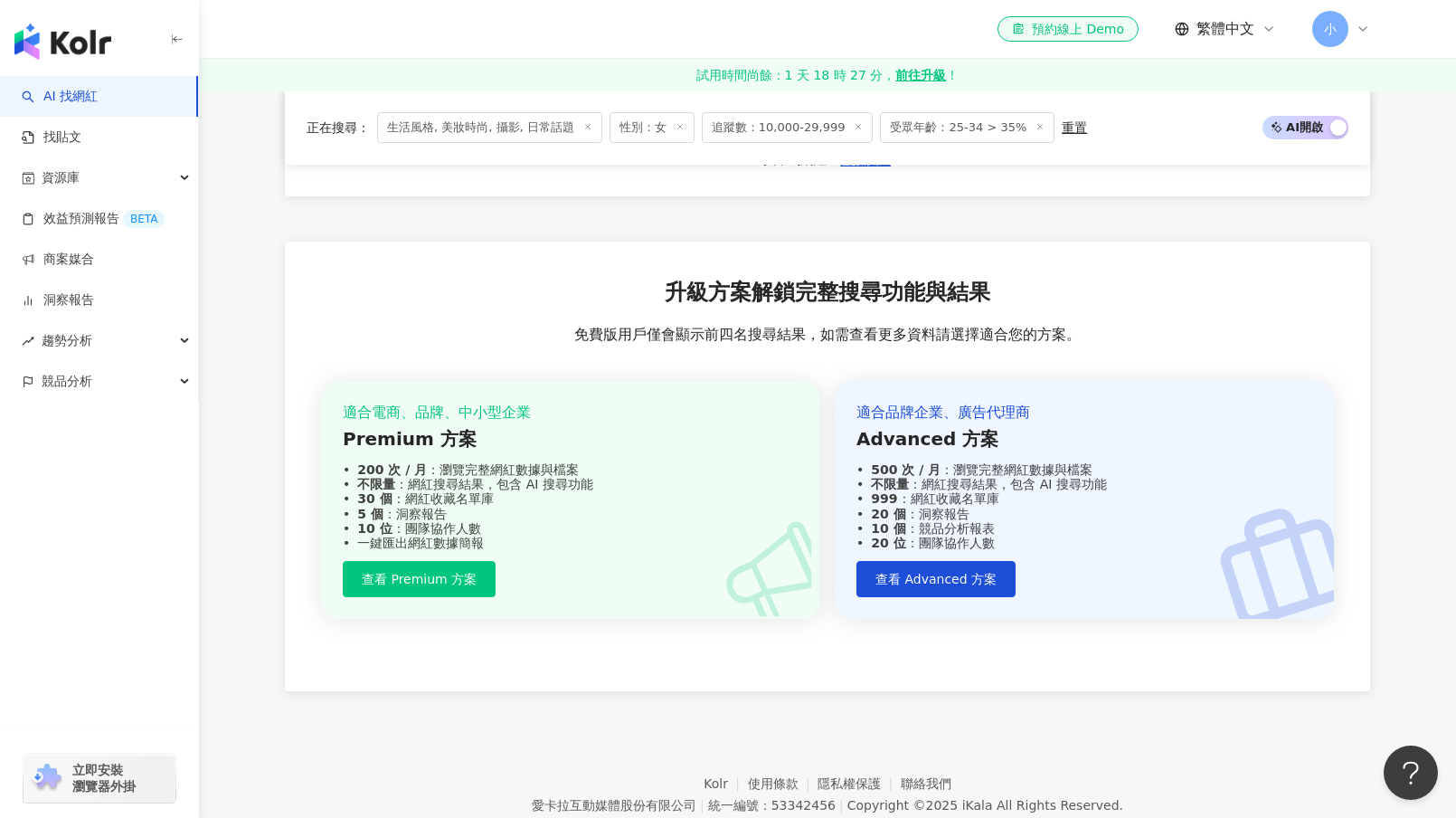
scroll to position [3901, 0]
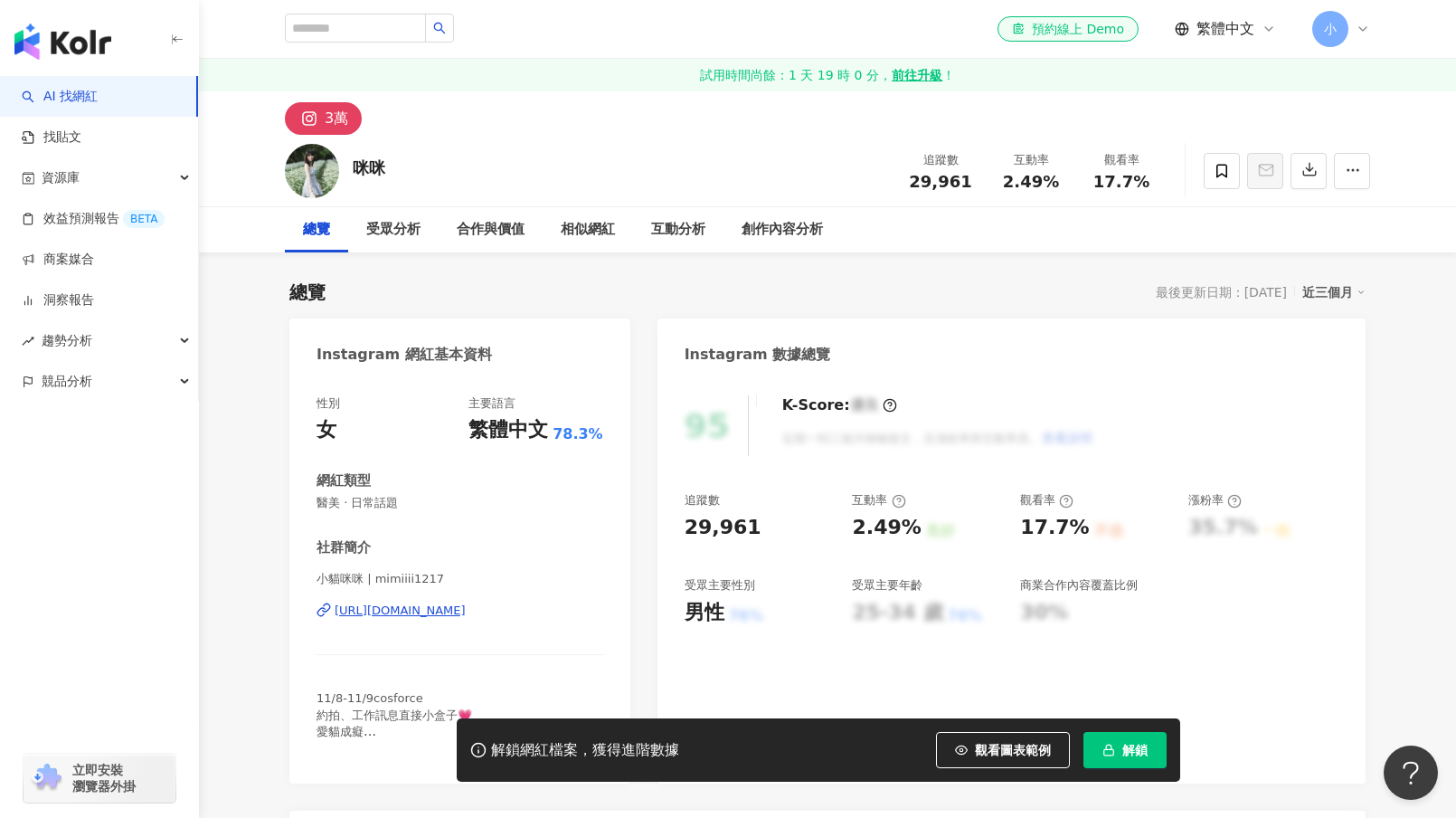
click at [465, 607] on div "https://www.instagram.com/mimiiii1217/" at bounding box center [399, 610] width 131 height 16
click at [378, 226] on div "受眾分析" at bounding box center [393, 229] width 54 height 22
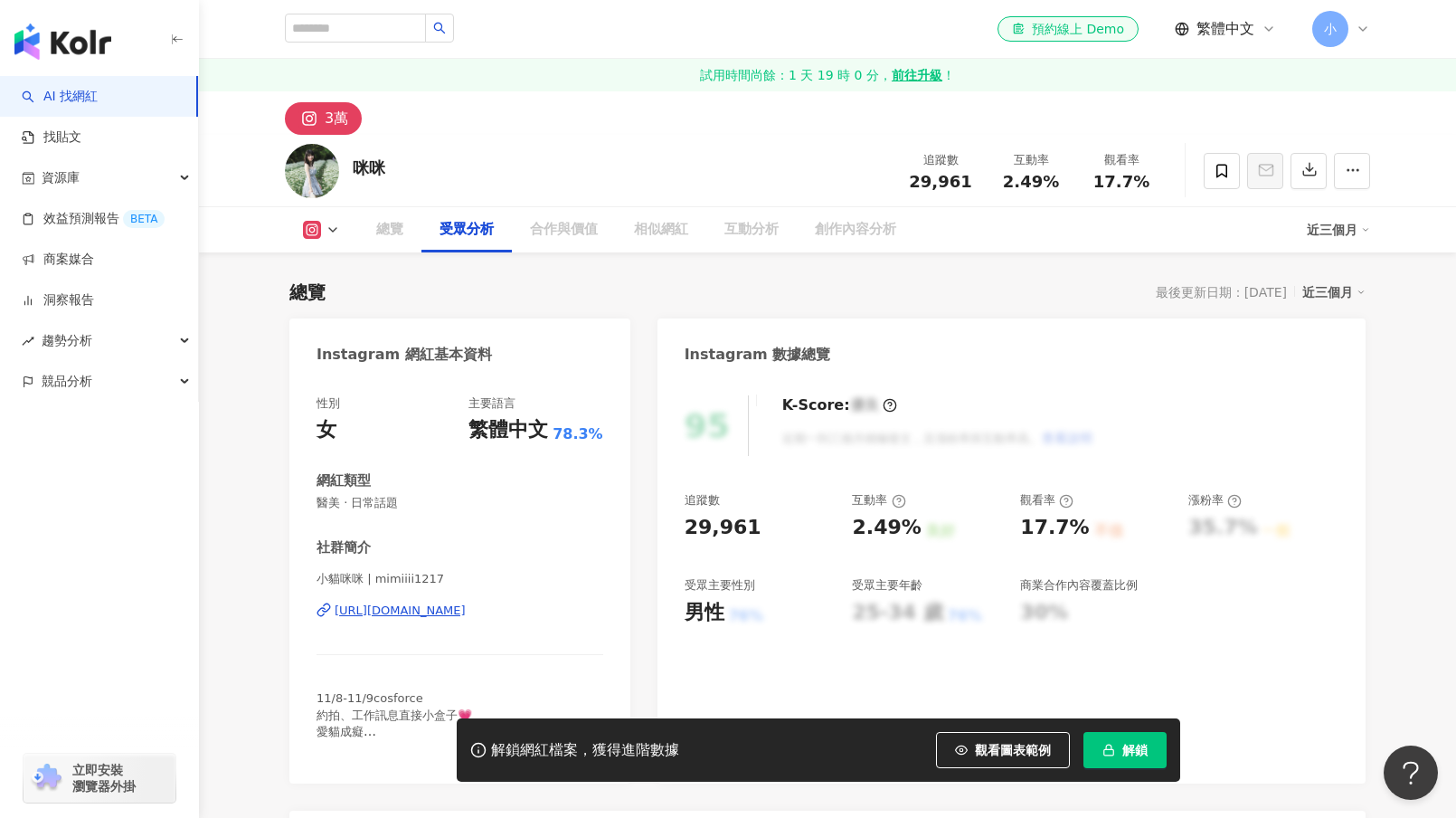
scroll to position [1578, 0]
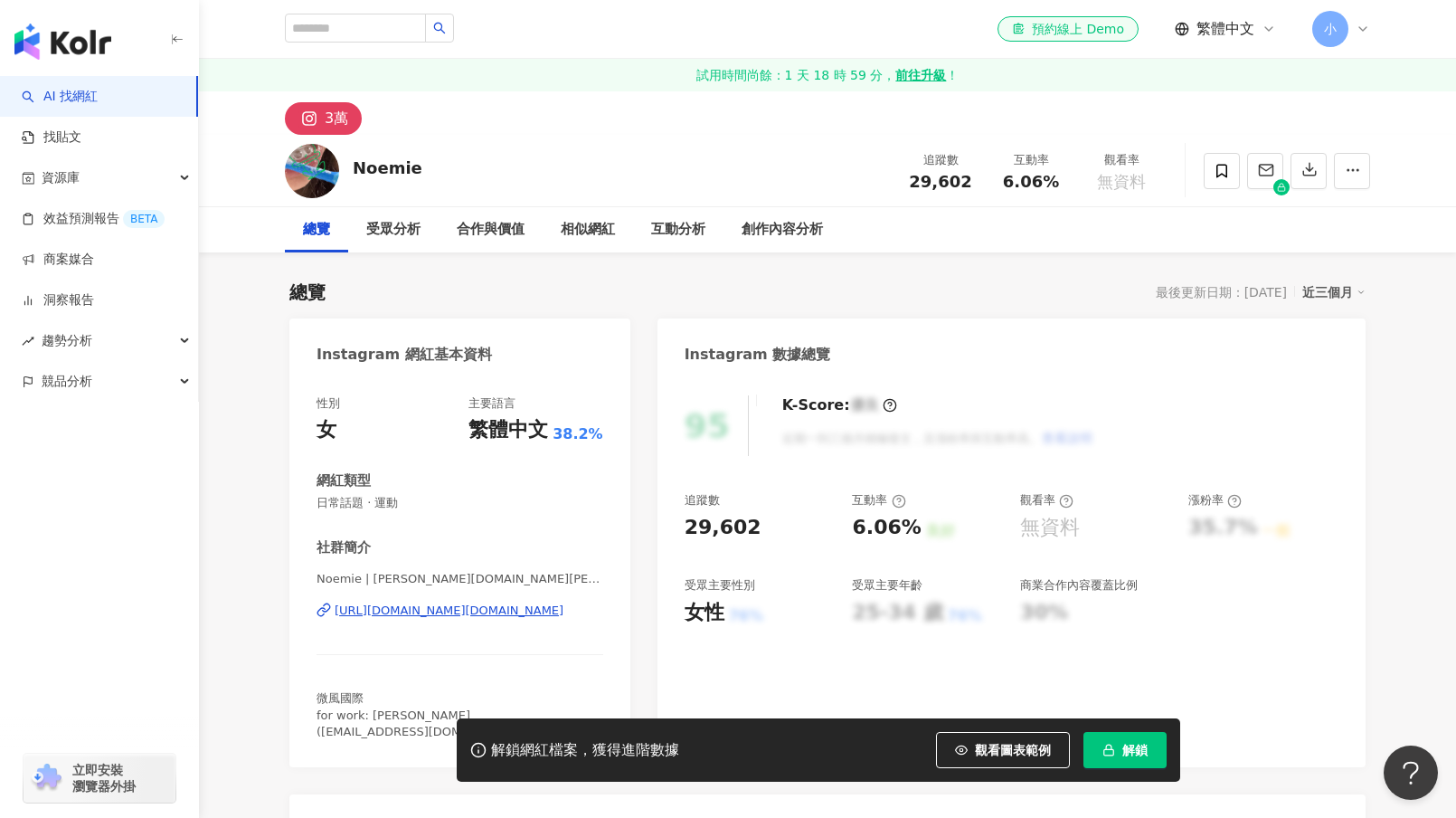
click at [450, 615] on div "https://www.instagram.com/noemie.wang/" at bounding box center [448, 610] width 228 height 16
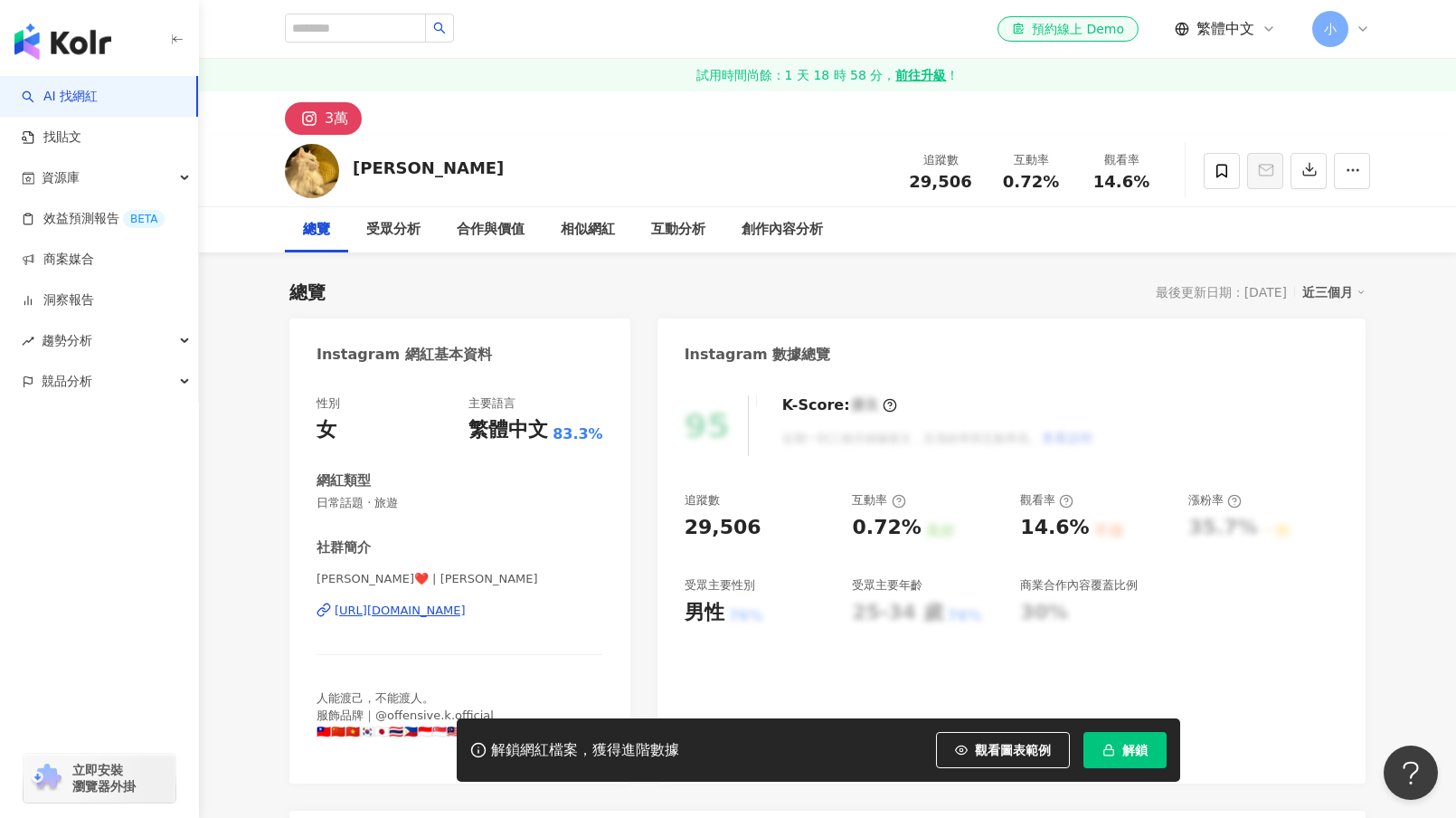
click at [420, 605] on div "https://www.instagram.com/olivia_wen_wen/" at bounding box center [399, 610] width 131 height 16
click at [465, 610] on div "https://www.instagram.com/chich_yi/" at bounding box center [399, 610] width 131 height 16
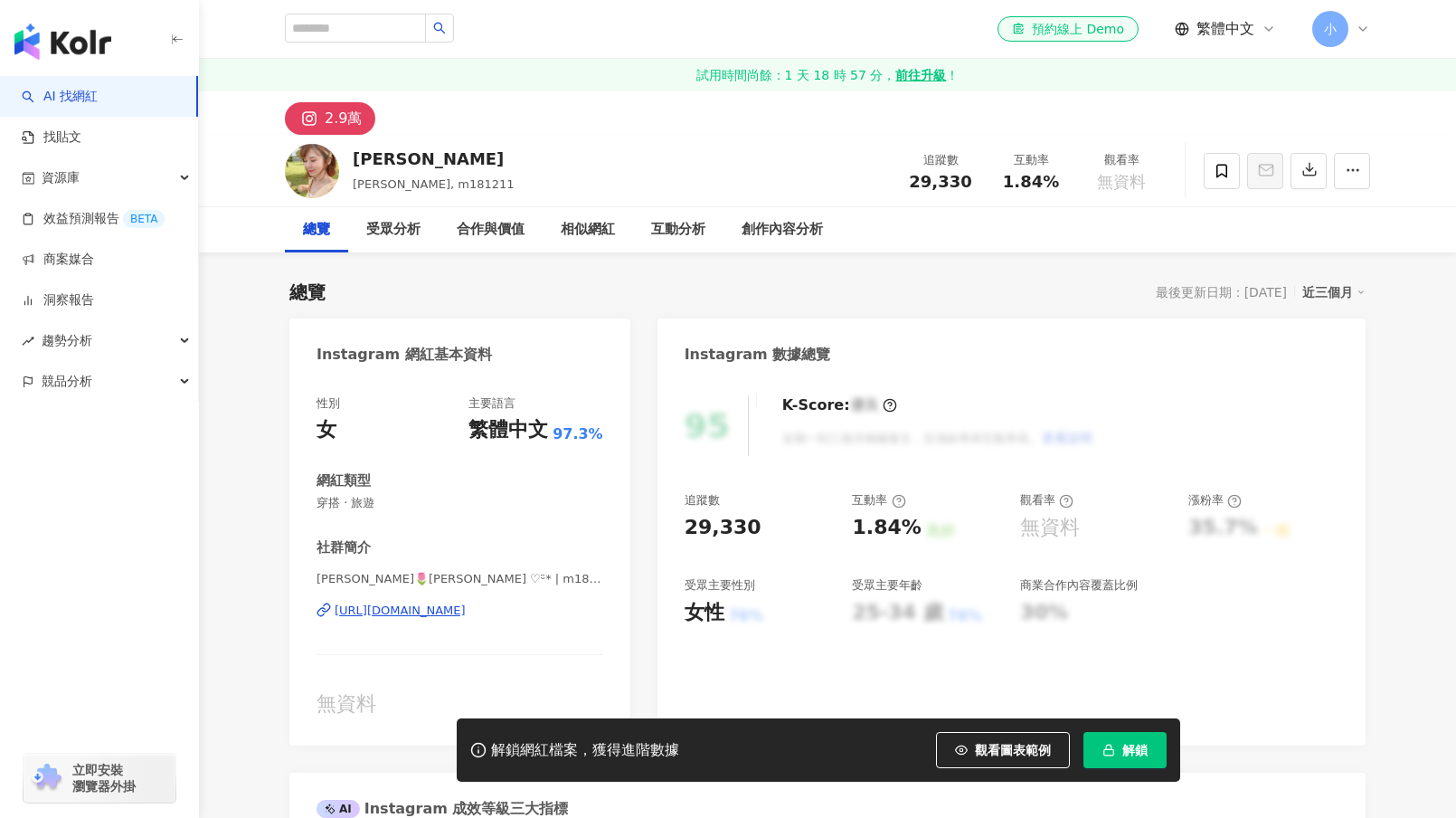
click at [420, 612] on div "https://www.instagram.com/m181211/" at bounding box center [399, 610] width 131 height 16
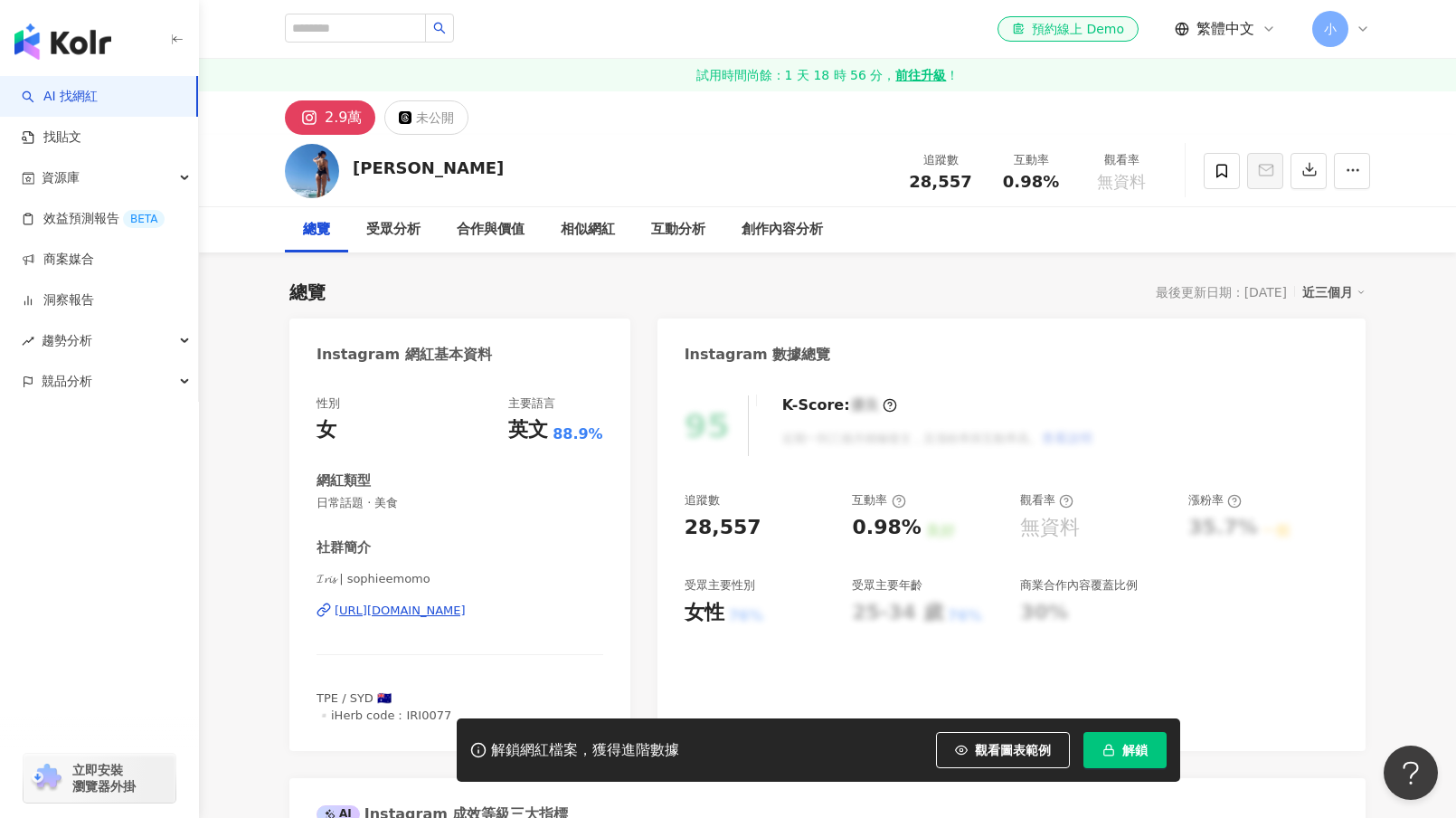
click at [399, 611] on div "https://www.instagram.com/sophieemomo/" at bounding box center [399, 610] width 131 height 16
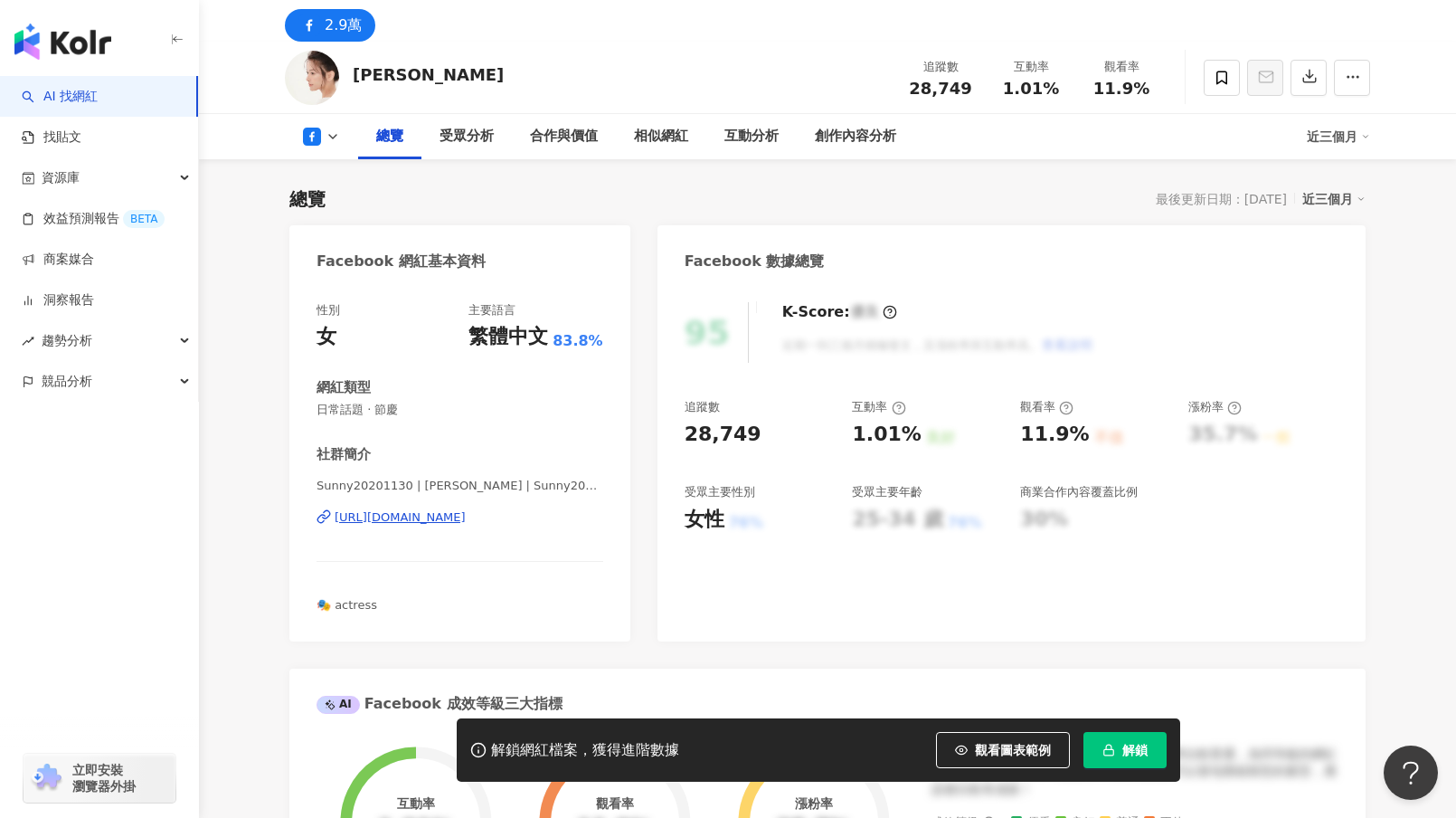
scroll to position [181, 0]
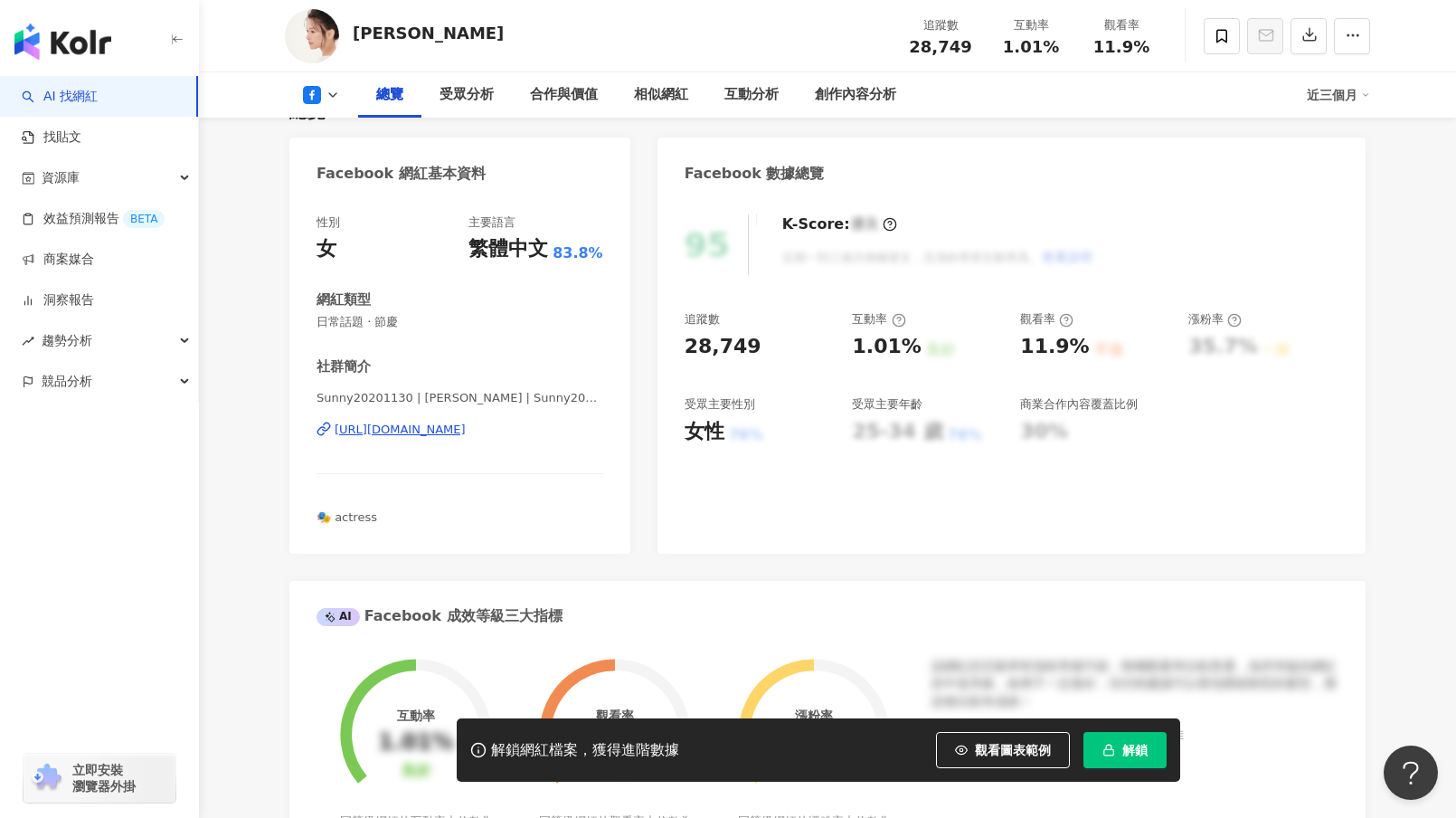
click at [416, 429] on div "https://www.facebook.com/108931847618419" at bounding box center [399, 429] width 131 height 16
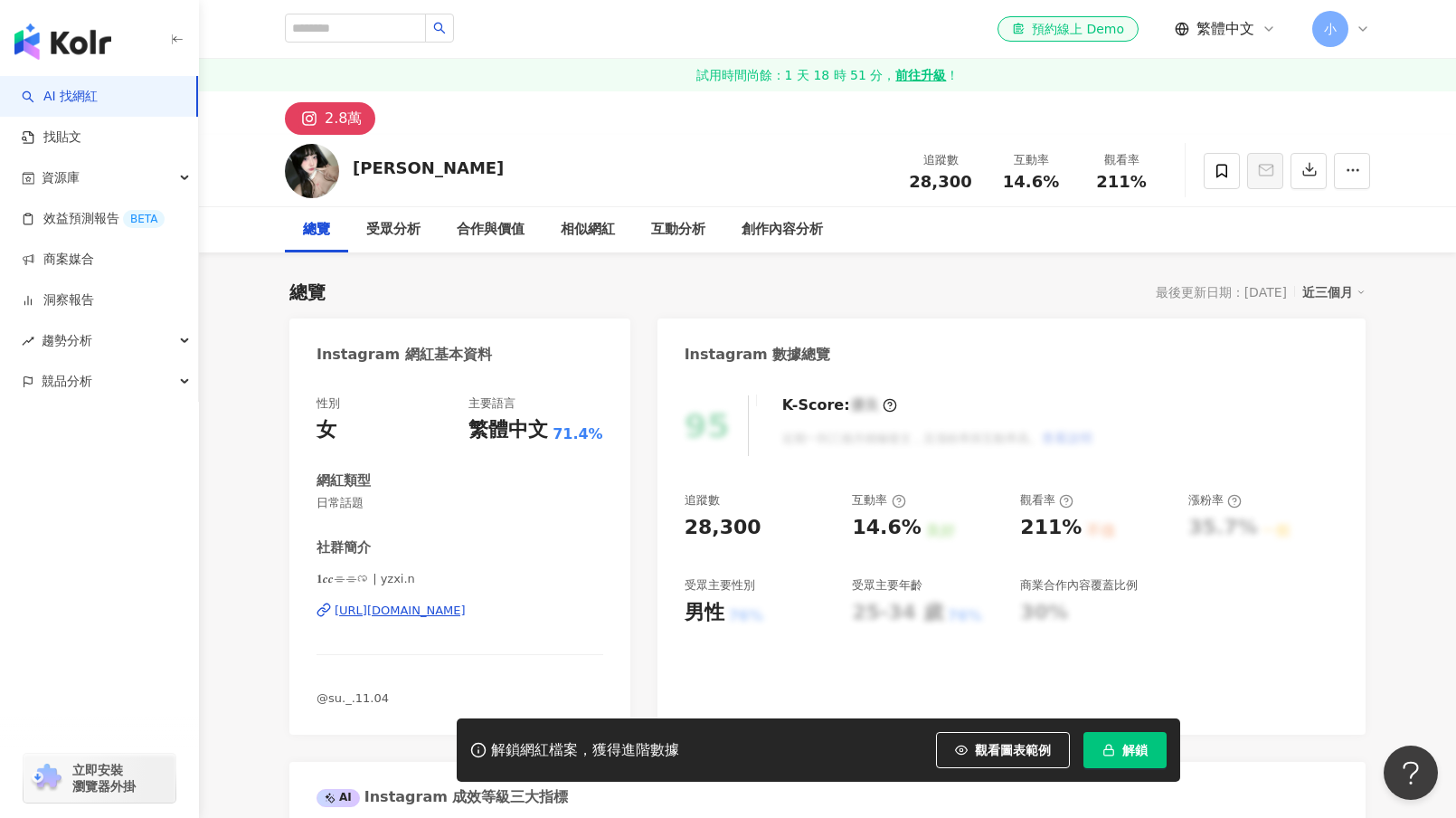
drag, startPoint x: 379, startPoint y: 610, endPoint x: 282, endPoint y: 469, distance: 171.1
click at [379, 610] on div "[URL][DOMAIN_NAME]" at bounding box center [399, 610] width 131 height 16
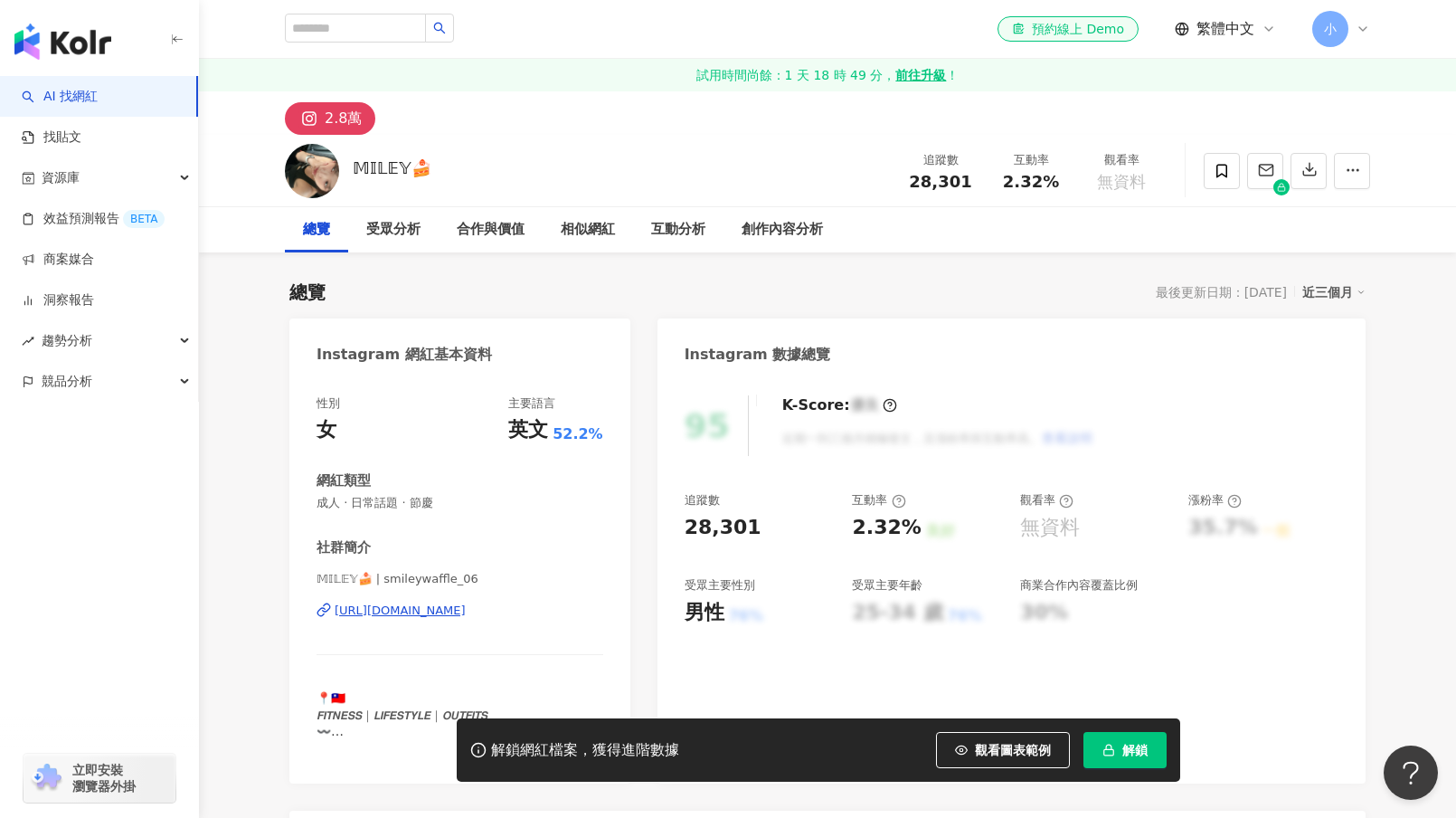
click at [465, 611] on div "https://www.instagram.com/smileywaffle_06/" at bounding box center [399, 610] width 131 height 16
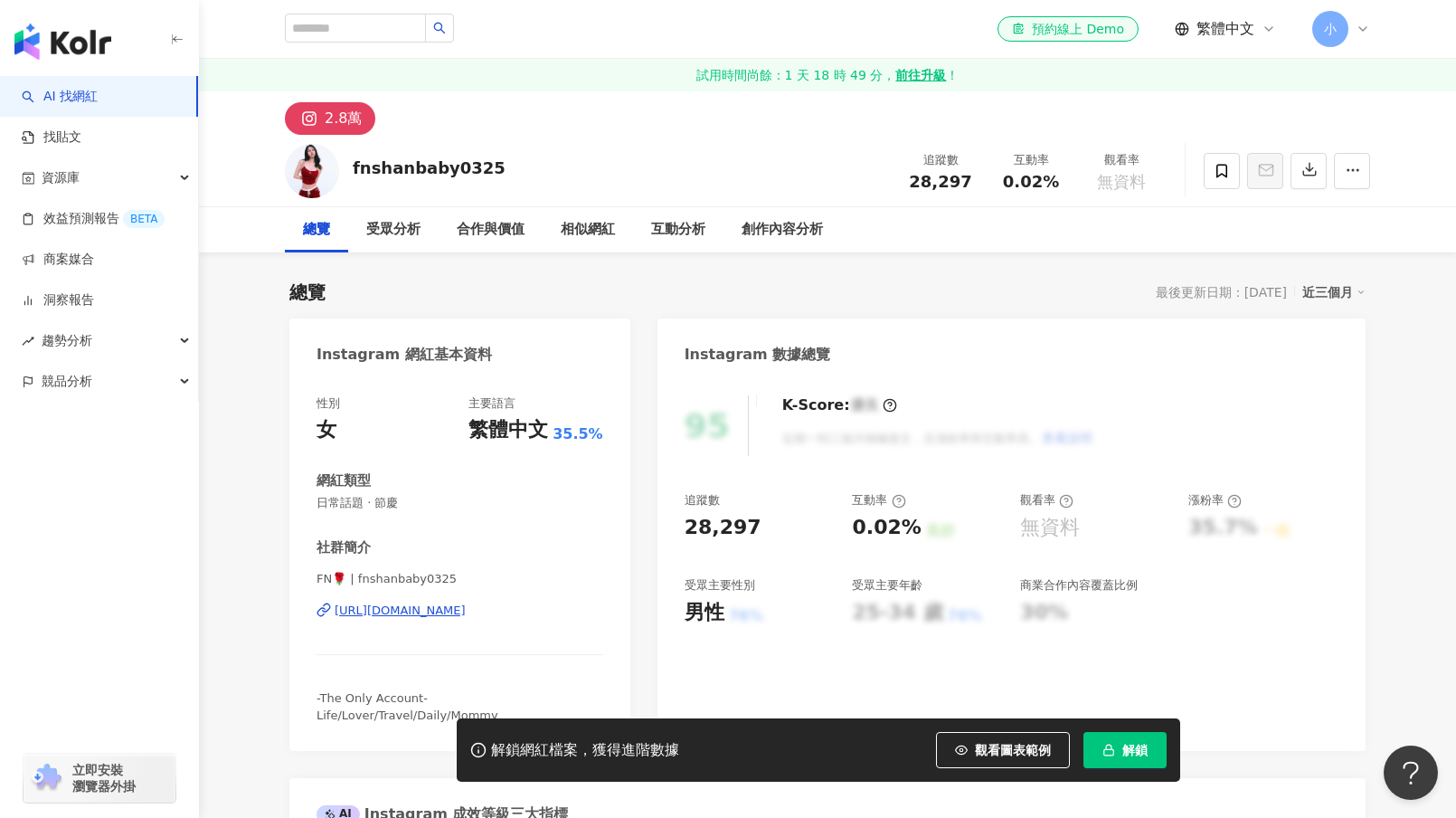
click at [429, 608] on div "[URL][DOMAIN_NAME]" at bounding box center [399, 610] width 131 height 16
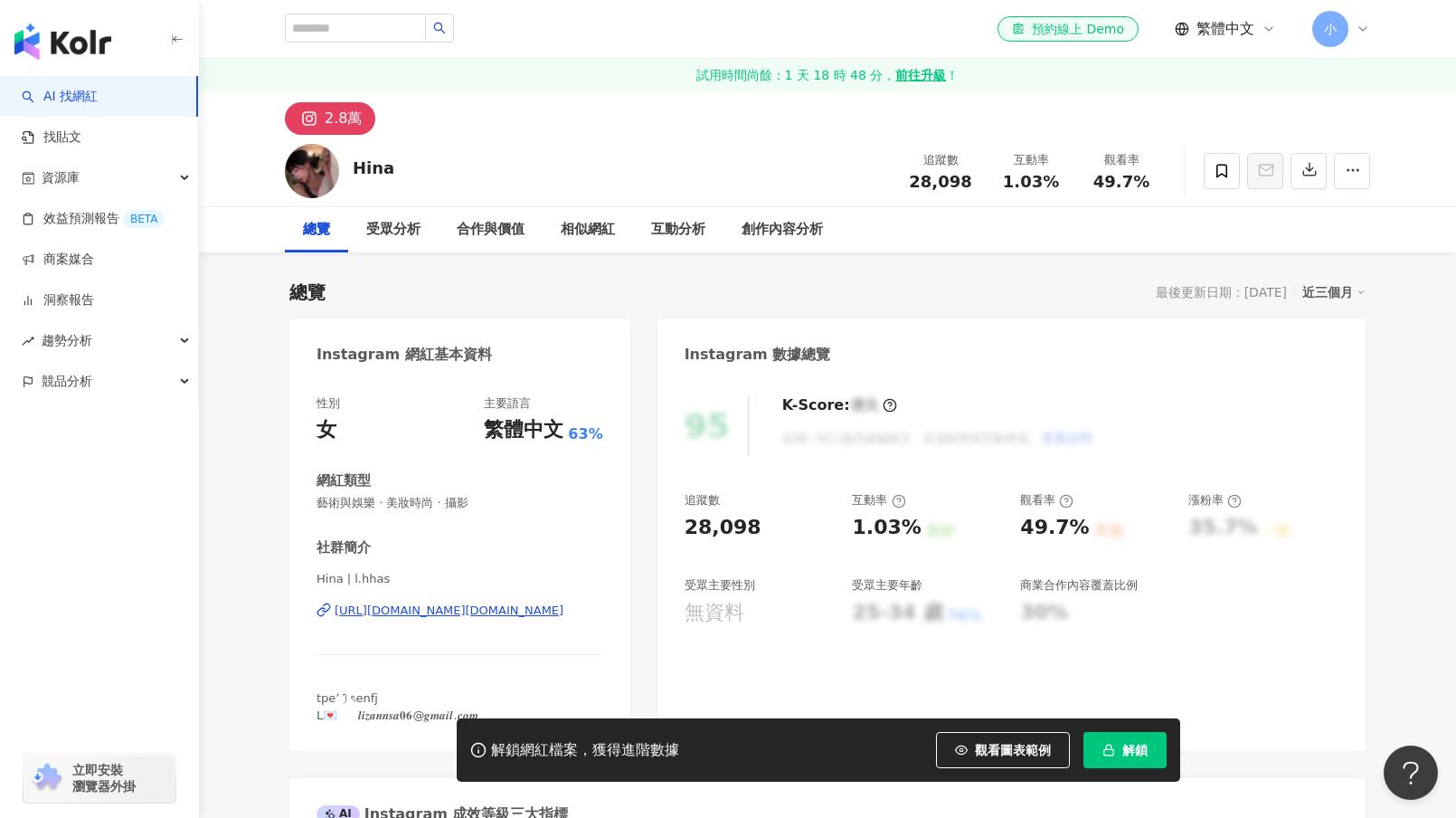
click at [423, 609] on div "[URL][DOMAIN_NAME][DOMAIN_NAME]" at bounding box center [448, 610] width 228 height 16
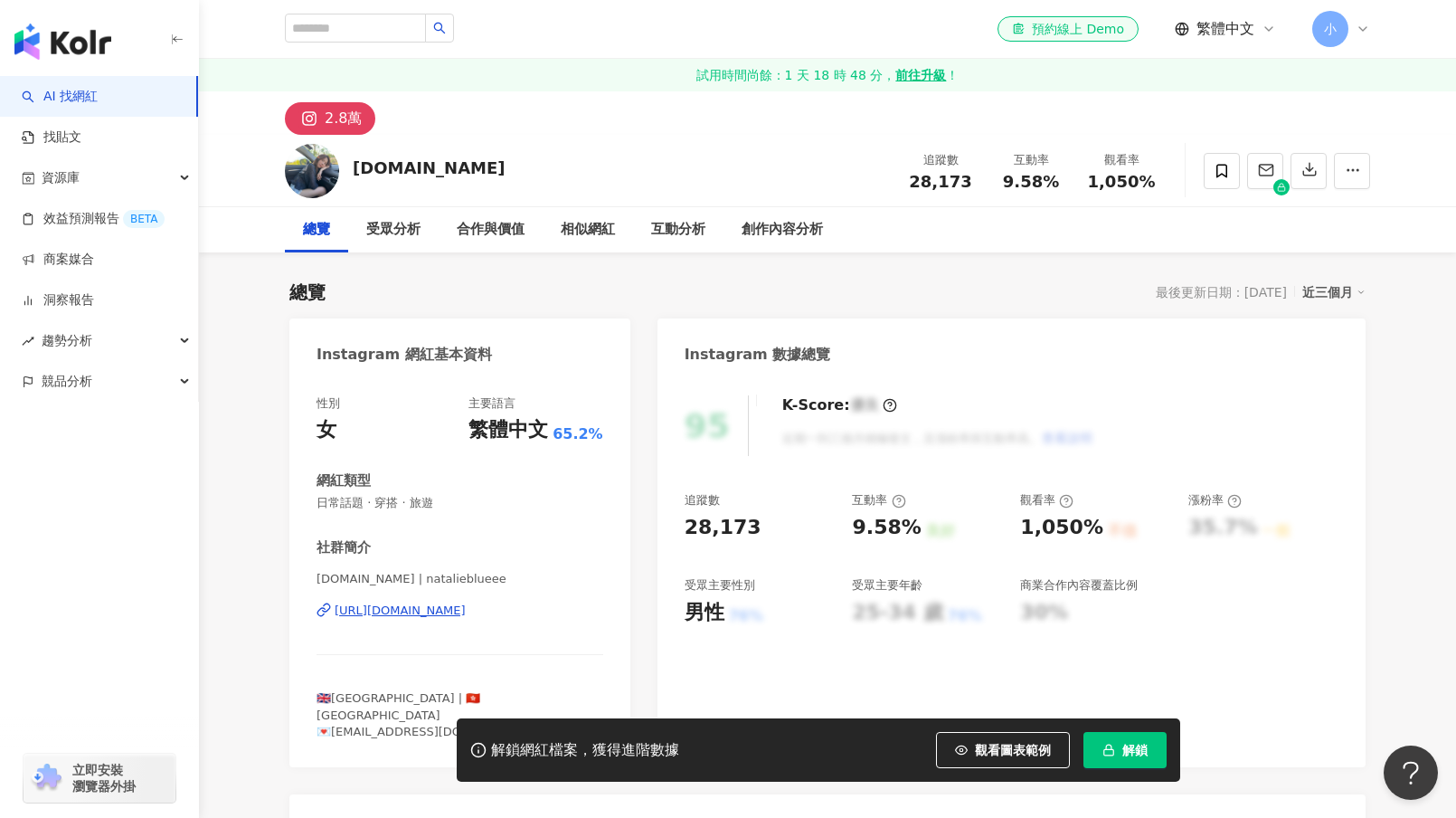
click at [411, 614] on div "https://www.instagram.com/natalieblueee/" at bounding box center [399, 610] width 131 height 16
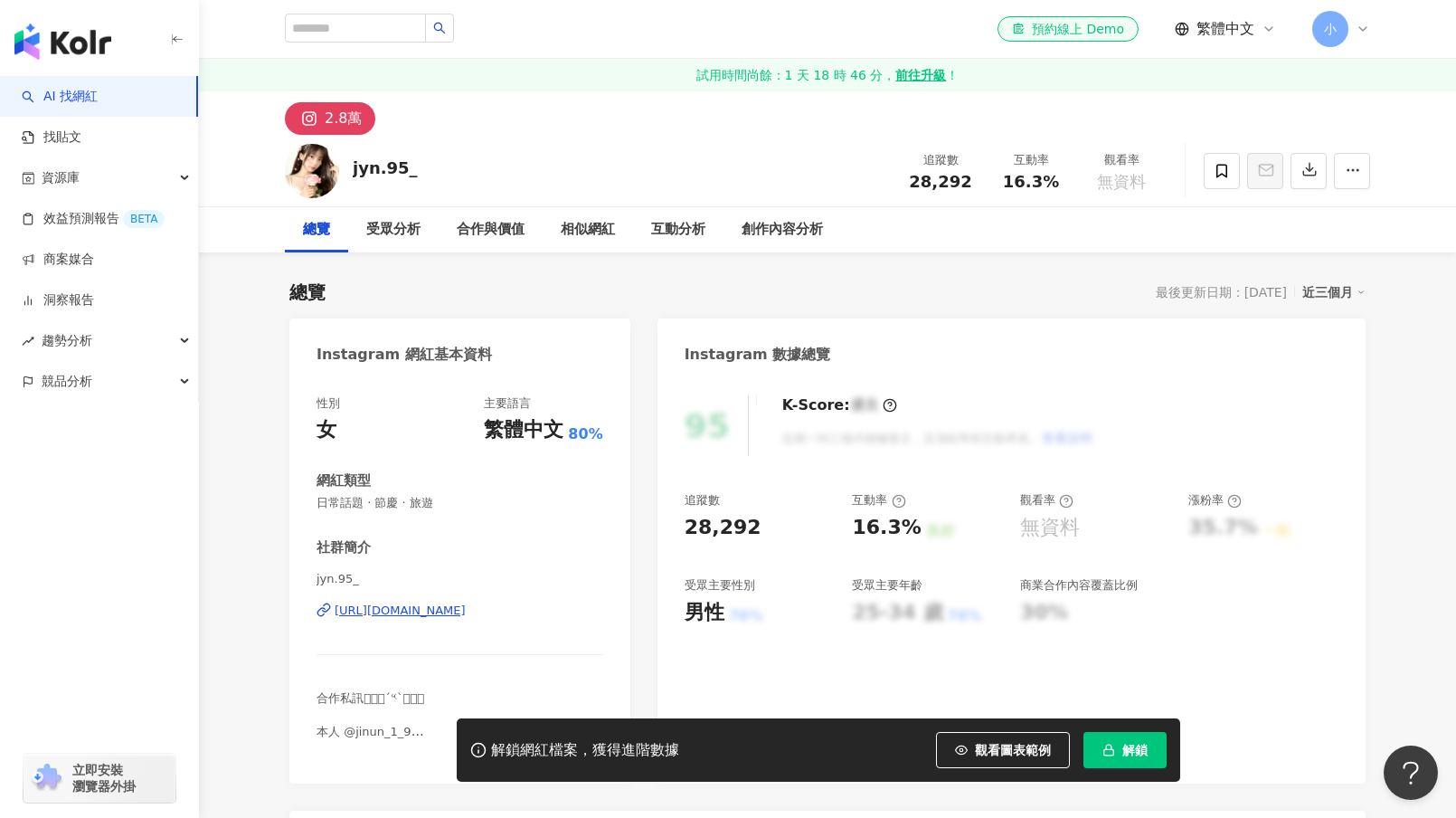
click at [450, 613] on div "[URL][DOMAIN_NAME]" at bounding box center [399, 610] width 131 height 16
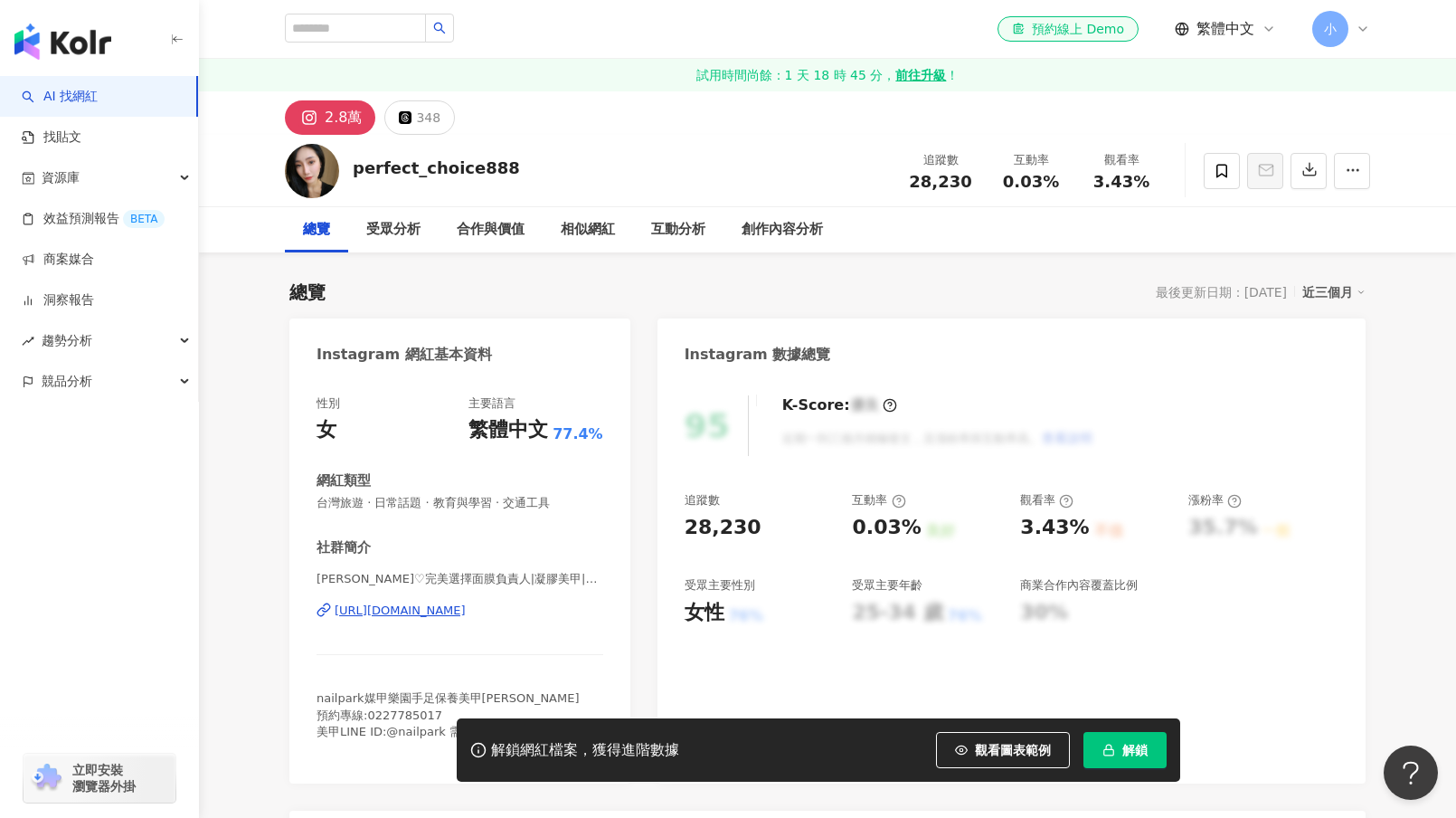
click at [427, 607] on div "[URL][DOMAIN_NAME]" at bounding box center [399, 610] width 131 height 16
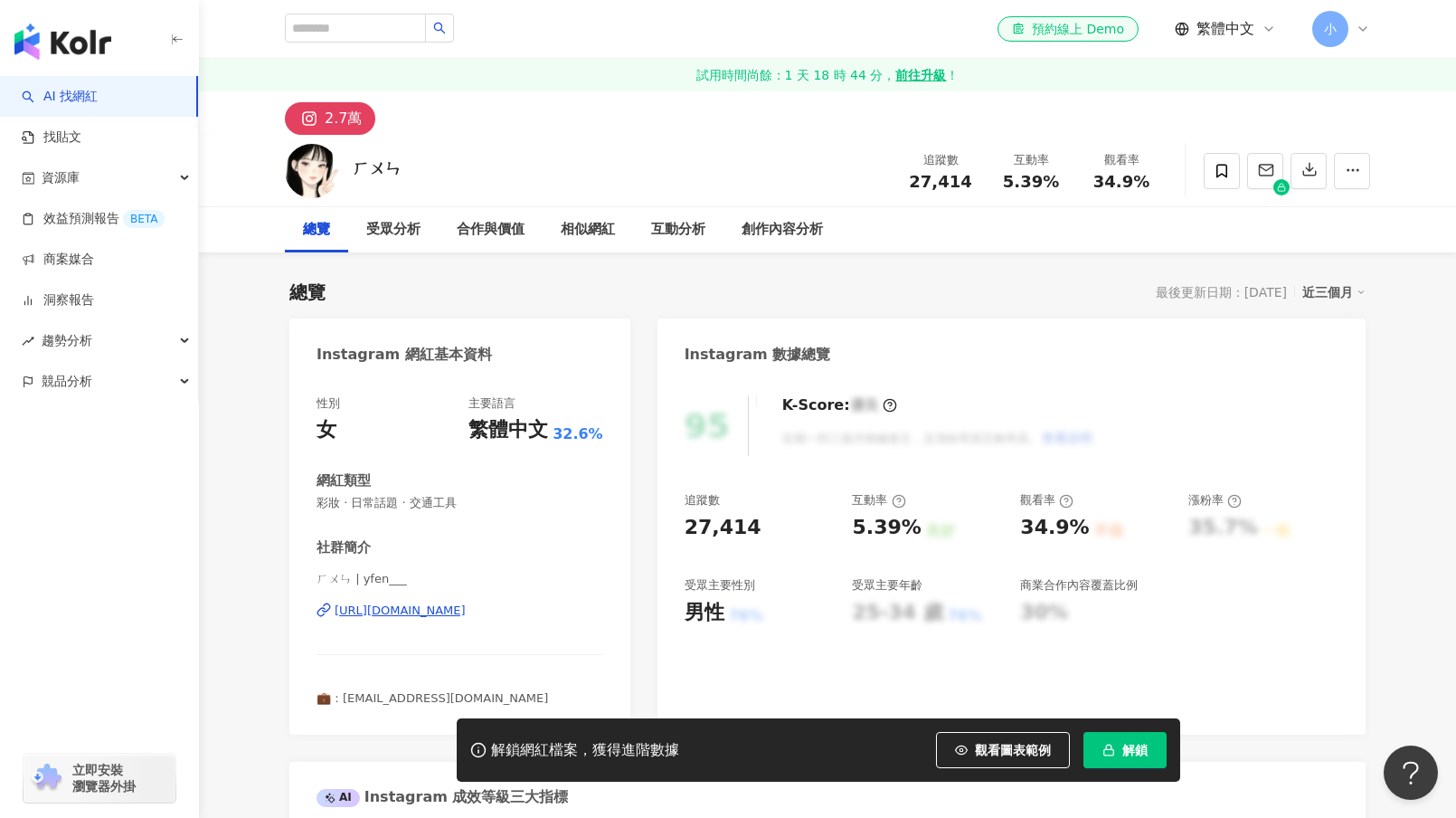
click at [380, 614] on div "https://www.instagram.com/yfen___/" at bounding box center [399, 610] width 131 height 16
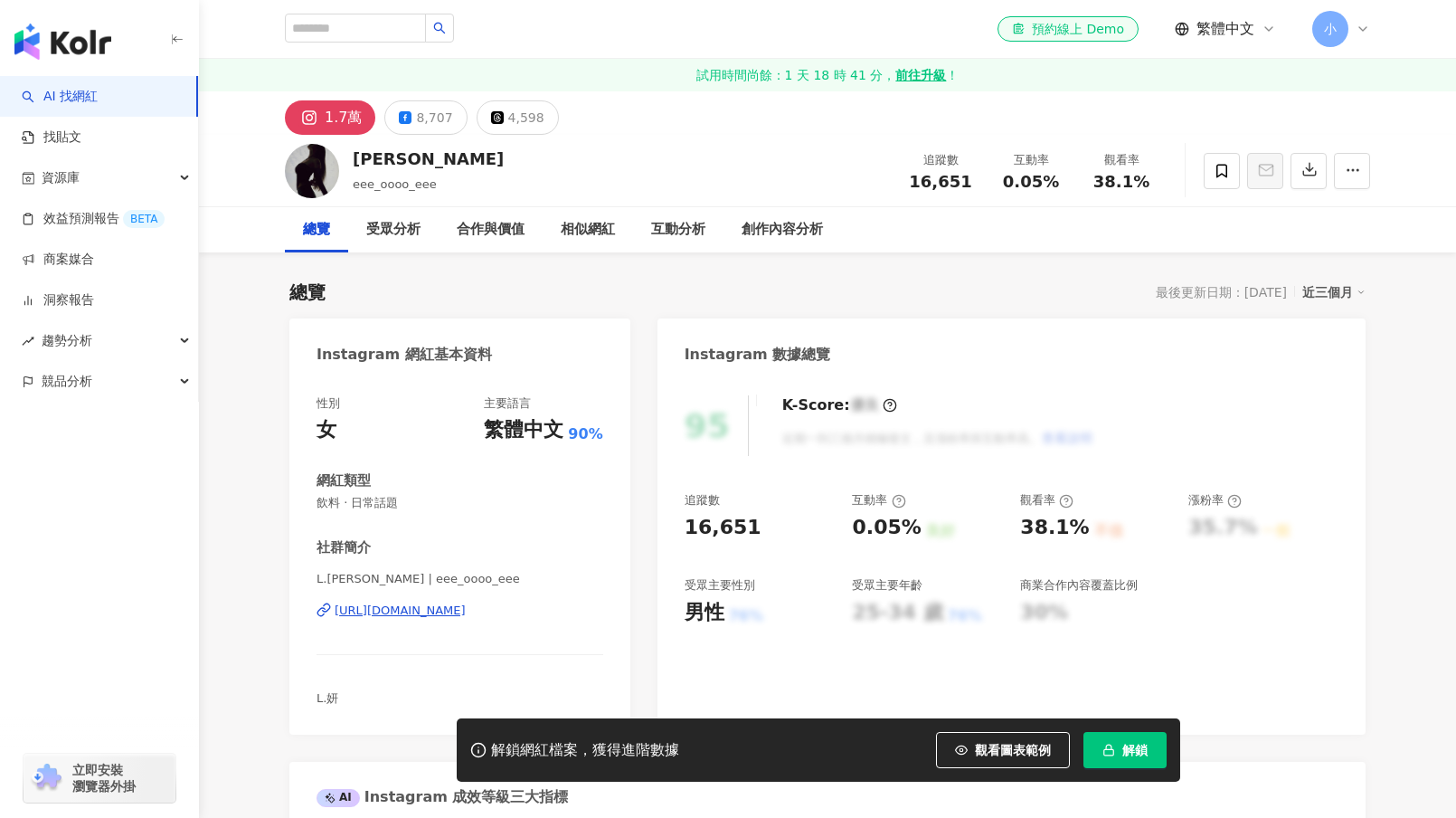
click at [465, 614] on div "https://www.instagram.com/eee_oooo_eee/" at bounding box center [399, 610] width 131 height 16
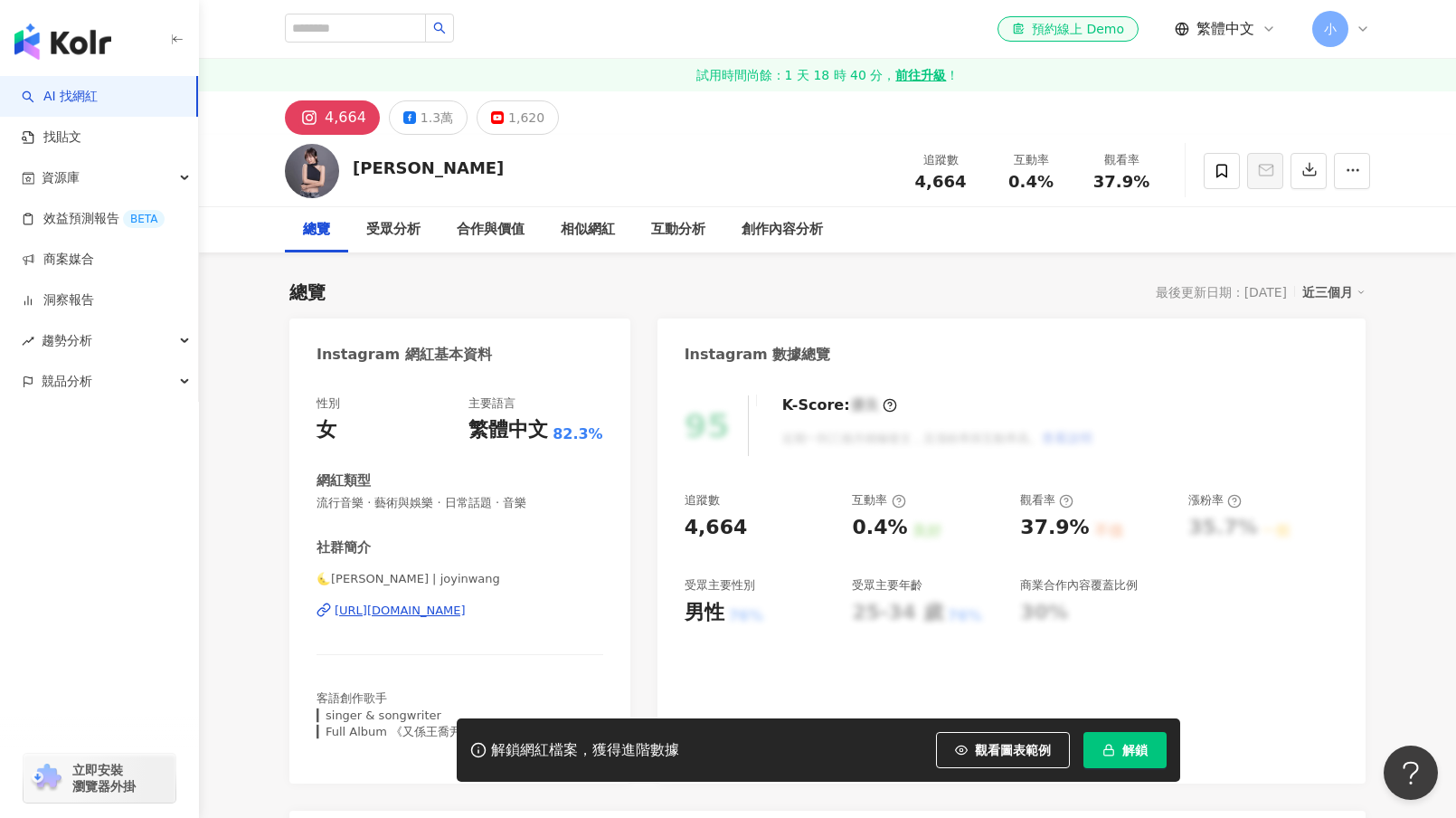
click at [440, 611] on div "https://www.instagram.com/joyinwang/" at bounding box center [399, 610] width 131 height 16
click at [465, 608] on div "[URL][DOMAIN_NAME]" at bounding box center [399, 610] width 131 height 16
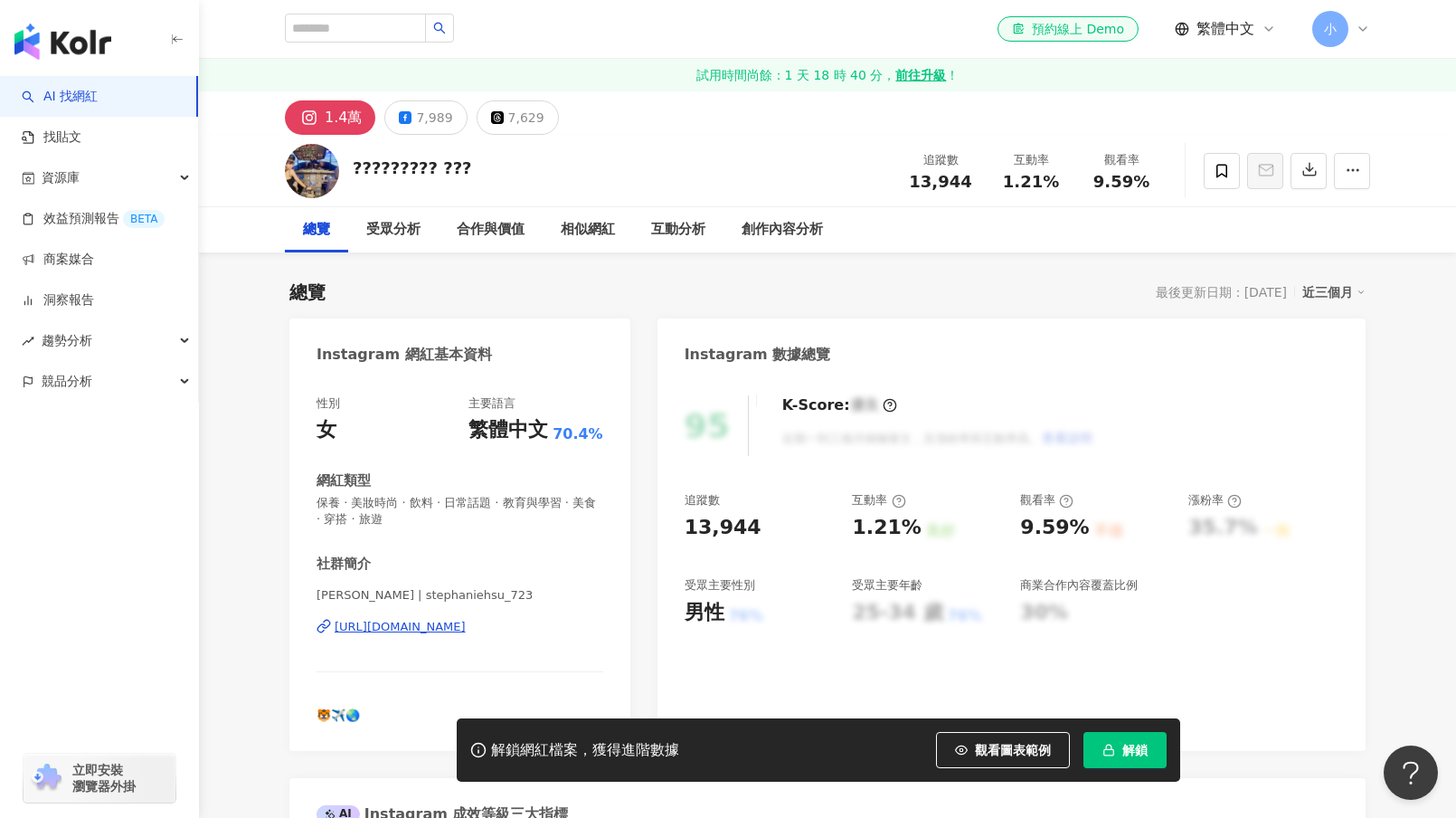
click at [424, 620] on div "https://www.instagram.com/stephaniehsu_723/" at bounding box center [399, 626] width 131 height 16
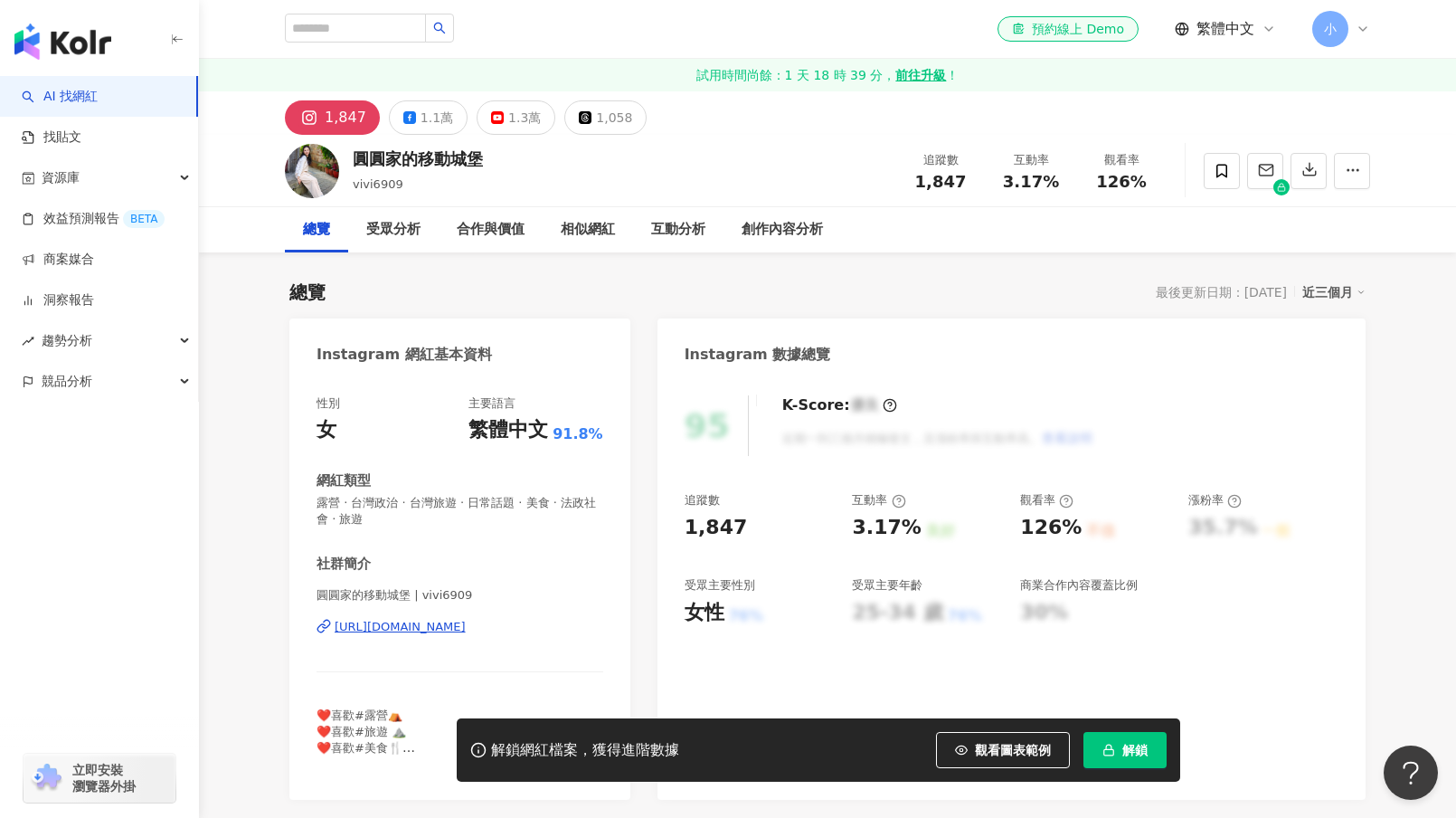
click at [401, 619] on div "[URL][DOMAIN_NAME]" at bounding box center [399, 626] width 131 height 16
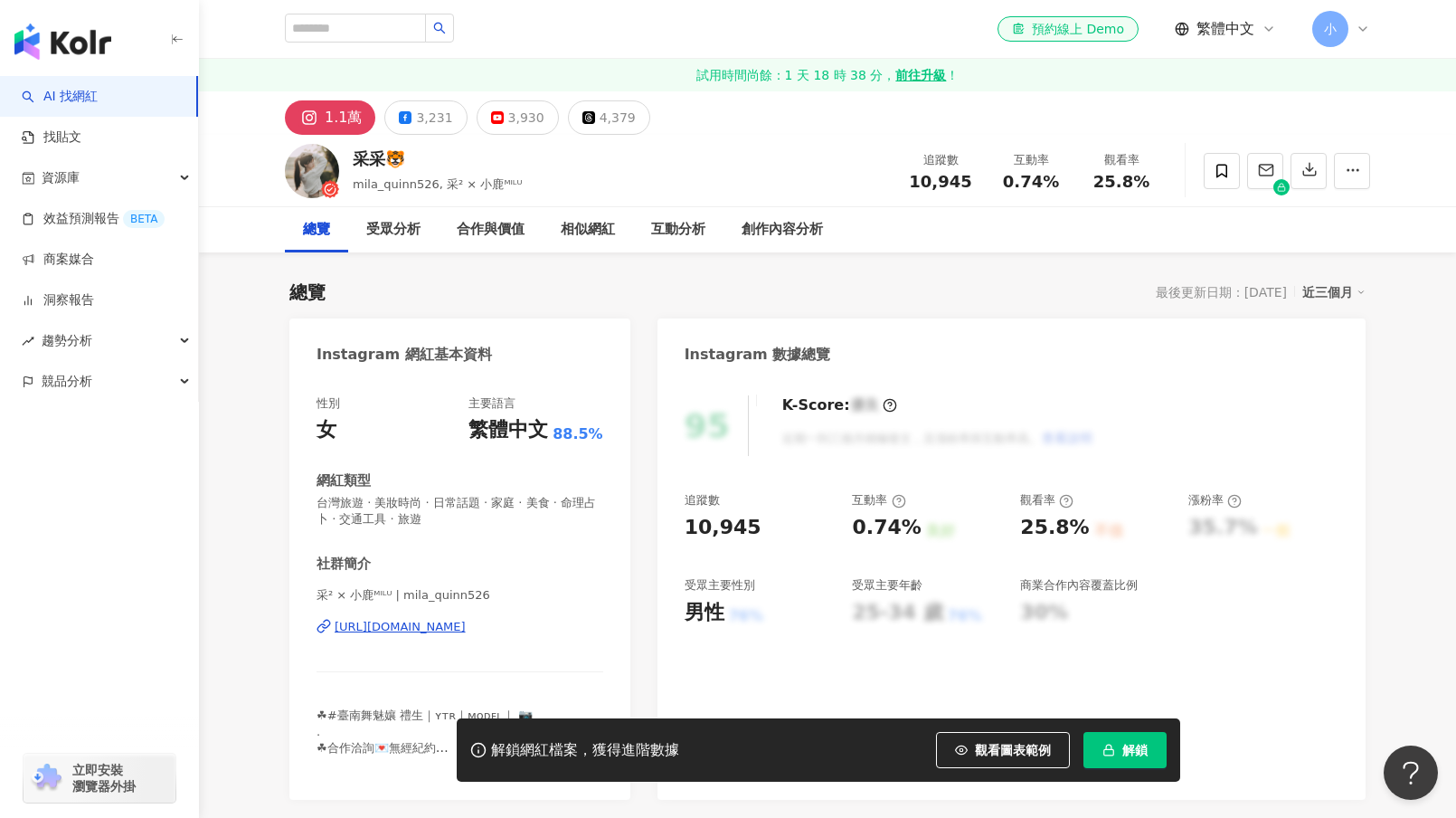
click at [444, 624] on div "https://www.instagram.com/mila_quinn526/" at bounding box center [399, 626] width 131 height 16
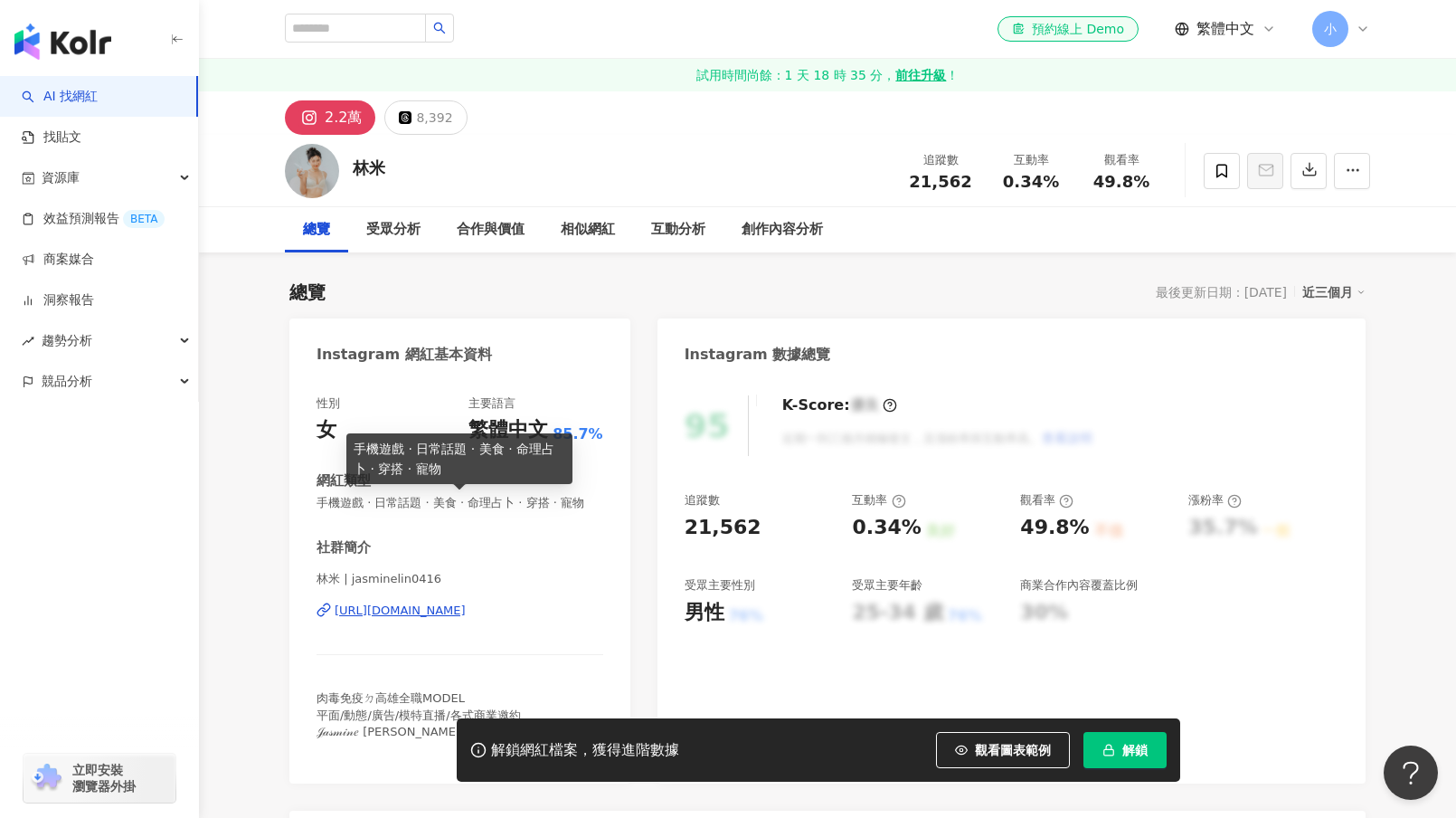
click at [459, 618] on div "[URL][DOMAIN_NAME]" at bounding box center [399, 610] width 131 height 16
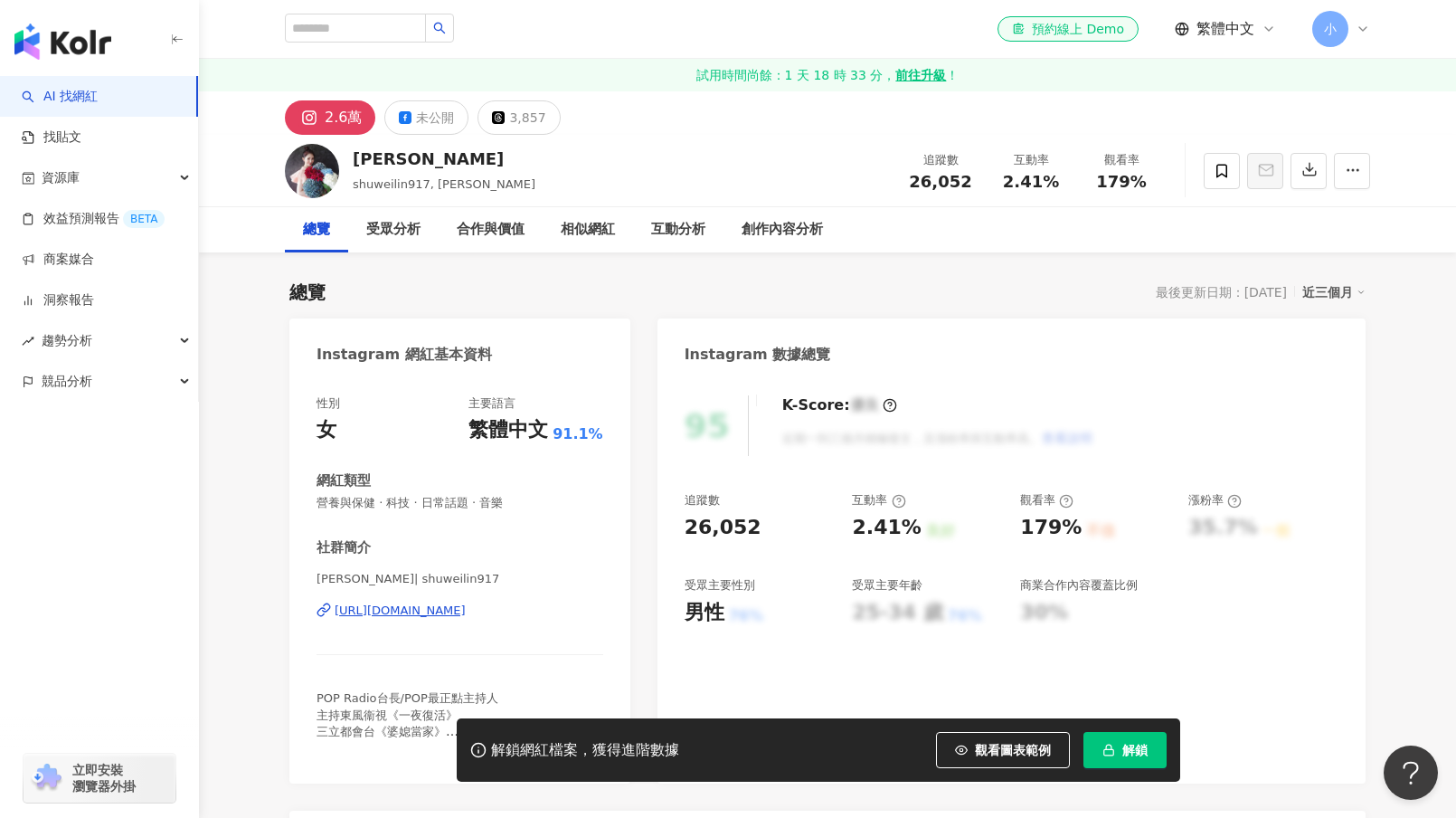
click at [465, 609] on div "https://www.instagram.com/shuweilin917/" at bounding box center [399, 610] width 131 height 16
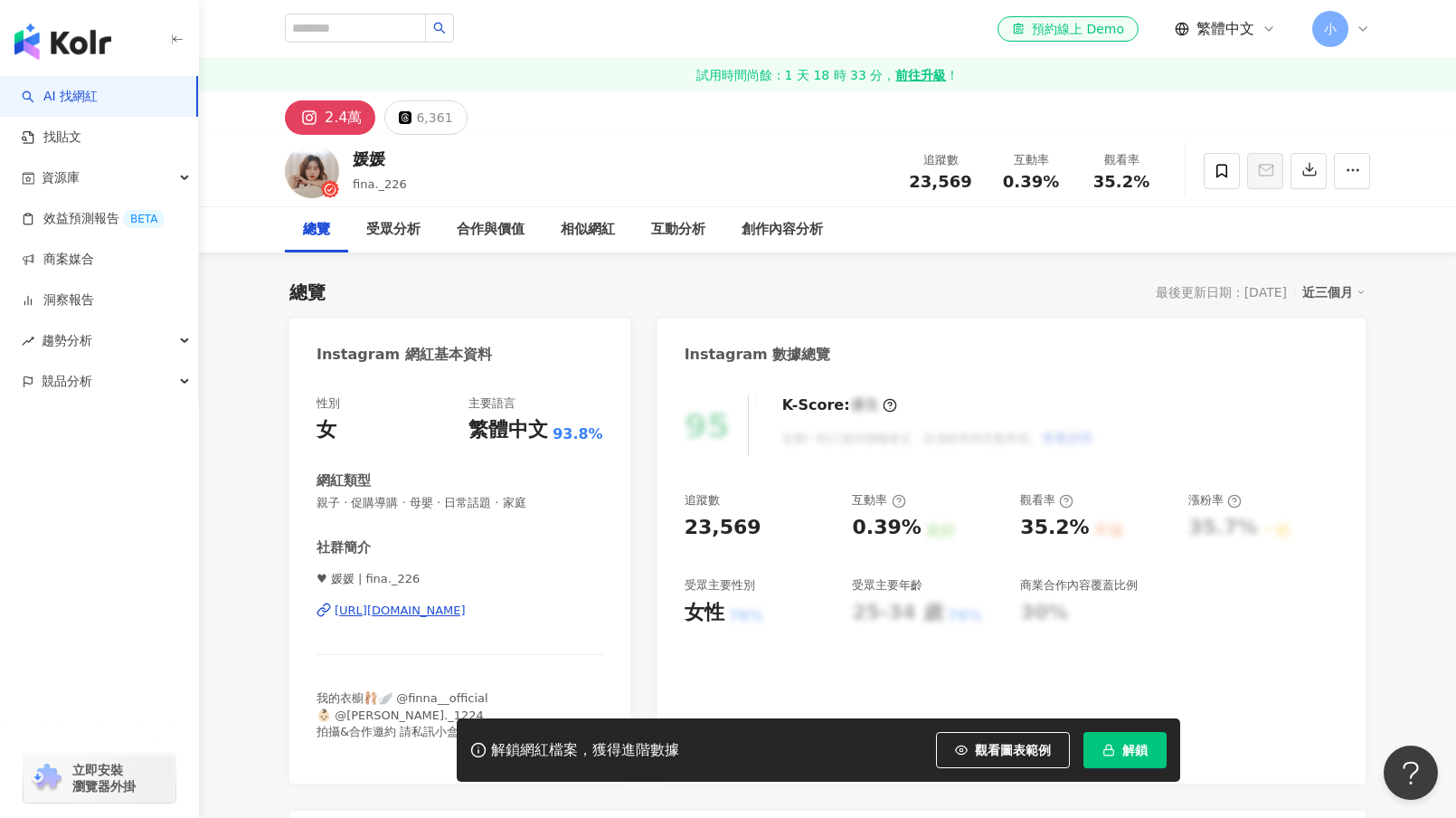
click at [444, 609] on div "https://www.instagram.com/fina._226/" at bounding box center [399, 610] width 131 height 16
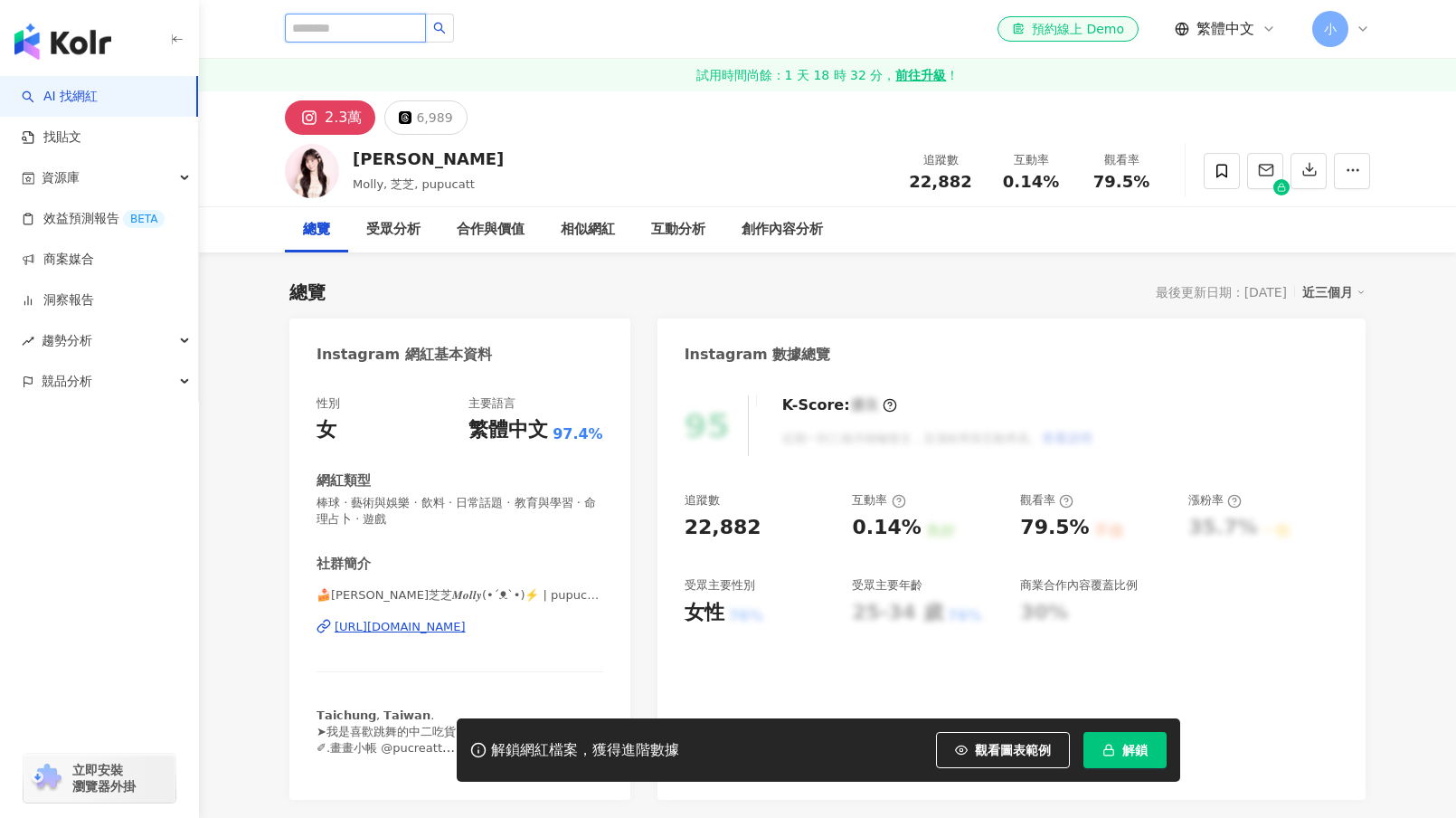
click at [356, 19] on input "search" at bounding box center [355, 28] width 141 height 29
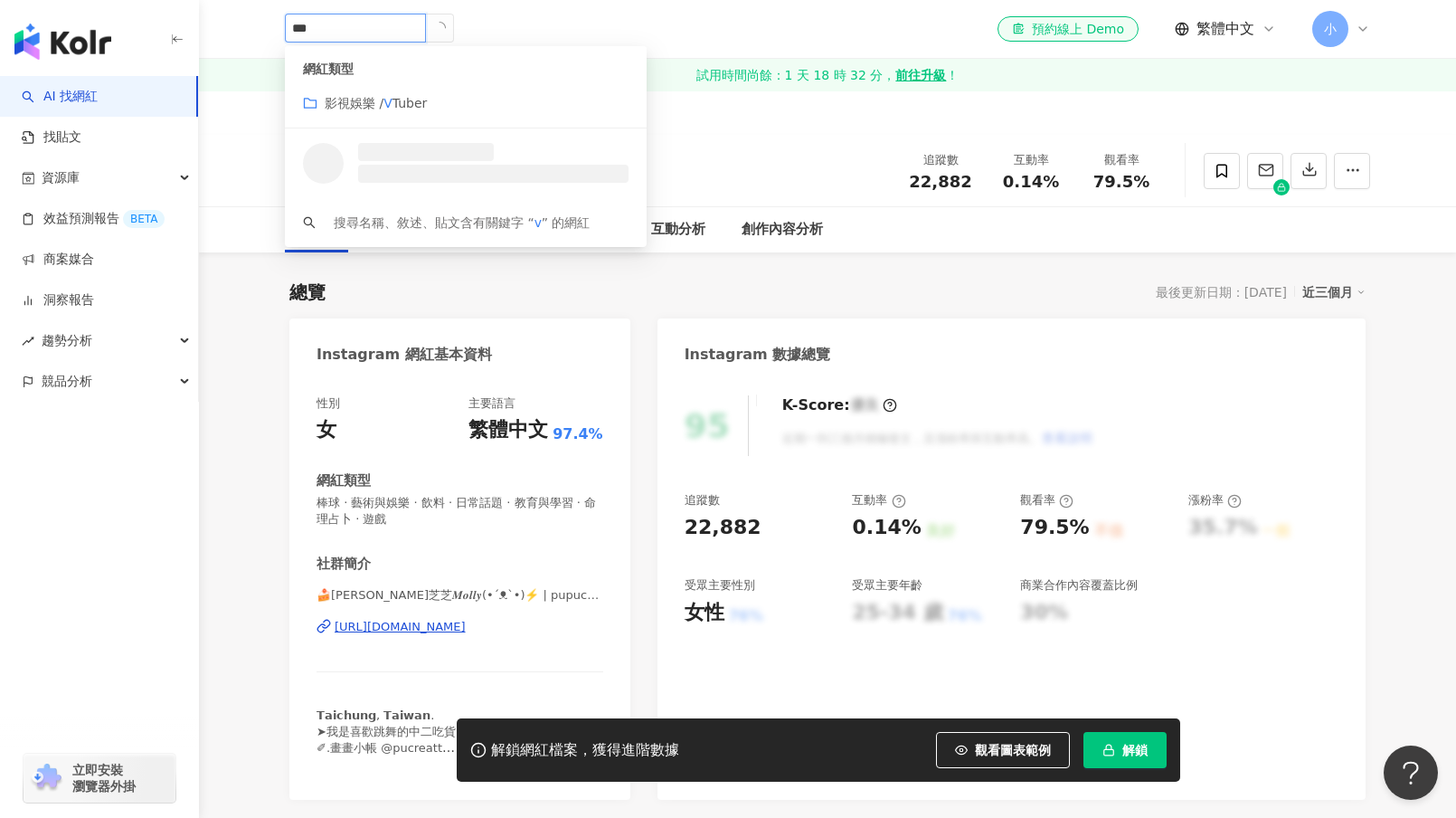
type input "****"
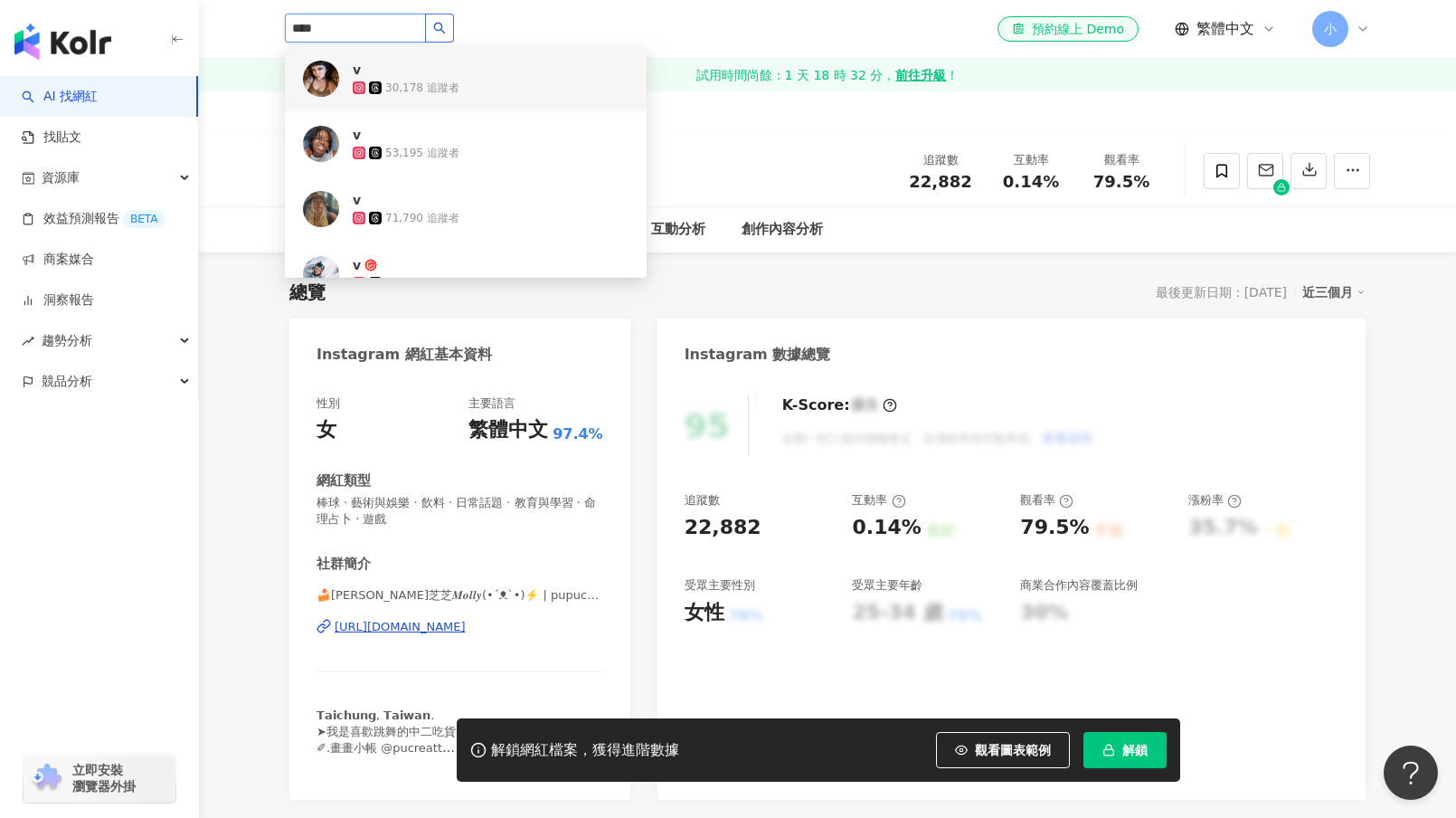
click at [446, 29] on icon "search" at bounding box center [439, 28] width 12 height 12
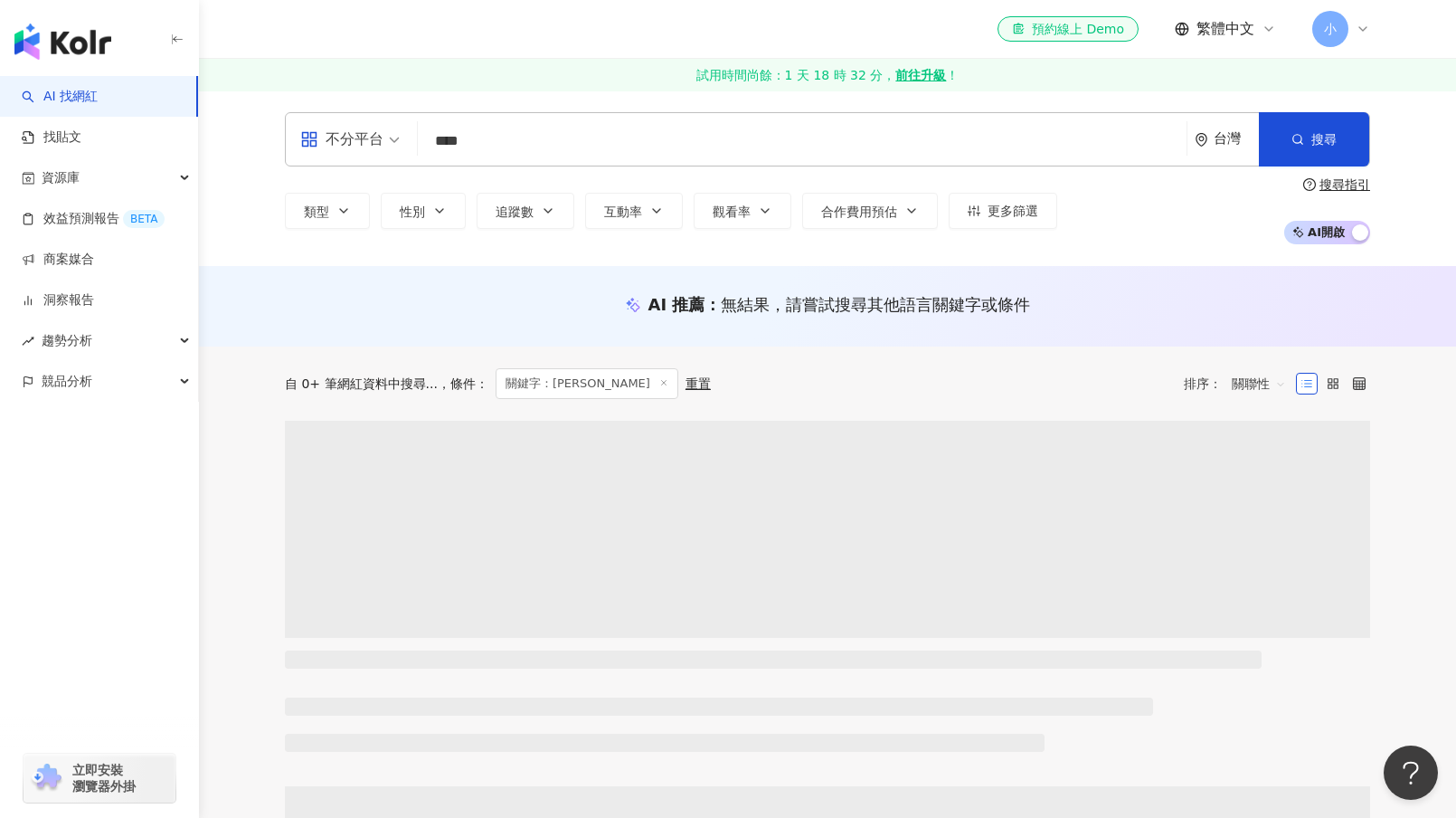
click at [516, 140] on input "****" at bounding box center [802, 141] width 754 height 34
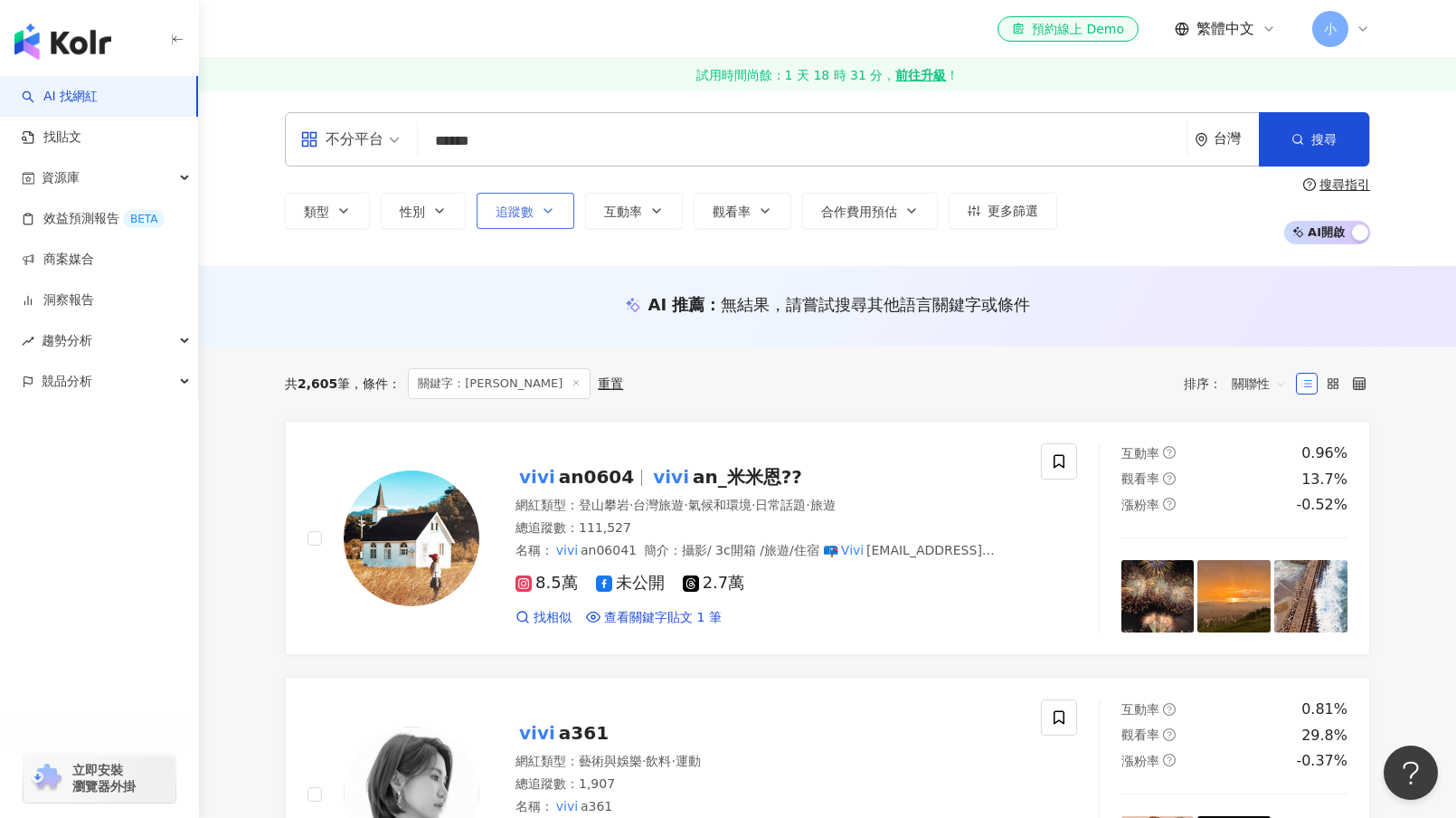
type input "******"
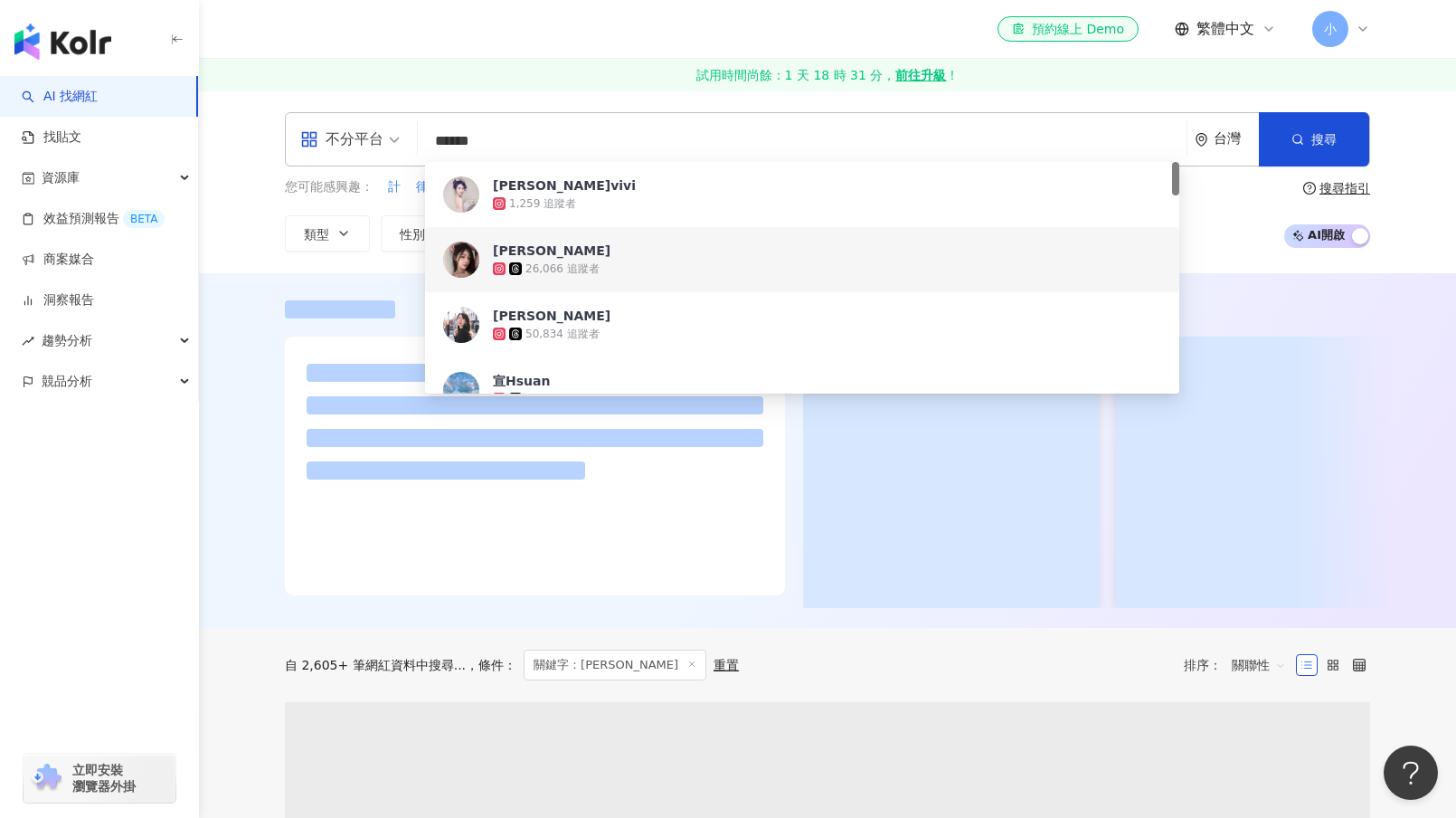
click at [239, 223] on div "不分平台 ****** 台灣 搜尋 1d13821a-f63d-43ba-ae95-4c5f891eaad3 afae0e3a-566f-479c-9a35-…" at bounding box center [827, 182] width 1257 height 183
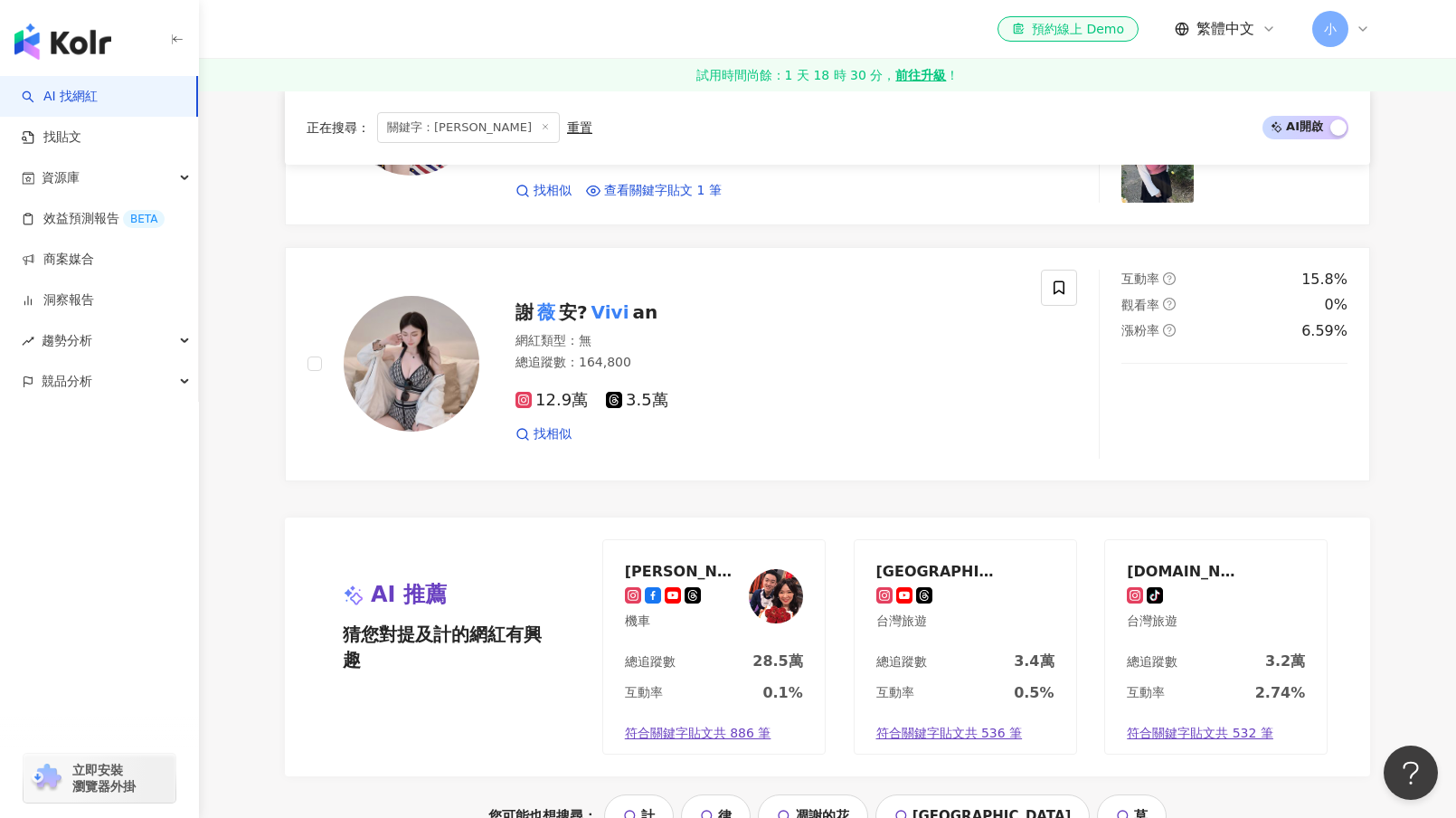
scroll to position [3889, 0]
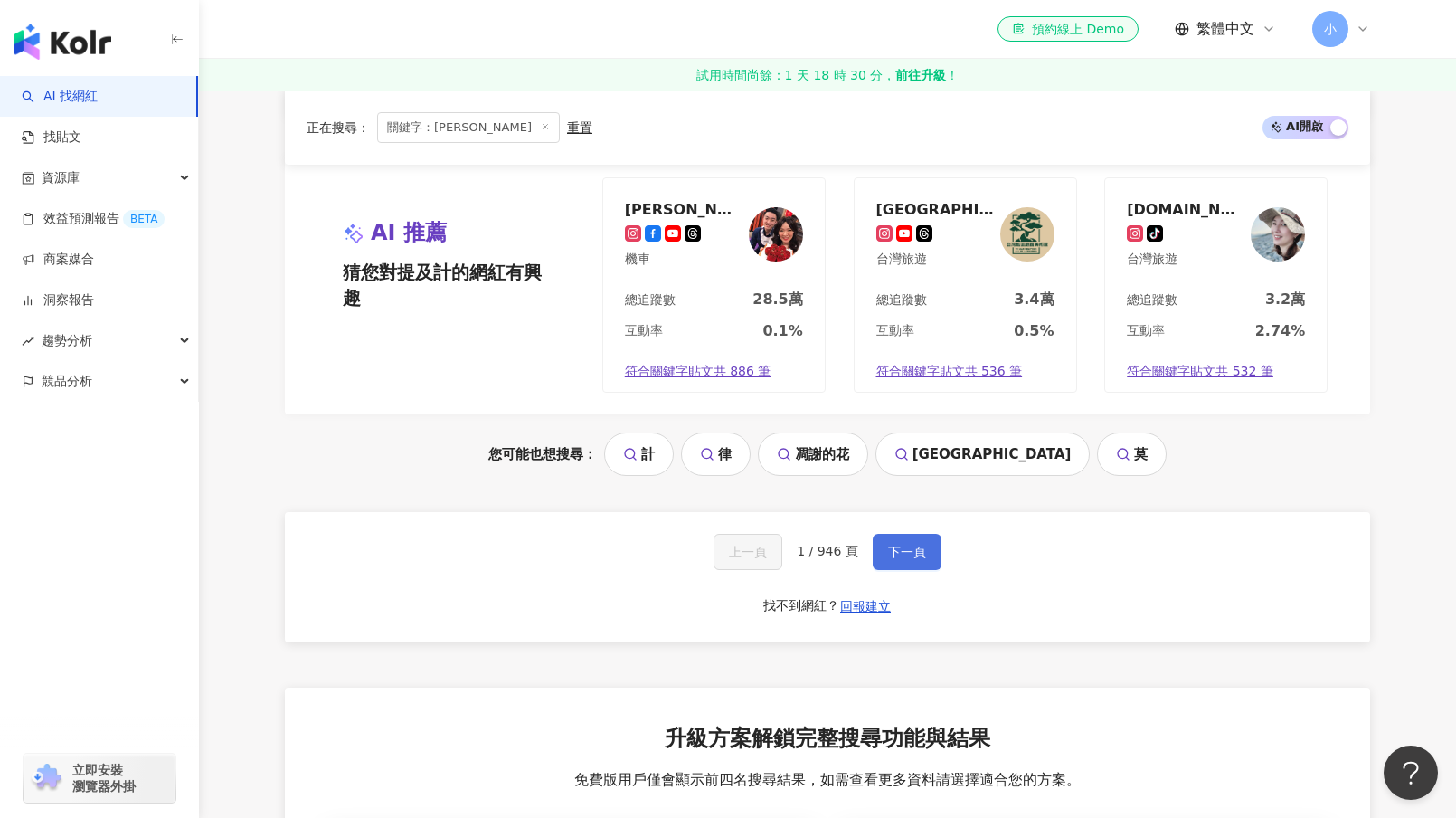
click at [900, 545] on span "下一頁" at bounding box center [907, 551] width 38 height 14
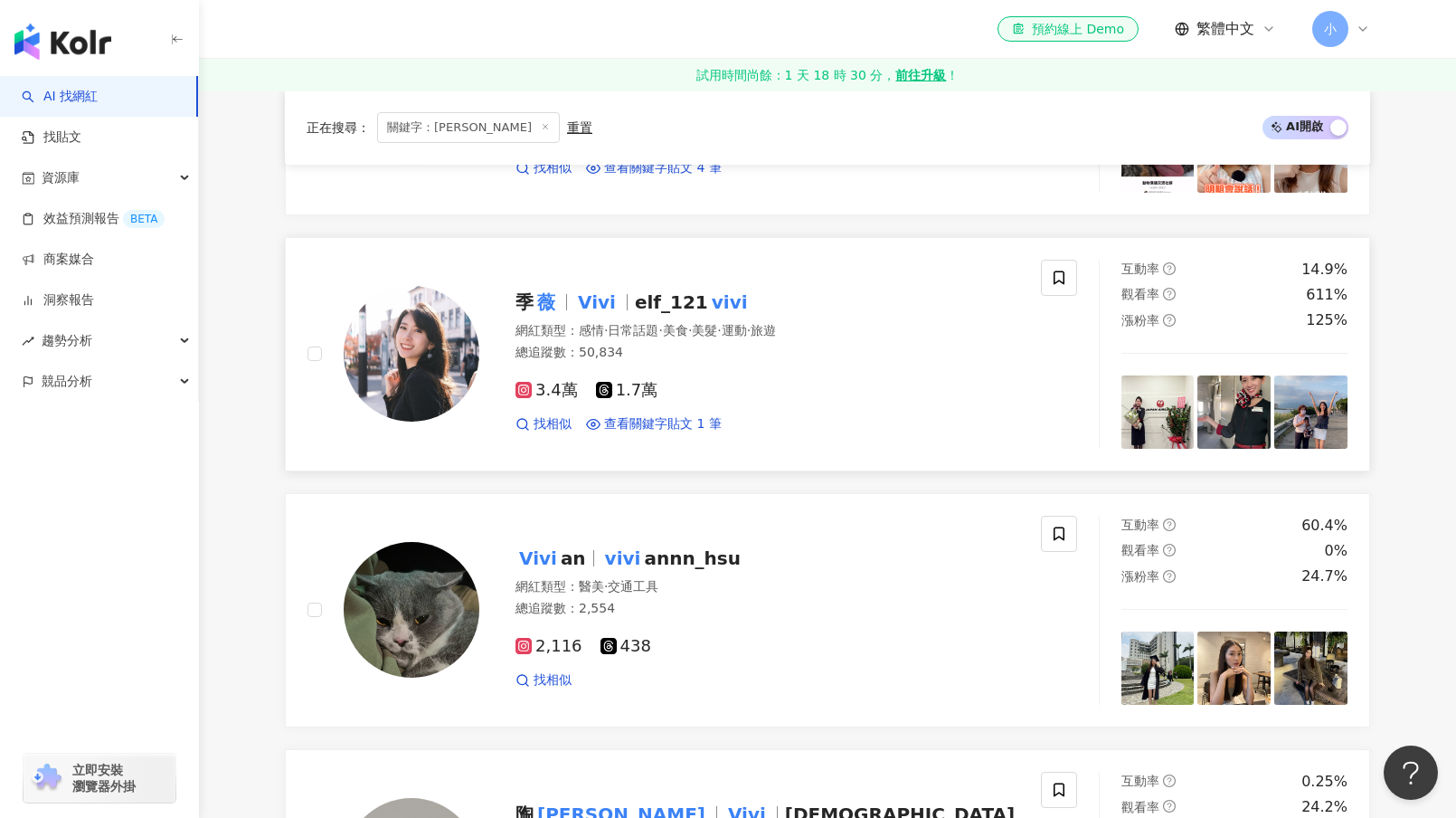
scroll to position [1240, 0]
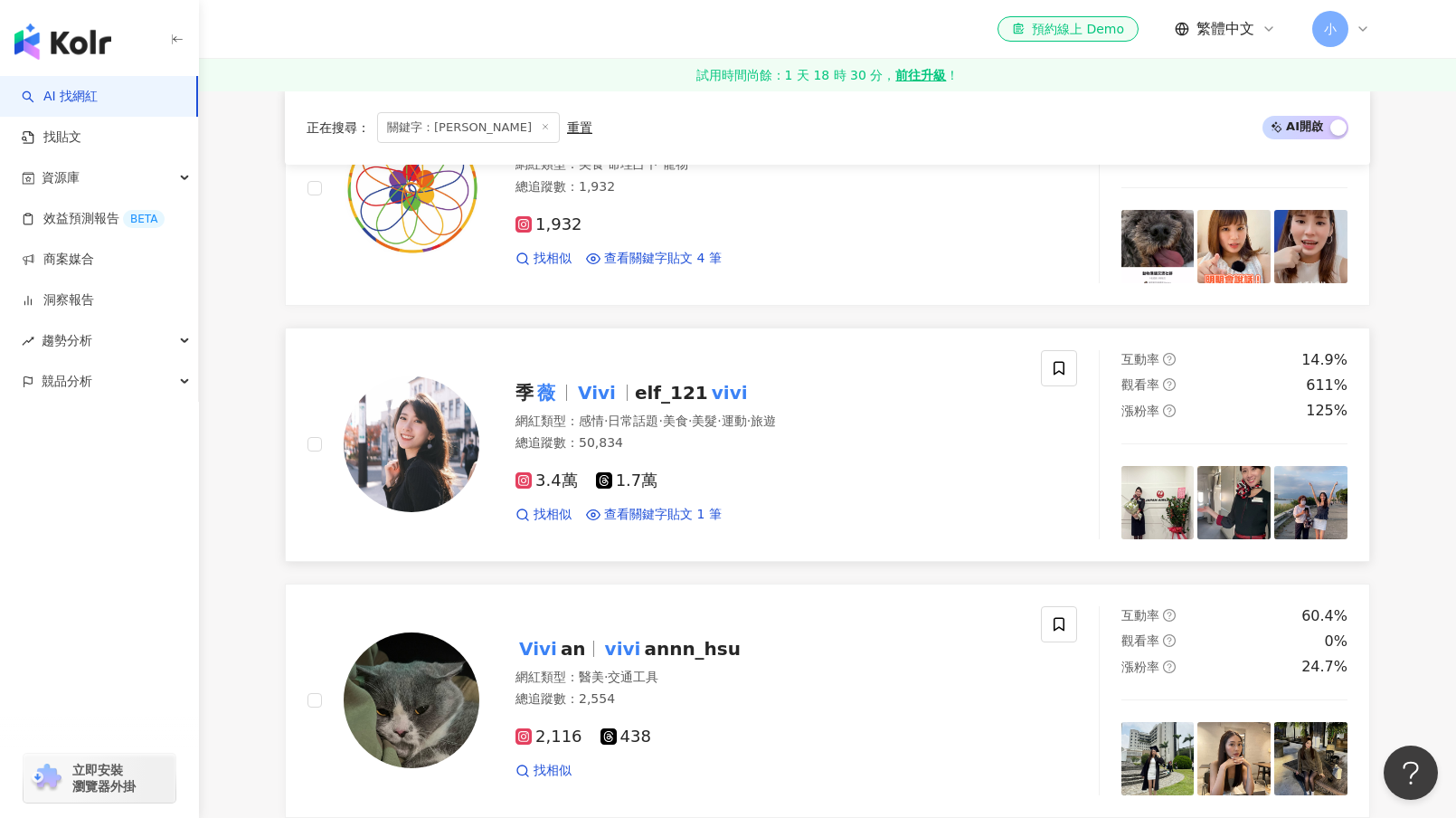
click at [531, 472] on icon at bounding box center [523, 480] width 16 height 16
click at [545, 506] on span "找相似" at bounding box center [552, 514] width 38 height 18
click at [527, 509] on circle at bounding box center [522, 514] width 10 height 10
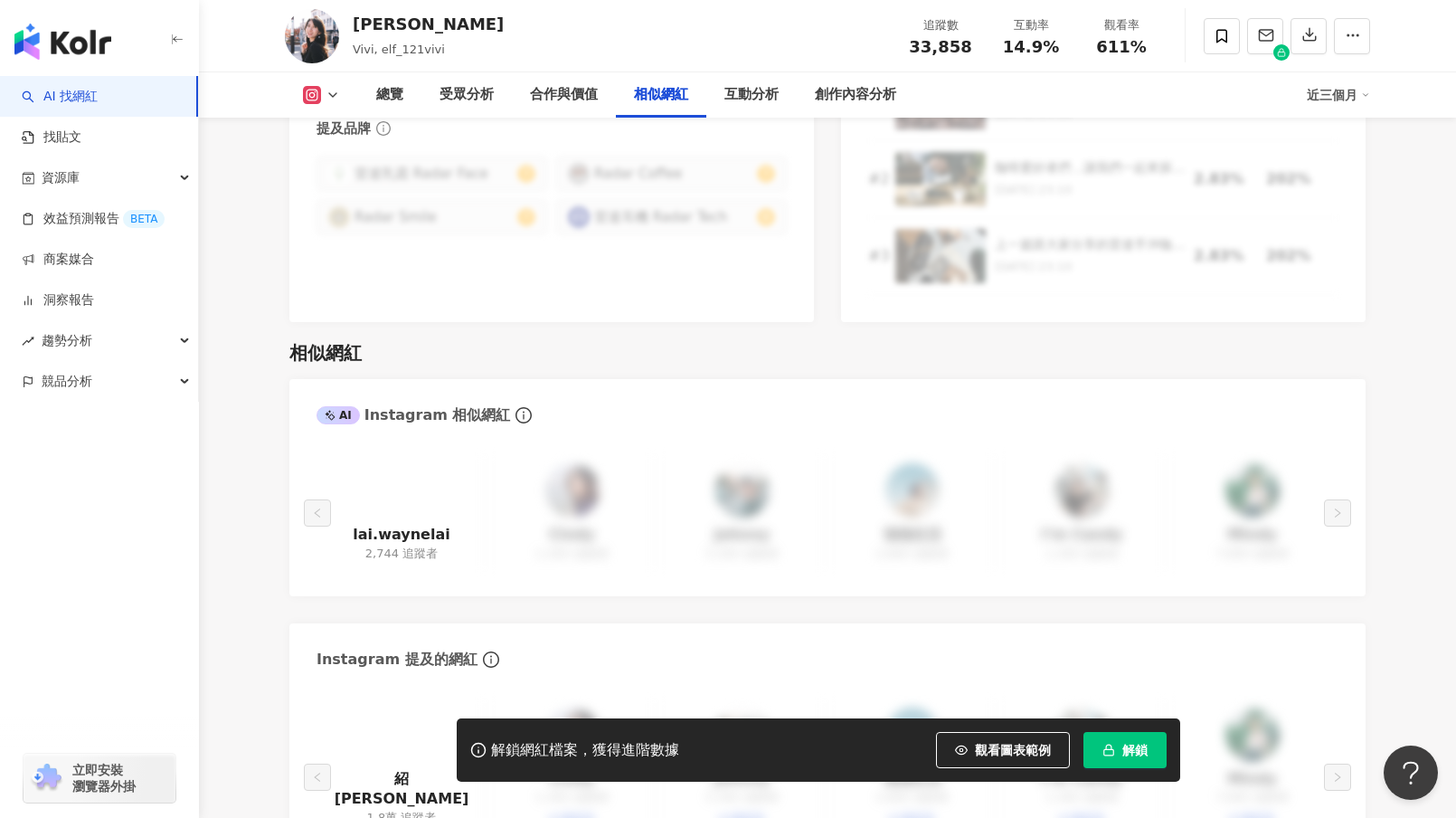
scroll to position [2984, 0]
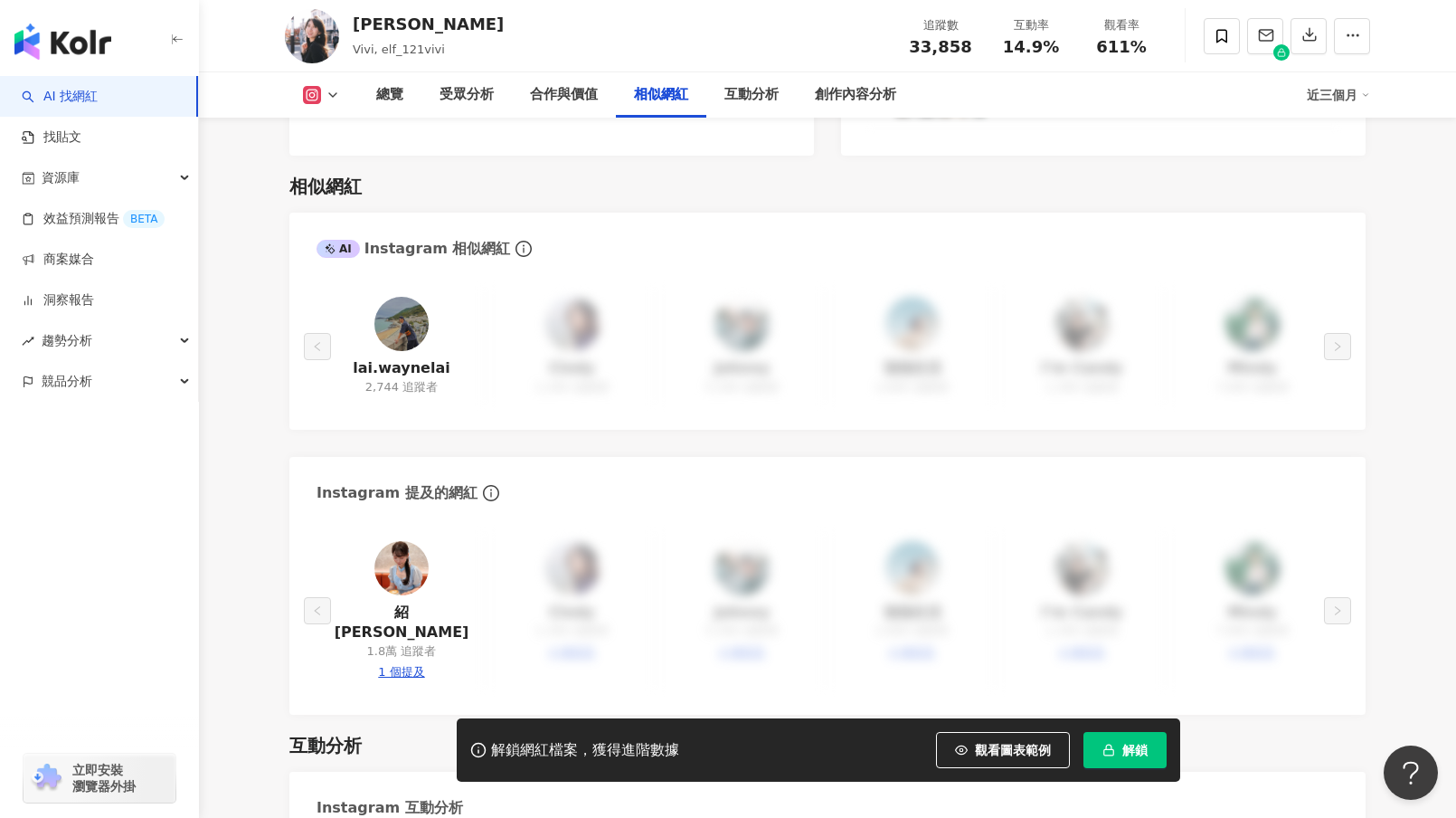
click at [392, 554] on img at bounding box center [401, 568] width 54 height 54
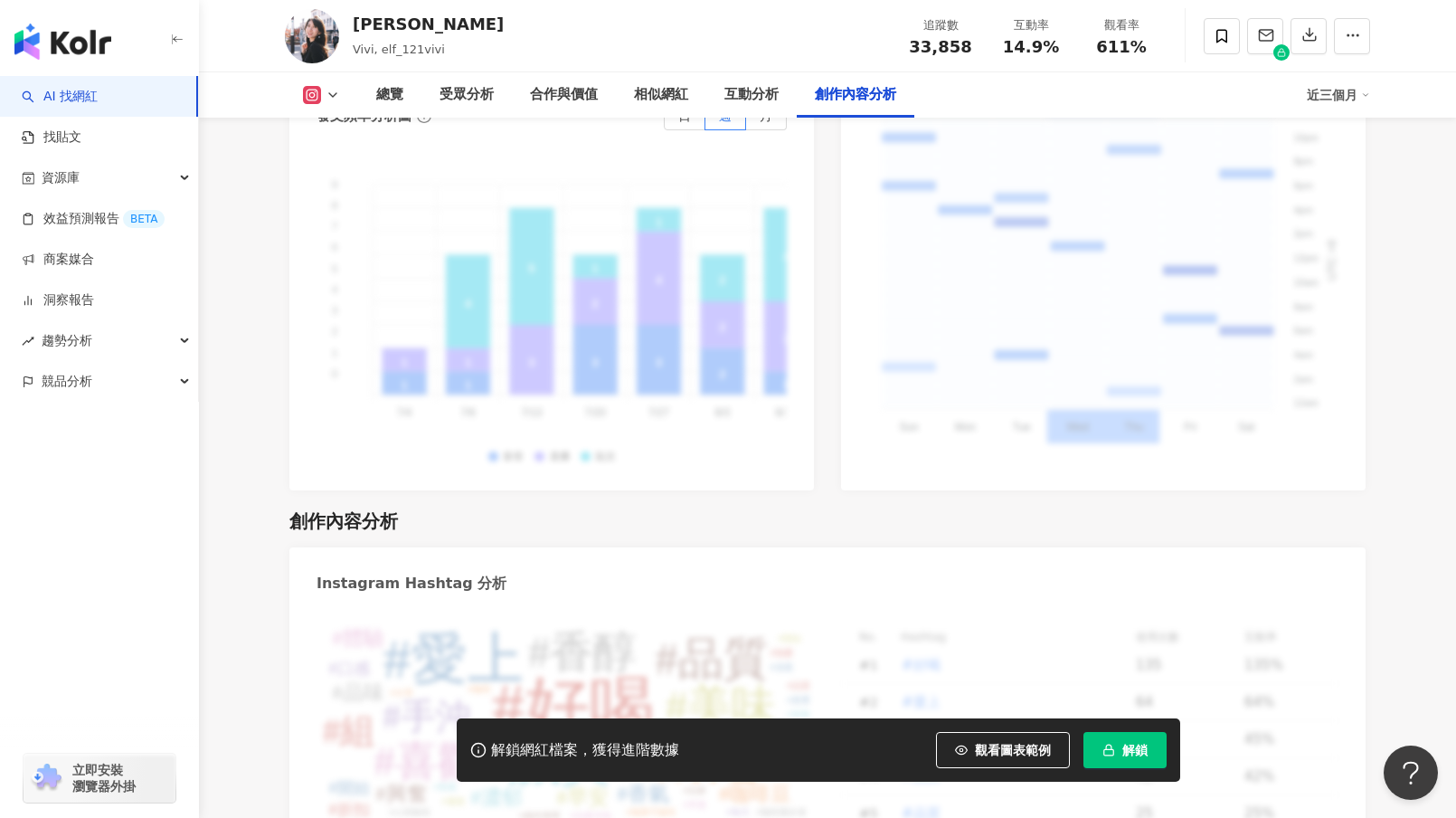
scroll to position [5528, 0]
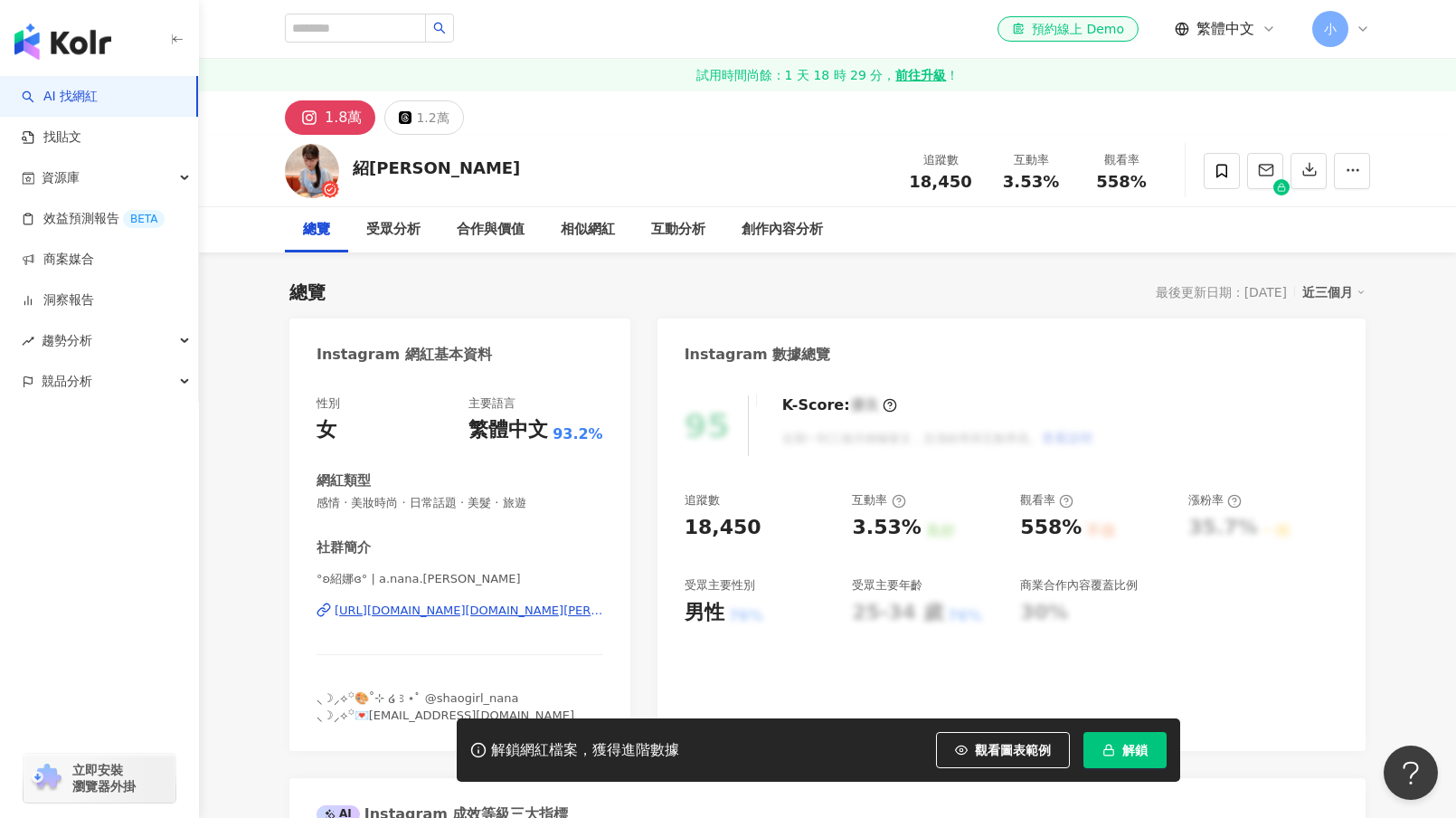
click at [479, 611] on div "[URL][DOMAIN_NAME][DOMAIN_NAME][PERSON_NAME]" at bounding box center [468, 610] width 268 height 16
